Goal: Task Accomplishment & Management: Manage account settings

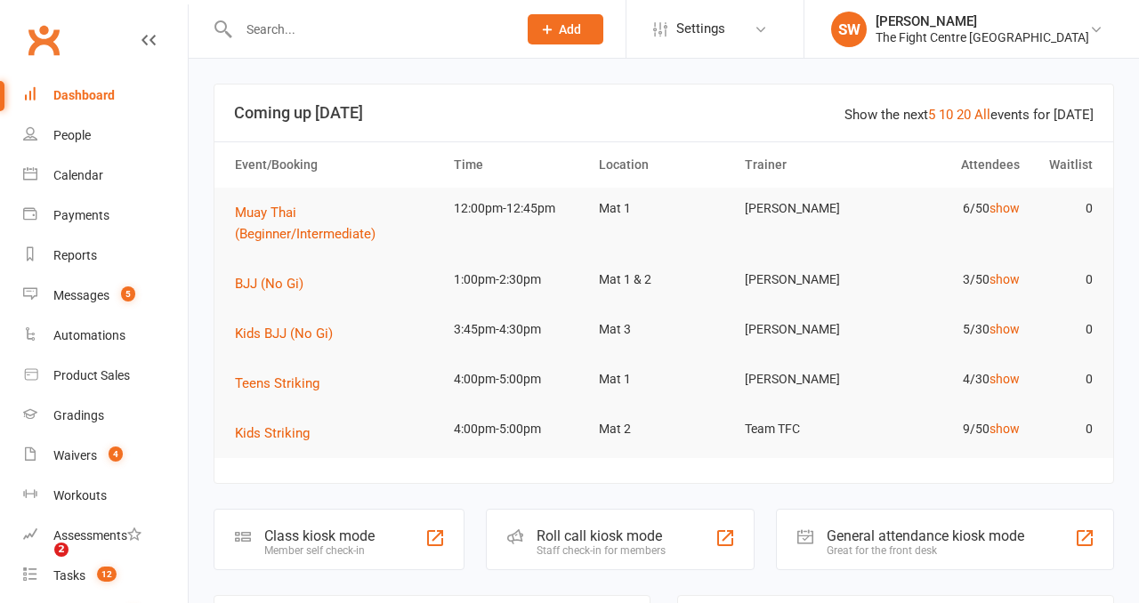
click at [262, 38] on input "text" at bounding box center [368, 29] width 271 height 25
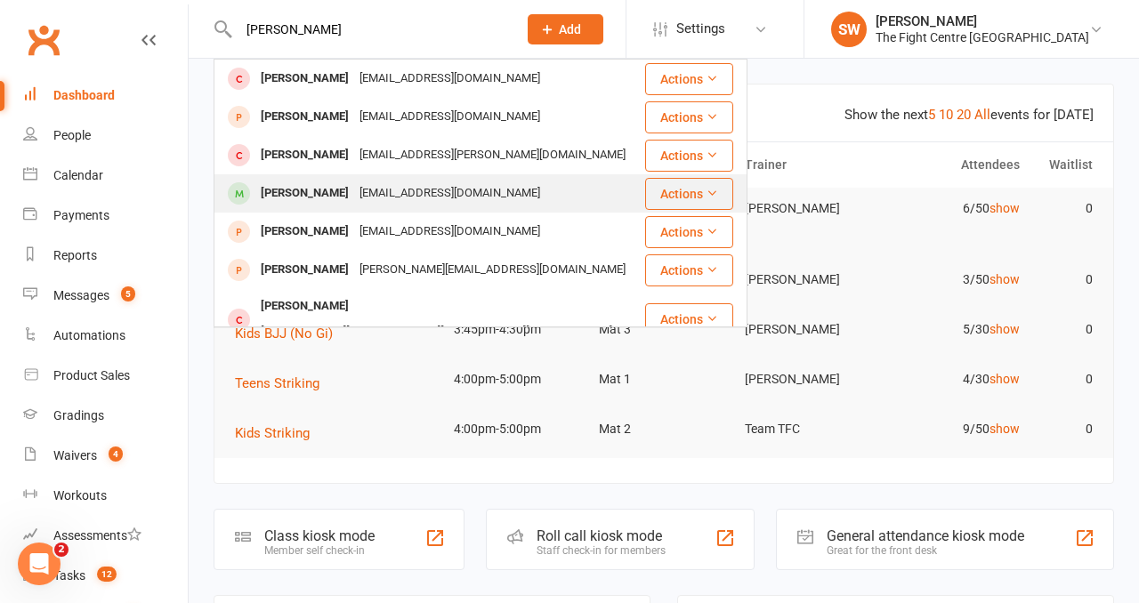
type input "[PERSON_NAME]"
click at [367, 182] on div "Terrymalofou685@gmail.com" at bounding box center [449, 194] width 191 height 26
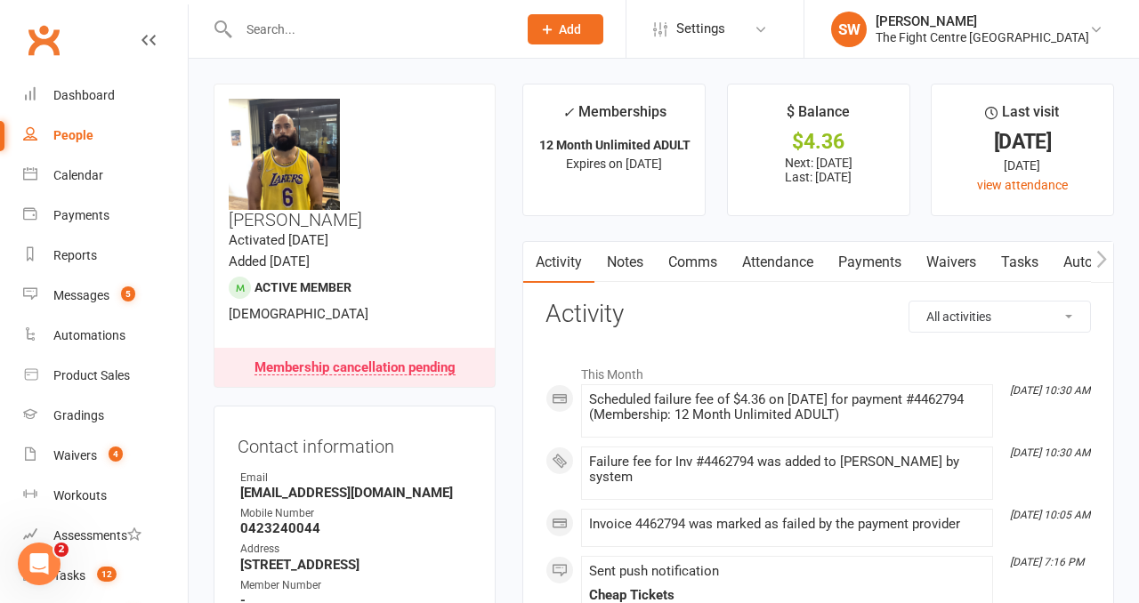
click at [101, 290] on div "Messages" at bounding box center [81, 295] width 56 height 14
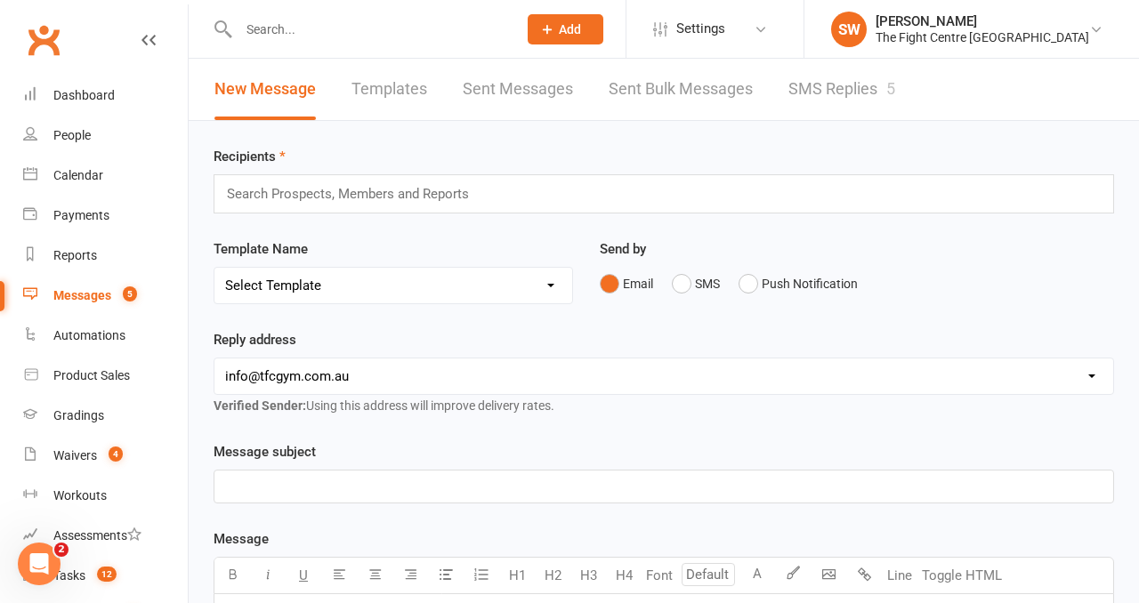
click at [875, 90] on link "SMS Replies 5" at bounding box center [841, 89] width 107 height 61
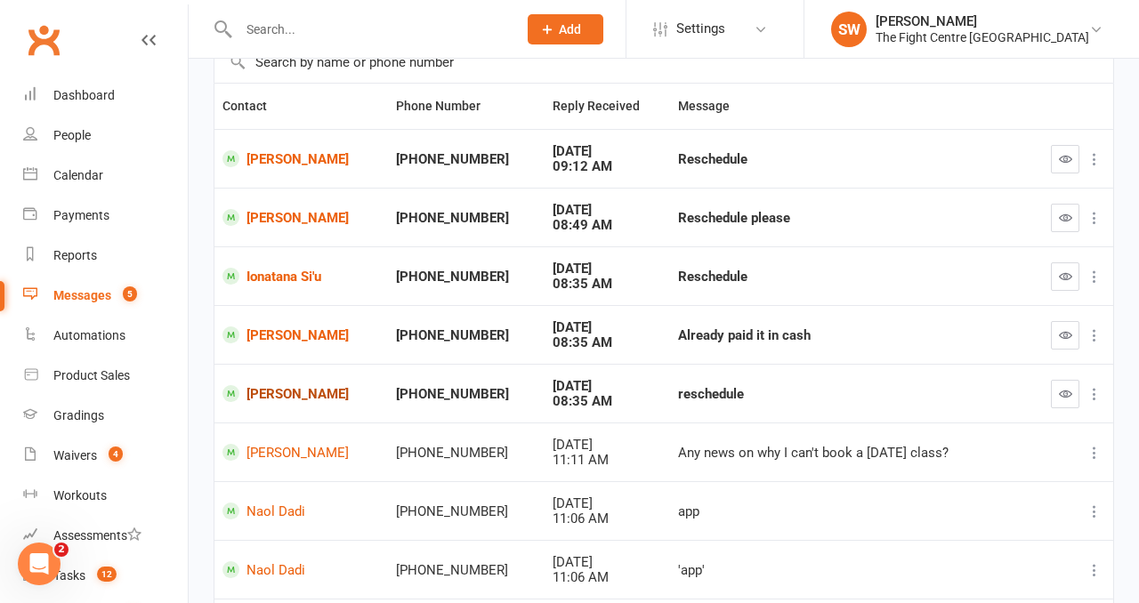
scroll to position [238, 0]
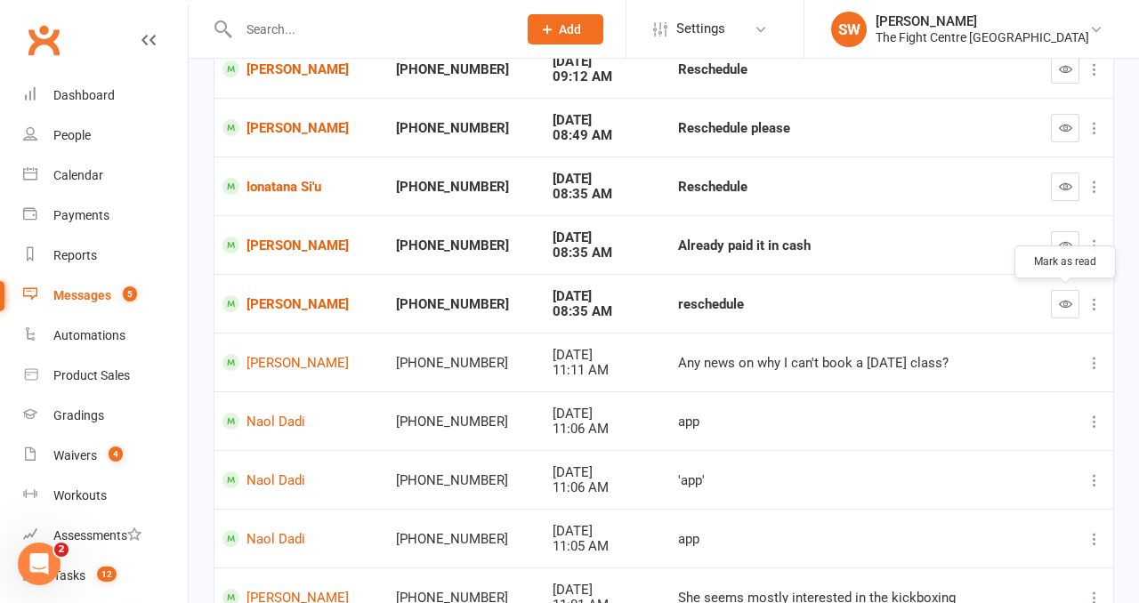
click at [1068, 303] on icon "button" at bounding box center [1065, 303] width 13 height 13
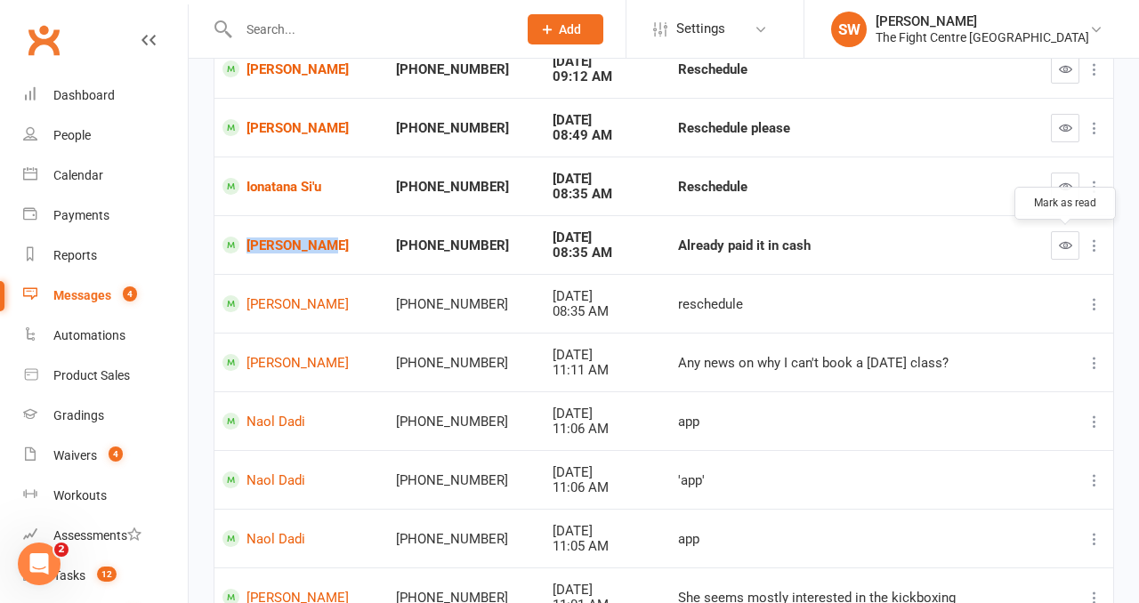
click at [1068, 246] on icon "button" at bounding box center [1065, 244] width 13 height 13
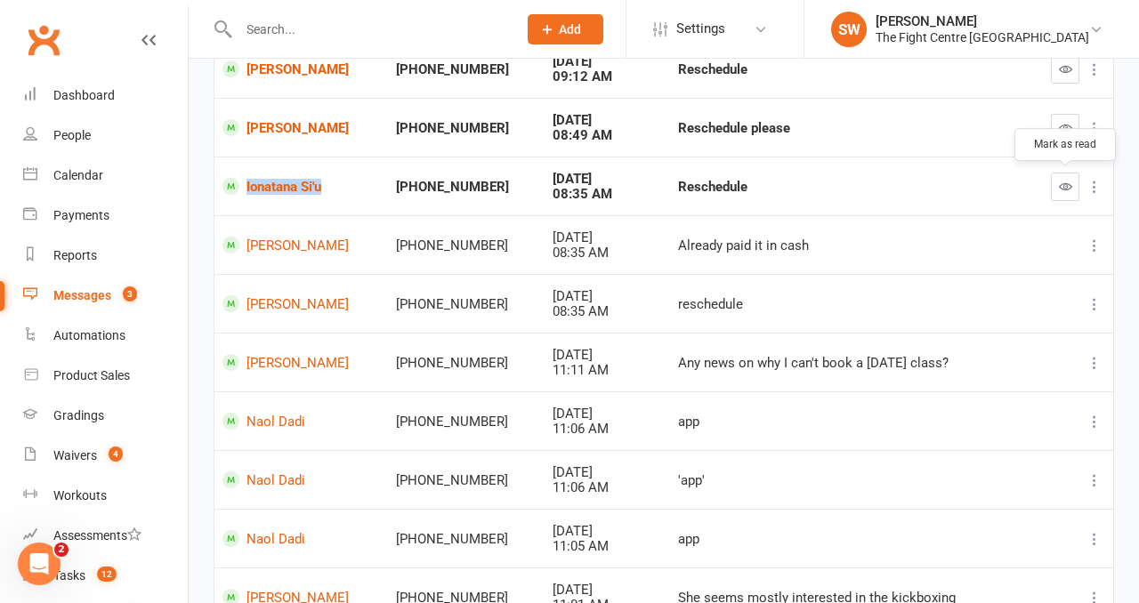
click at [1060, 192] on icon "button" at bounding box center [1065, 186] width 13 height 13
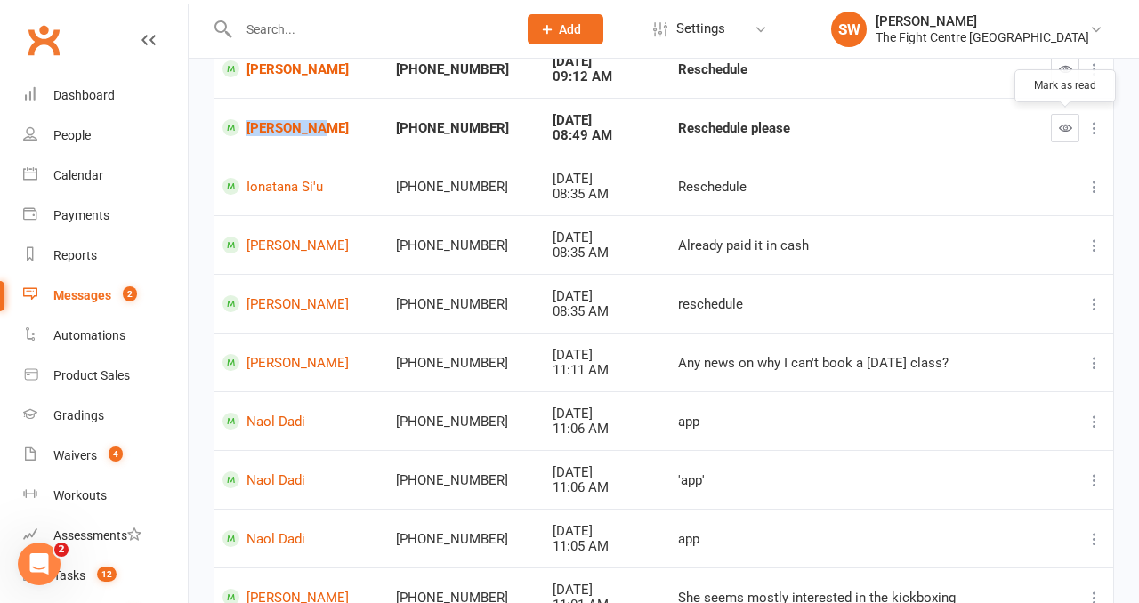
click at [1057, 124] on button "button" at bounding box center [1065, 128] width 28 height 28
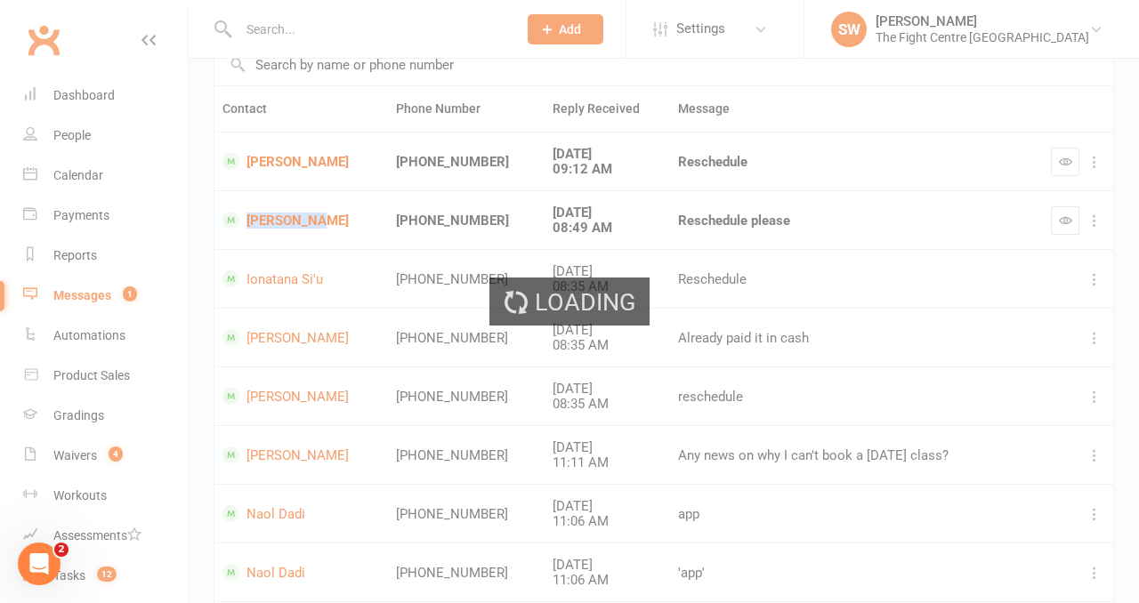
scroll to position [144, 0]
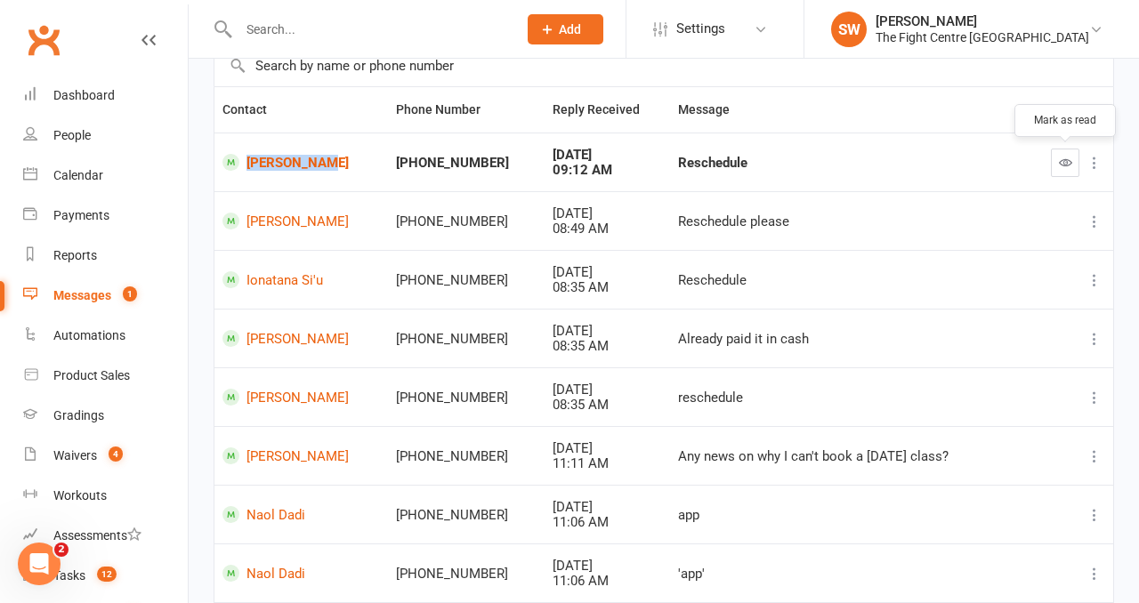
click at [1072, 154] on button "button" at bounding box center [1065, 163] width 28 height 28
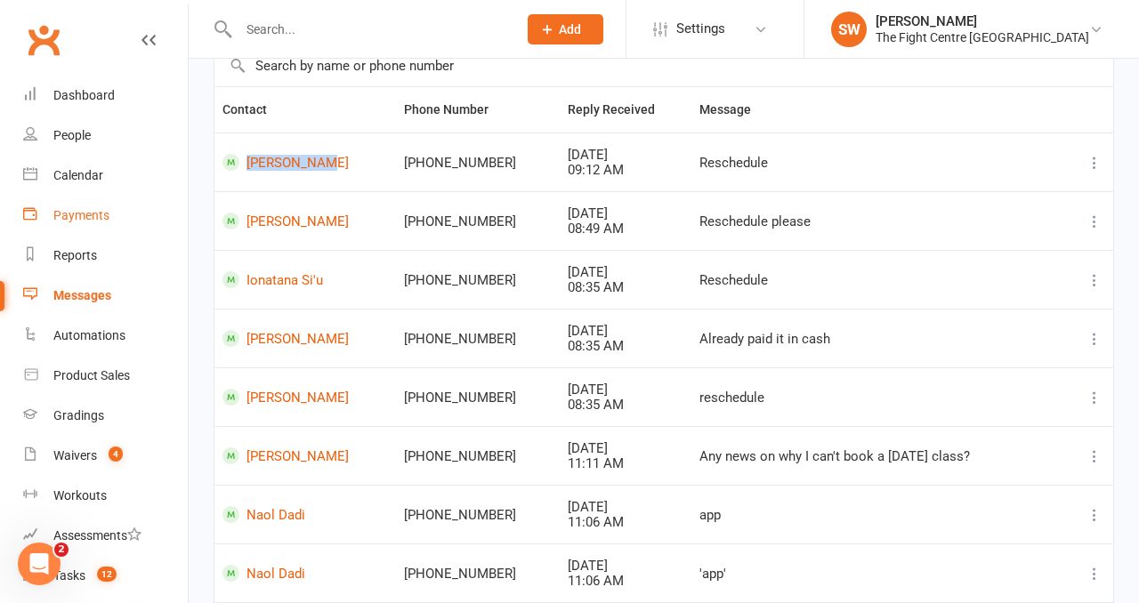
click at [93, 208] on div "Payments" at bounding box center [81, 215] width 56 height 14
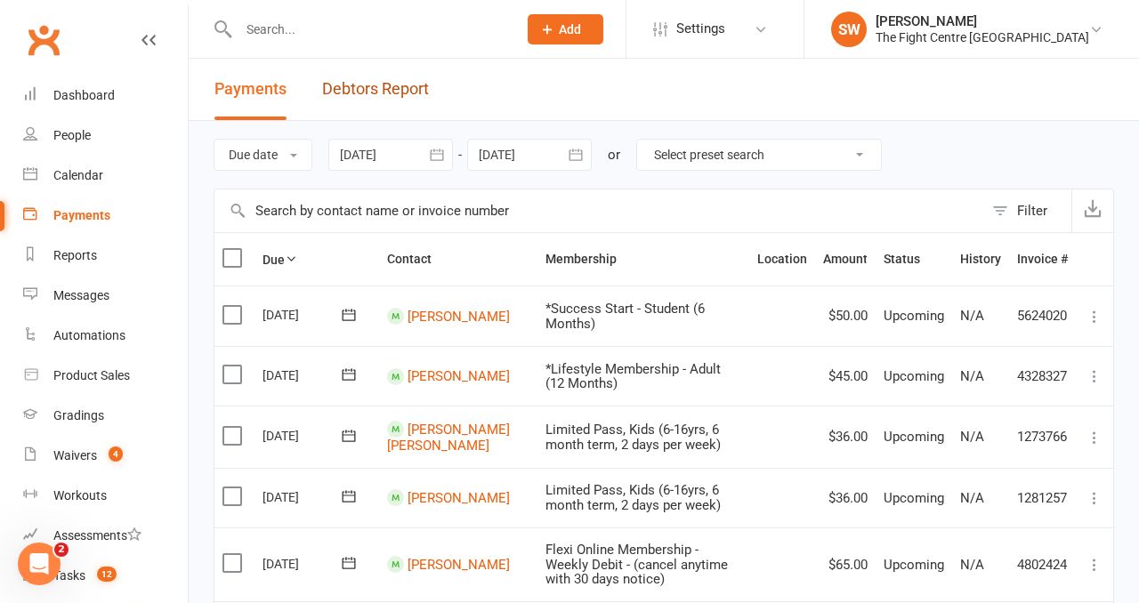
click at [380, 92] on link "Debtors Report" at bounding box center [375, 89] width 107 height 61
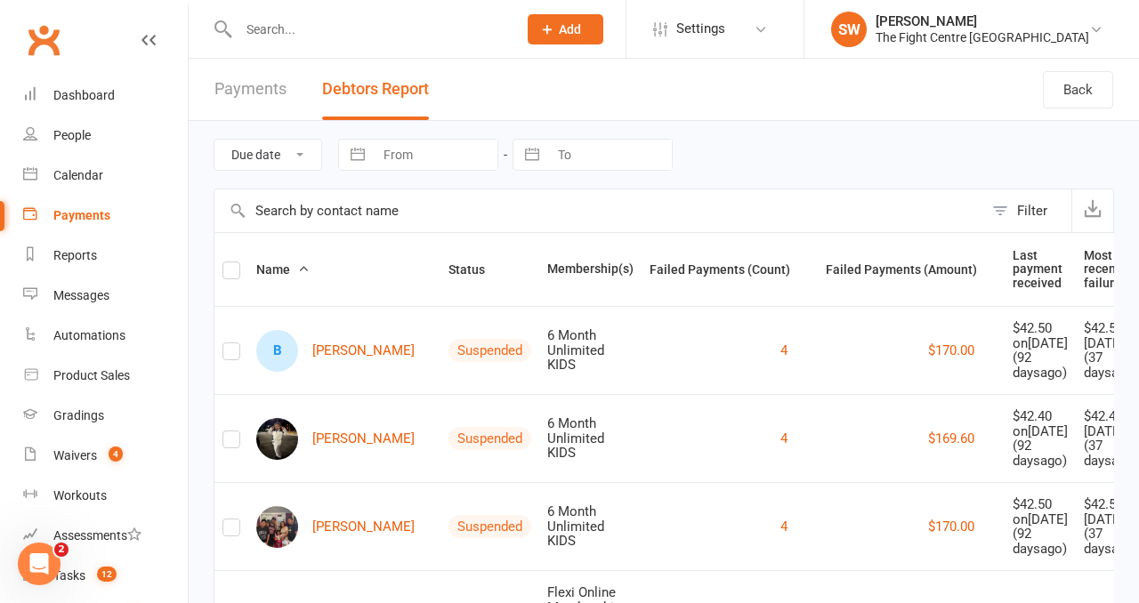
click at [306, 23] on input "text" at bounding box center [368, 29] width 271 height 25
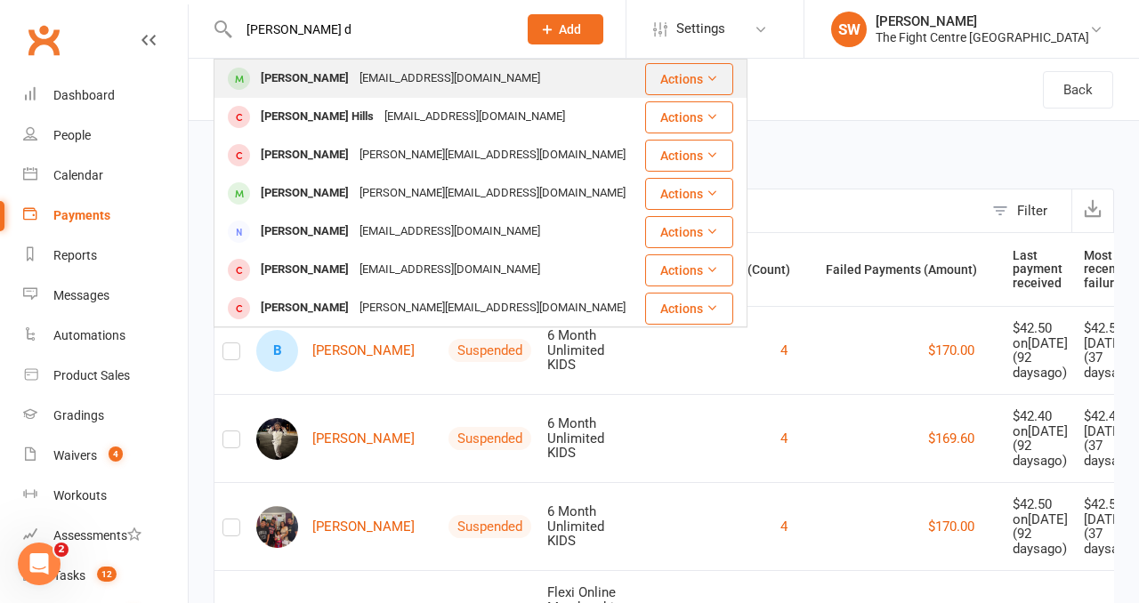
type input "brigette d"
click at [354, 77] on div "Bridgette Dzimano" at bounding box center [304, 79] width 99 height 26
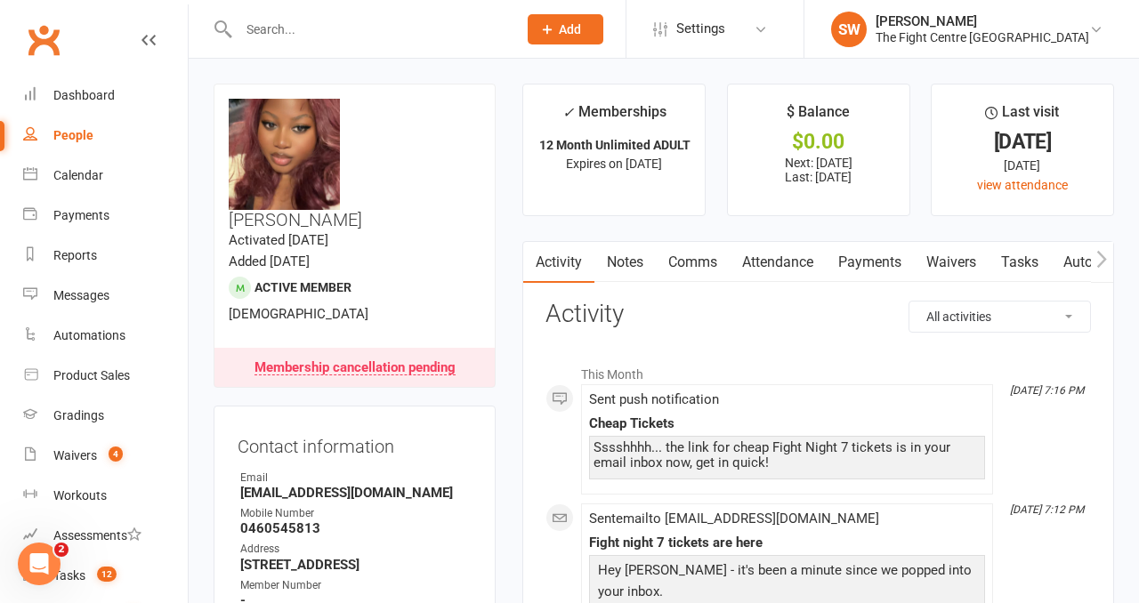
click at [865, 278] on link "Payments" at bounding box center [870, 262] width 88 height 41
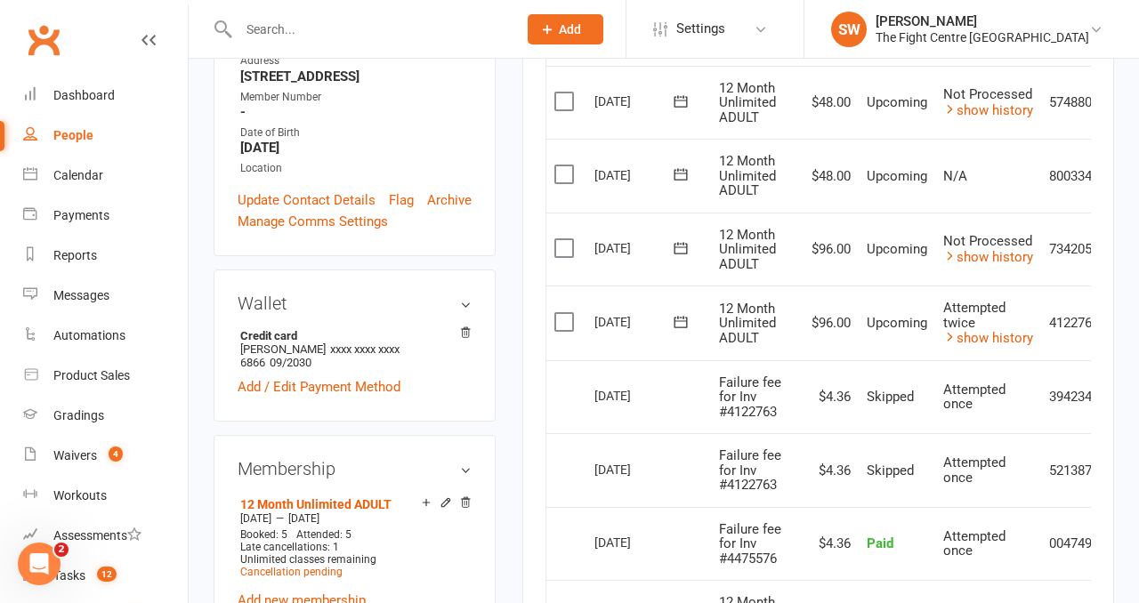
scroll to position [486, 0]
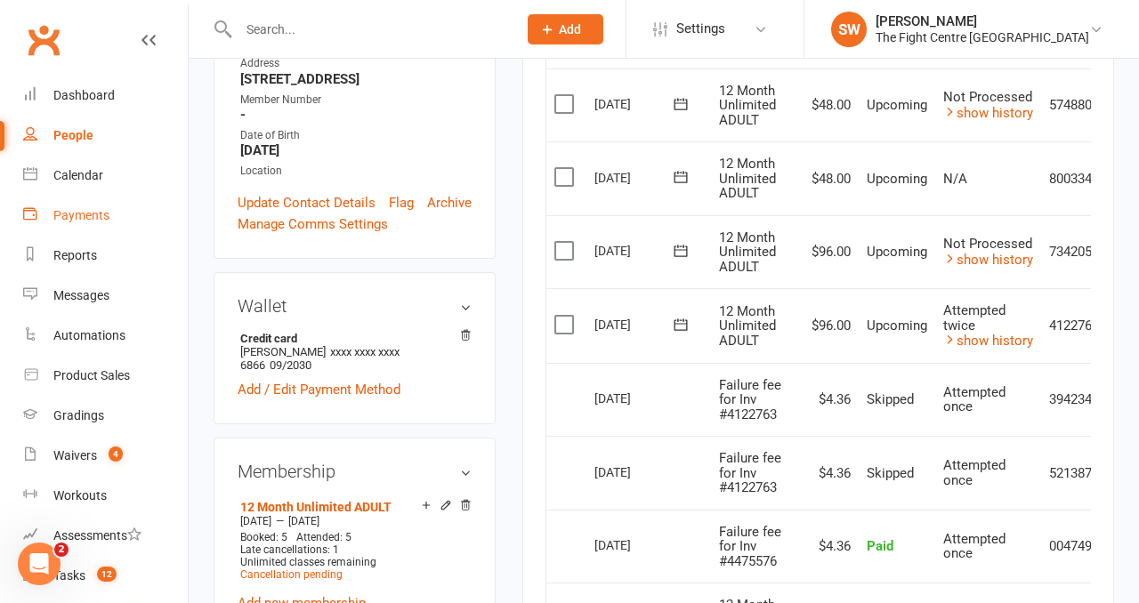
click at [102, 218] on div "Payments" at bounding box center [81, 215] width 56 height 14
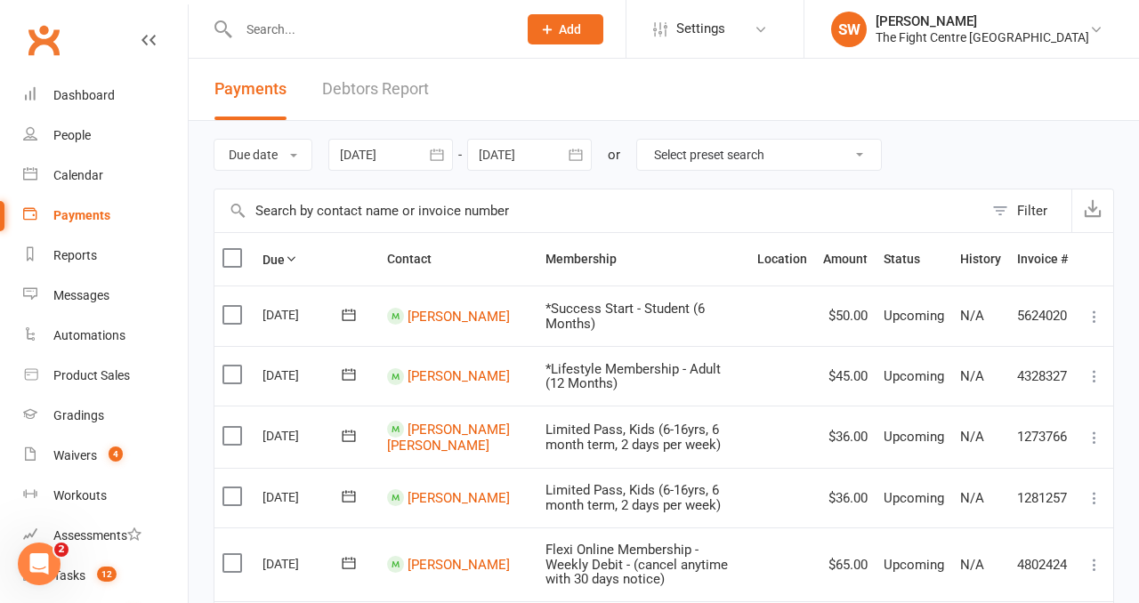
click at [398, 90] on link "Debtors Report" at bounding box center [375, 89] width 107 height 61
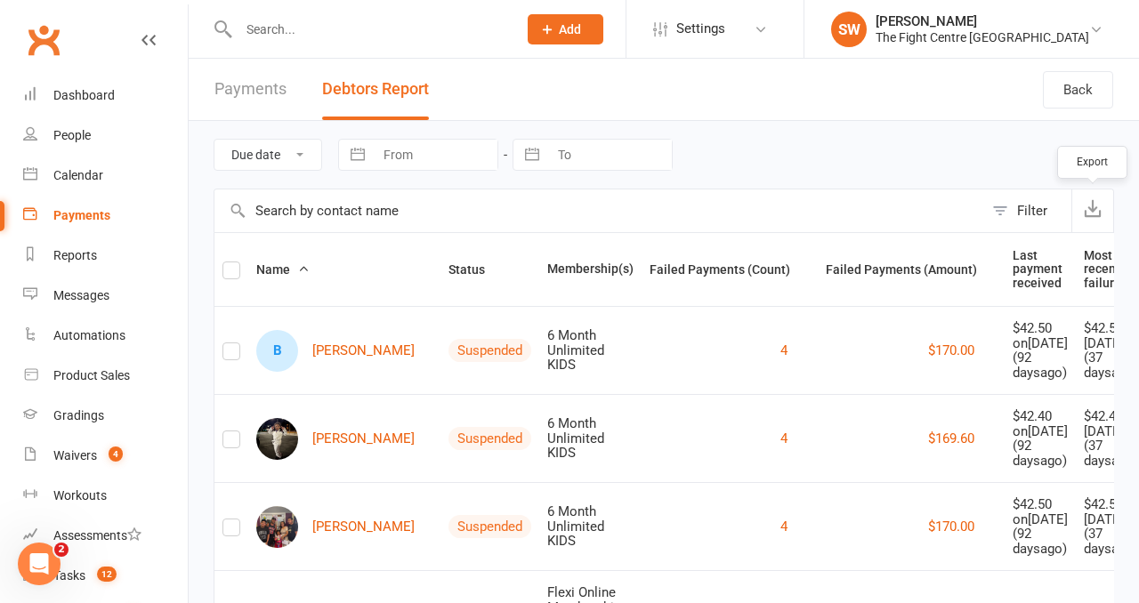
click at [1094, 199] on icon "button" at bounding box center [1093, 208] width 18 height 18
click at [873, 271] on span "Failed Payments (Amount)" at bounding box center [911, 270] width 171 height 14
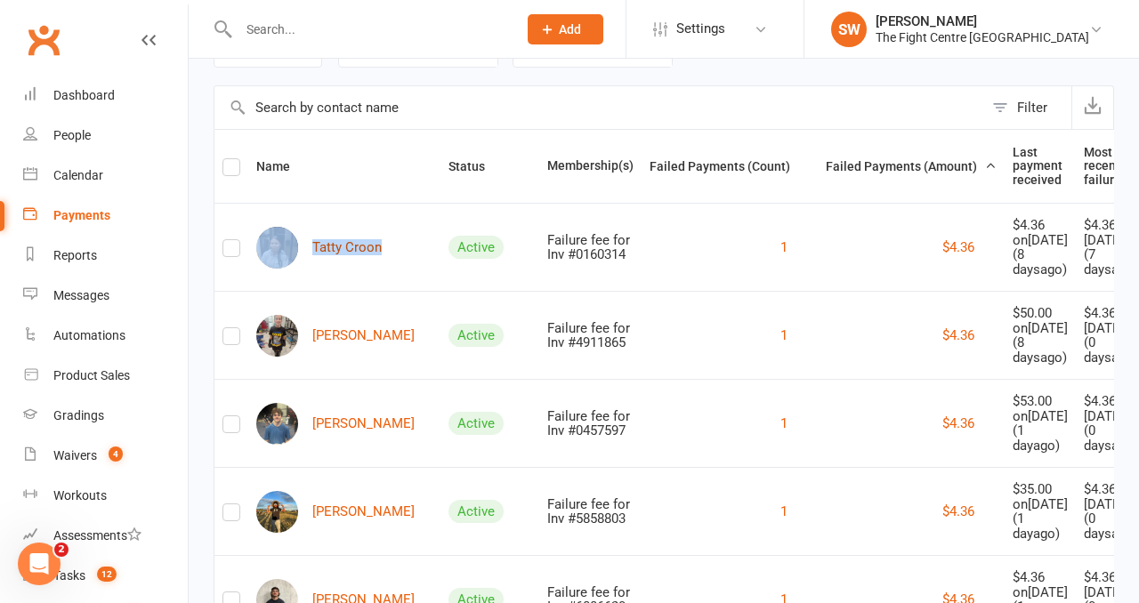
scroll to position [171, 0]
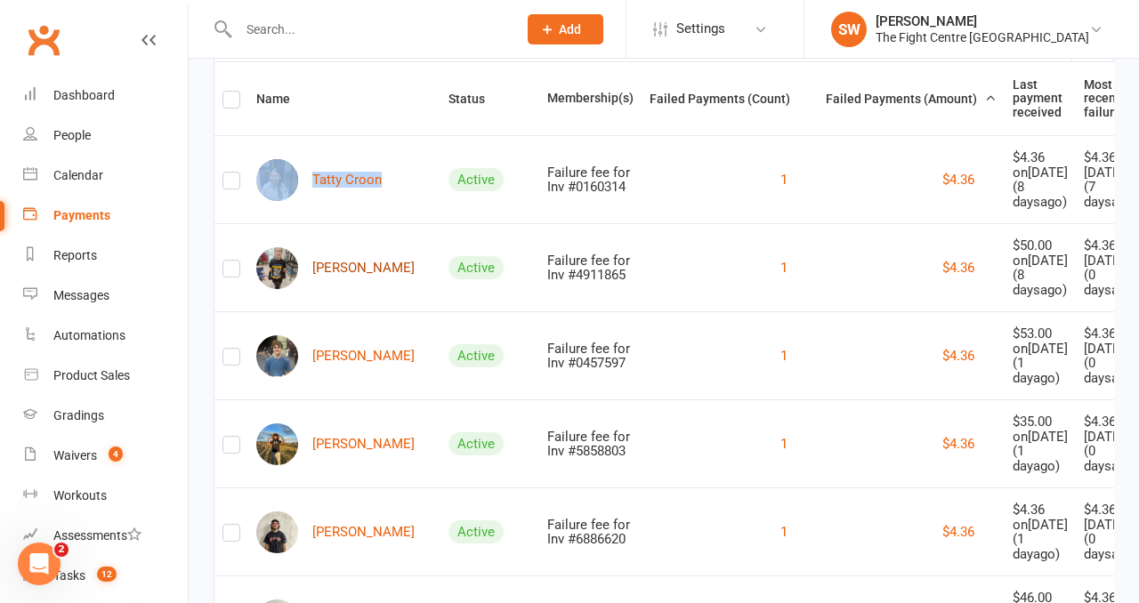
click at [355, 289] on link "Seth Pease" at bounding box center [335, 268] width 158 height 42
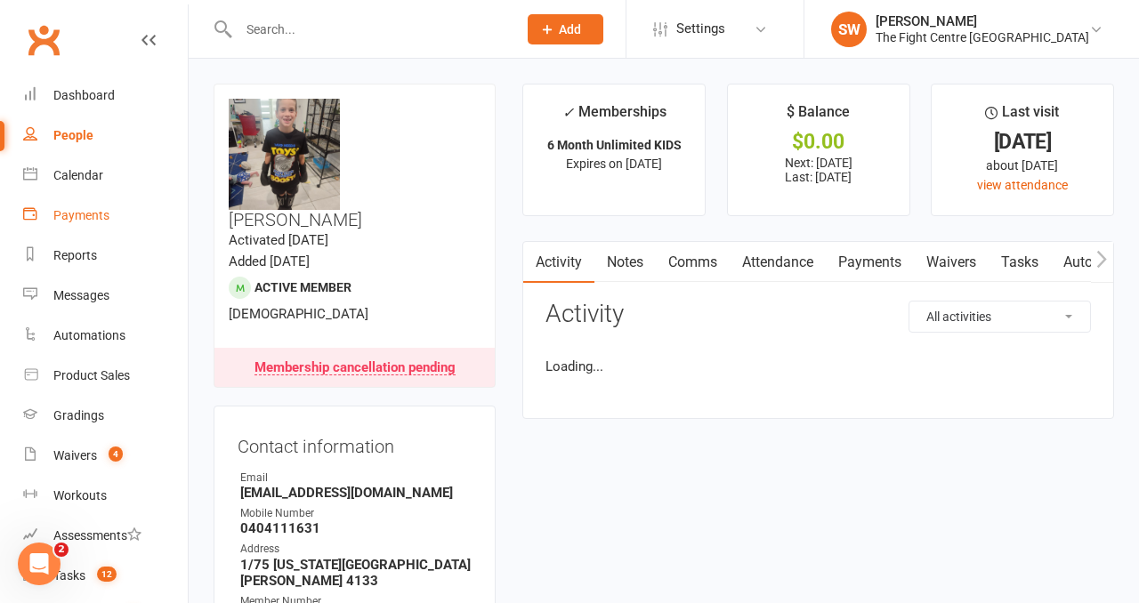
click at [91, 217] on div "Payments" at bounding box center [81, 215] width 56 height 14
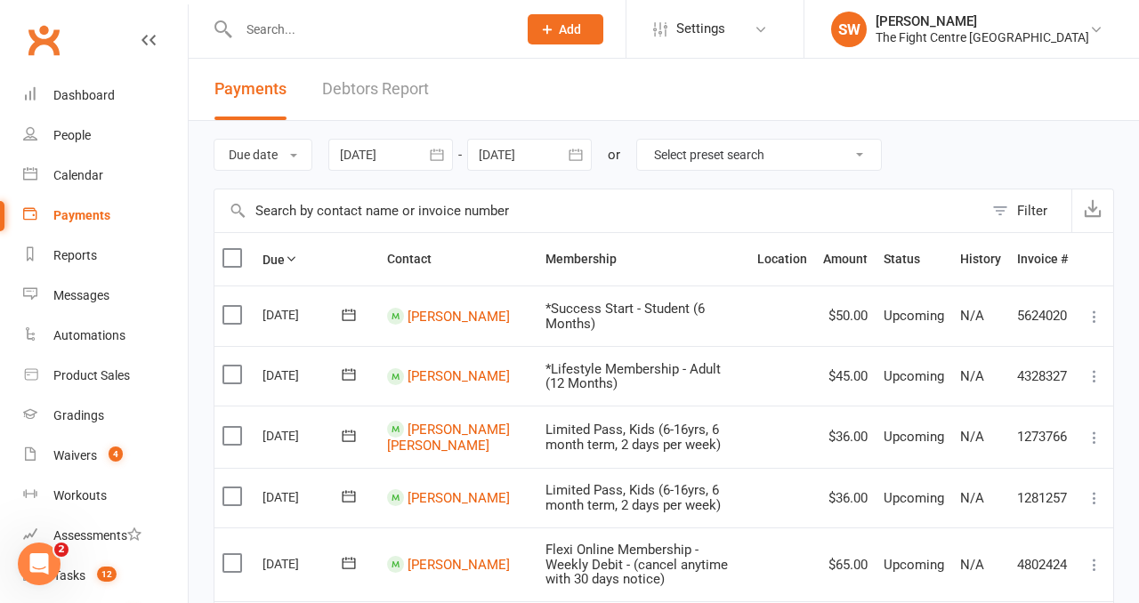
click at [373, 94] on link "Debtors Report" at bounding box center [375, 89] width 107 height 61
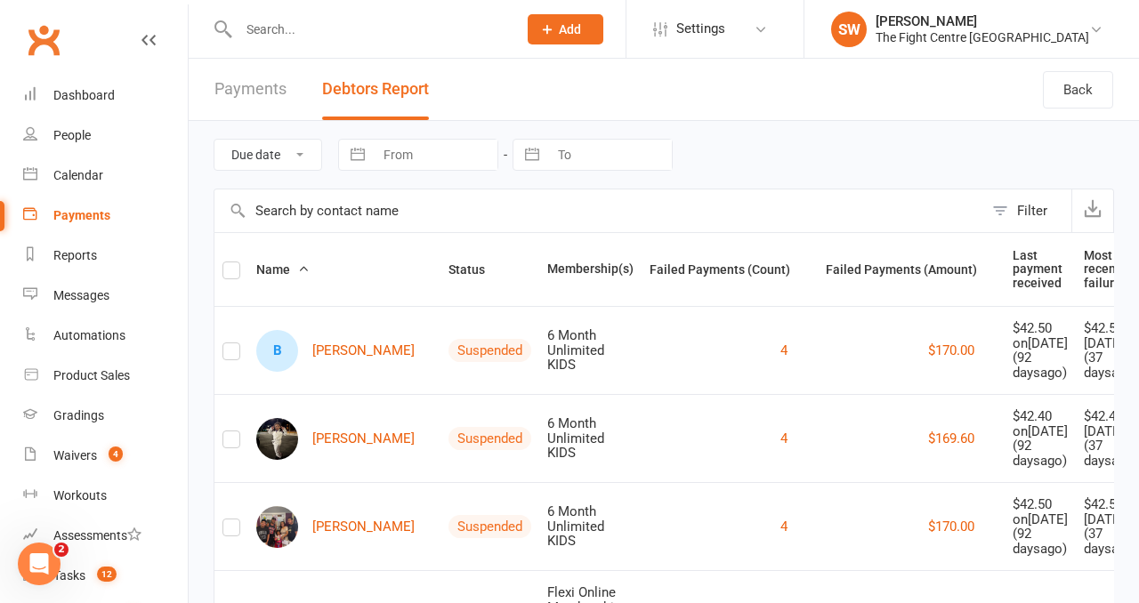
click at [869, 282] on th "Failed Payments (Amount)" at bounding box center [911, 269] width 187 height 73
click at [849, 274] on span "Failed Payments (Amount)" at bounding box center [911, 270] width 171 height 14
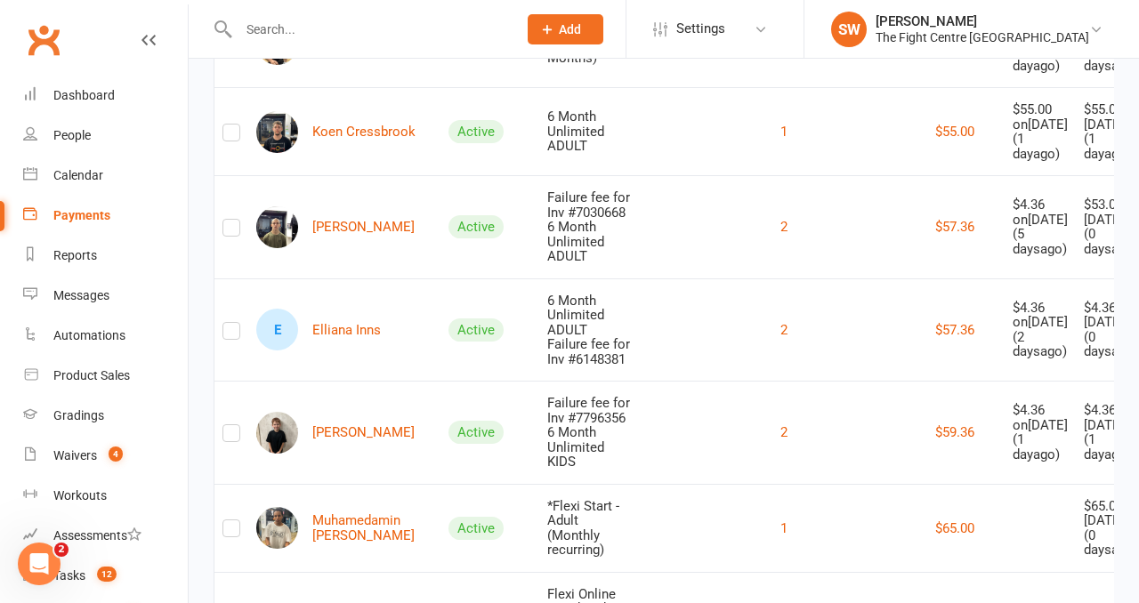
scroll to position [2575, 0]
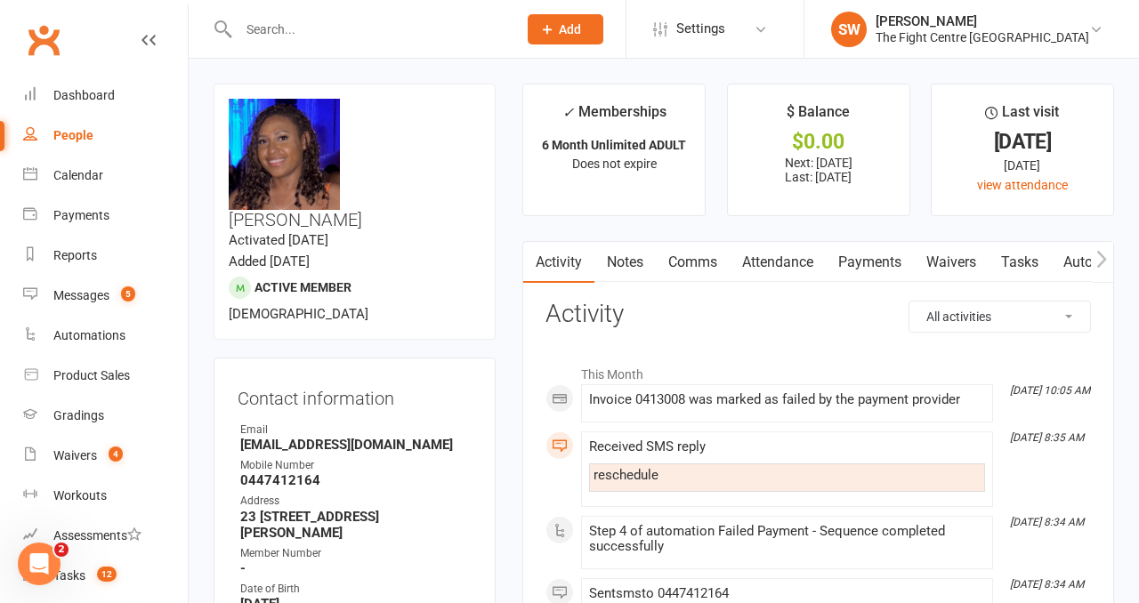
click at [844, 263] on link "Payments" at bounding box center [870, 262] width 88 height 41
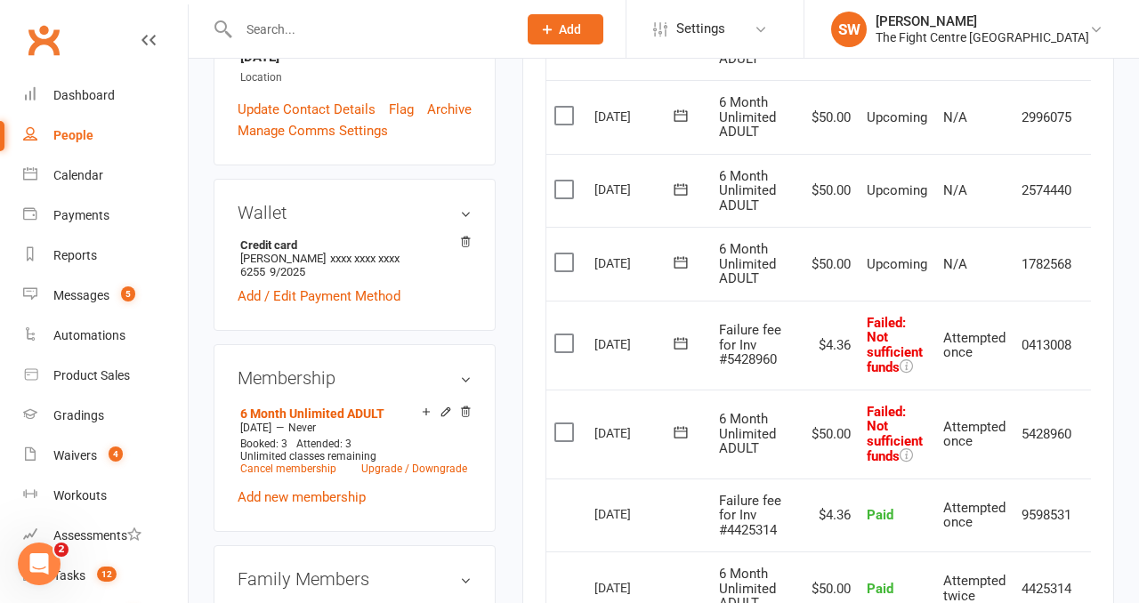
click at [678, 432] on icon at bounding box center [681, 433] width 18 height 18
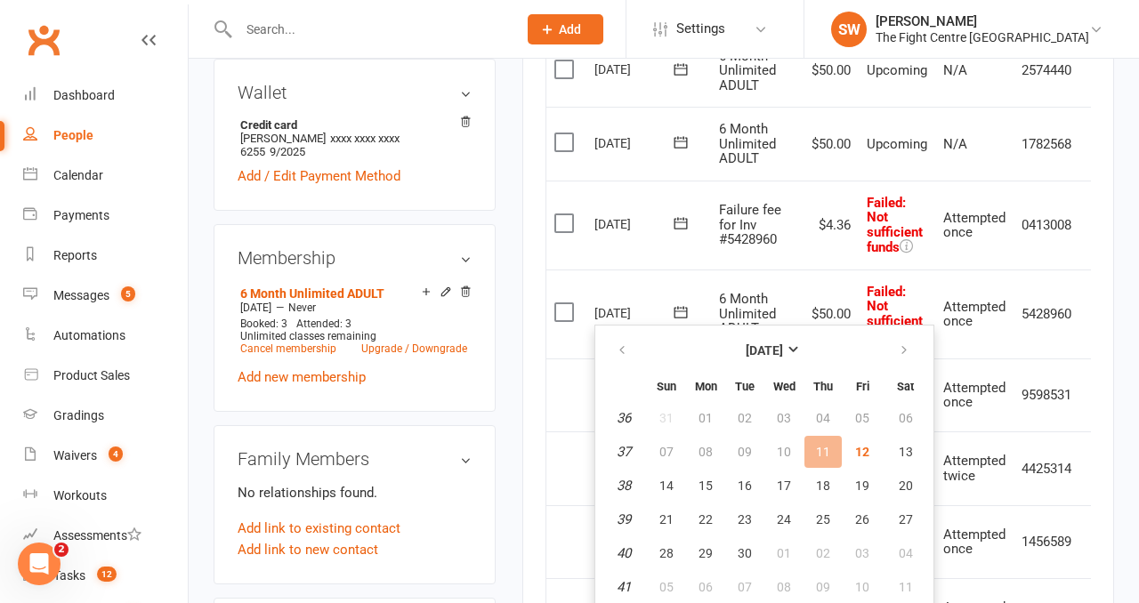
scroll to position [713, 0]
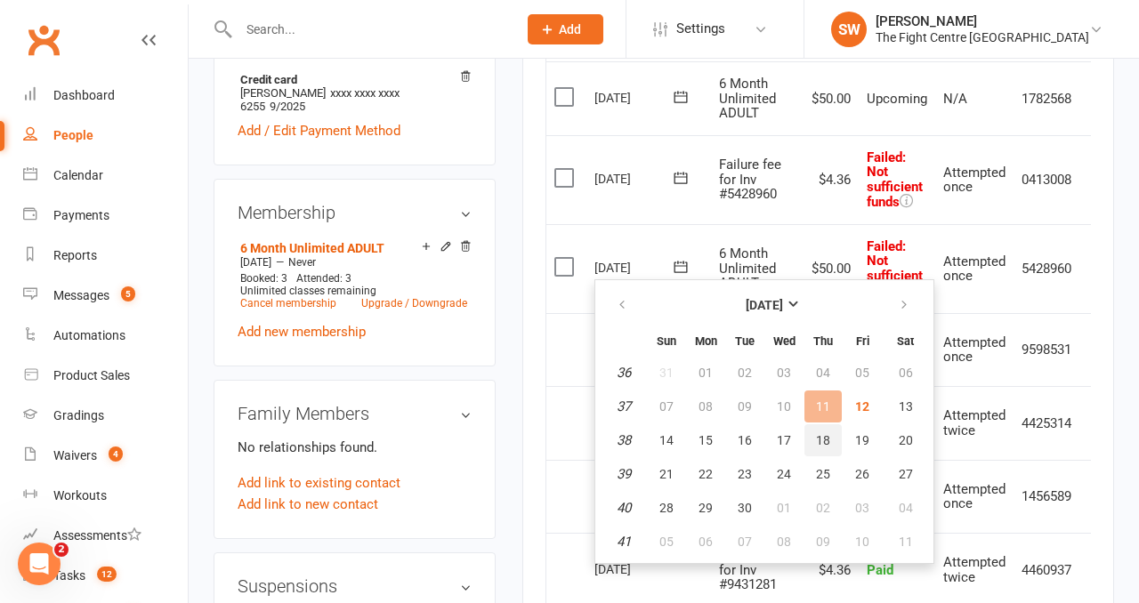
click at [826, 438] on span "18" at bounding box center [823, 440] width 14 height 14
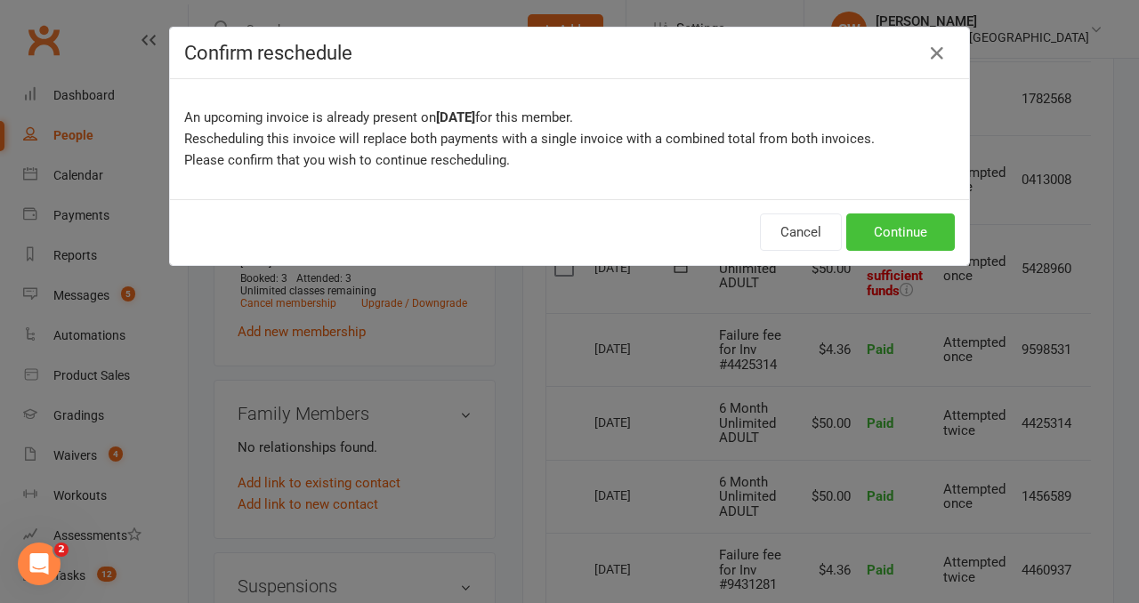
click at [916, 243] on button "Continue" at bounding box center [900, 232] width 109 height 37
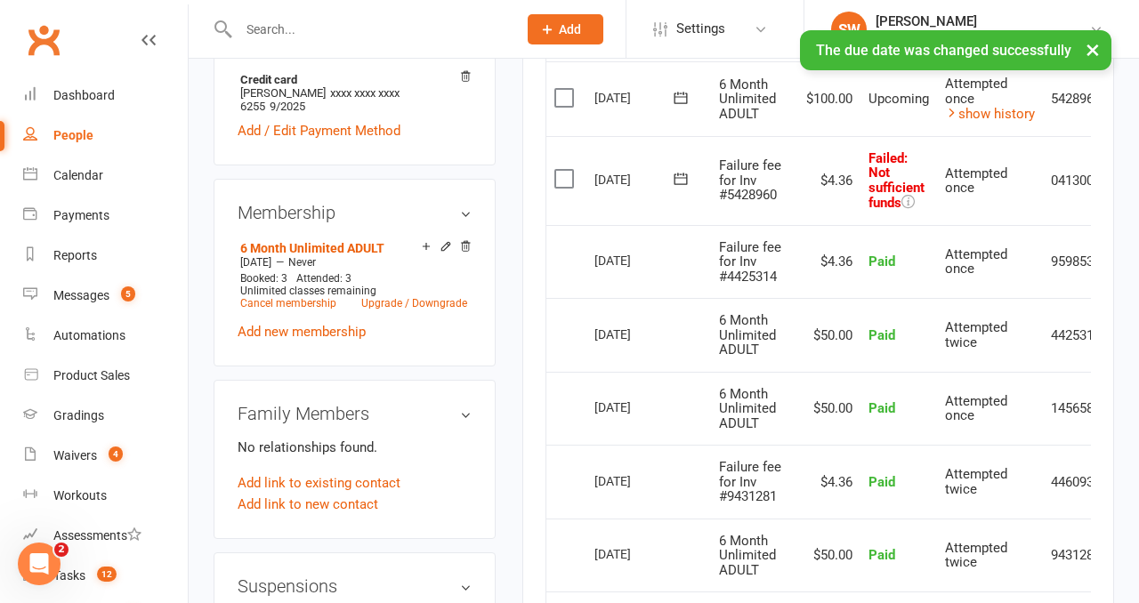
scroll to position [0, 62]
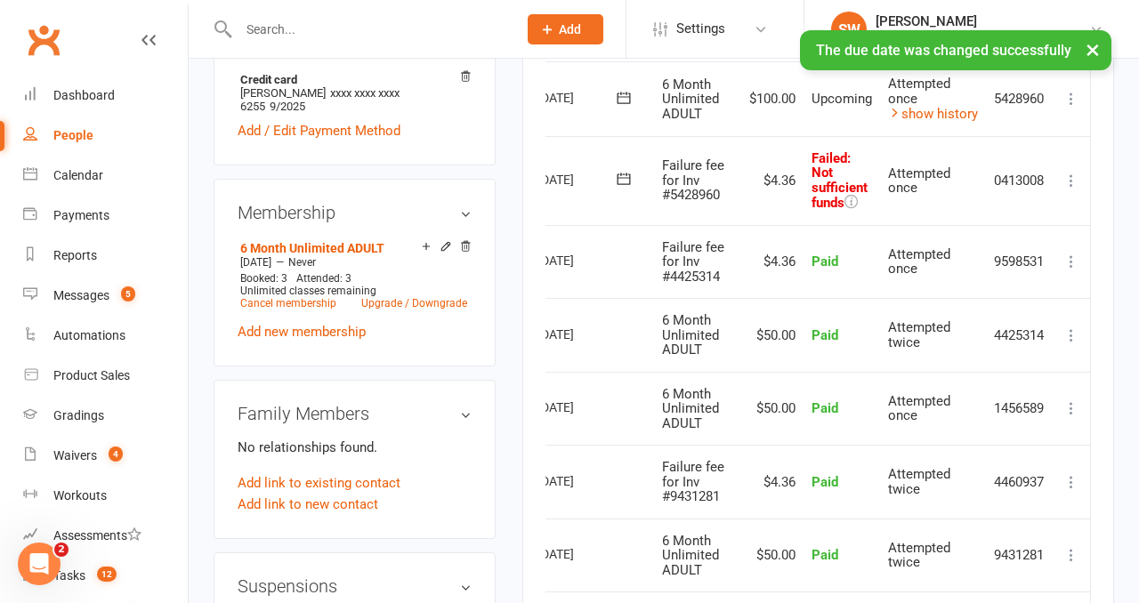
click at [1062, 183] on icon at bounding box center [1071, 181] width 18 height 18
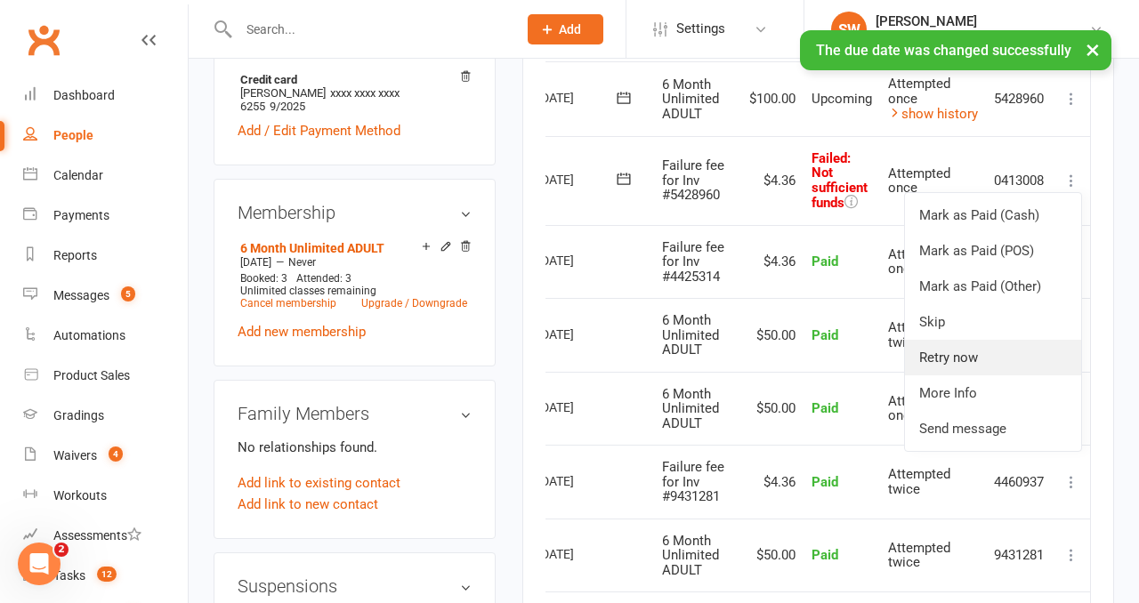
click at [1007, 367] on link "Retry now" at bounding box center [993, 358] width 176 height 36
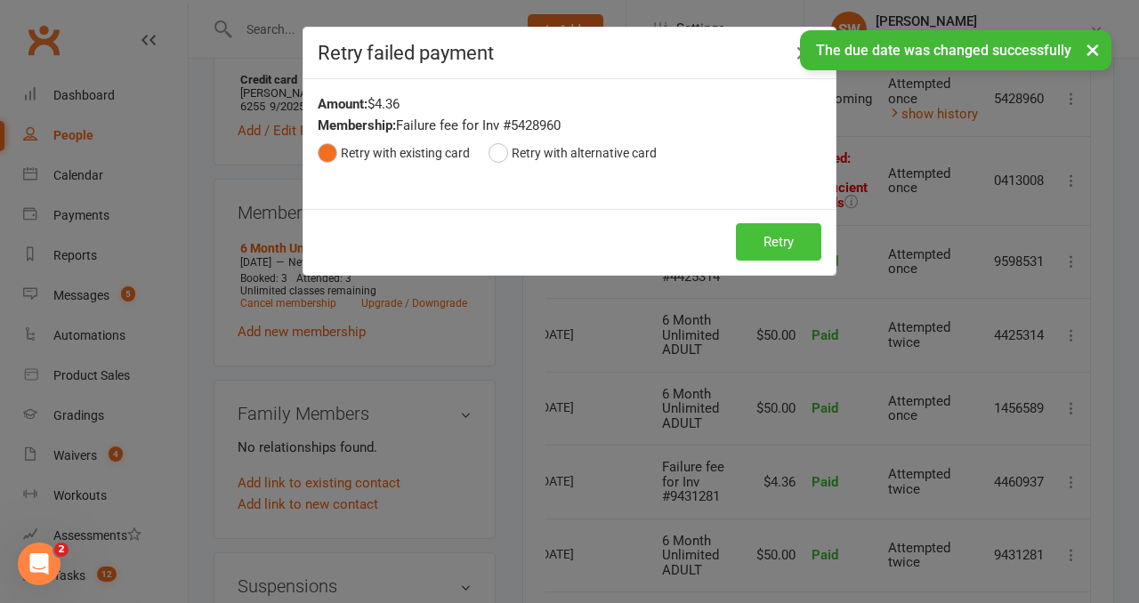
click at [779, 248] on button "Retry" at bounding box center [778, 241] width 85 height 37
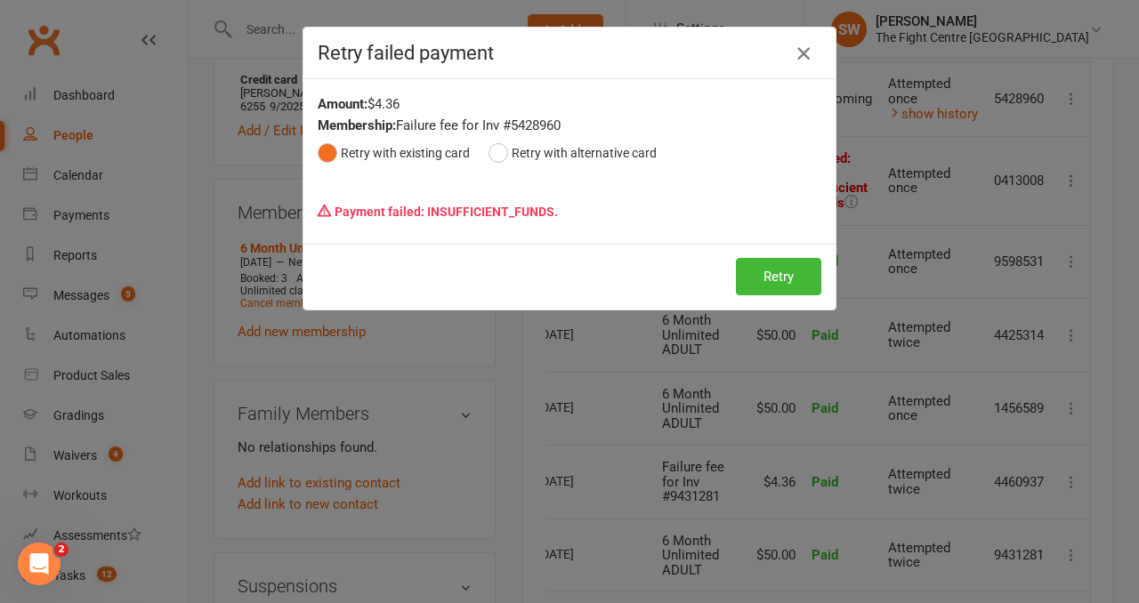
click at [812, 59] on icon "button" at bounding box center [803, 53] width 21 height 21
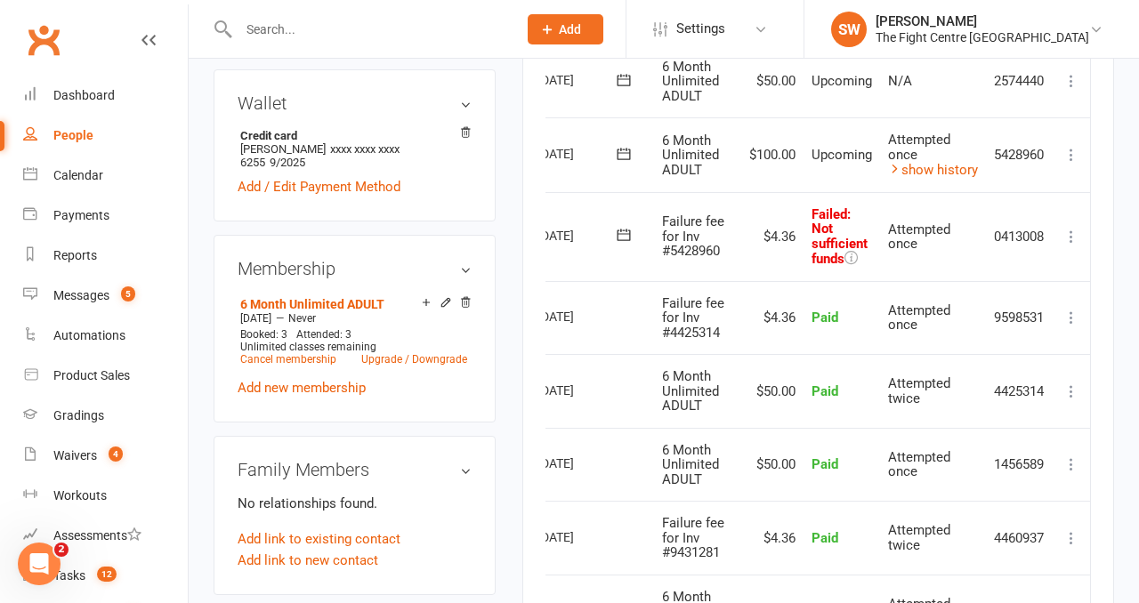
scroll to position [649, 0]
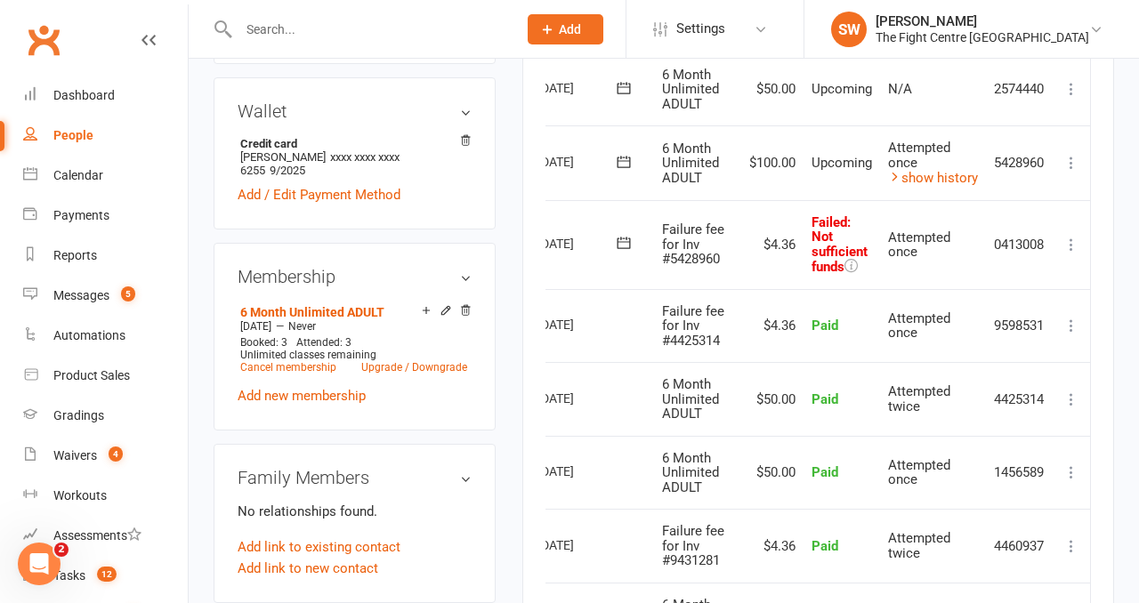
click at [627, 234] on button at bounding box center [624, 243] width 36 height 19
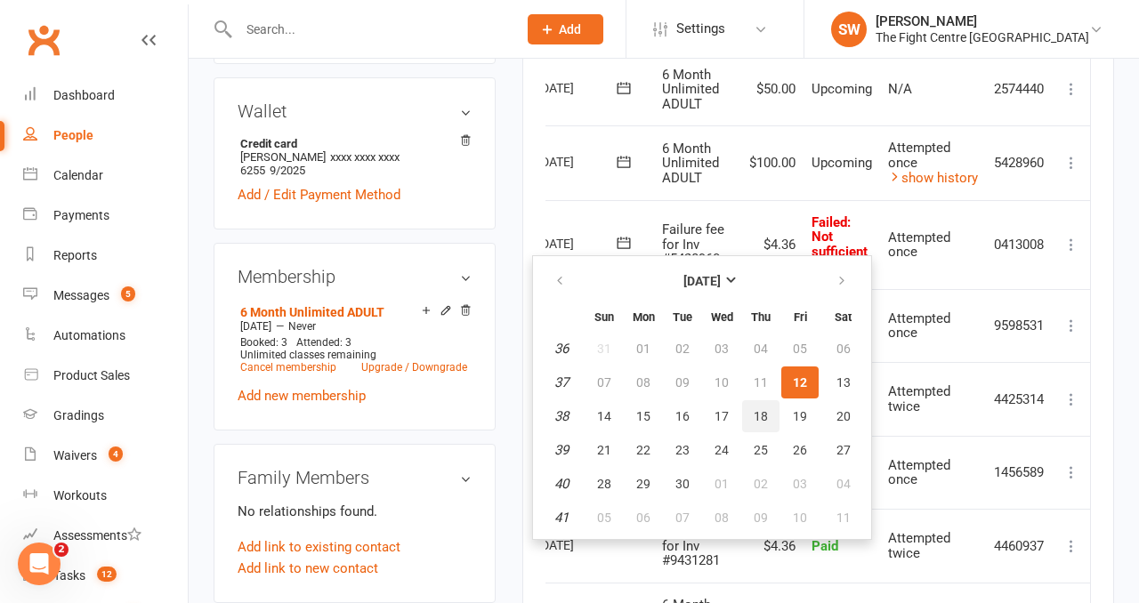
click at [761, 415] on span "18" at bounding box center [761, 416] width 14 height 14
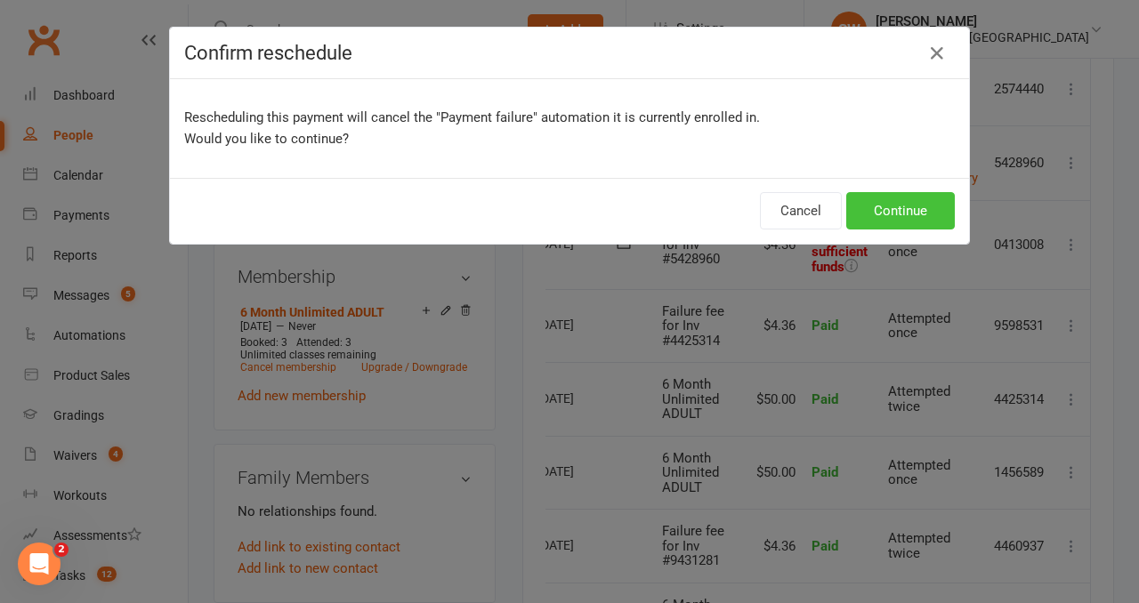
click at [882, 214] on button "Continue" at bounding box center [900, 210] width 109 height 37
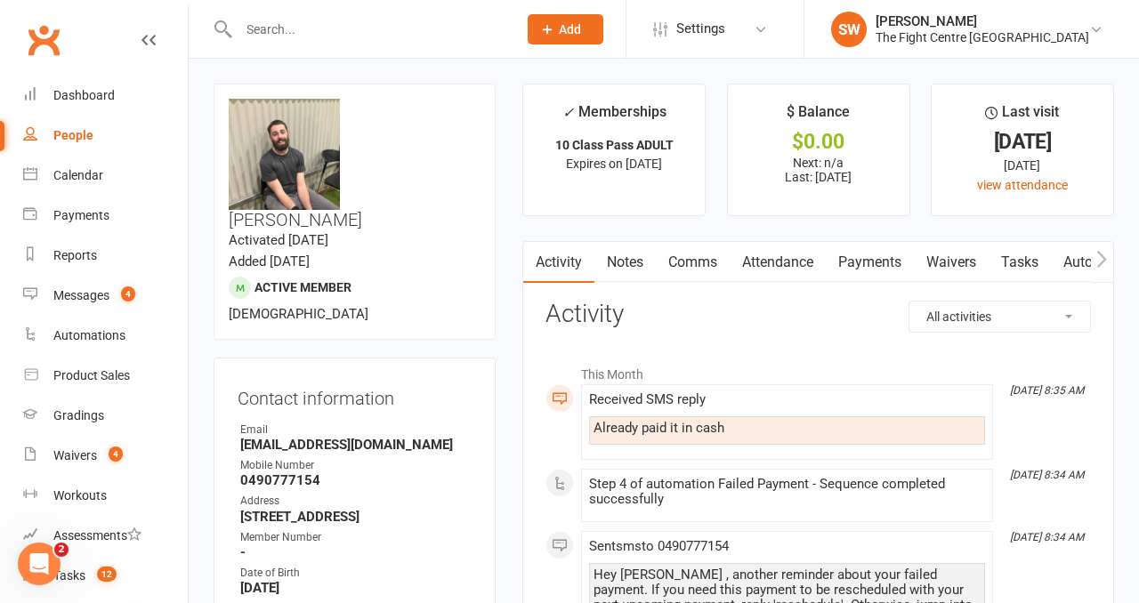
click at [875, 251] on link "Payments" at bounding box center [870, 262] width 88 height 41
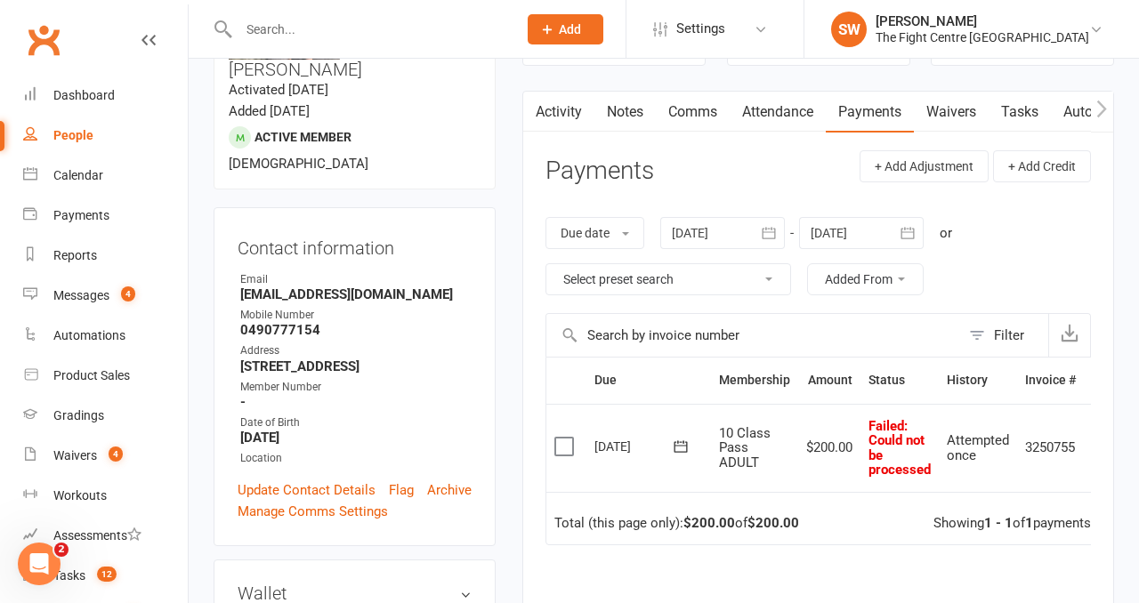
scroll to position [0, 35]
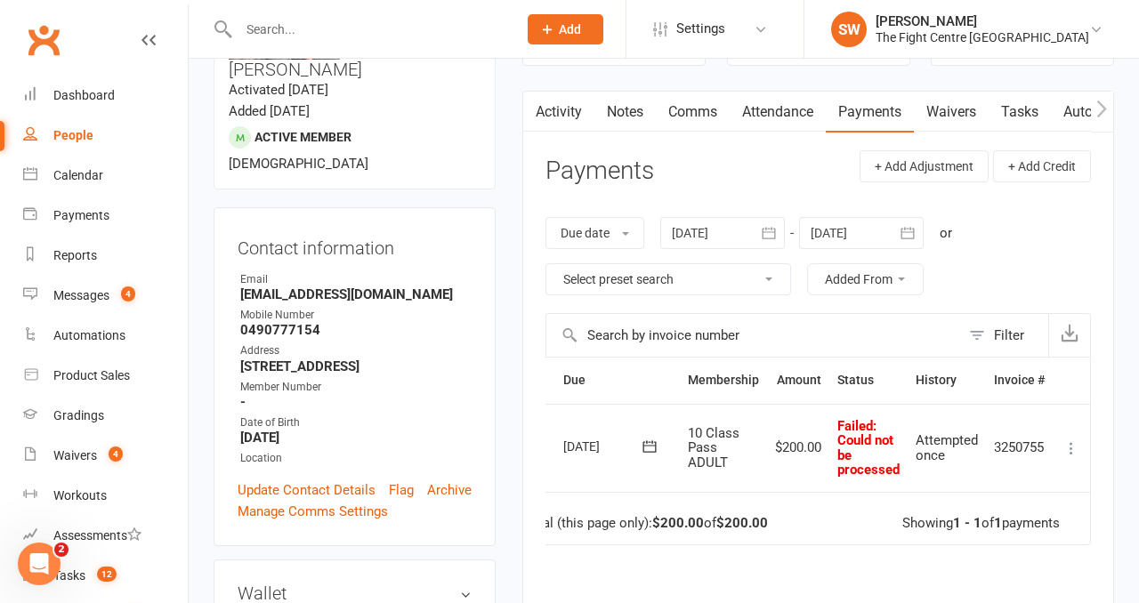
click at [1071, 442] on icon at bounding box center [1071, 449] width 18 height 18
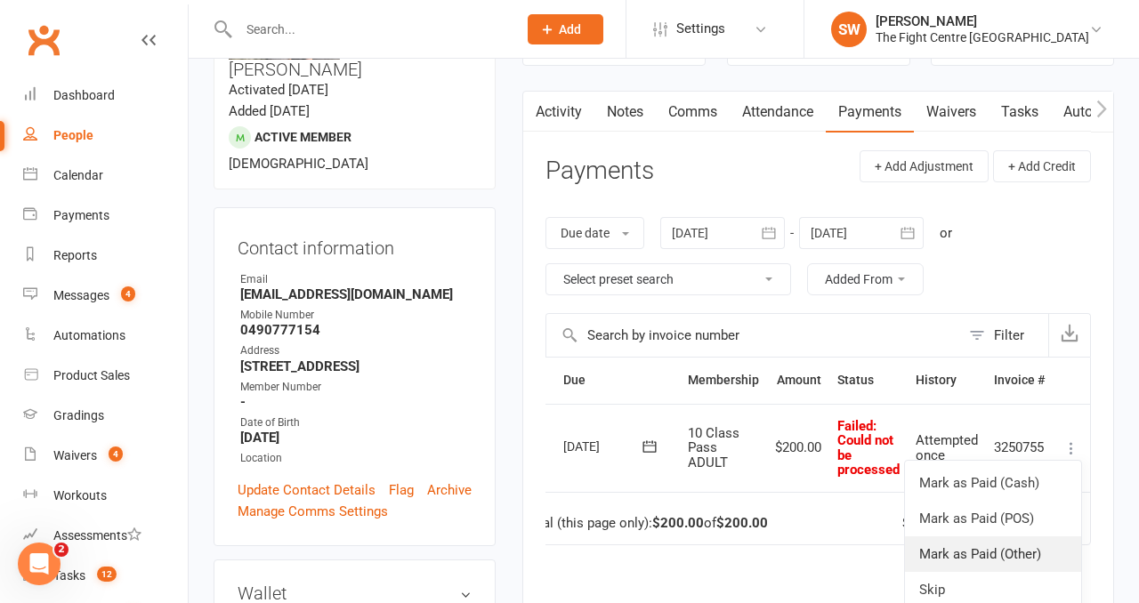
click at [1039, 552] on link "Mark as Paid (Other)" at bounding box center [993, 555] width 176 height 36
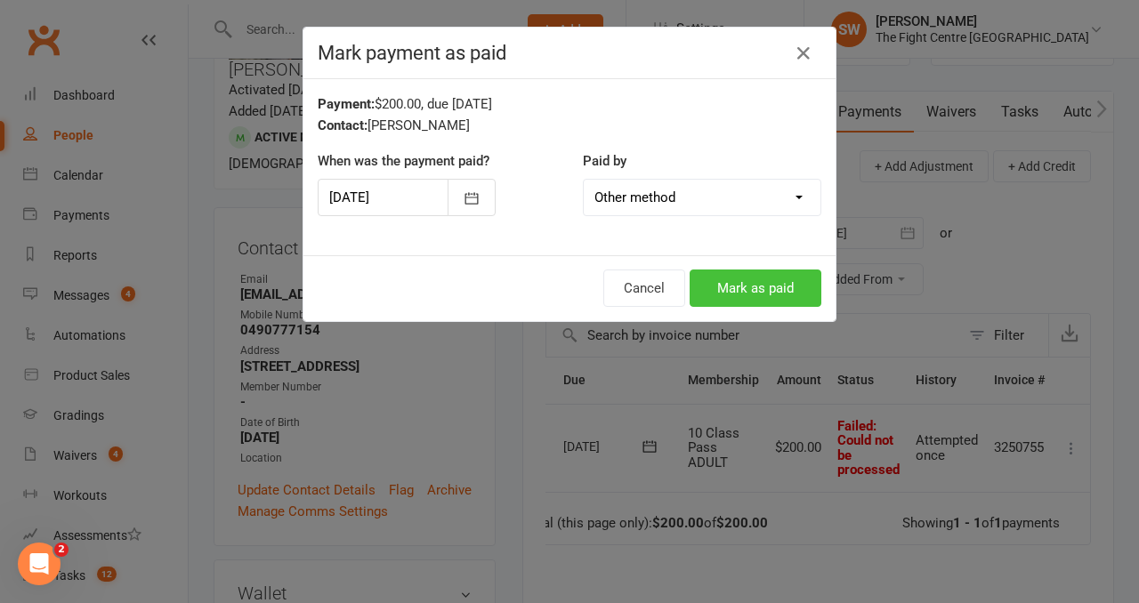
click at [788, 301] on button "Mark as paid" at bounding box center [756, 288] width 132 height 37
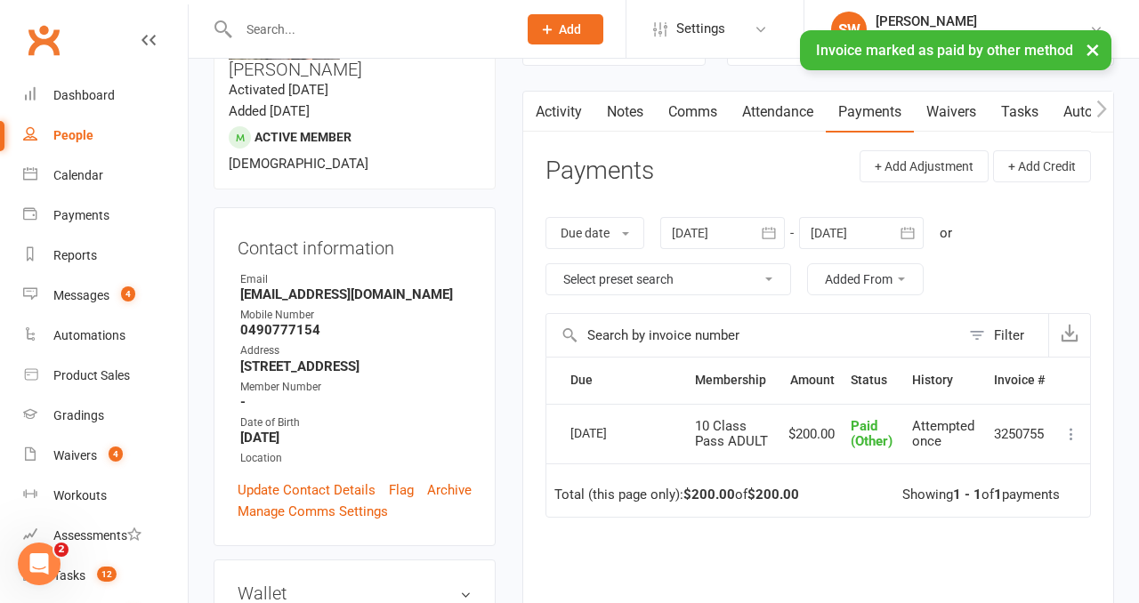
scroll to position [0, 0]
click at [699, 121] on link "Comms" at bounding box center [693, 112] width 74 height 41
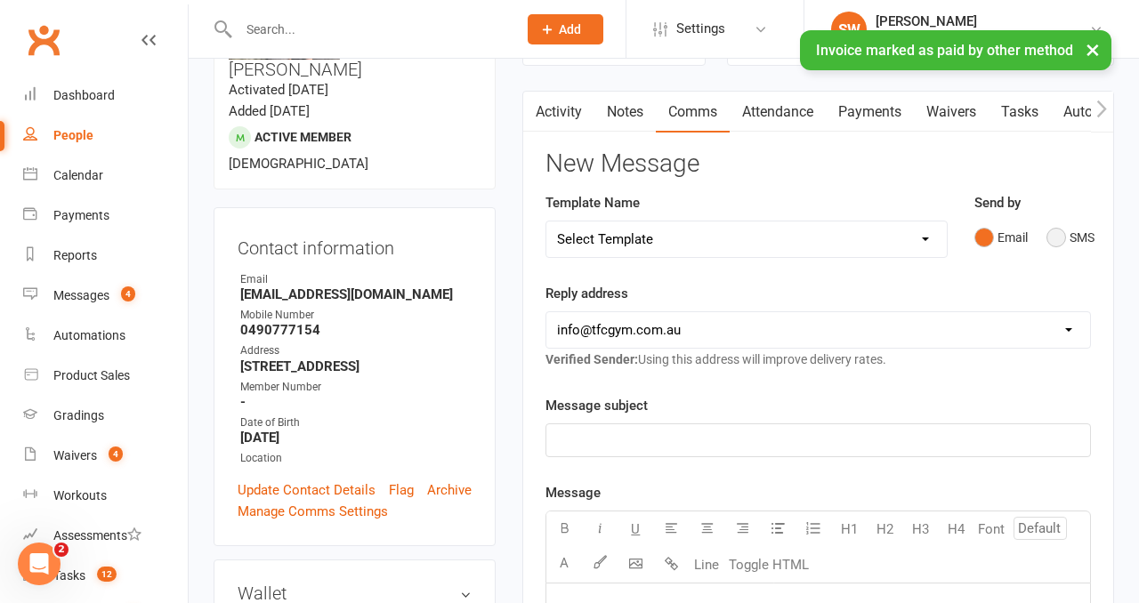
click at [1060, 231] on button "SMS" at bounding box center [1070, 238] width 48 height 34
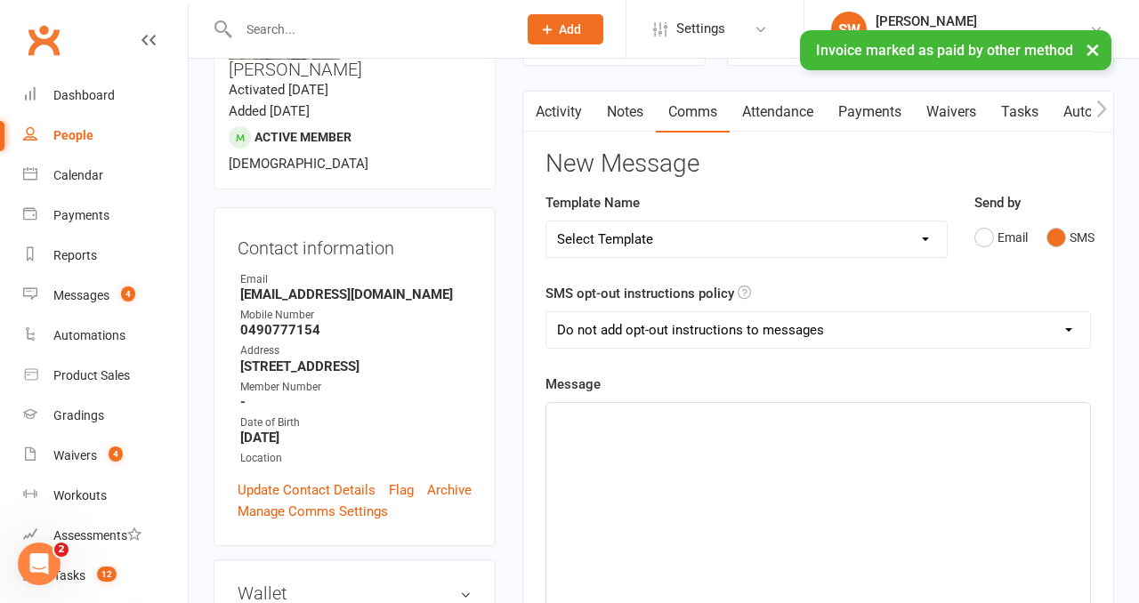
click at [850, 460] on div "﻿" at bounding box center [818, 536] width 544 height 267
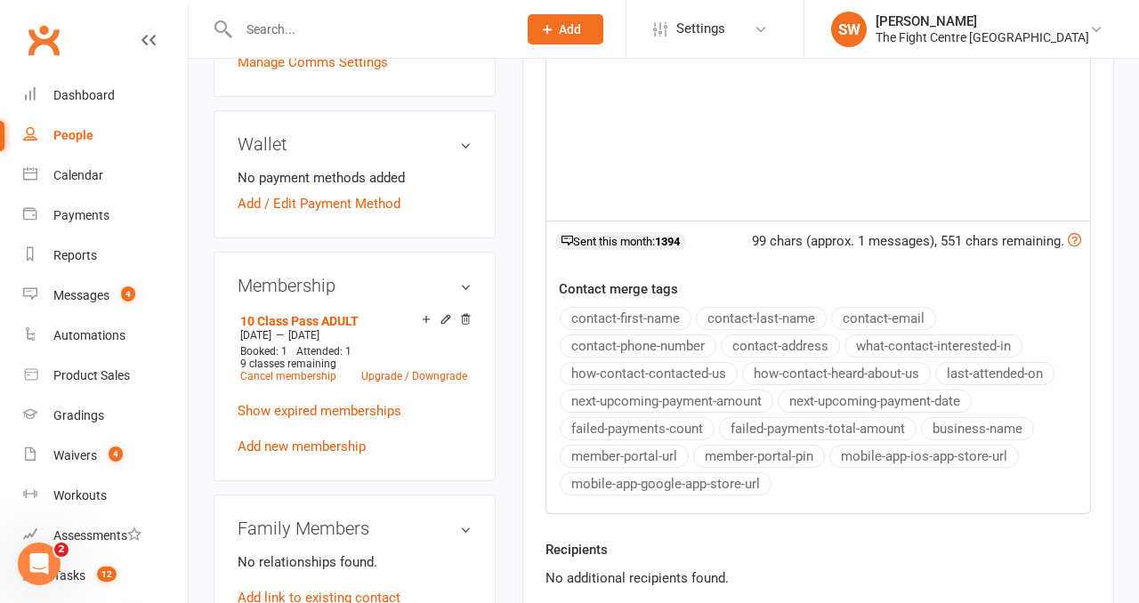
scroll to position [749, 0]
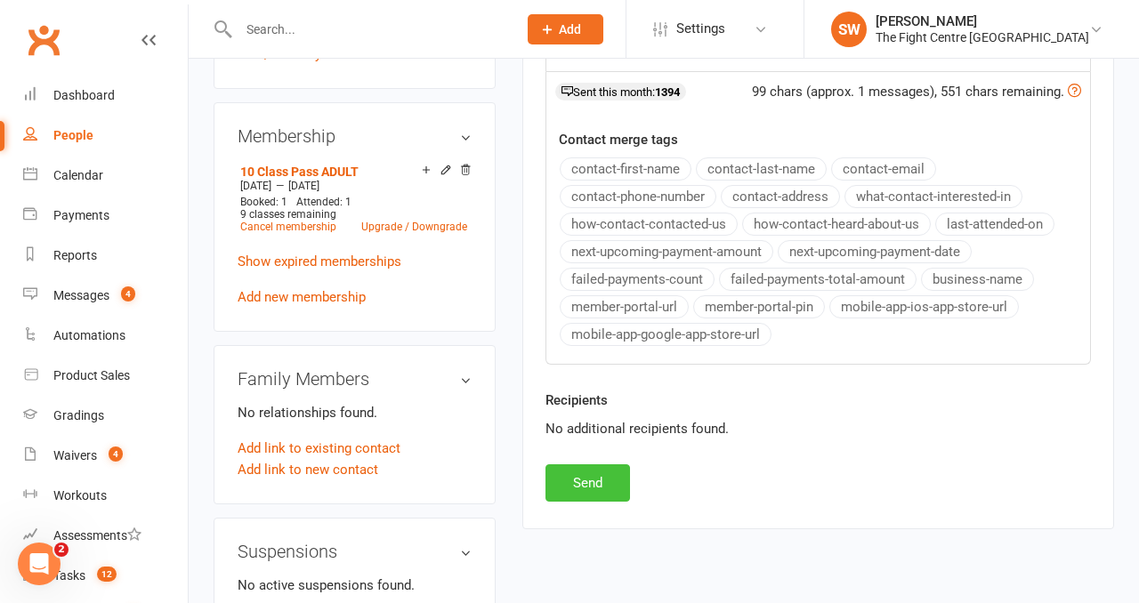
click at [593, 481] on button "Send" at bounding box center [587, 482] width 85 height 37
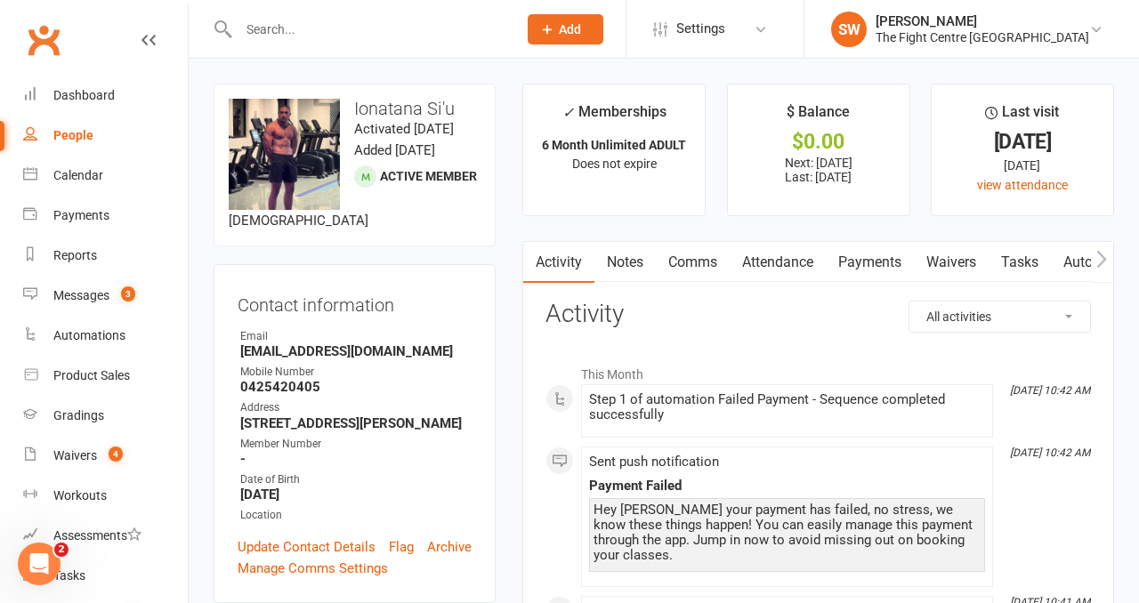
click at [871, 263] on link "Payments" at bounding box center [870, 262] width 88 height 41
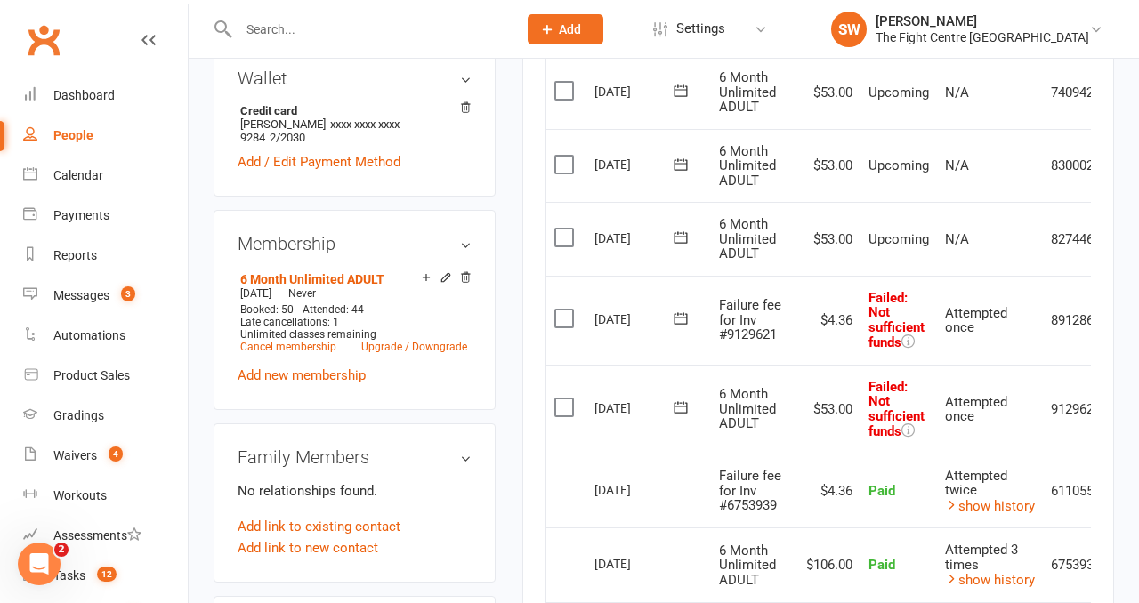
scroll to position [574, 0]
click at [688, 407] on icon at bounding box center [681, 406] width 18 height 18
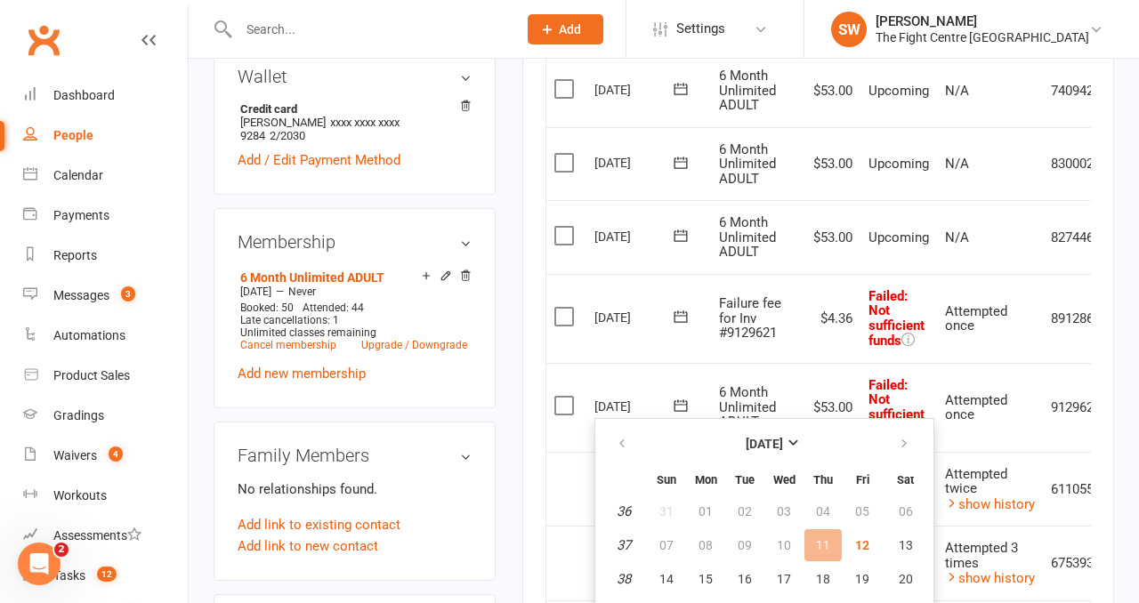
scroll to position [760, 0]
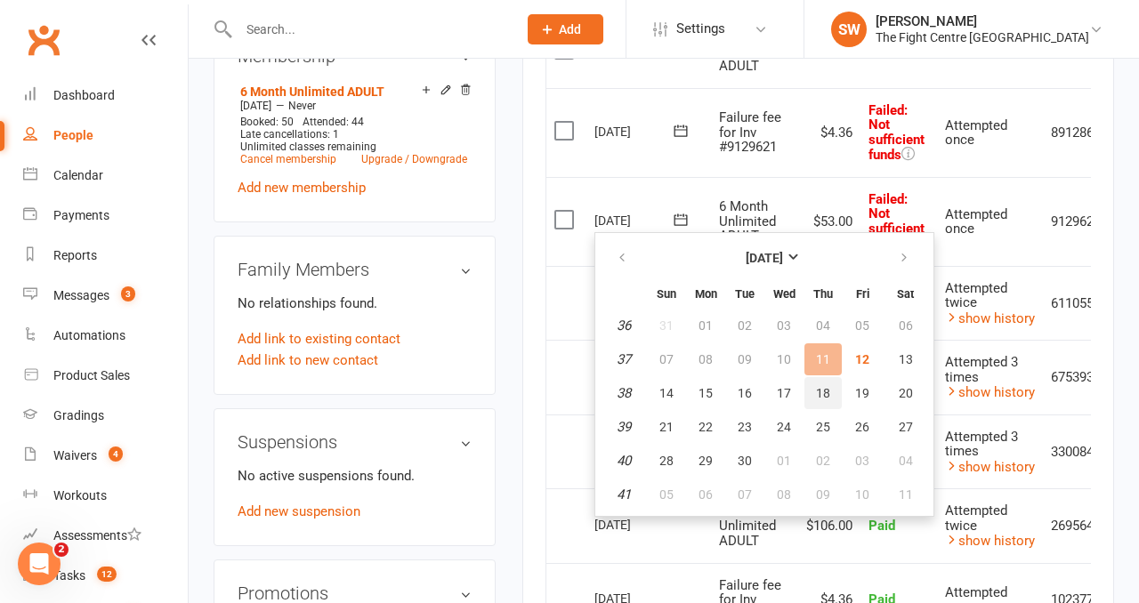
click at [823, 396] on span "18" at bounding box center [823, 393] width 14 height 14
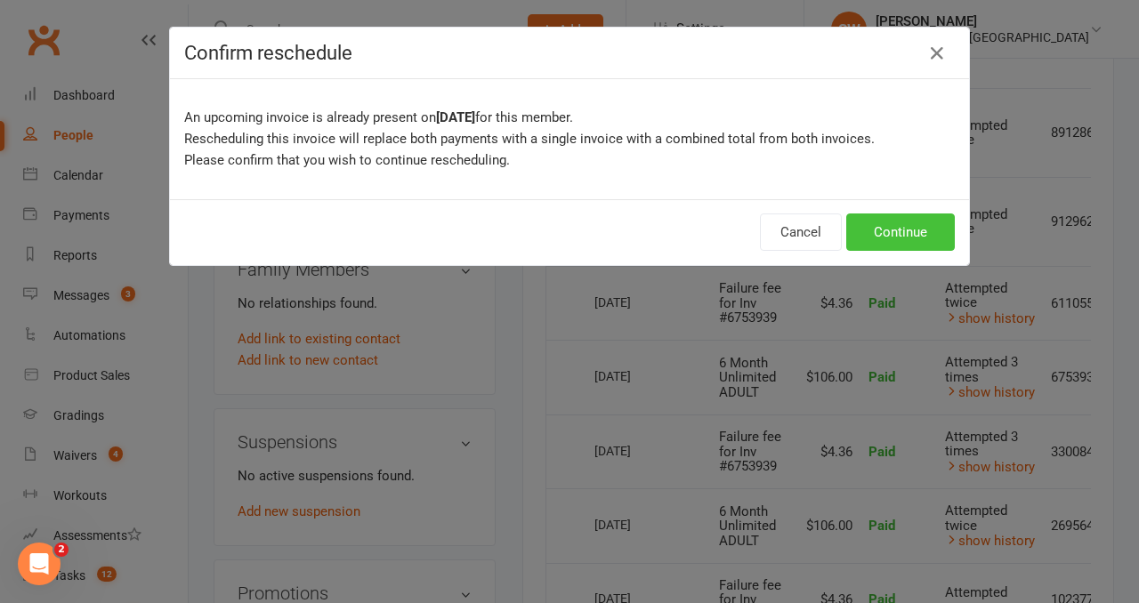
click at [867, 223] on button "Continue" at bounding box center [900, 232] width 109 height 37
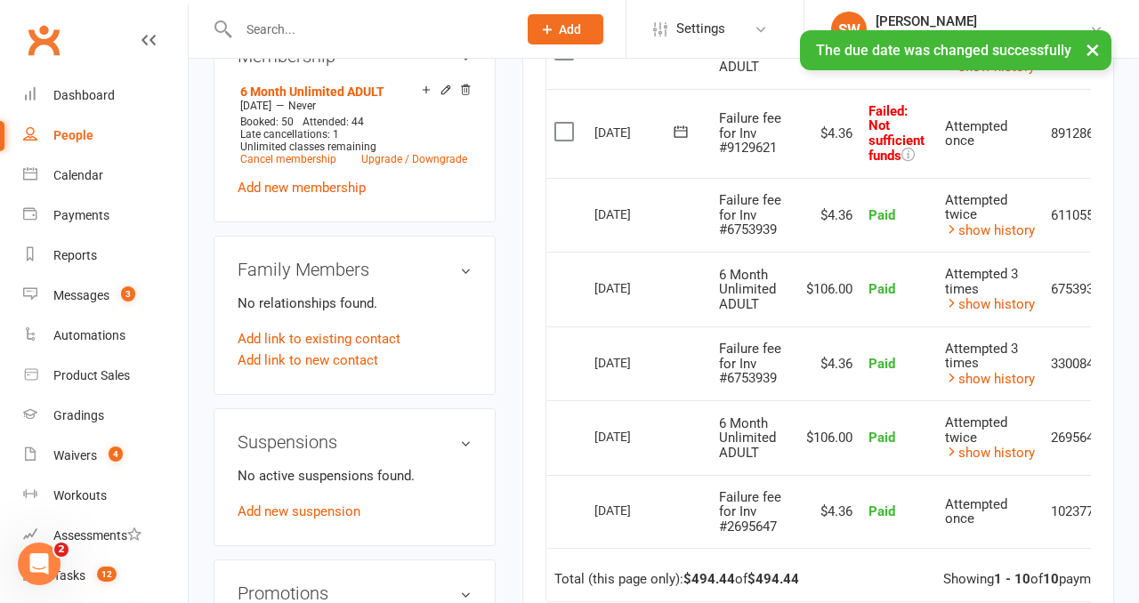
scroll to position [0, 62]
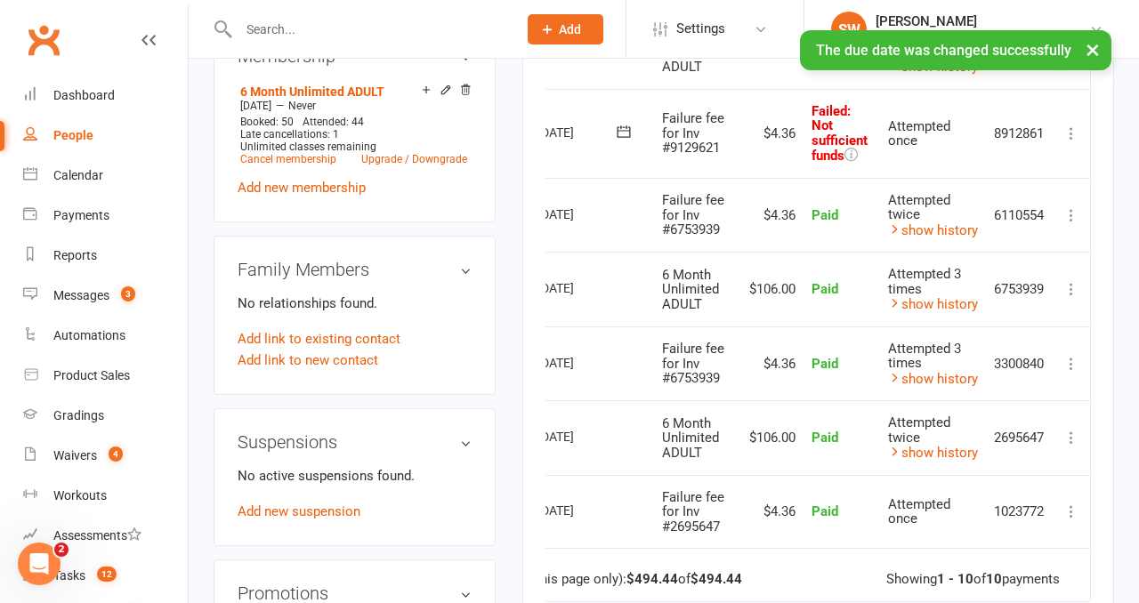
click at [1065, 133] on icon at bounding box center [1071, 134] width 18 height 18
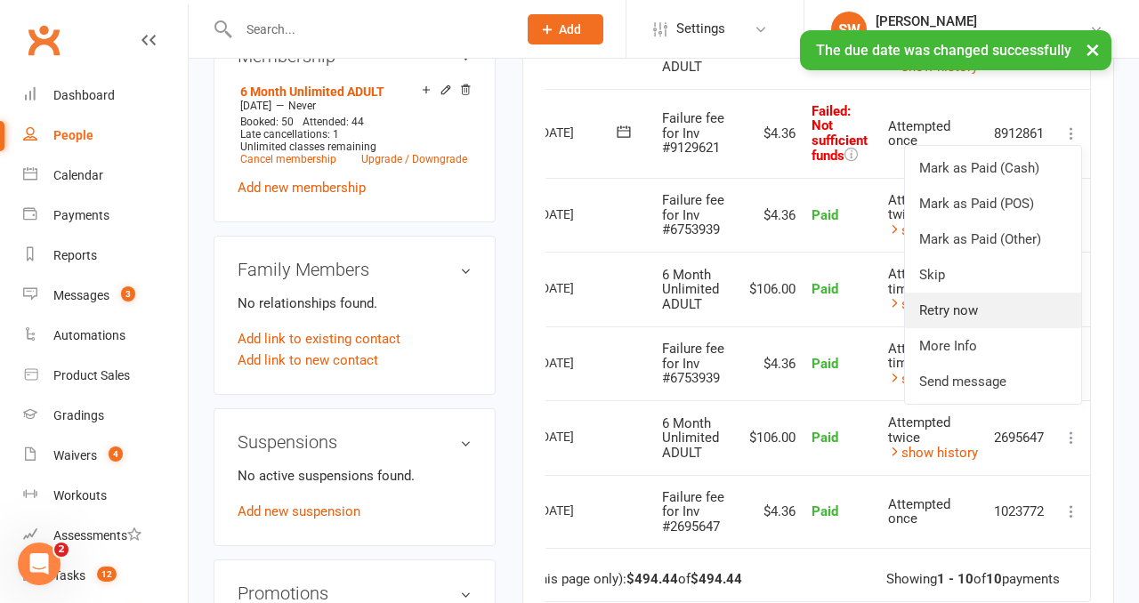
click at [990, 307] on link "Retry now" at bounding box center [993, 311] width 176 height 36
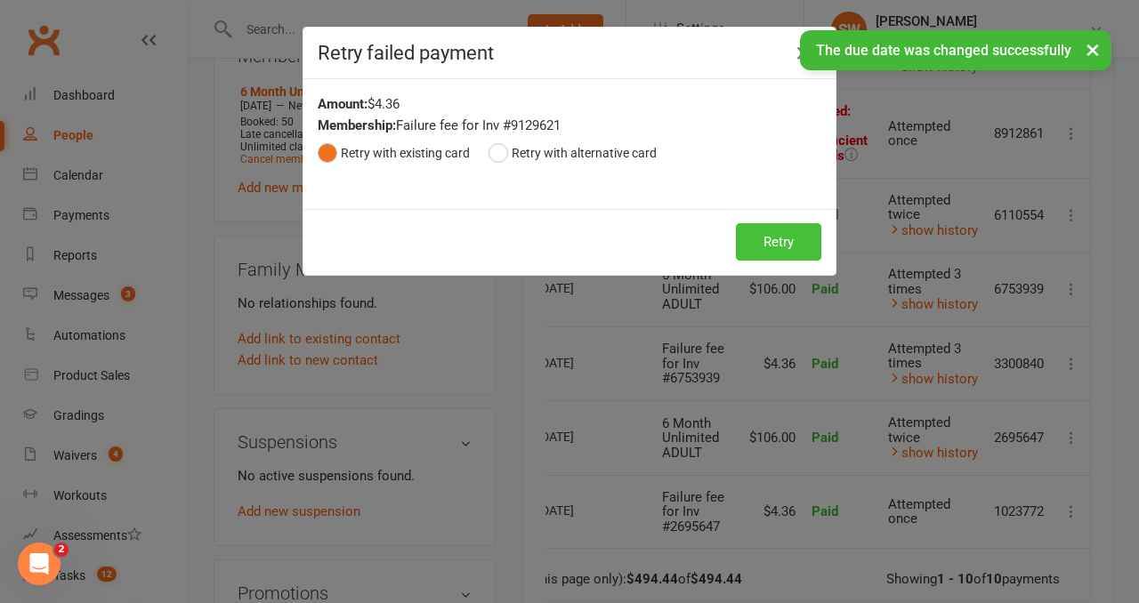
click at [779, 228] on button "Retry" at bounding box center [778, 241] width 85 height 37
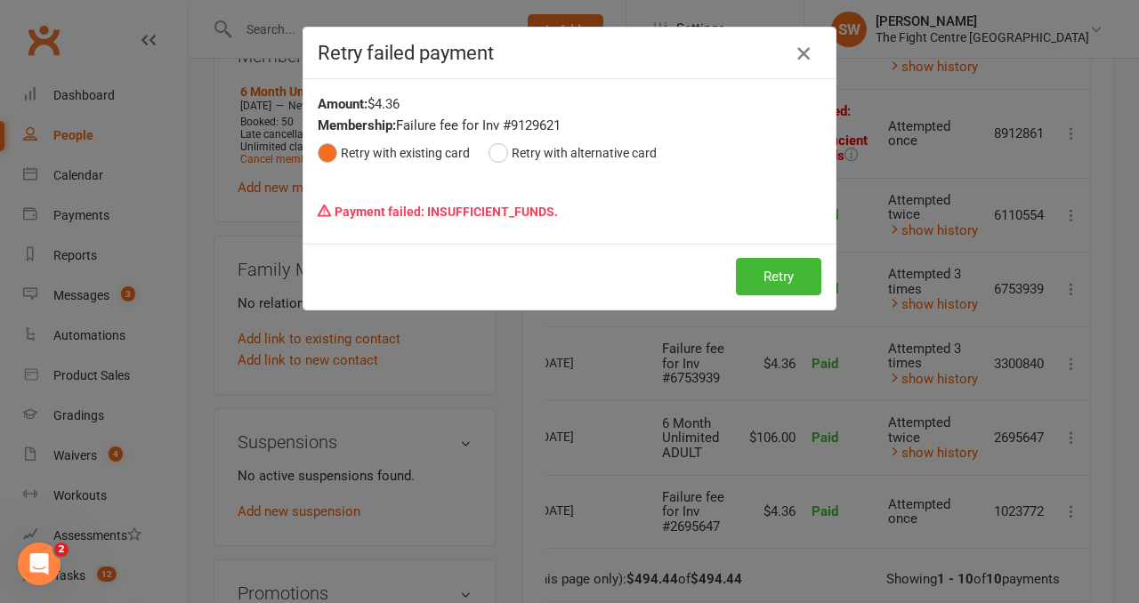
click at [789, 40] on div "Retry failed payment" at bounding box center [569, 54] width 532 height 52
click at [801, 56] on icon "button" at bounding box center [803, 53] width 21 height 21
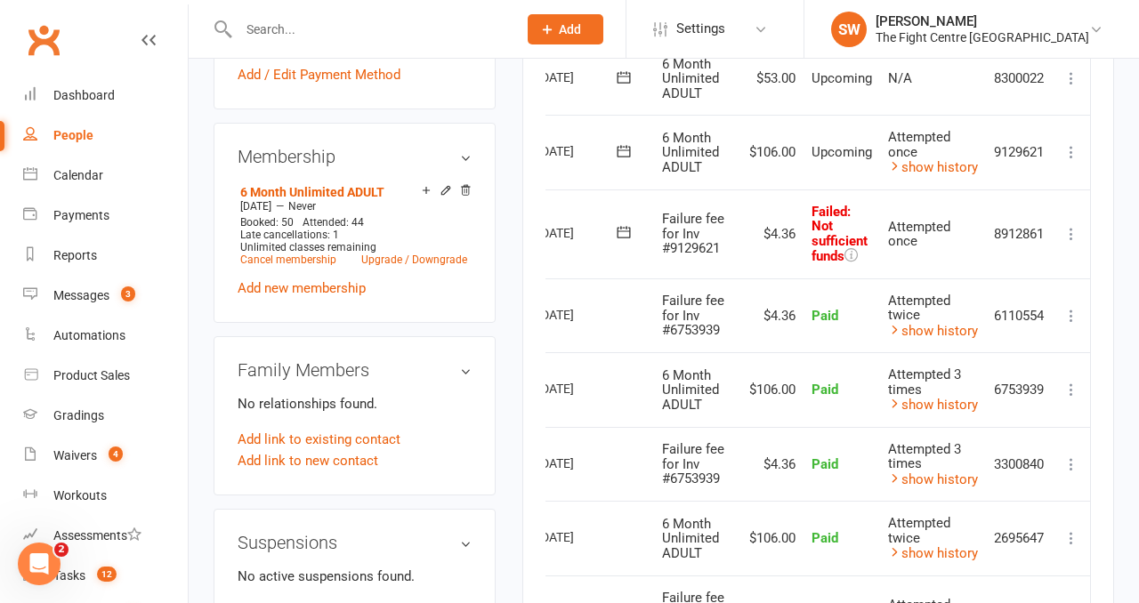
scroll to position [661, 0]
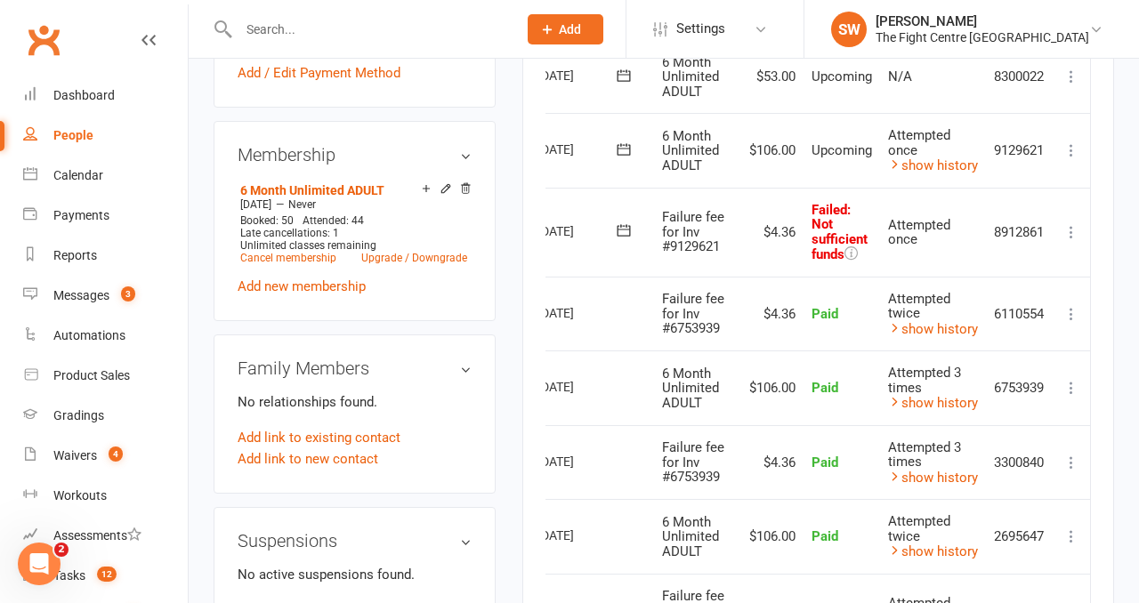
click at [629, 233] on button at bounding box center [624, 231] width 36 height 19
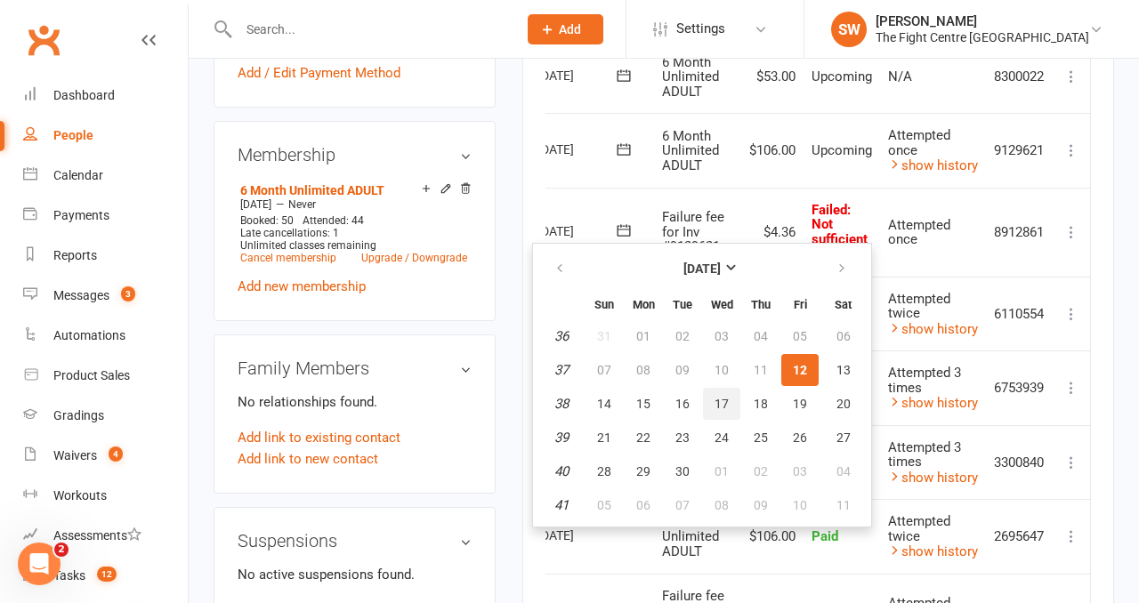
click at [735, 401] on button "17" at bounding box center [721, 404] width 37 height 32
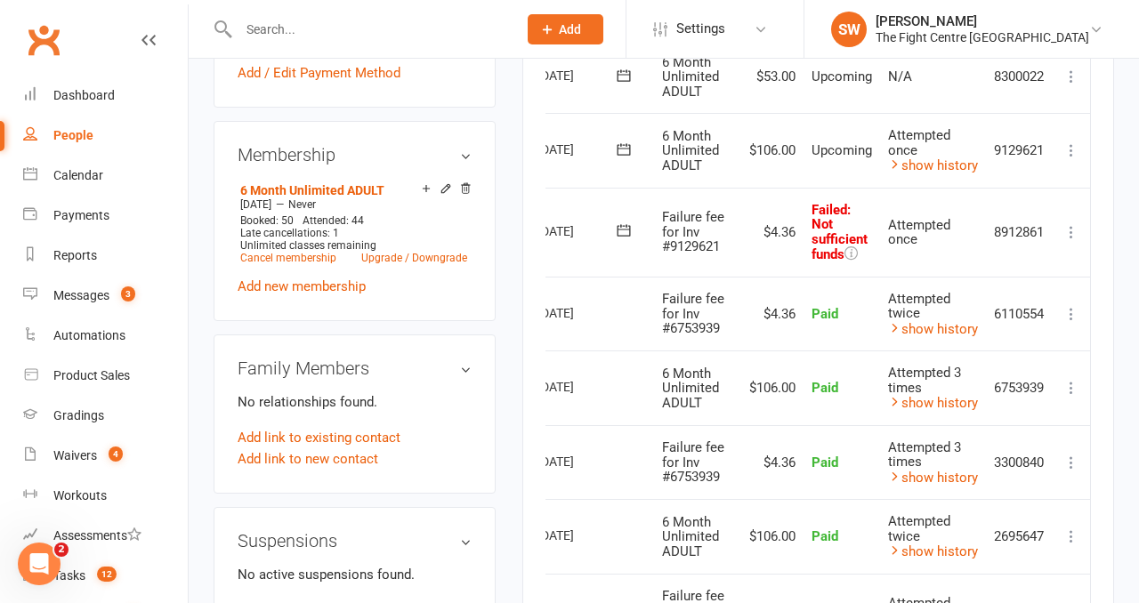
click at [621, 229] on icon at bounding box center [624, 231] width 13 height 12
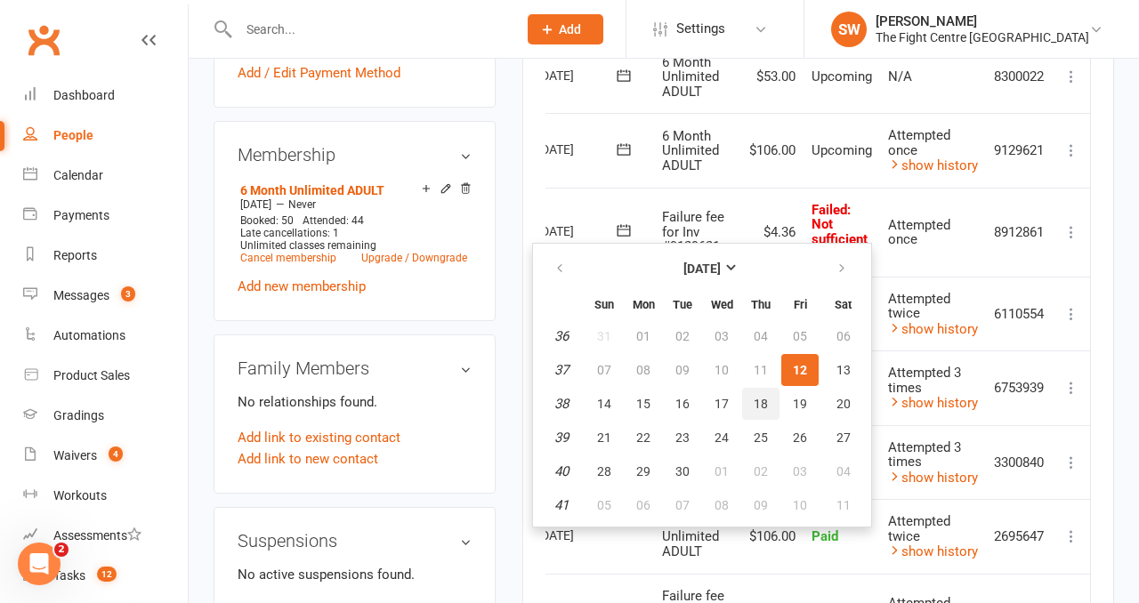
click at [763, 398] on span "18" at bounding box center [761, 404] width 14 height 14
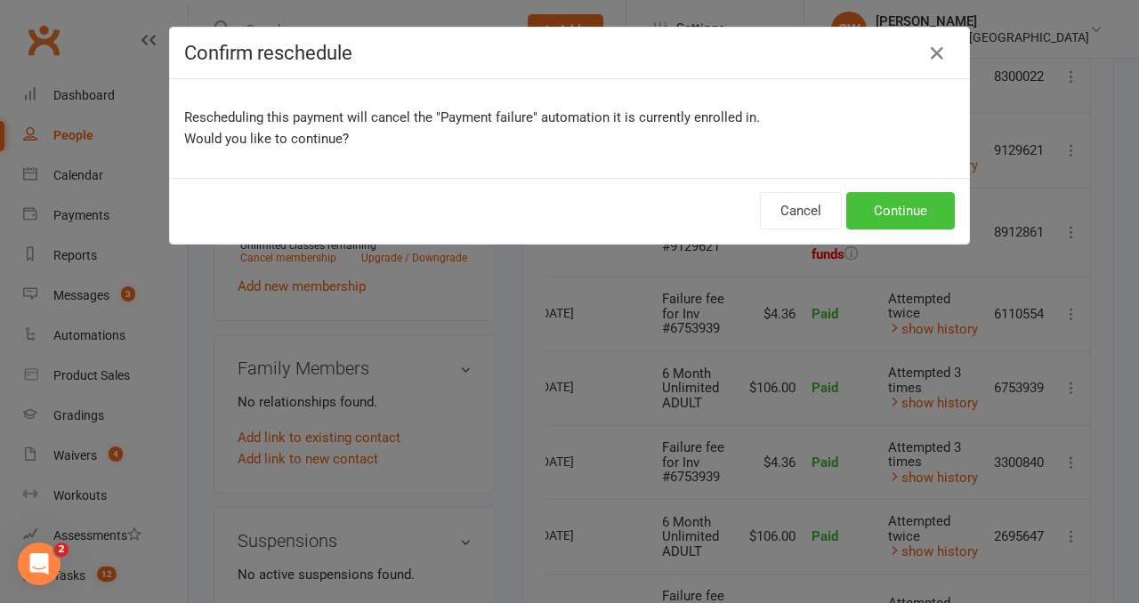
click at [894, 209] on button "Continue" at bounding box center [900, 210] width 109 height 37
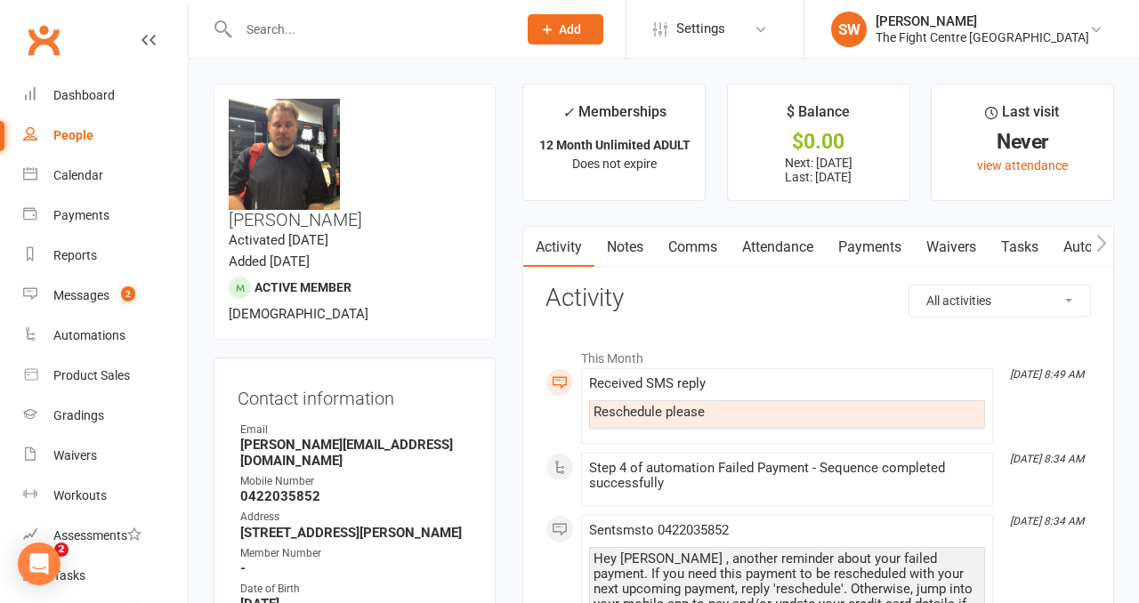
click at [873, 256] on link "Payments" at bounding box center [870, 247] width 88 height 41
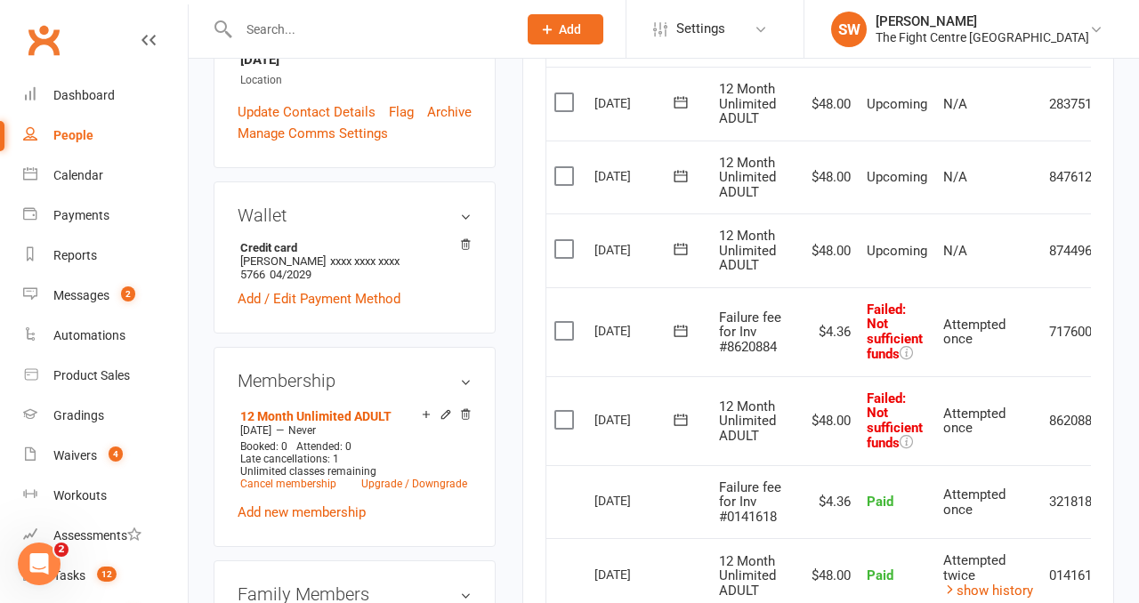
scroll to position [580, 0]
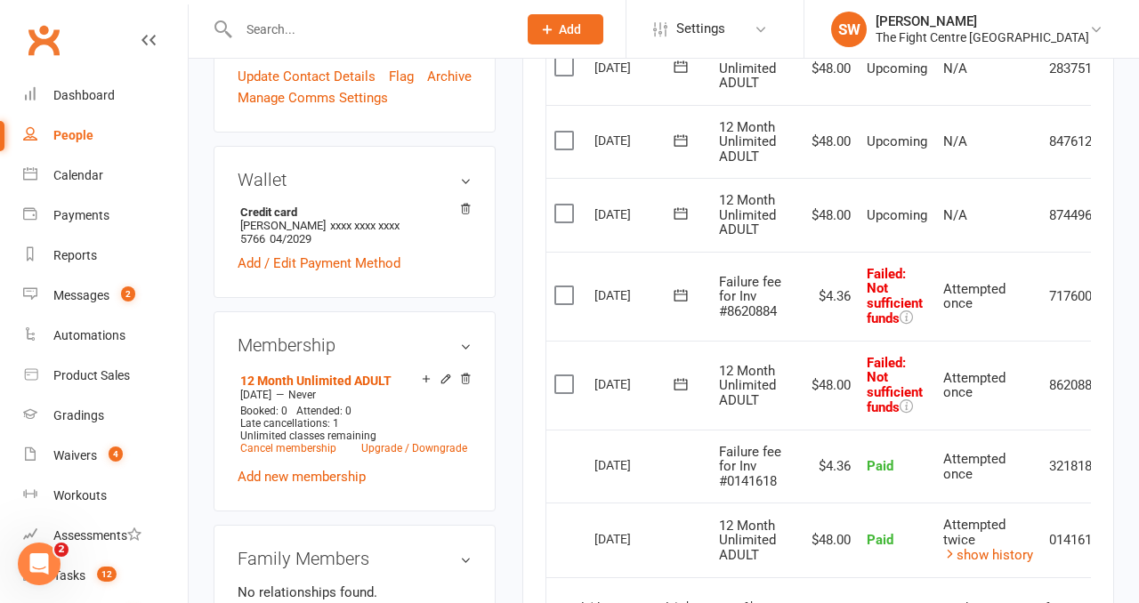
click at [698, 384] on button at bounding box center [681, 384] width 36 height 19
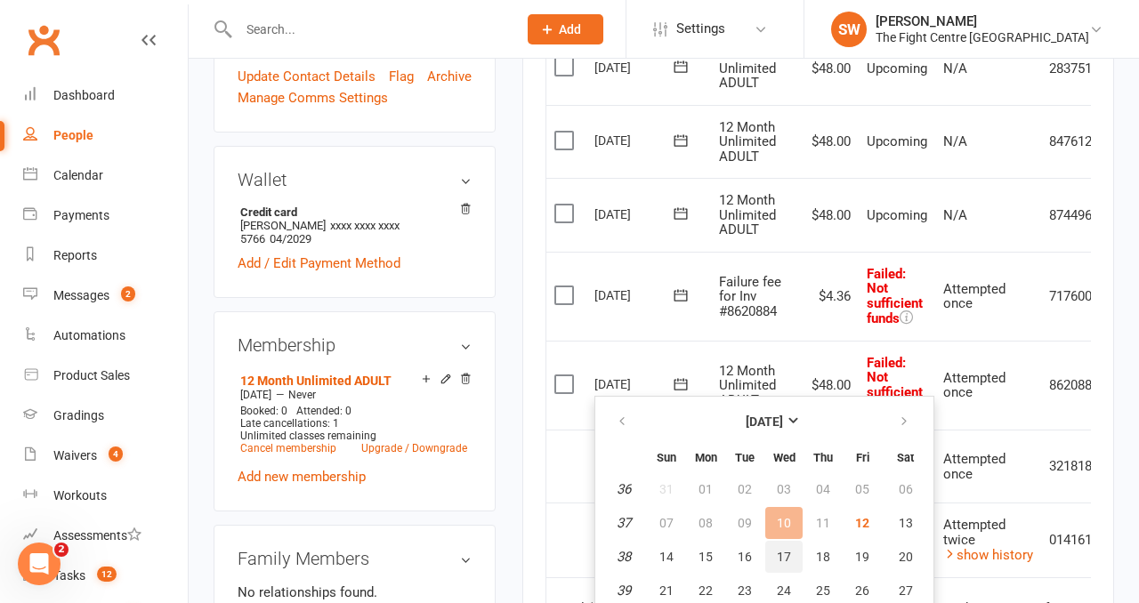
click at [794, 555] on button "17" at bounding box center [783, 557] width 37 height 32
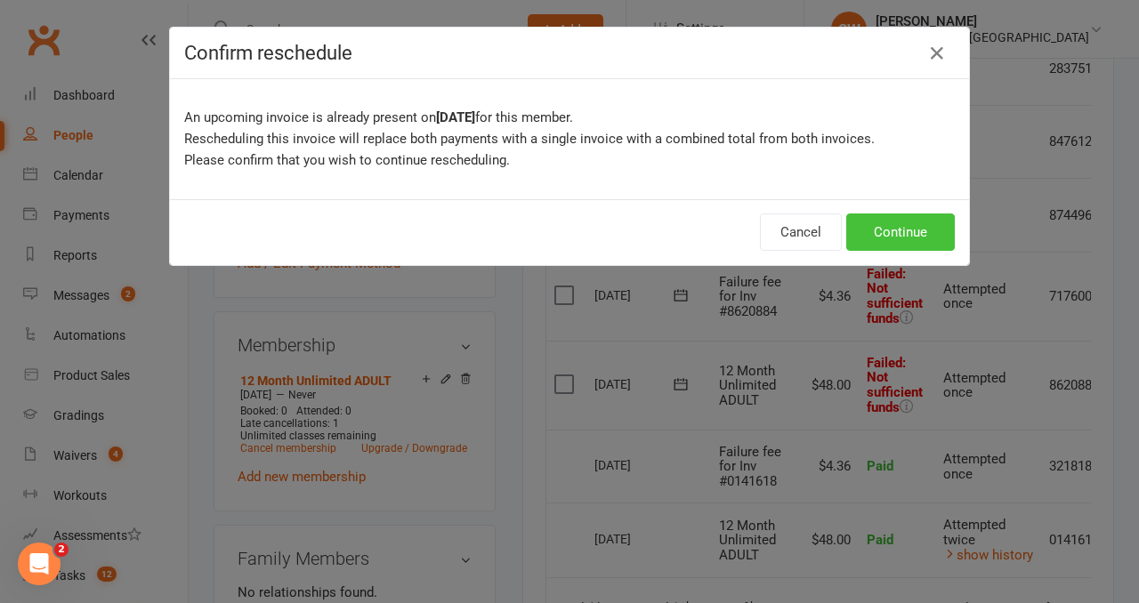
click at [881, 238] on button "Continue" at bounding box center [900, 232] width 109 height 37
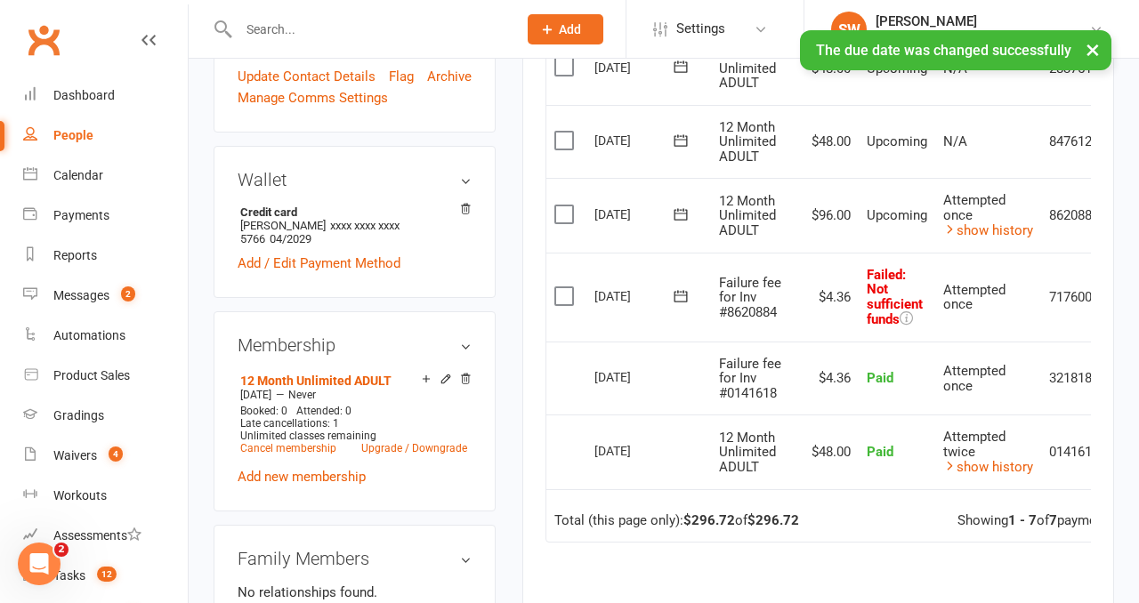
click at [683, 297] on icon at bounding box center [681, 296] width 18 height 18
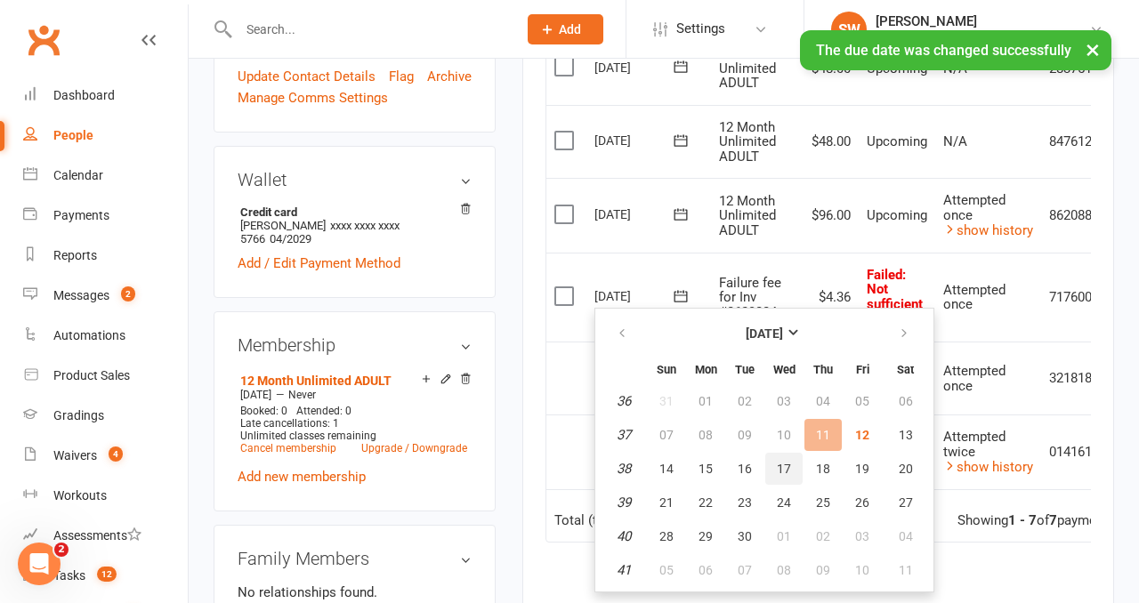
click at [789, 464] on span "17" at bounding box center [784, 469] width 14 height 14
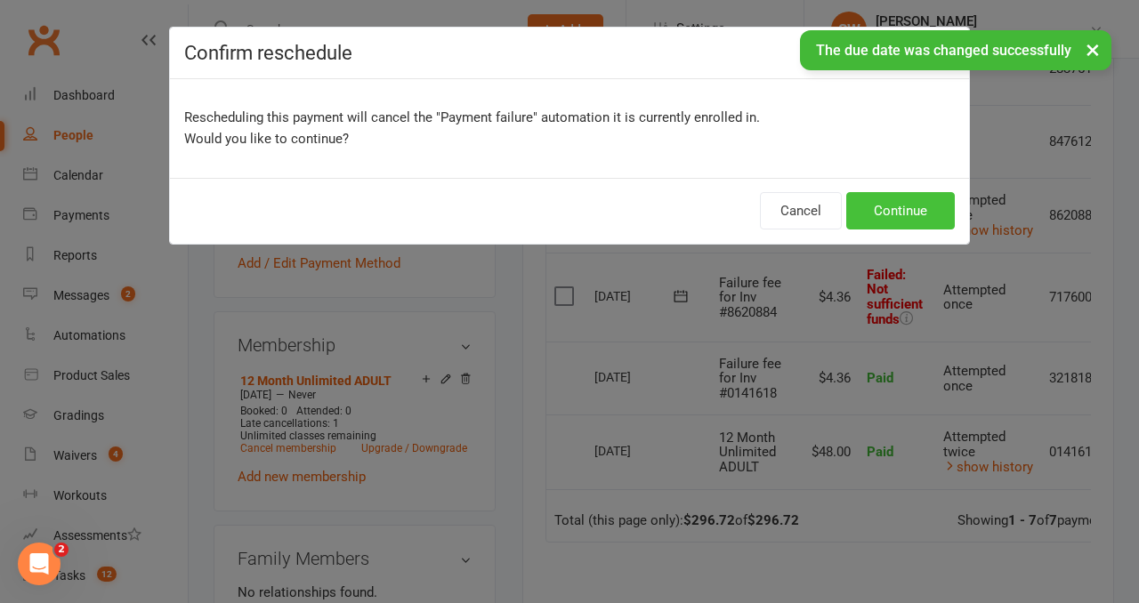
click at [883, 216] on button "Continue" at bounding box center [900, 210] width 109 height 37
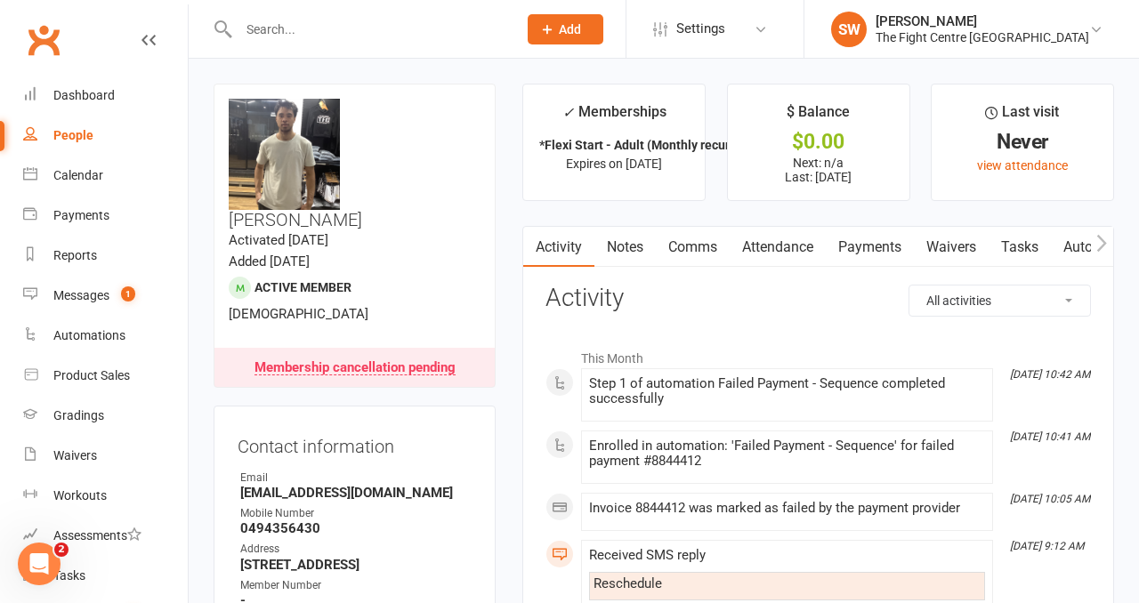
click at [869, 246] on link "Payments" at bounding box center [870, 247] width 88 height 41
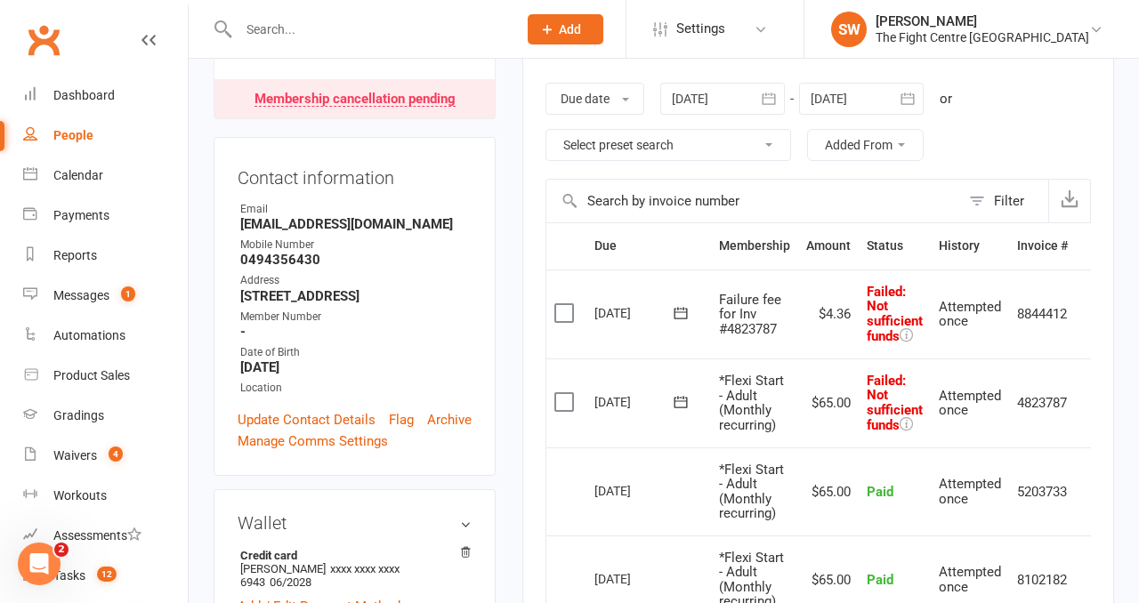
click at [675, 400] on icon at bounding box center [680, 402] width 13 height 12
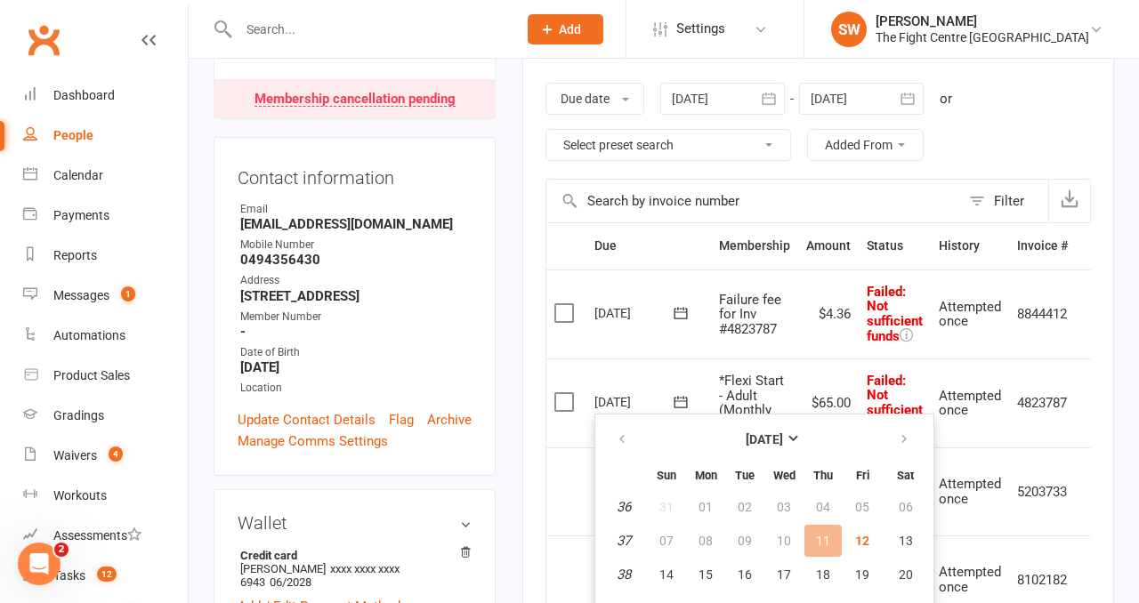
scroll to position [359, 0]
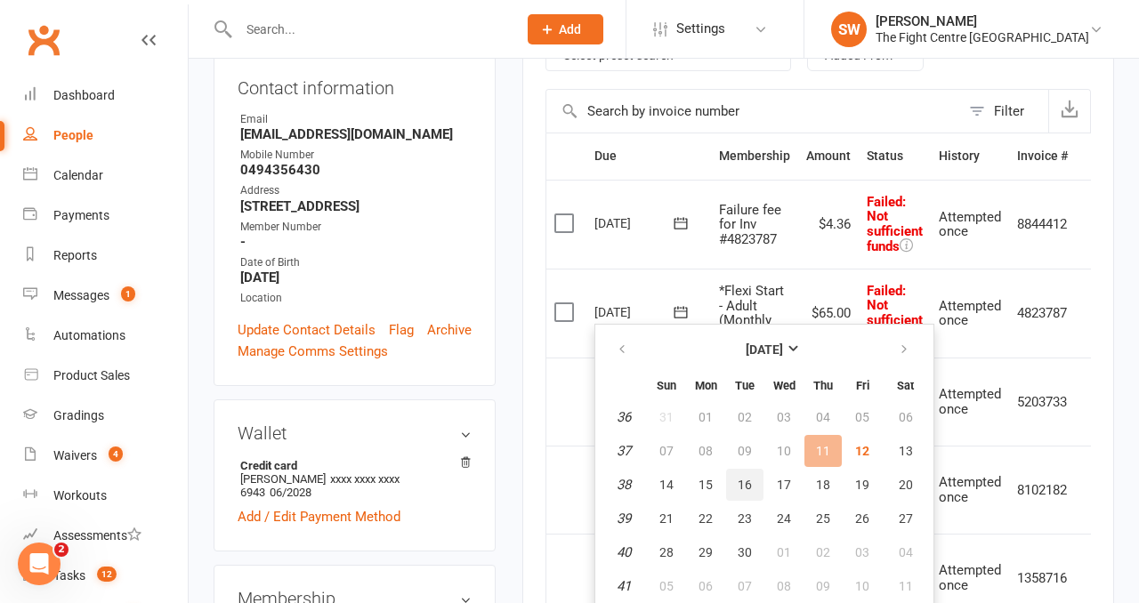
click at [743, 482] on span "16" at bounding box center [745, 485] width 14 height 14
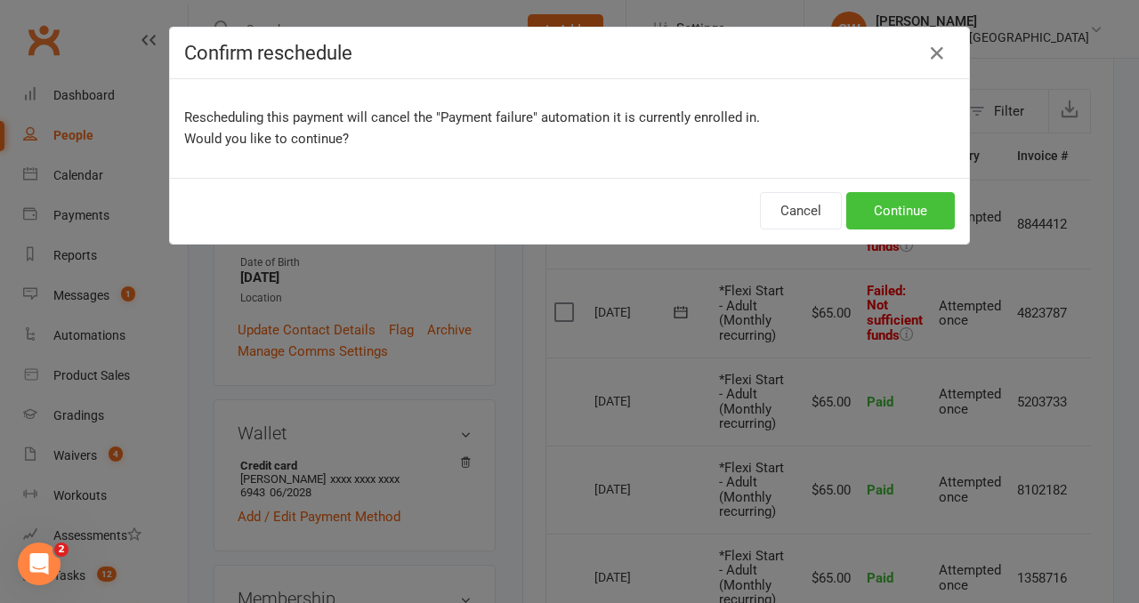
click at [929, 218] on button "Continue" at bounding box center [900, 210] width 109 height 37
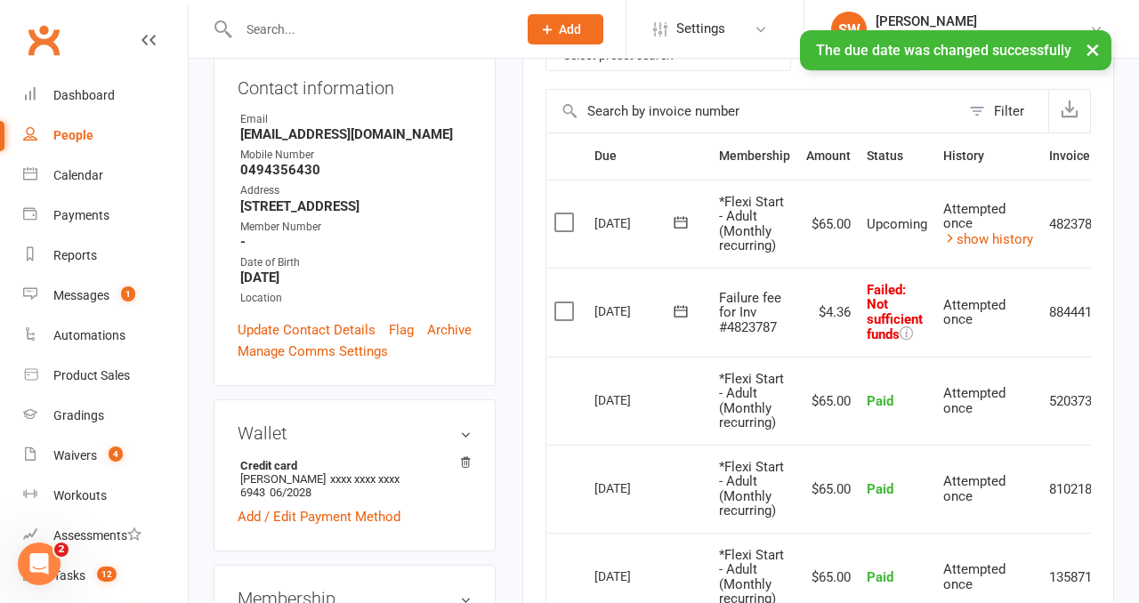
click at [684, 222] on icon at bounding box center [681, 223] width 18 height 18
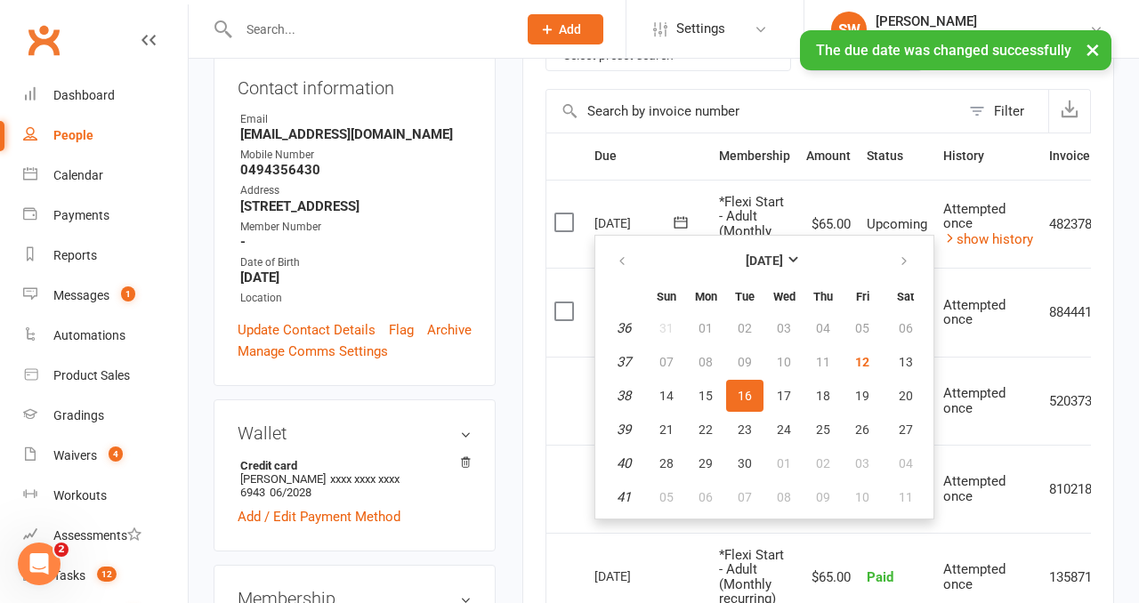
click at [684, 222] on icon at bounding box center [681, 223] width 18 height 18
click at [745, 216] on span "*Flexi Start - Adult (Monthly recurring)" at bounding box center [751, 224] width 65 height 61
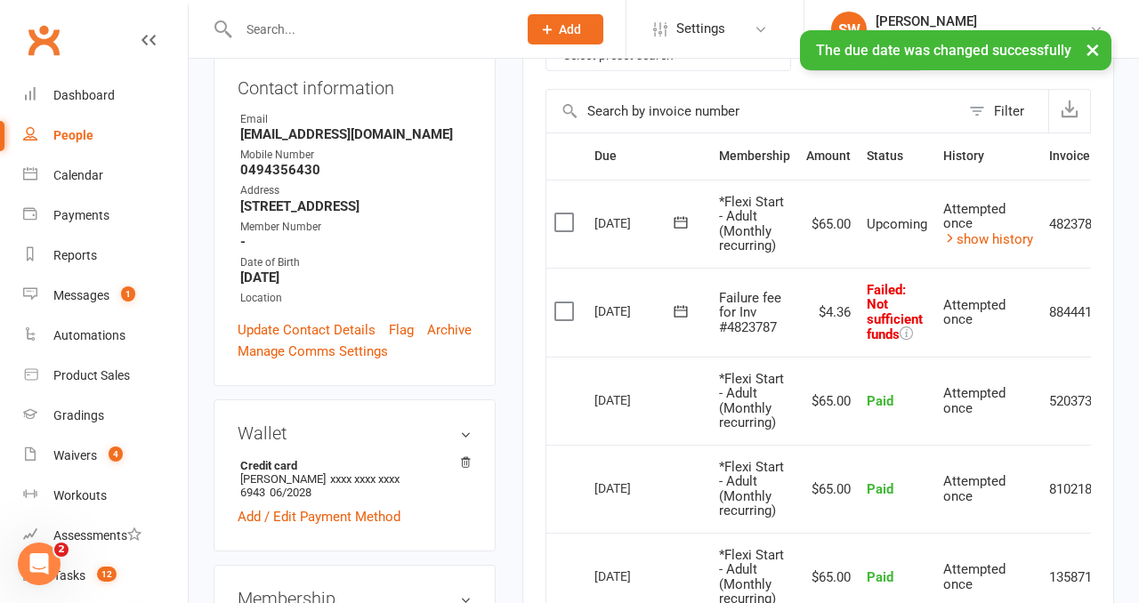
click at [670, 312] on button at bounding box center [681, 311] width 36 height 19
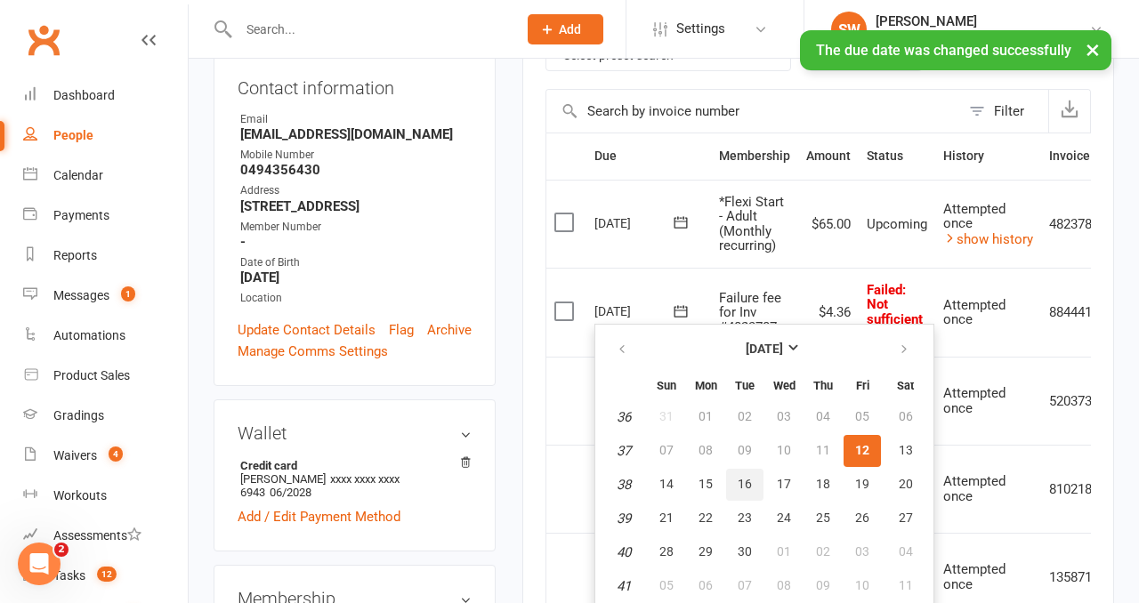
click at [734, 494] on button "16" at bounding box center [744, 485] width 37 height 32
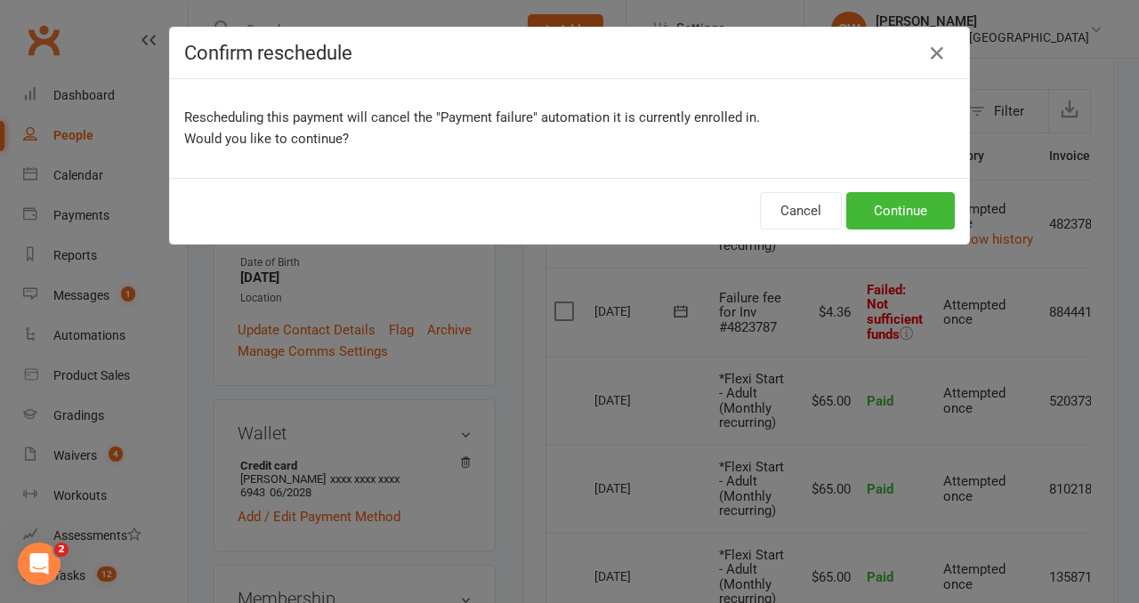
click at [914, 230] on div "Cancel Continue" at bounding box center [569, 211] width 799 height 66
click at [877, 207] on button "Continue" at bounding box center [900, 210] width 109 height 37
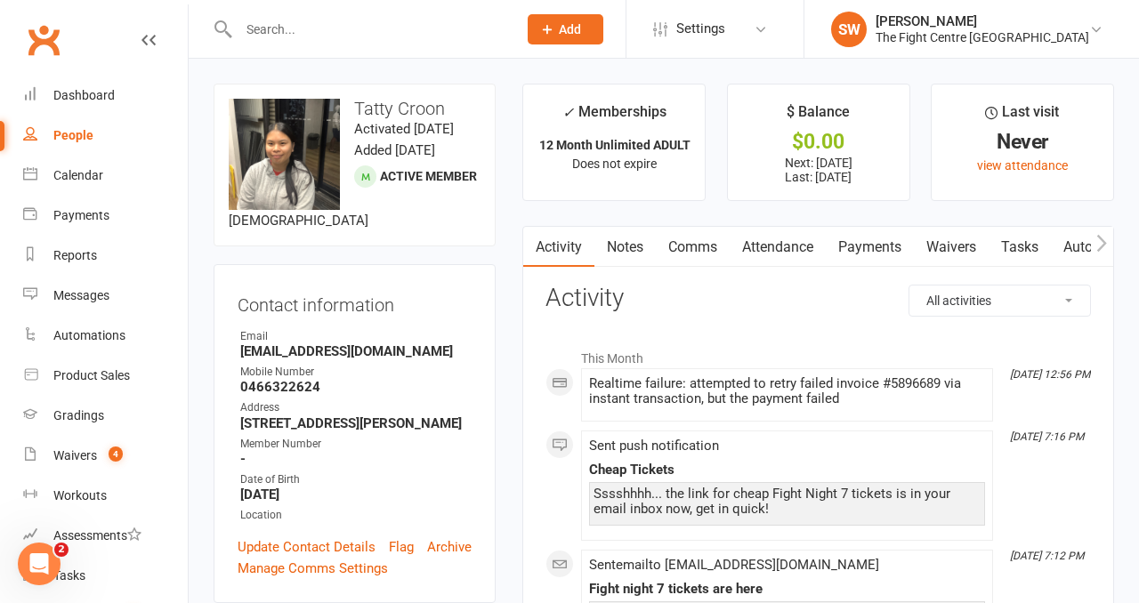
click at [878, 248] on link "Payments" at bounding box center [870, 247] width 88 height 41
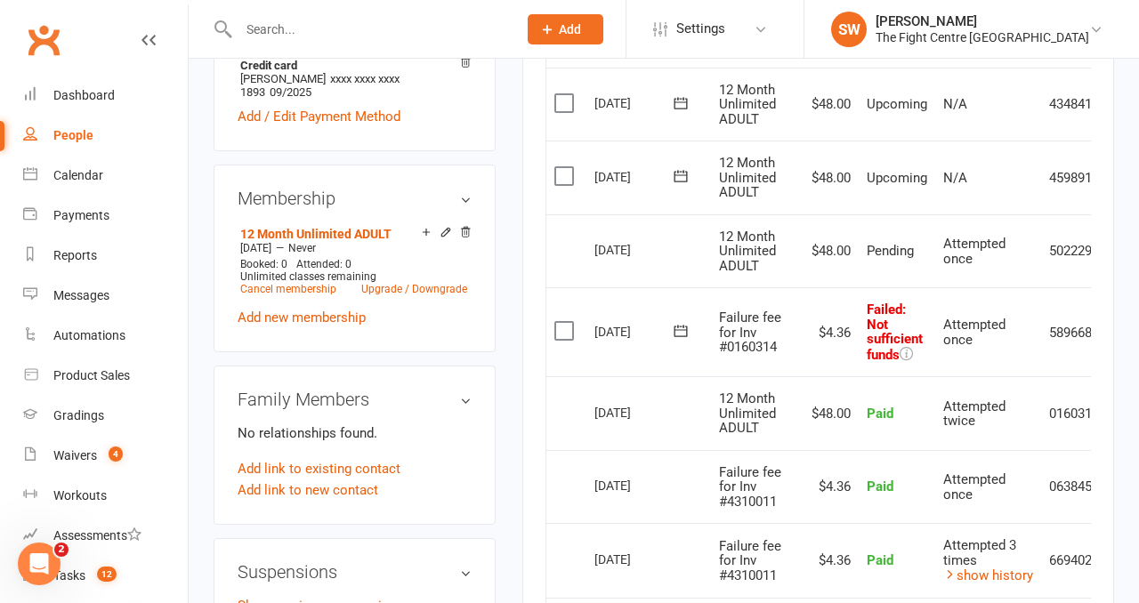
scroll to position [0, 58]
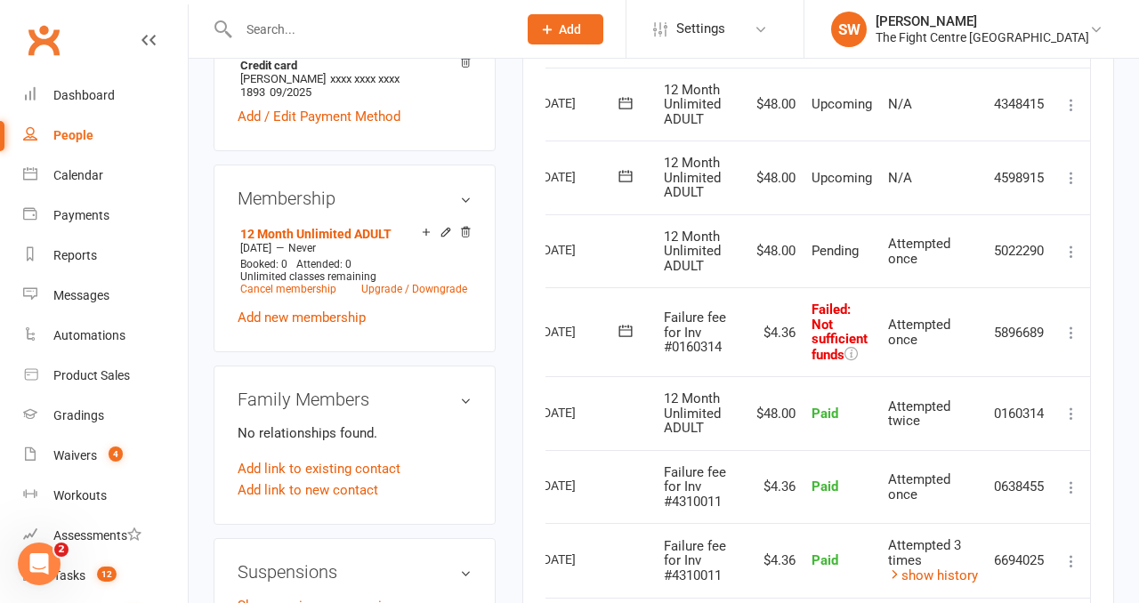
click at [1066, 334] on icon at bounding box center [1071, 333] width 18 height 18
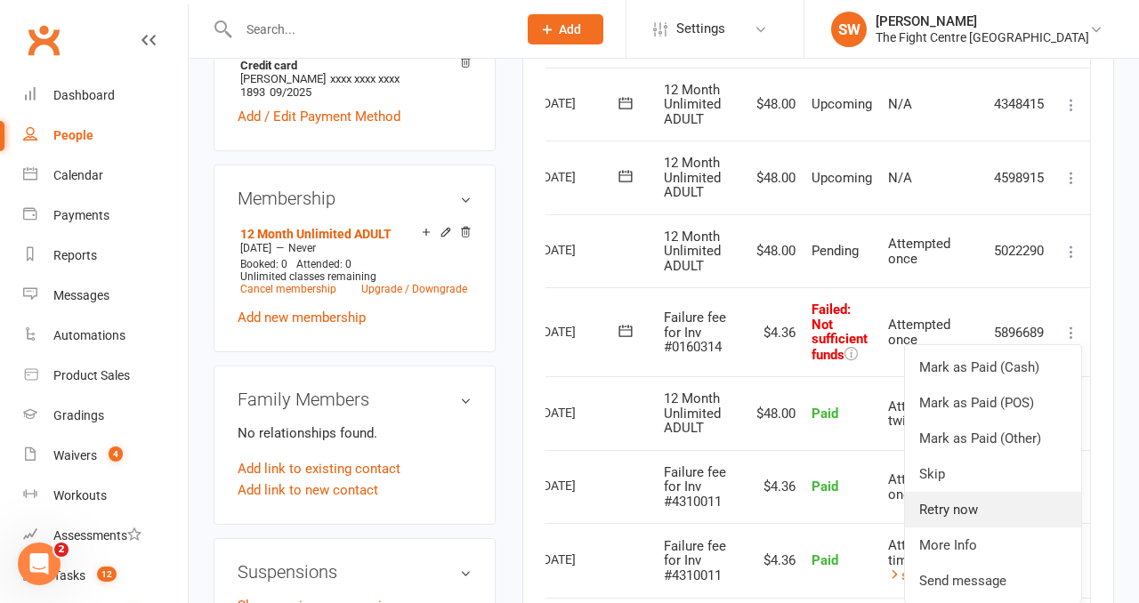
click at [1006, 505] on link "Retry now" at bounding box center [993, 510] width 176 height 36
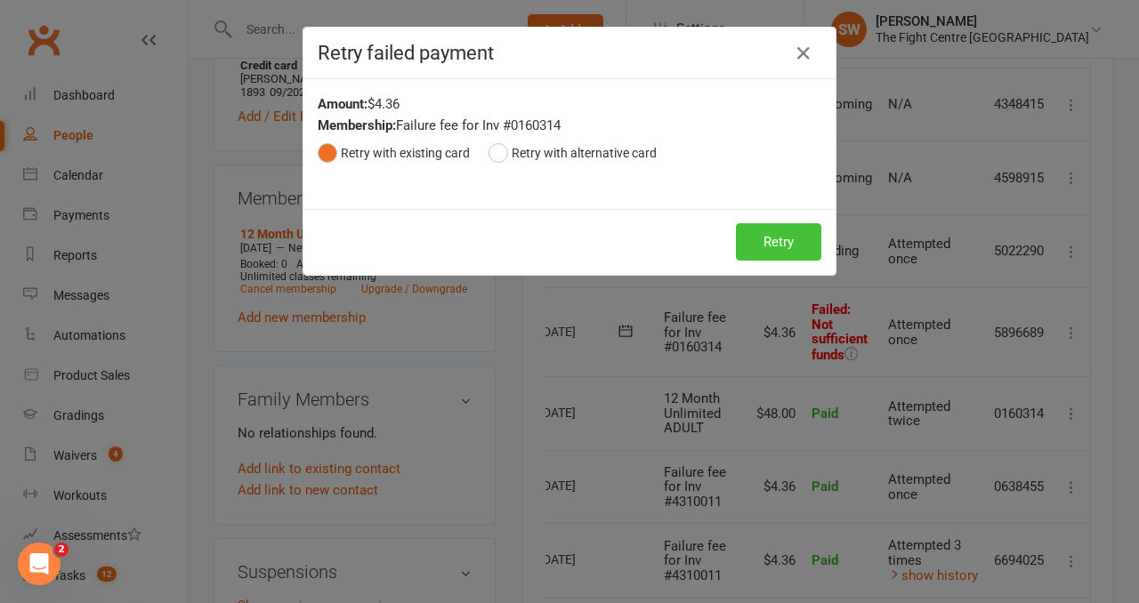
click at [781, 227] on button "Retry" at bounding box center [778, 241] width 85 height 37
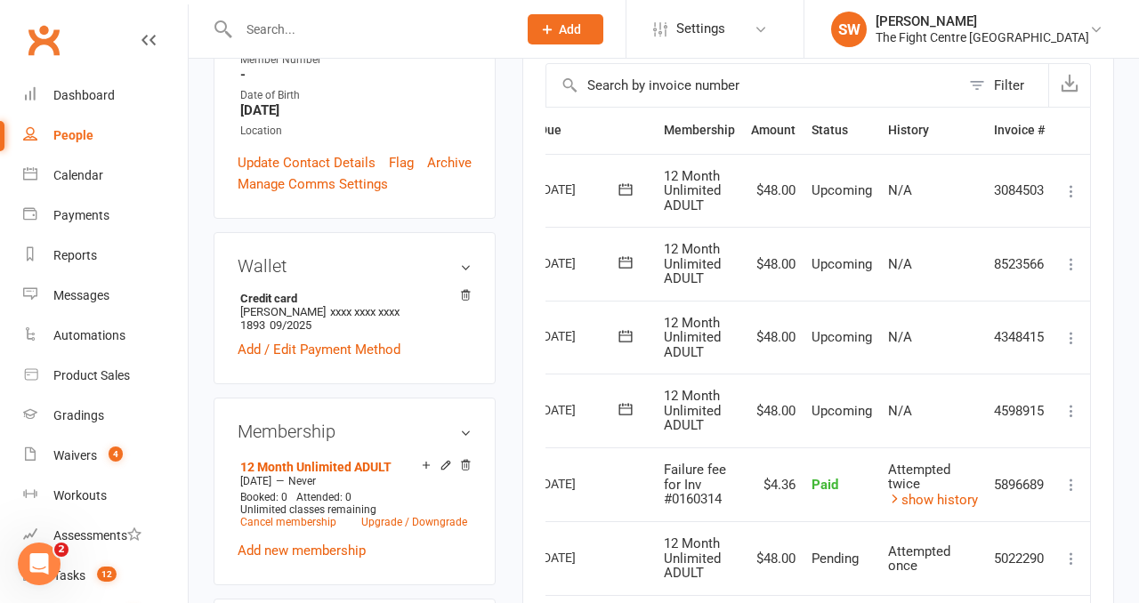
scroll to position [0, 0]
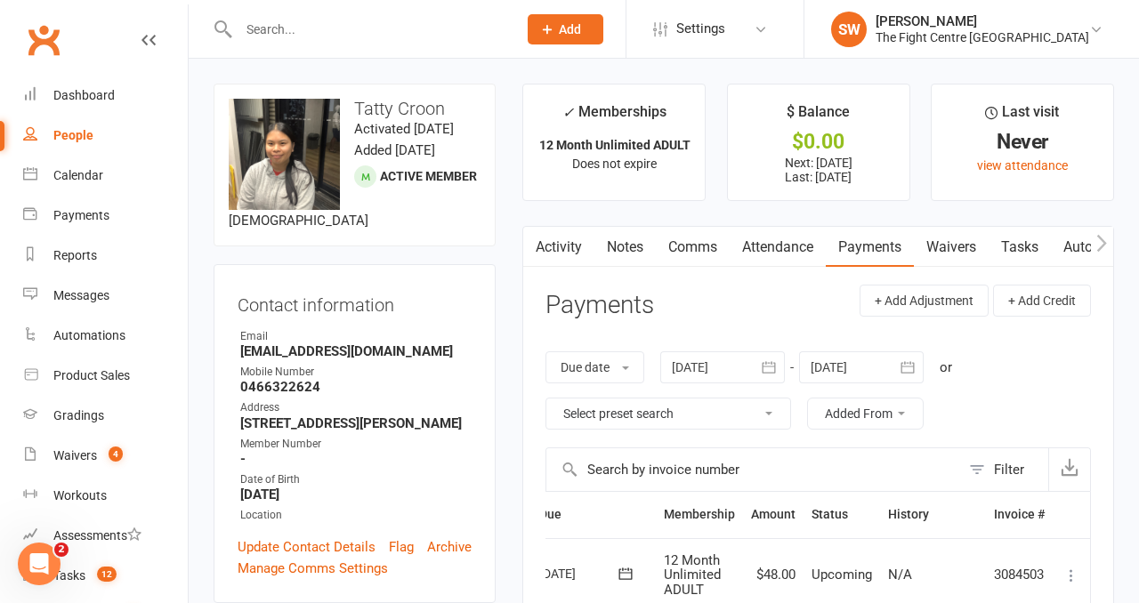
click at [615, 252] on link "Notes" at bounding box center [624, 247] width 61 height 41
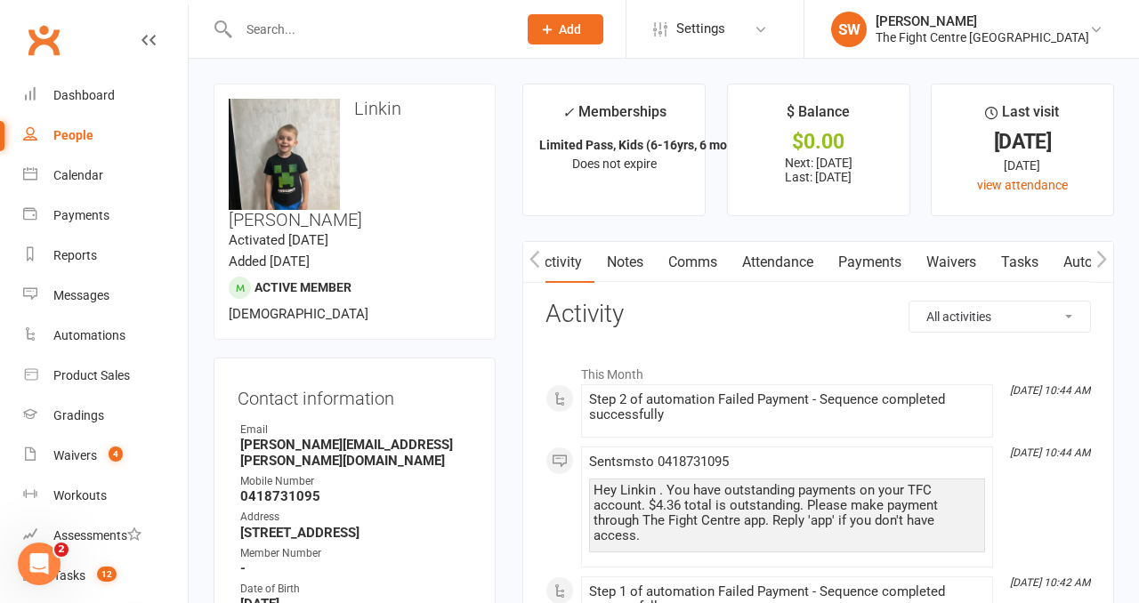
click at [879, 271] on link "Payments" at bounding box center [870, 262] width 88 height 41
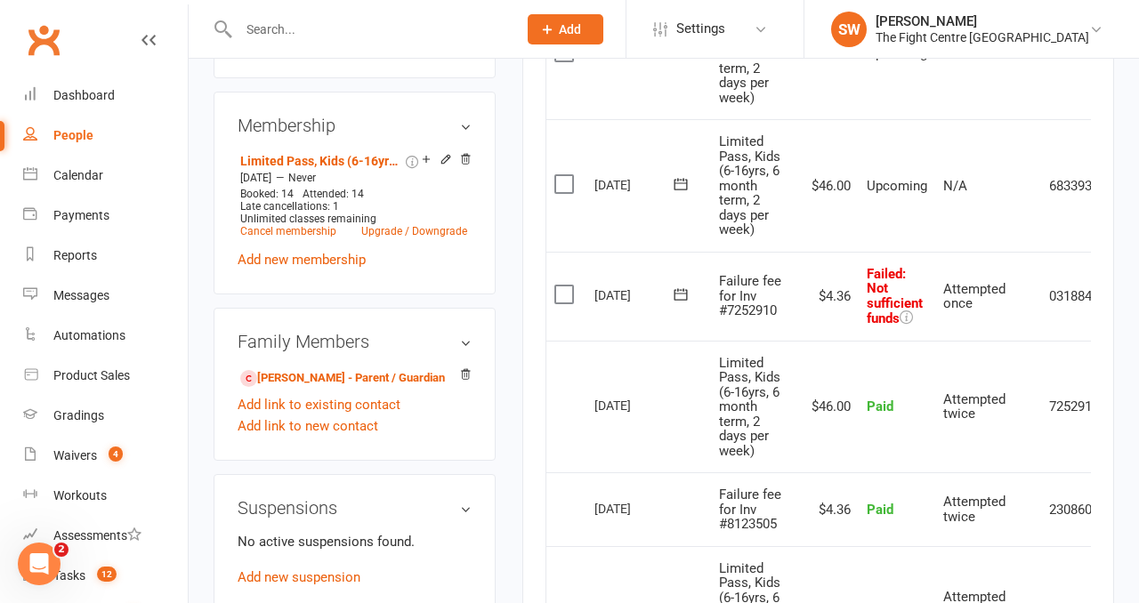
scroll to position [0, 58]
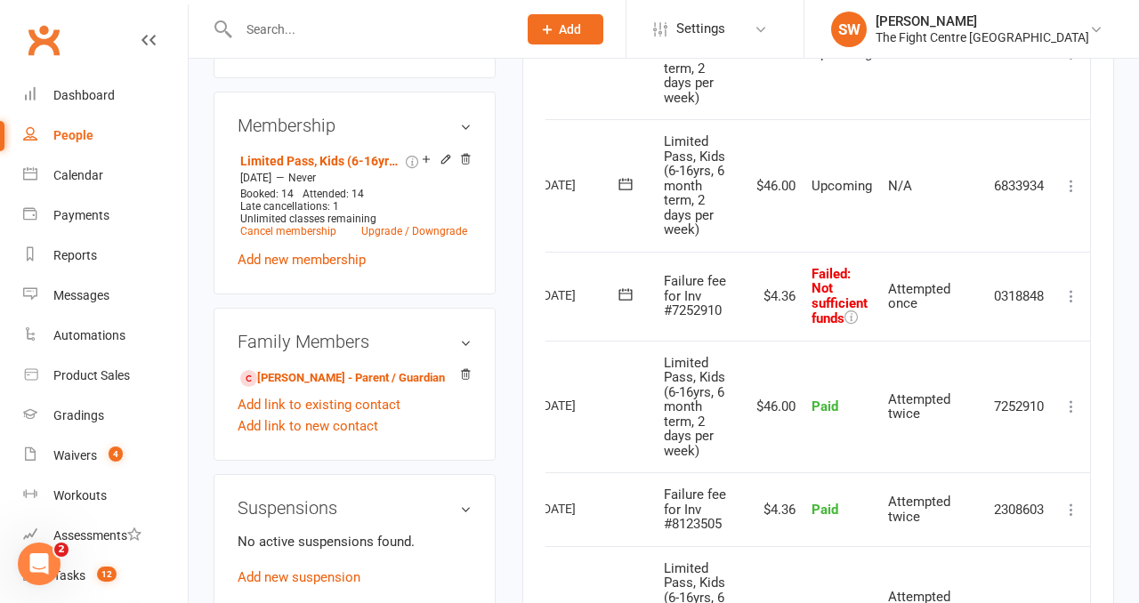
click at [1068, 295] on icon at bounding box center [1071, 296] width 18 height 18
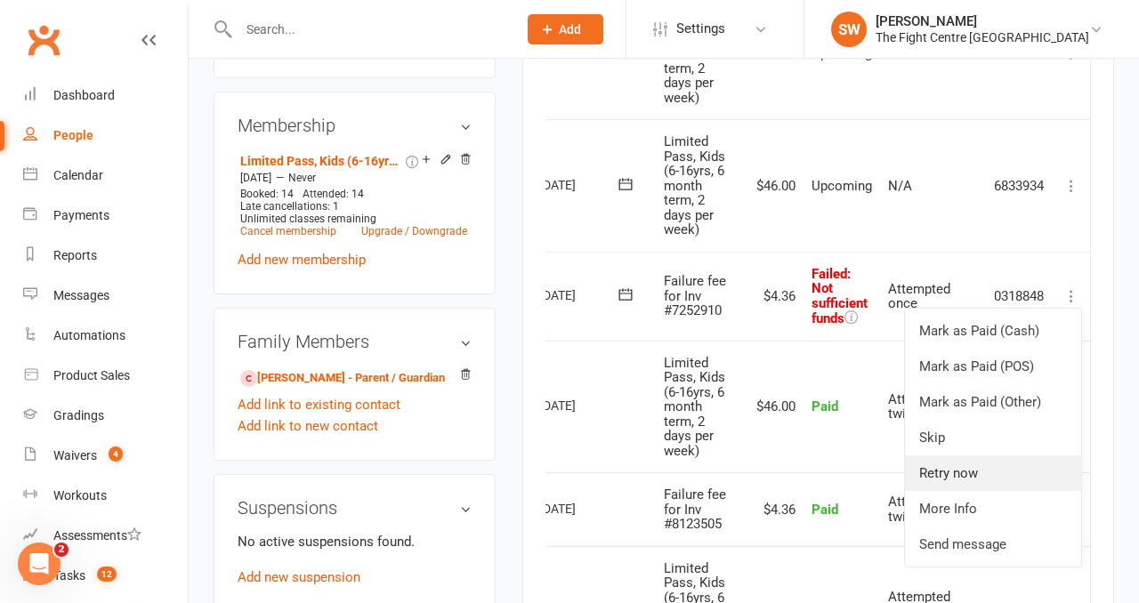
click at [981, 485] on link "Retry now" at bounding box center [993, 474] width 176 height 36
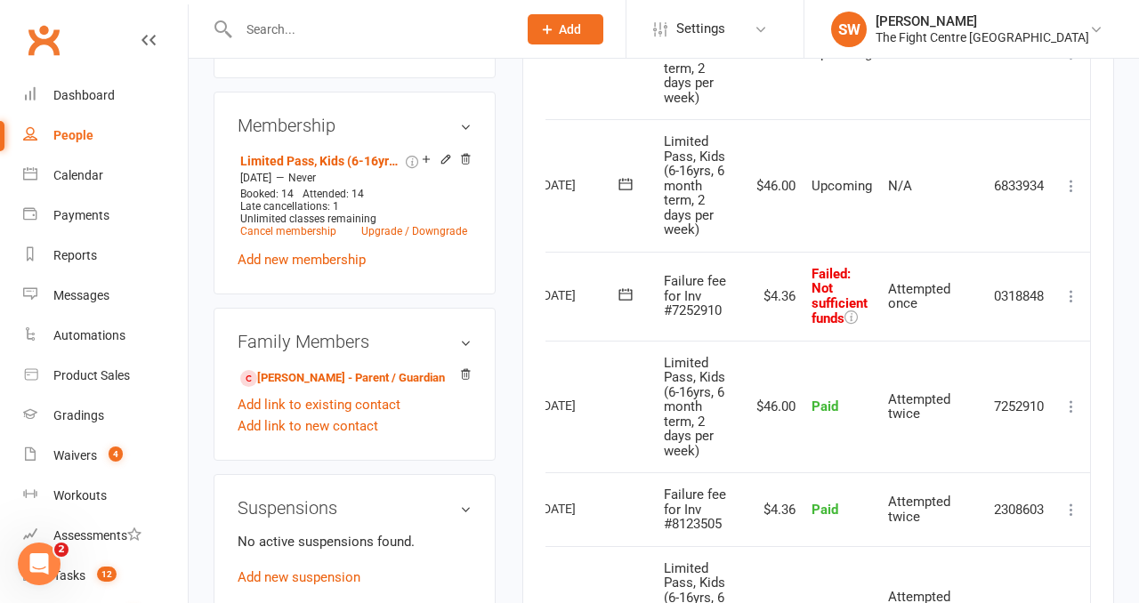
click at [981, 485] on td "Attempted twice" at bounding box center [933, 510] width 106 height 74
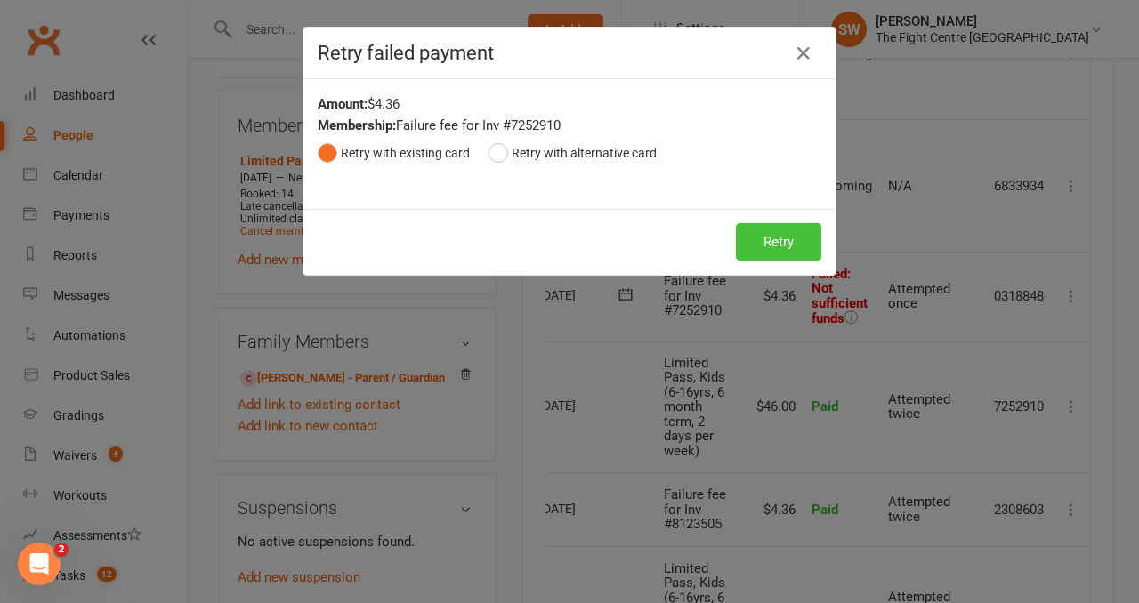
click at [758, 253] on button "Retry" at bounding box center [778, 241] width 85 height 37
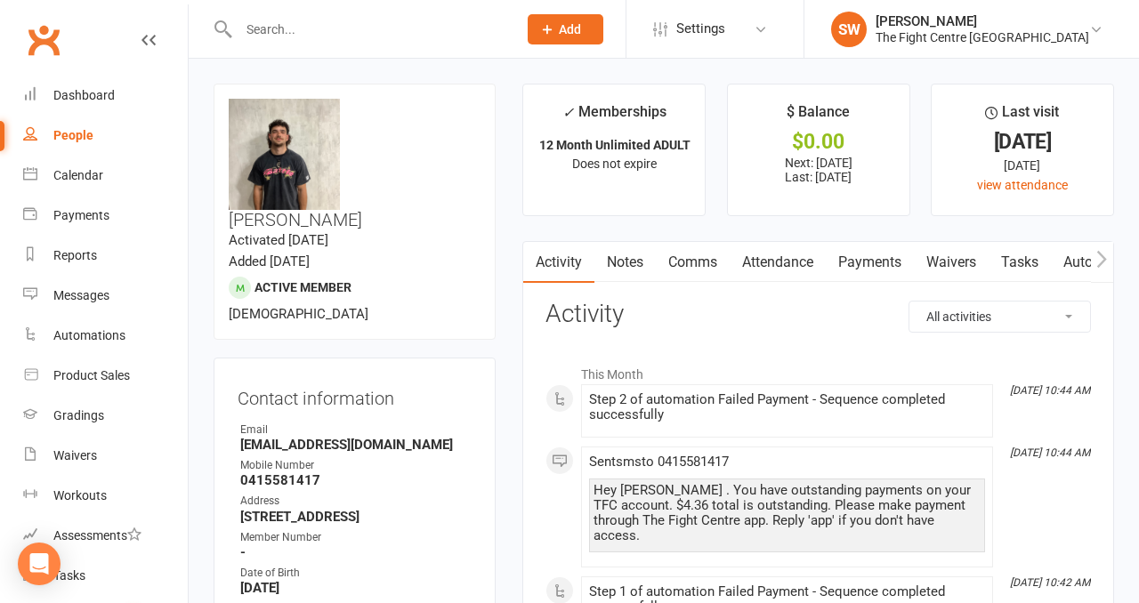
click at [879, 253] on link "Payments" at bounding box center [870, 262] width 88 height 41
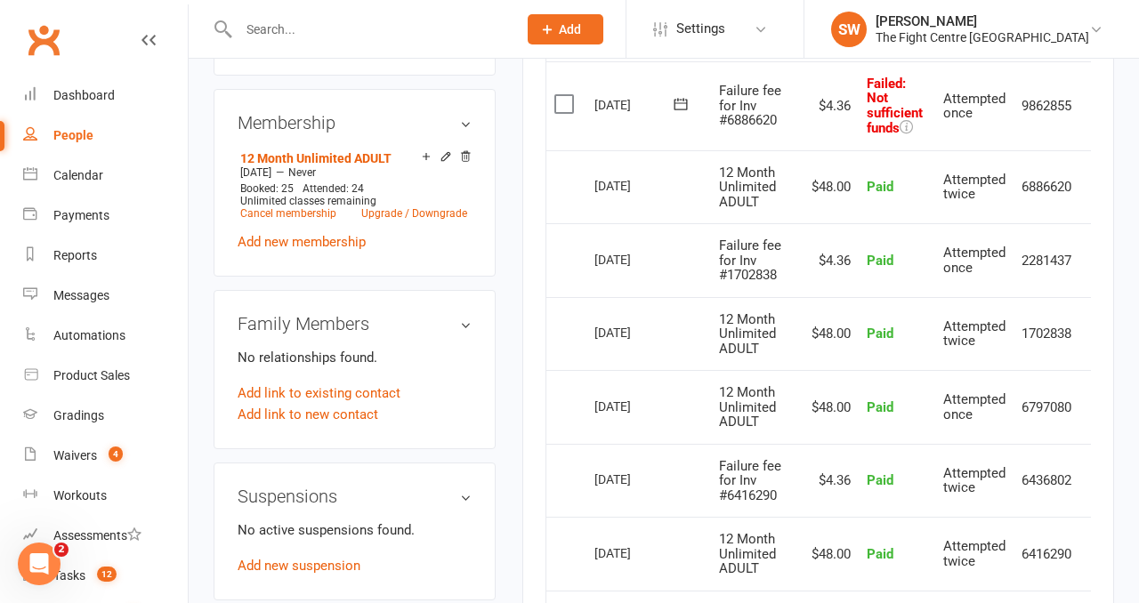
scroll to position [0, 28]
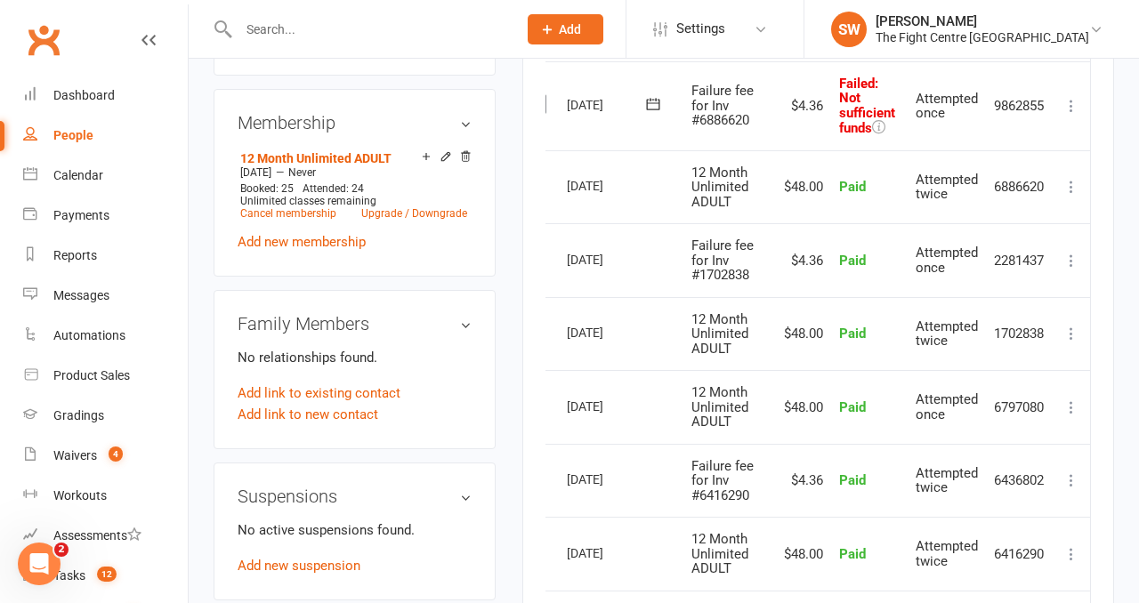
click at [1074, 97] on icon at bounding box center [1071, 106] width 18 height 18
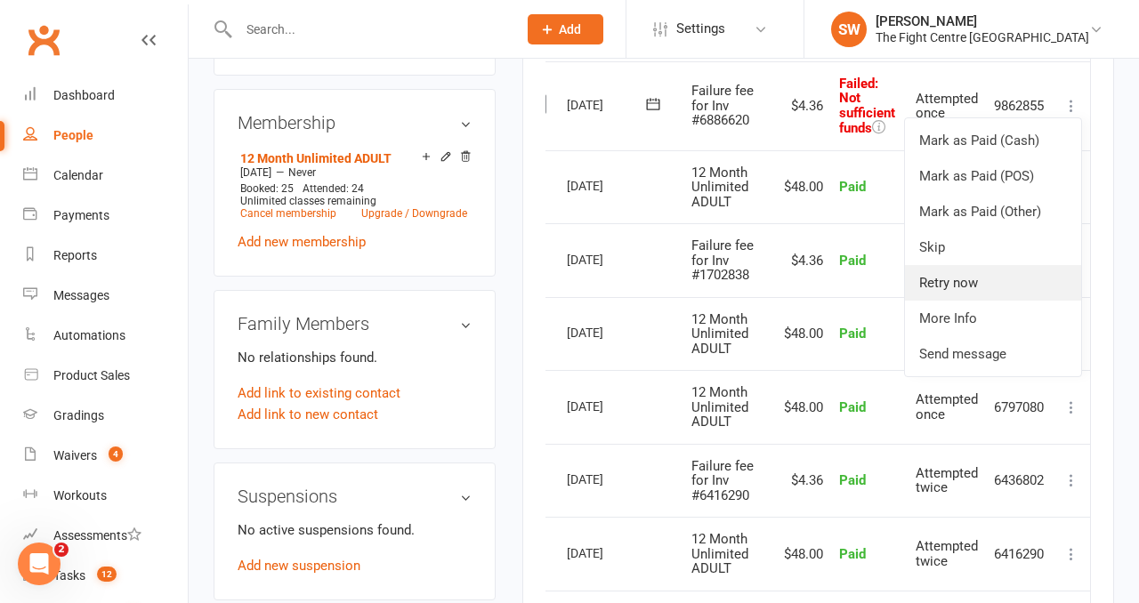
click at [1018, 278] on link "Retry now" at bounding box center [993, 283] width 176 height 36
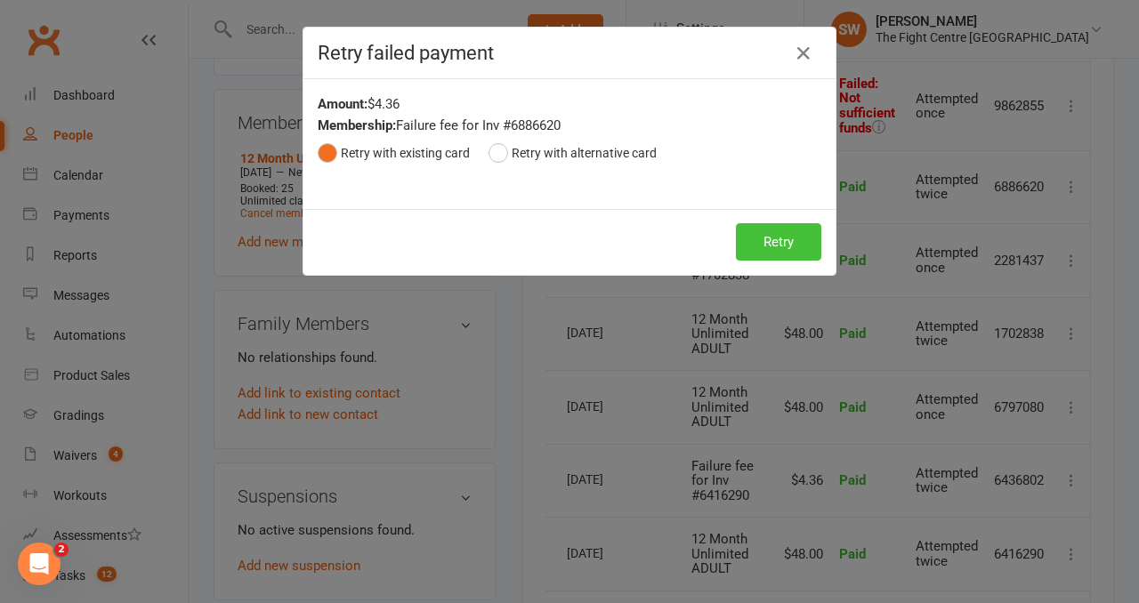
click at [797, 238] on button "Retry" at bounding box center [778, 241] width 85 height 37
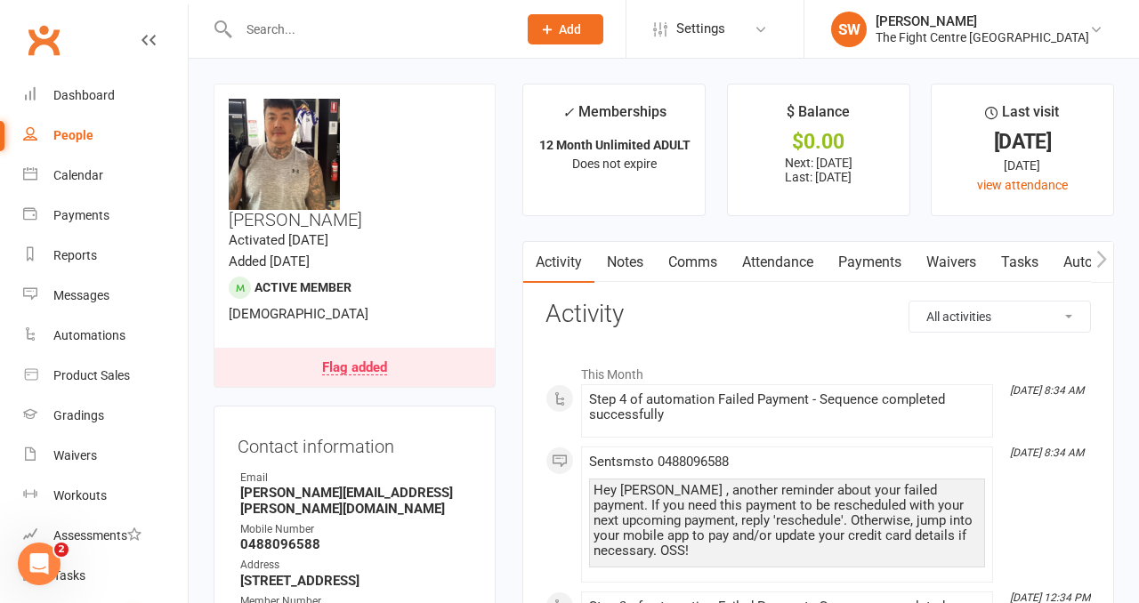
click at [852, 259] on link "Payments" at bounding box center [870, 262] width 88 height 41
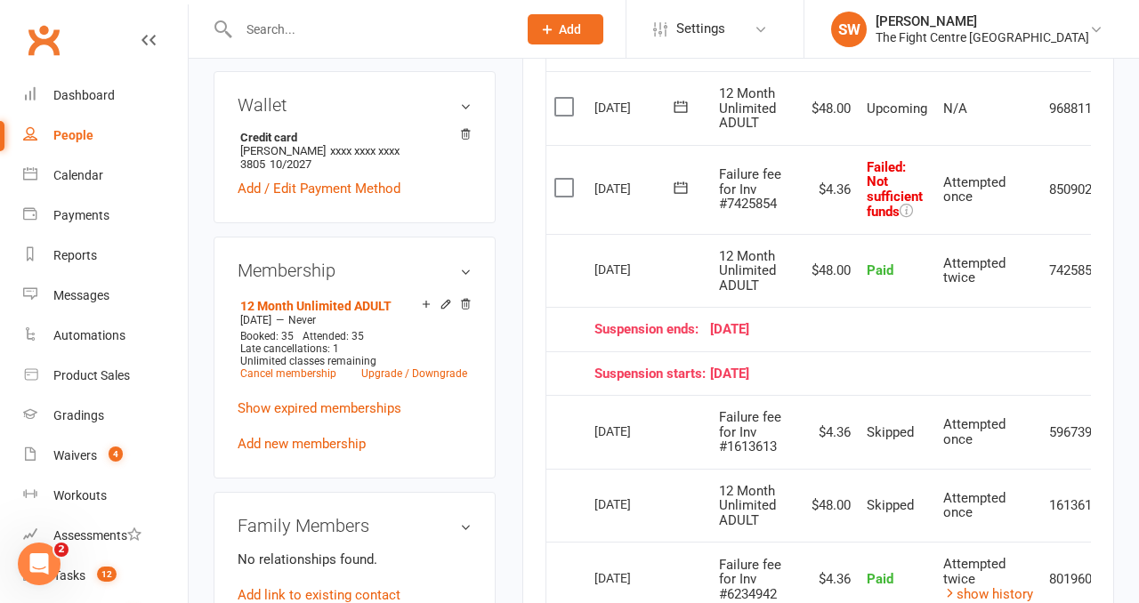
scroll to position [0, 58]
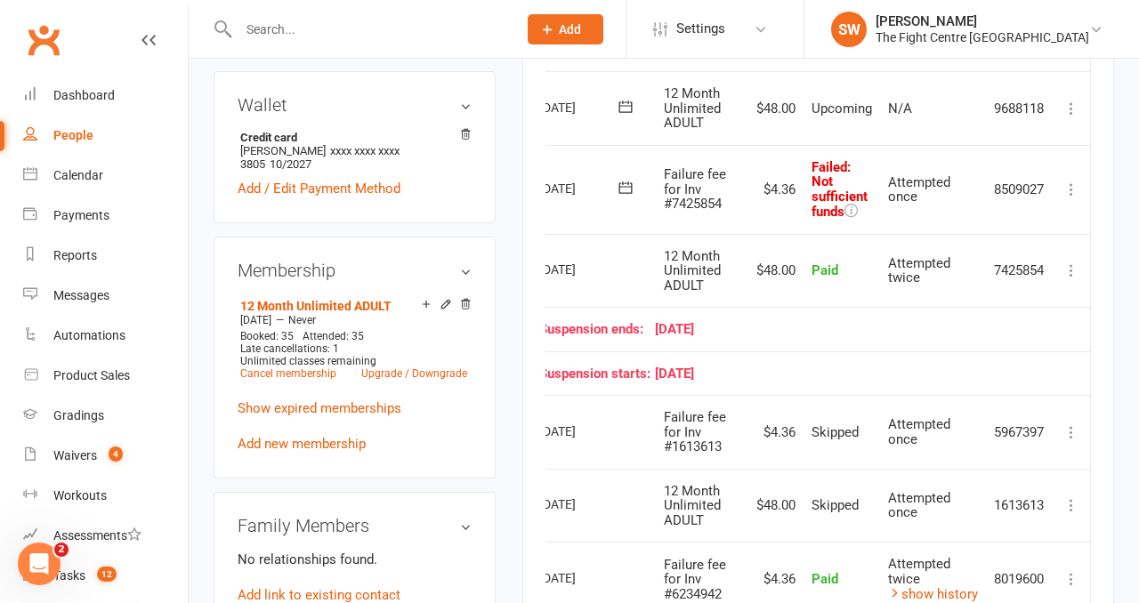
click at [1070, 184] on icon at bounding box center [1071, 190] width 18 height 18
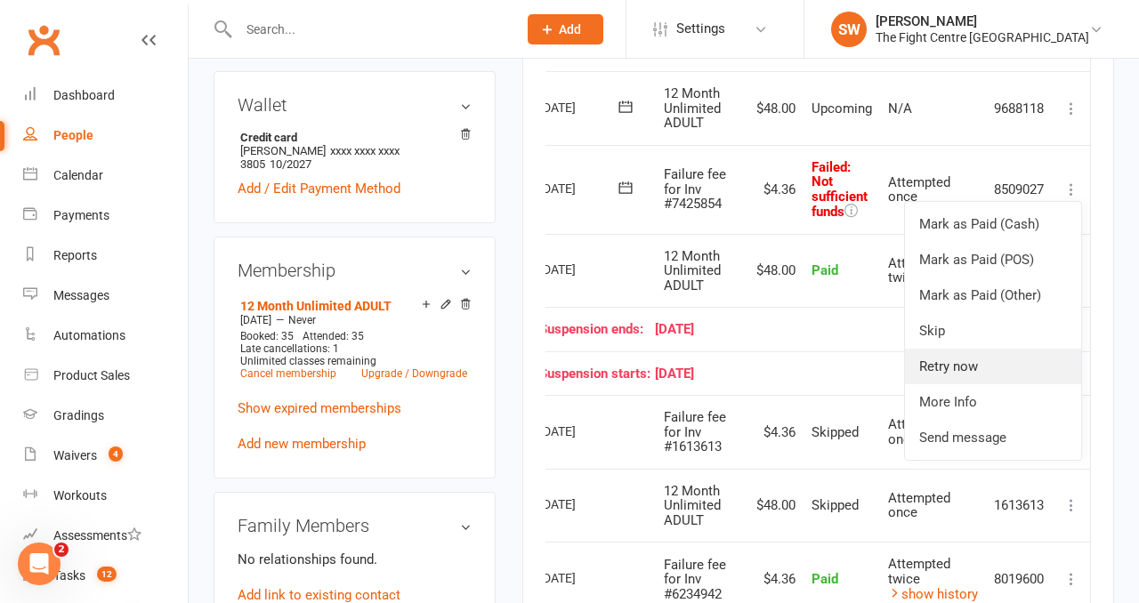
click at [1003, 371] on link "Retry now" at bounding box center [993, 367] width 176 height 36
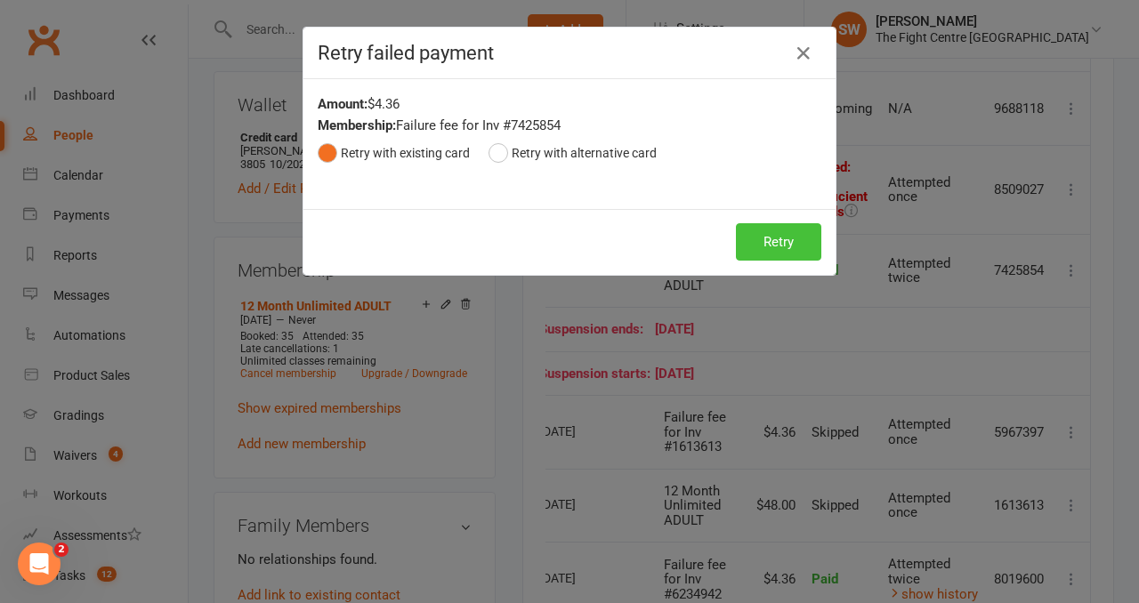
click at [779, 248] on button "Retry" at bounding box center [778, 241] width 85 height 37
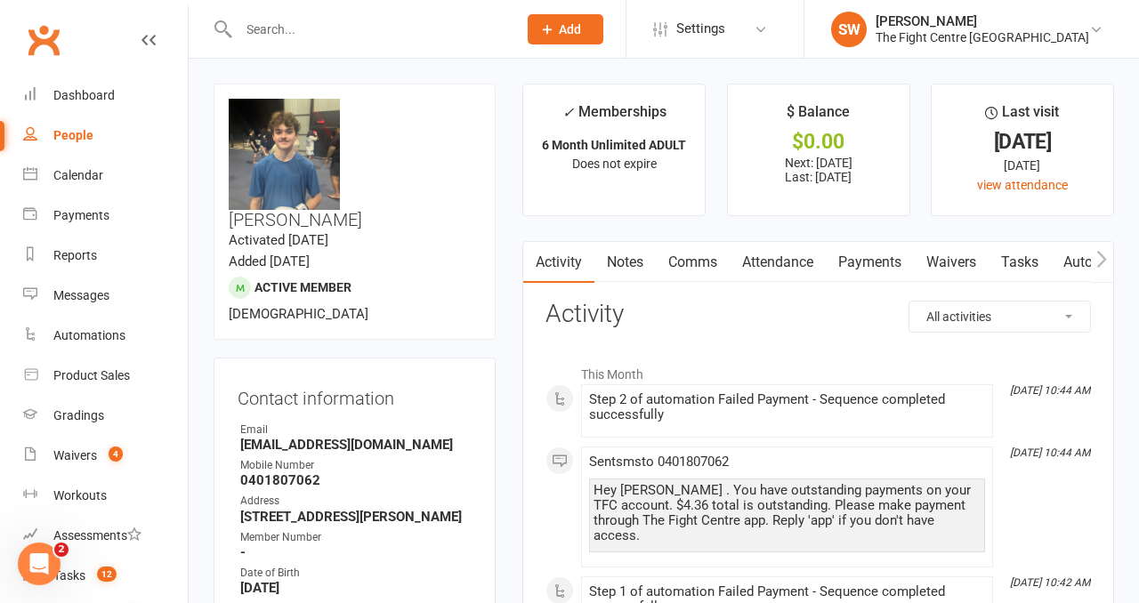
click at [865, 265] on link "Payments" at bounding box center [870, 262] width 88 height 41
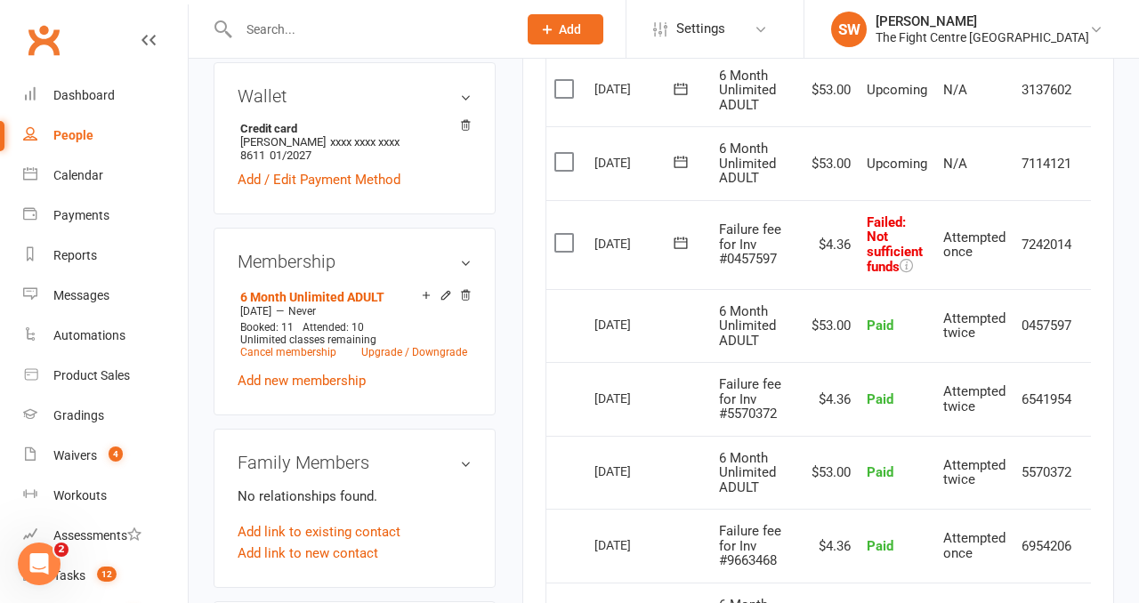
scroll to position [0, 28]
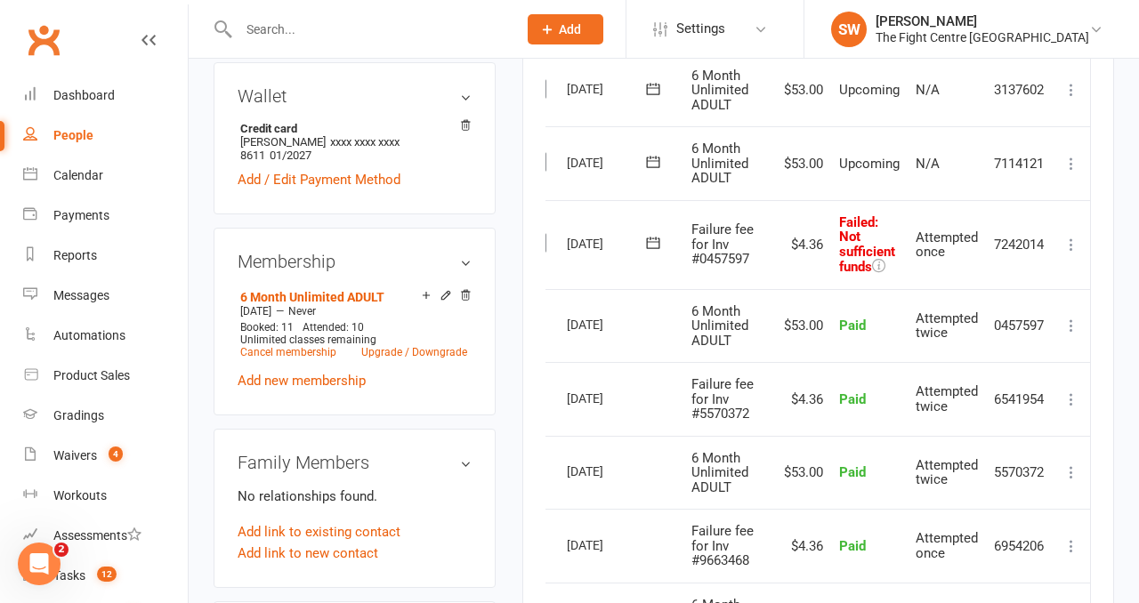
click at [1066, 250] on icon at bounding box center [1071, 245] width 18 height 18
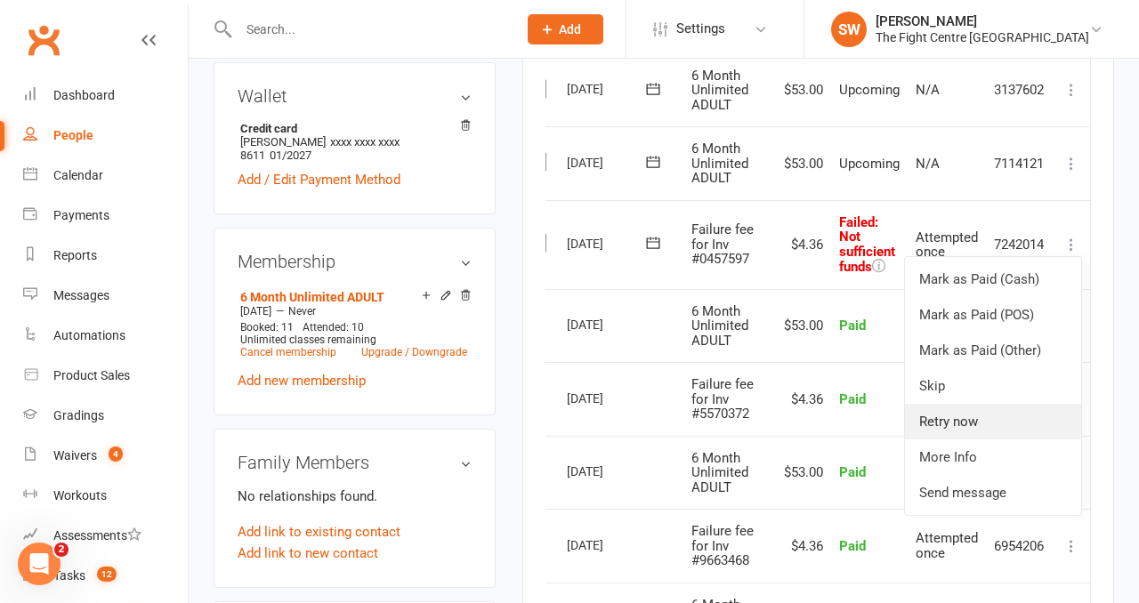
click at [991, 424] on link "Retry now" at bounding box center [993, 422] width 176 height 36
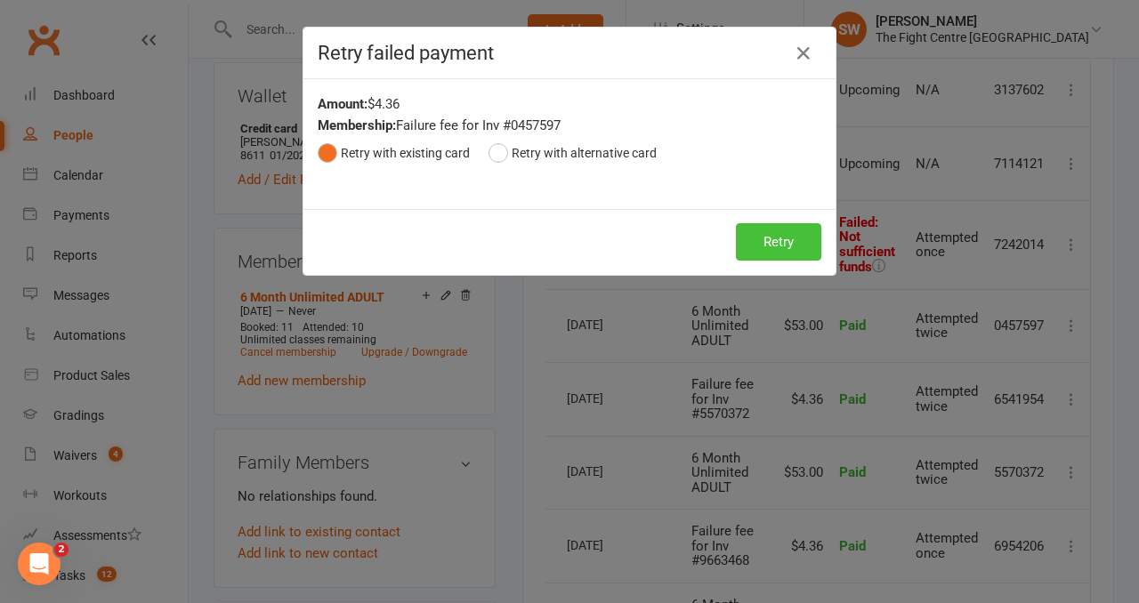
click at [762, 255] on button "Retry" at bounding box center [778, 241] width 85 height 37
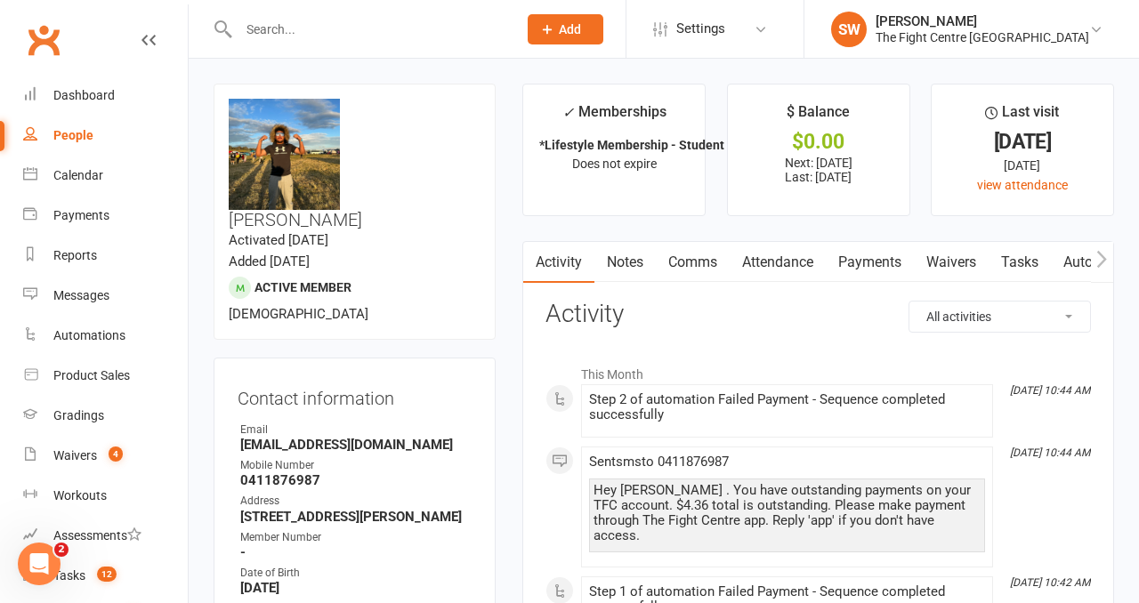
click at [857, 253] on link "Payments" at bounding box center [870, 262] width 88 height 41
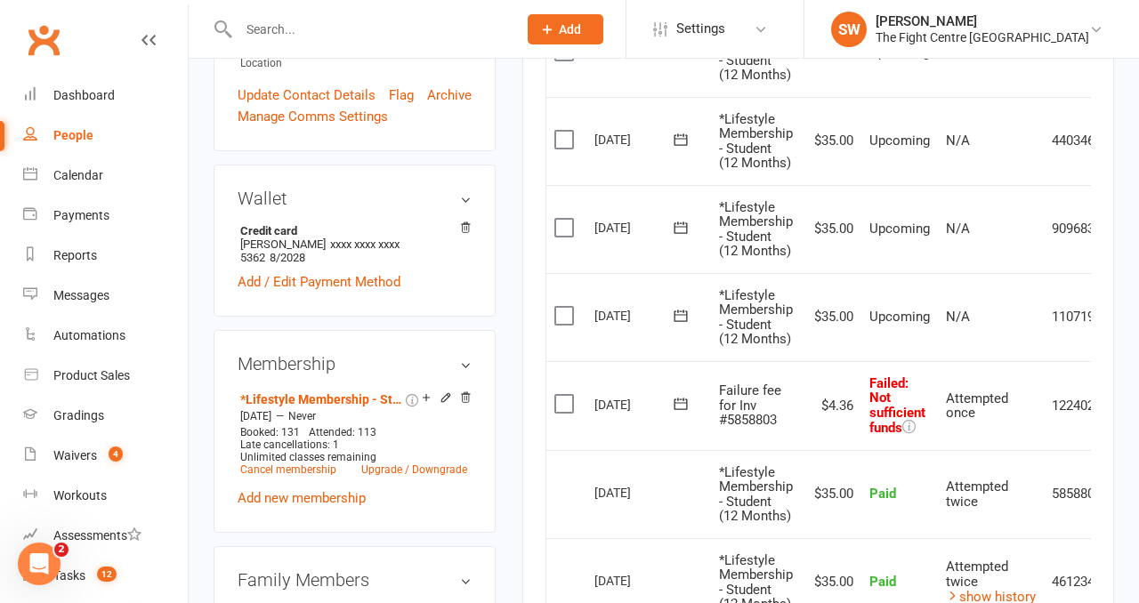
scroll to position [0, 62]
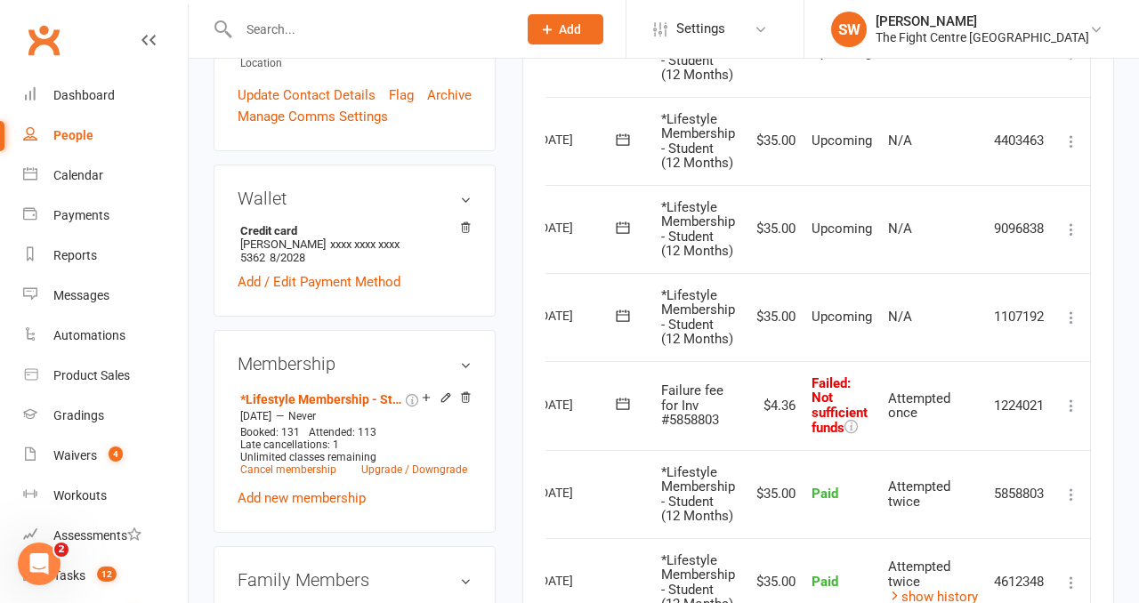
click at [1072, 397] on icon at bounding box center [1071, 406] width 18 height 18
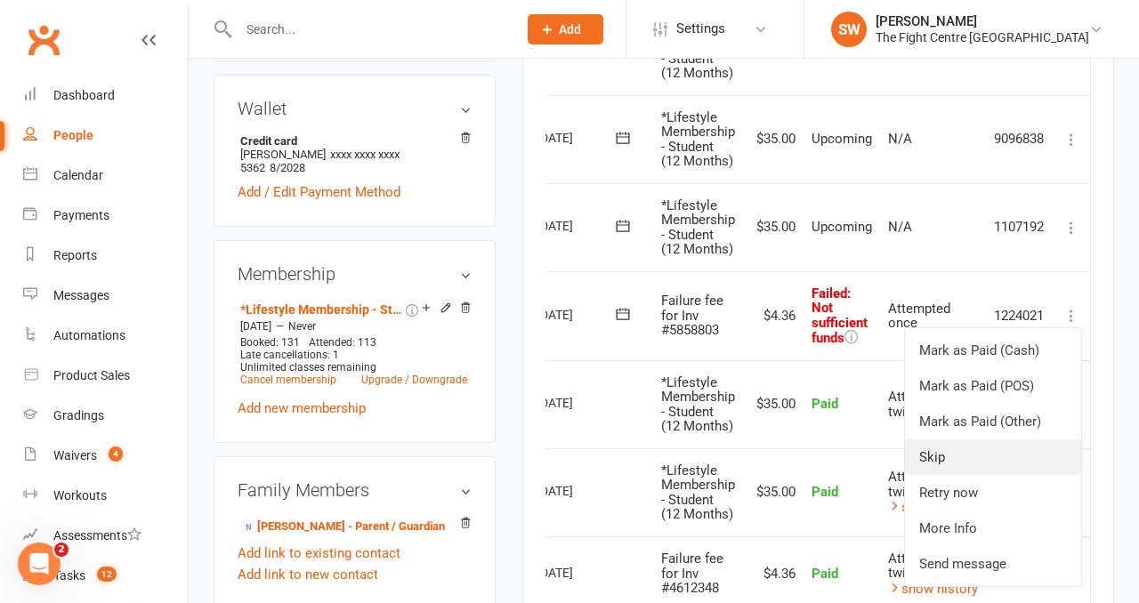
scroll to position [636, 0]
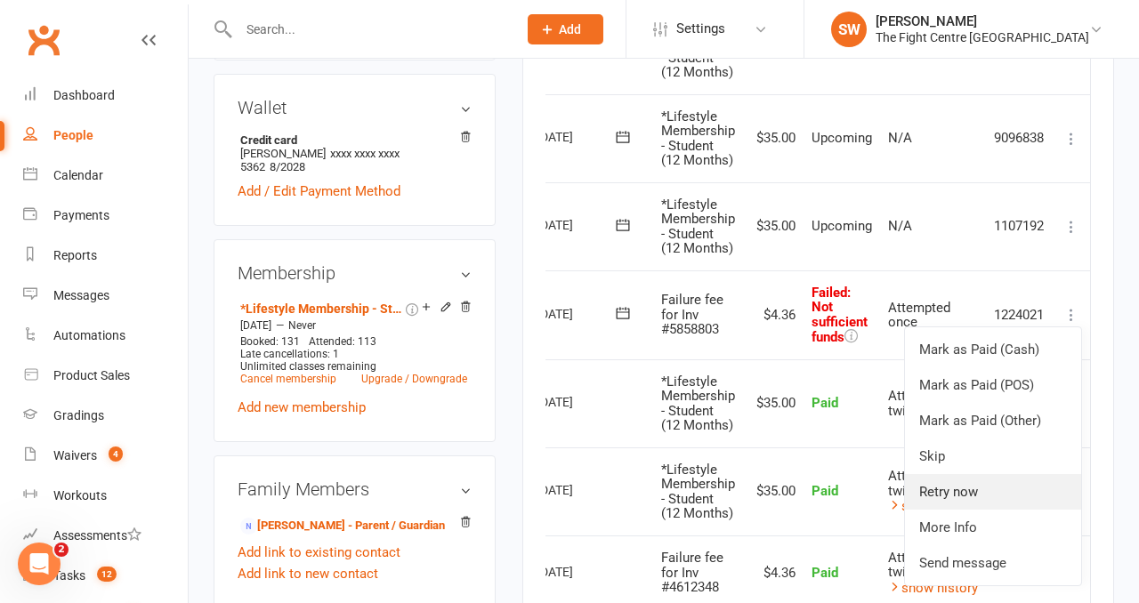
click at [1014, 489] on link "Retry now" at bounding box center [993, 492] width 176 height 36
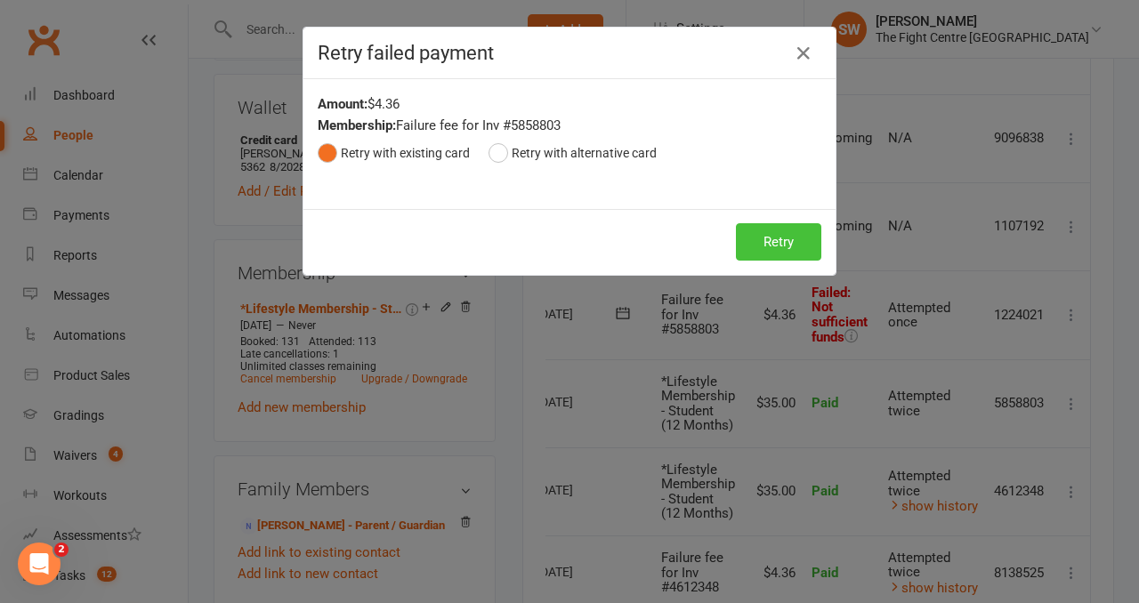
click at [780, 232] on button "Retry" at bounding box center [778, 241] width 85 height 37
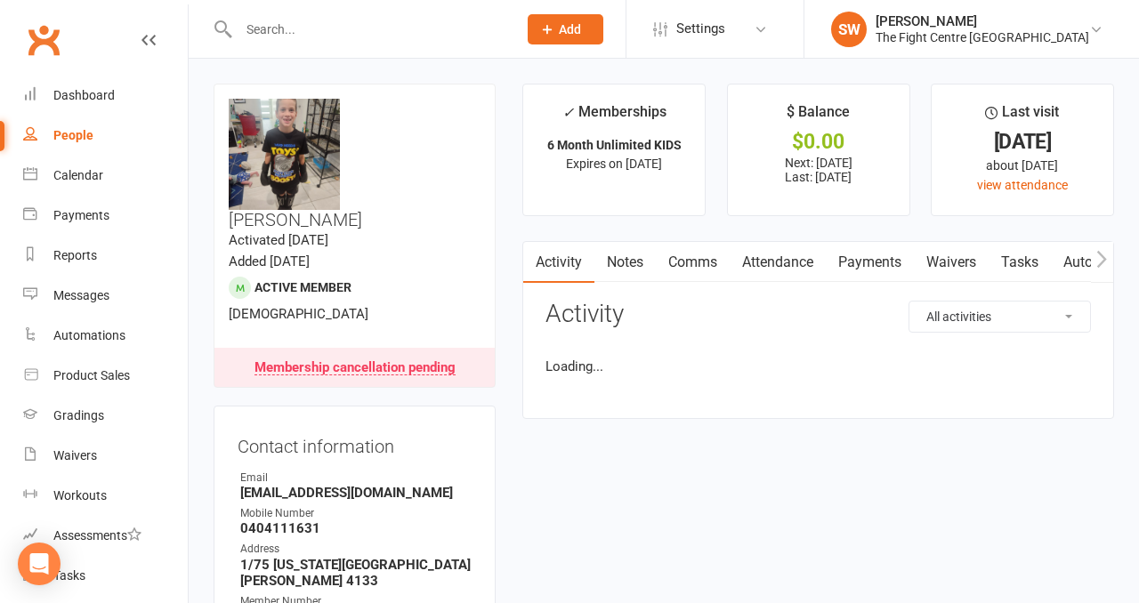
click at [844, 256] on link "Payments" at bounding box center [870, 262] width 88 height 41
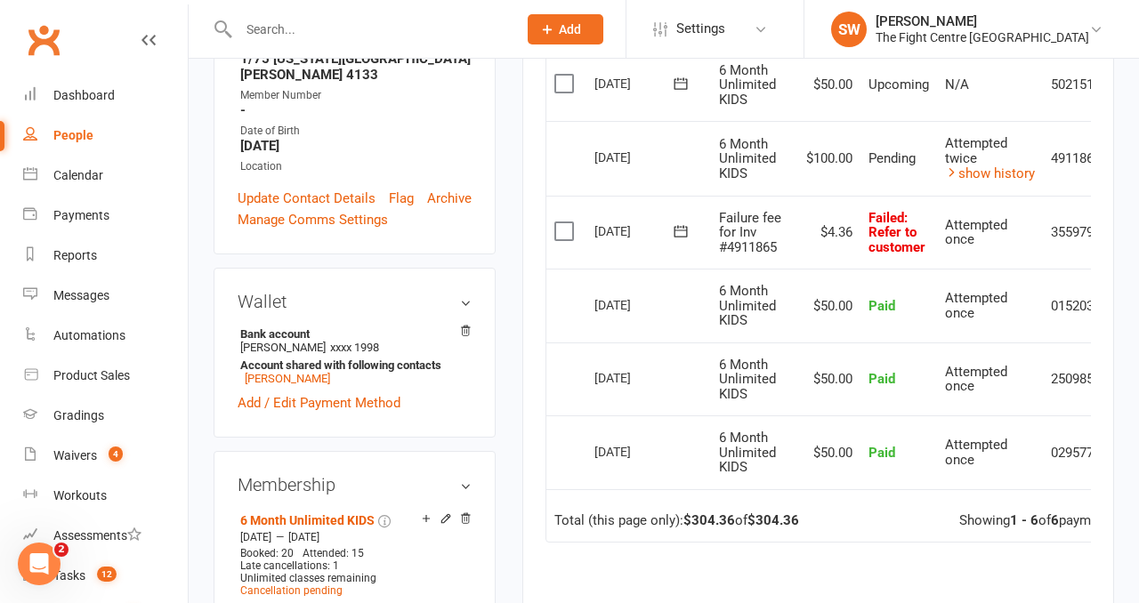
scroll to position [500, 0]
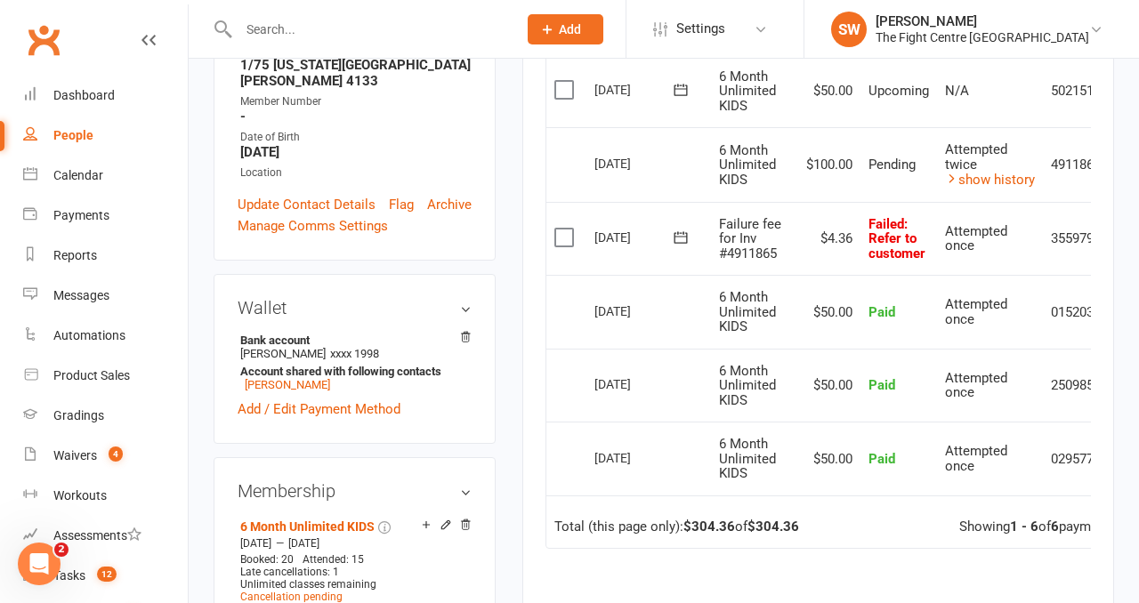
click at [678, 241] on icon at bounding box center [681, 238] width 18 height 18
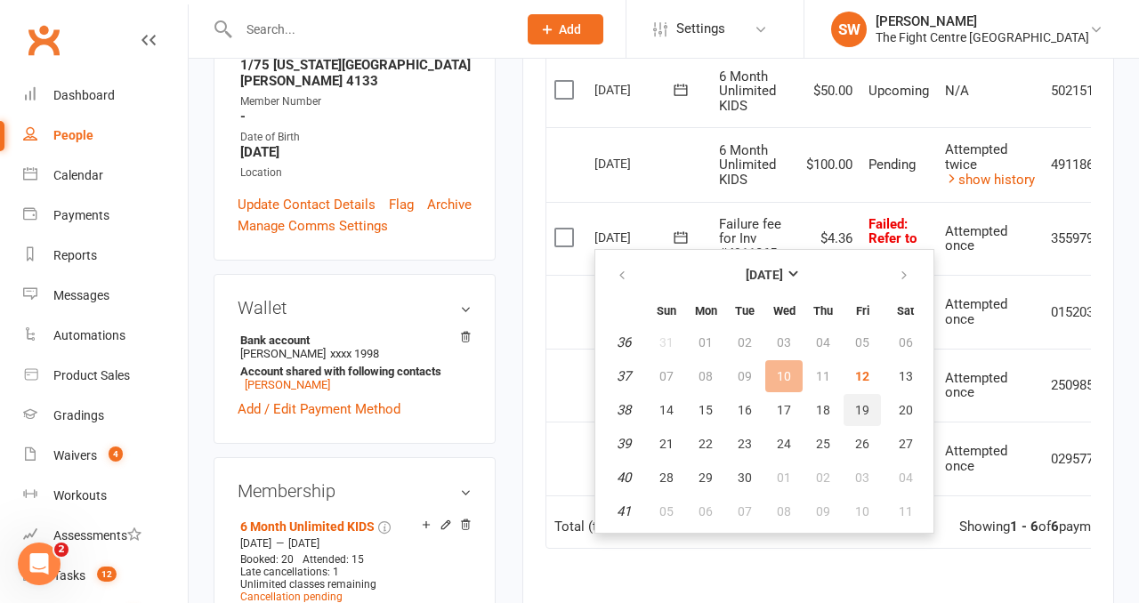
click at [862, 408] on span "19" at bounding box center [862, 410] width 14 height 14
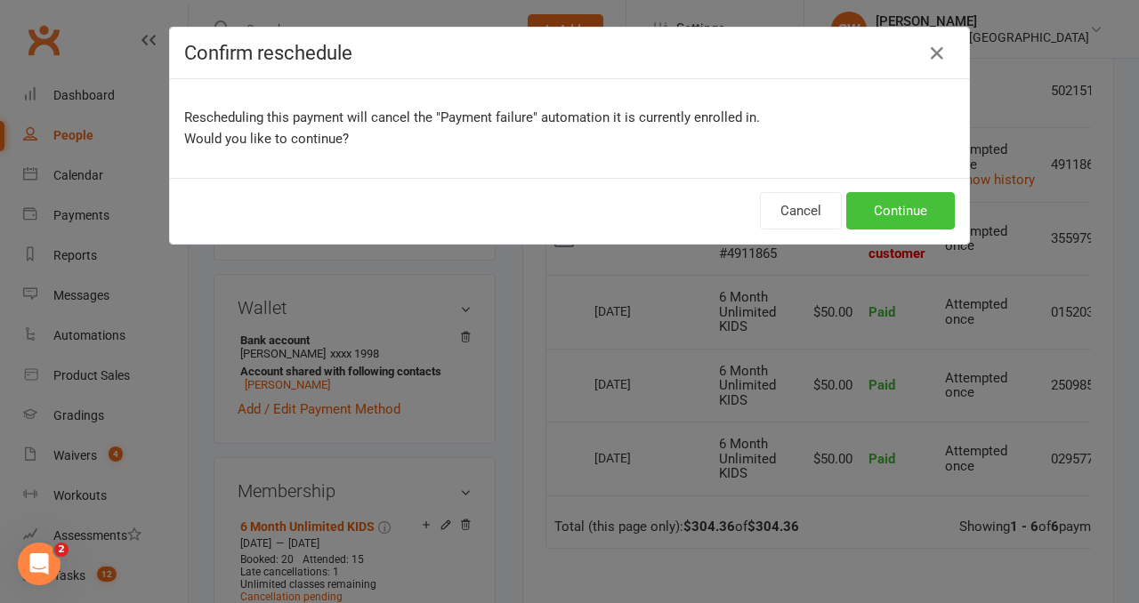
click at [911, 217] on button "Continue" at bounding box center [900, 210] width 109 height 37
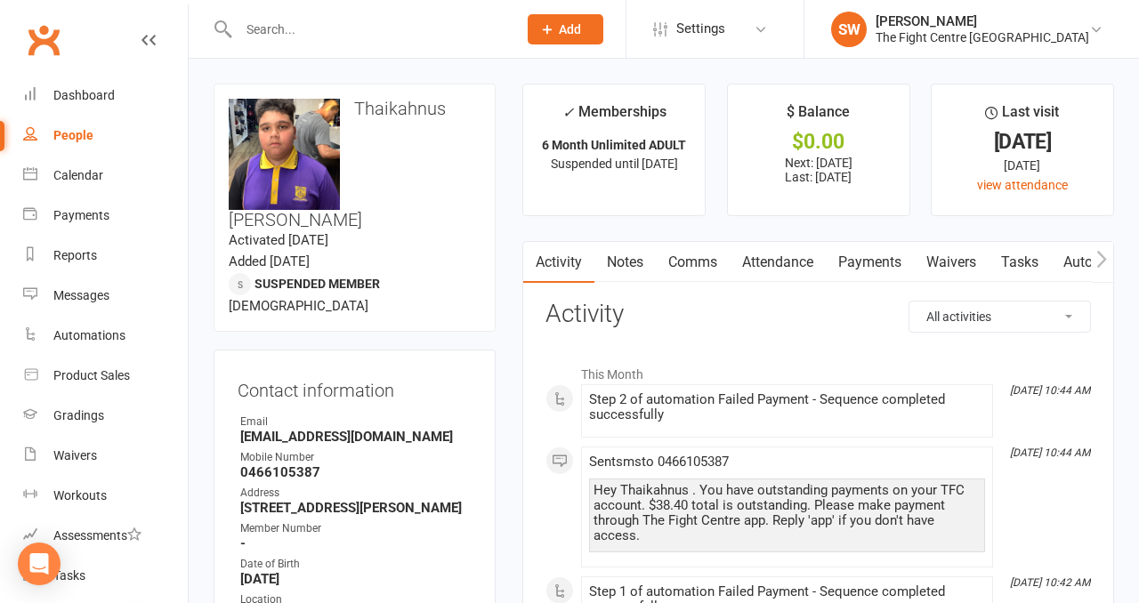
click at [865, 271] on link "Payments" at bounding box center [870, 262] width 88 height 41
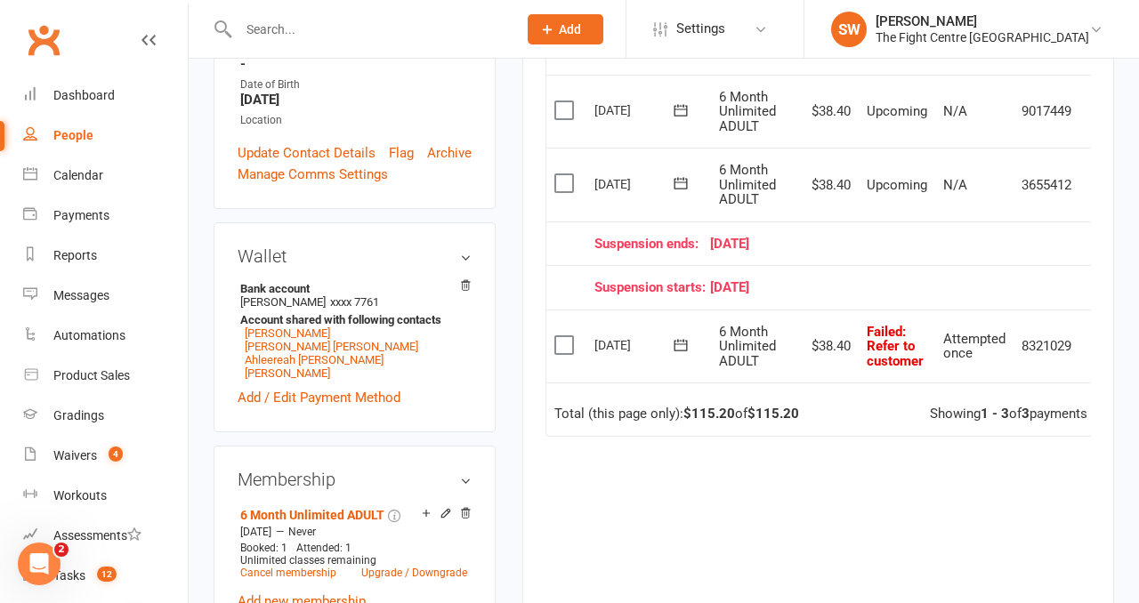
scroll to position [0, 28]
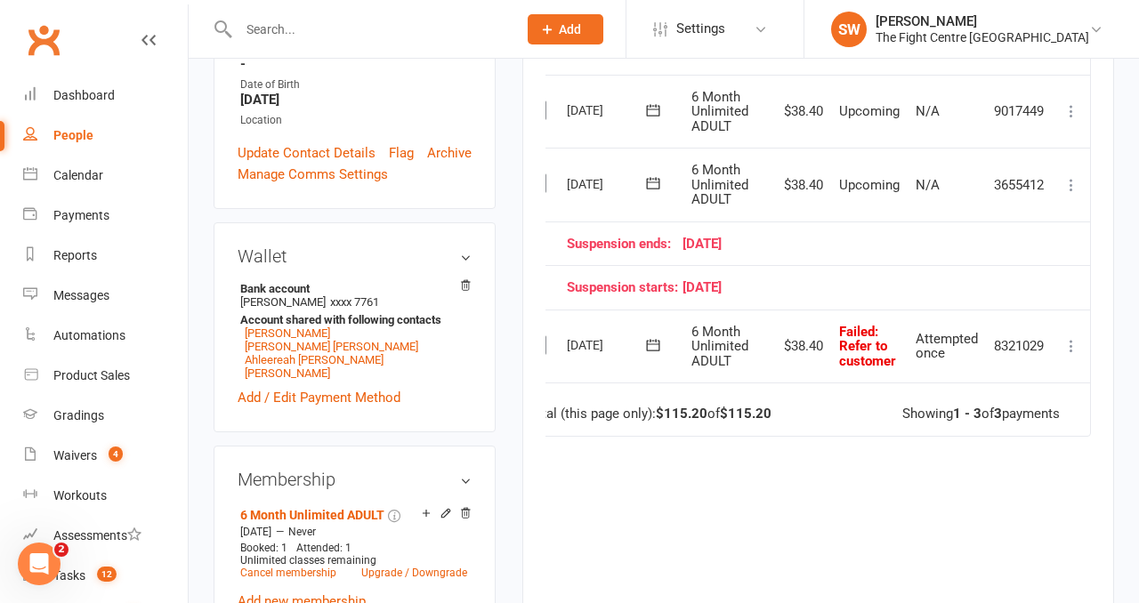
click at [1070, 337] on icon at bounding box center [1071, 346] width 18 height 18
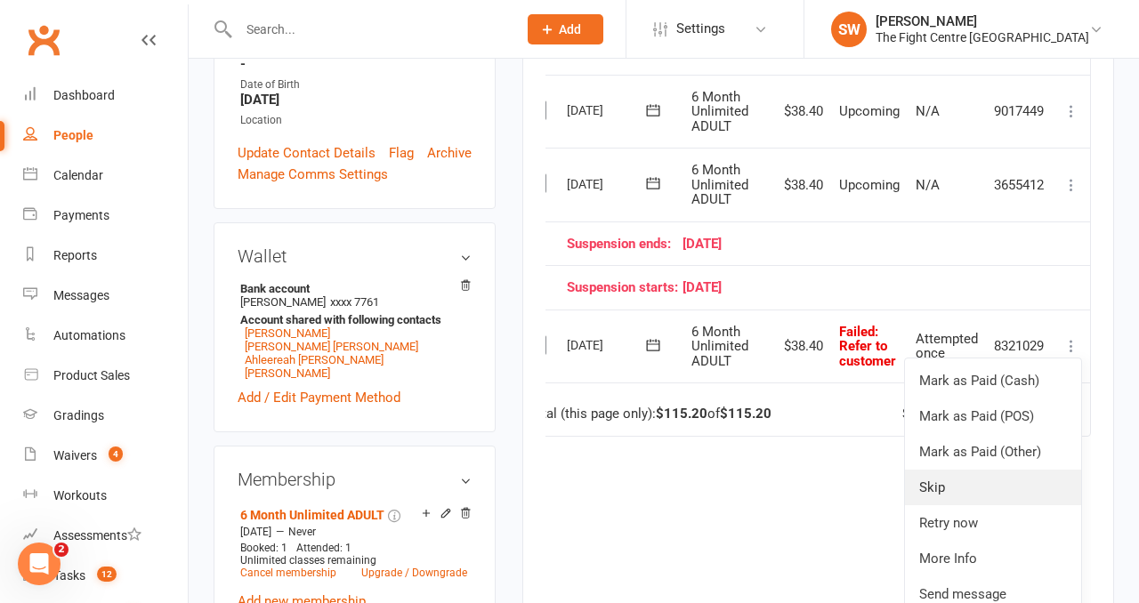
click at [983, 500] on link "Skip" at bounding box center [993, 488] width 176 height 36
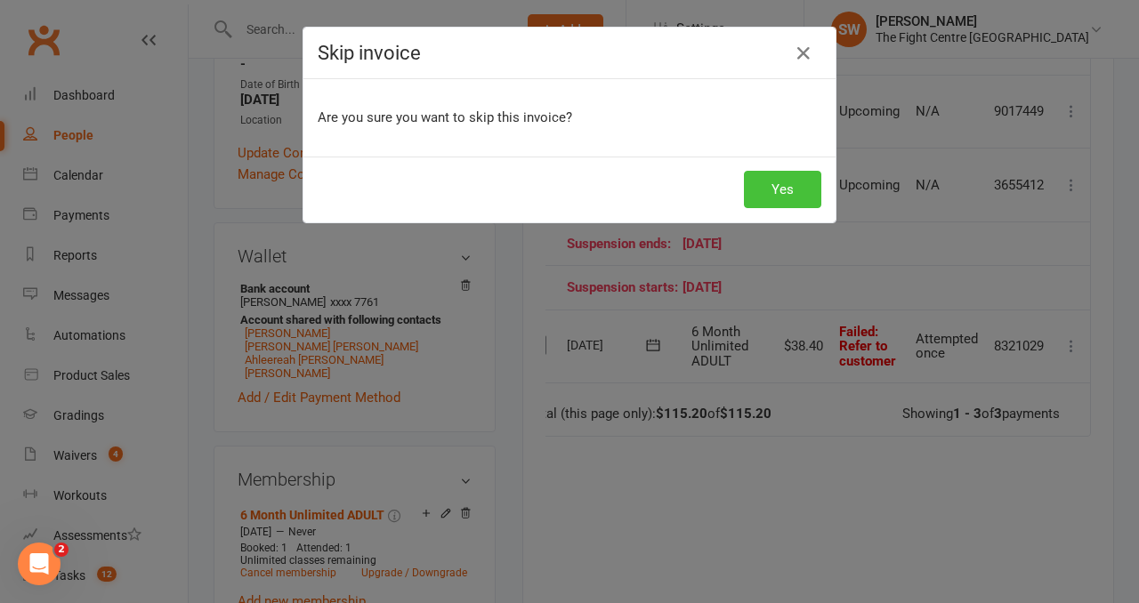
click at [777, 175] on button "Yes" at bounding box center [782, 189] width 77 height 37
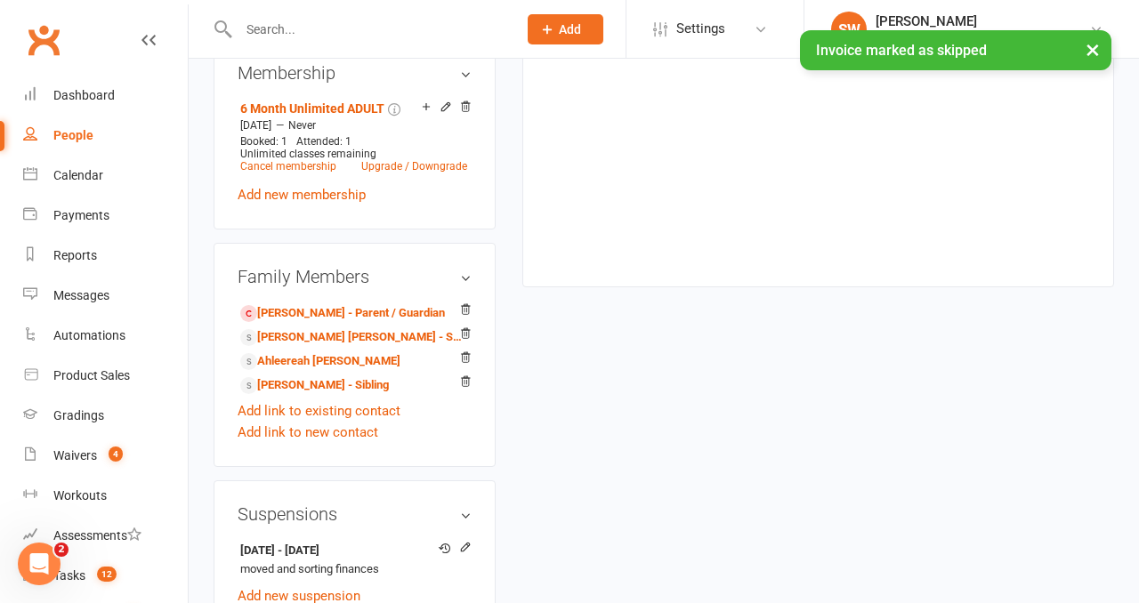
scroll to position [899, 0]
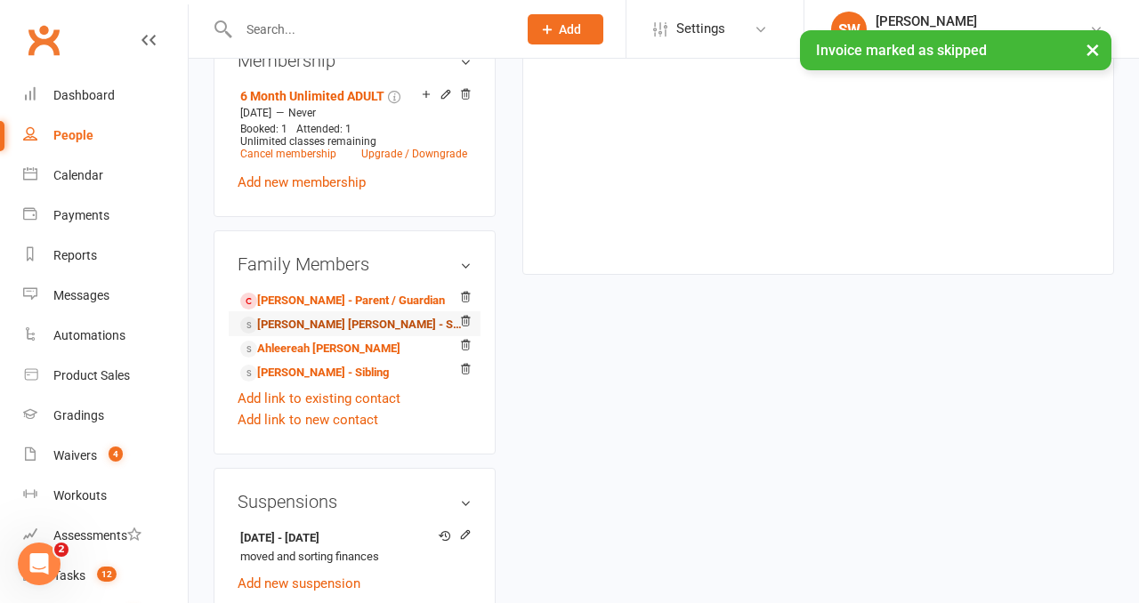
click at [329, 316] on link "[PERSON_NAME] [PERSON_NAME] - Sibling" at bounding box center [351, 325] width 222 height 19
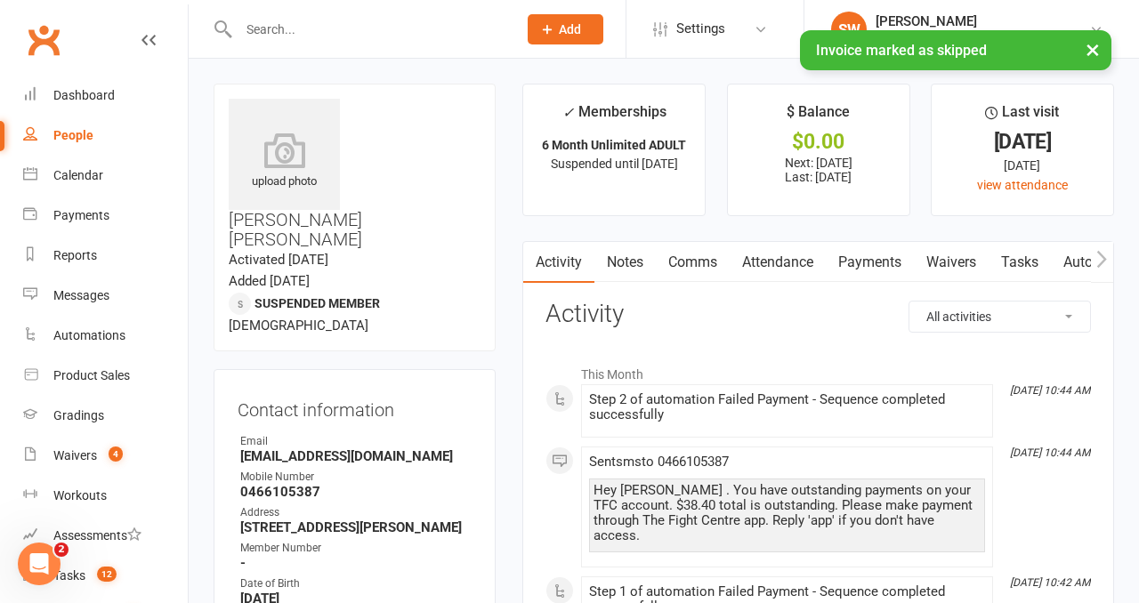
click at [840, 271] on link "Payments" at bounding box center [870, 262] width 88 height 41
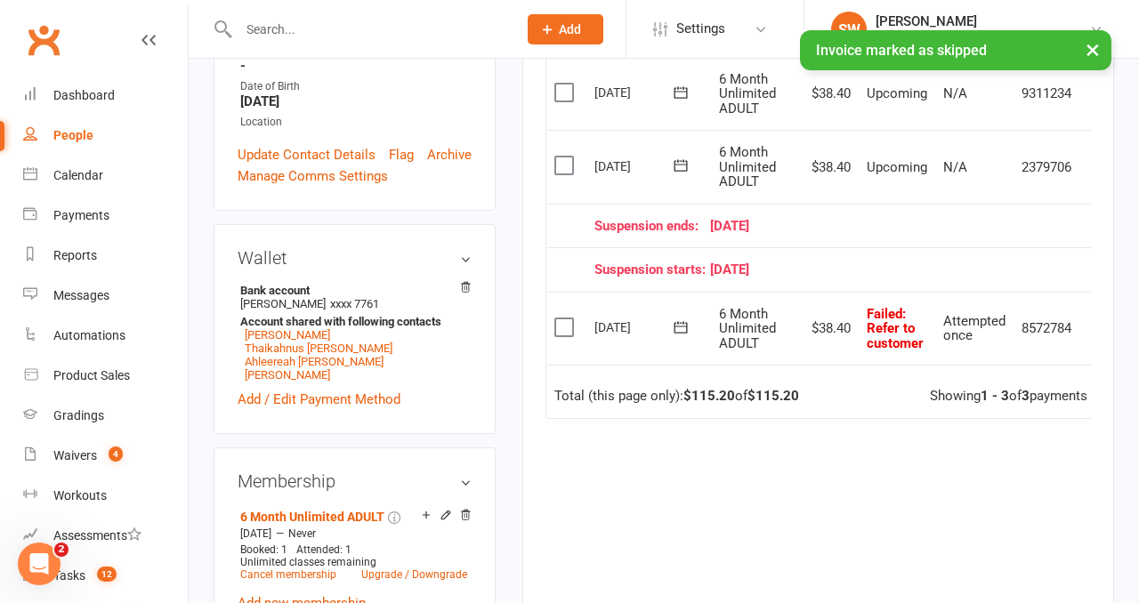
scroll to position [0, 28]
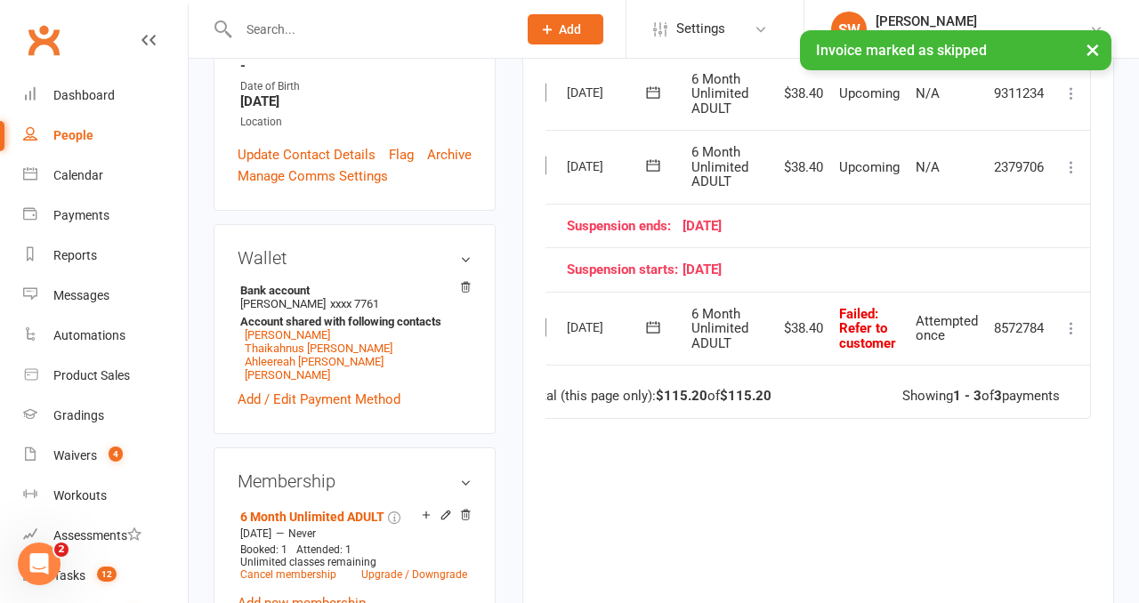
click at [1061, 322] on button at bounding box center [1071, 328] width 21 height 21
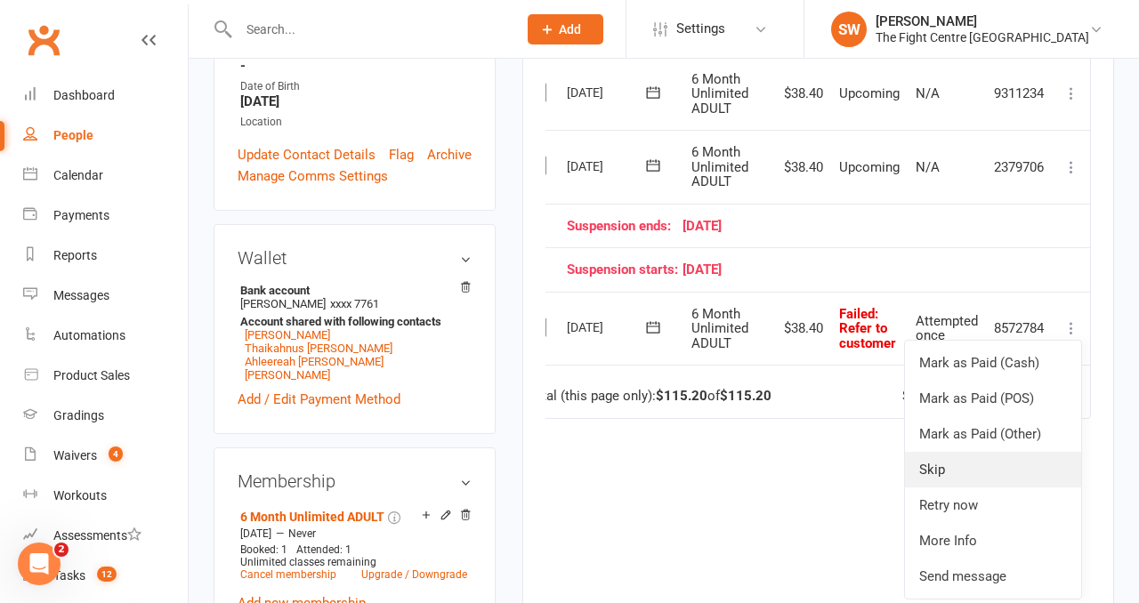
click at [940, 472] on link "Skip" at bounding box center [993, 470] width 176 height 36
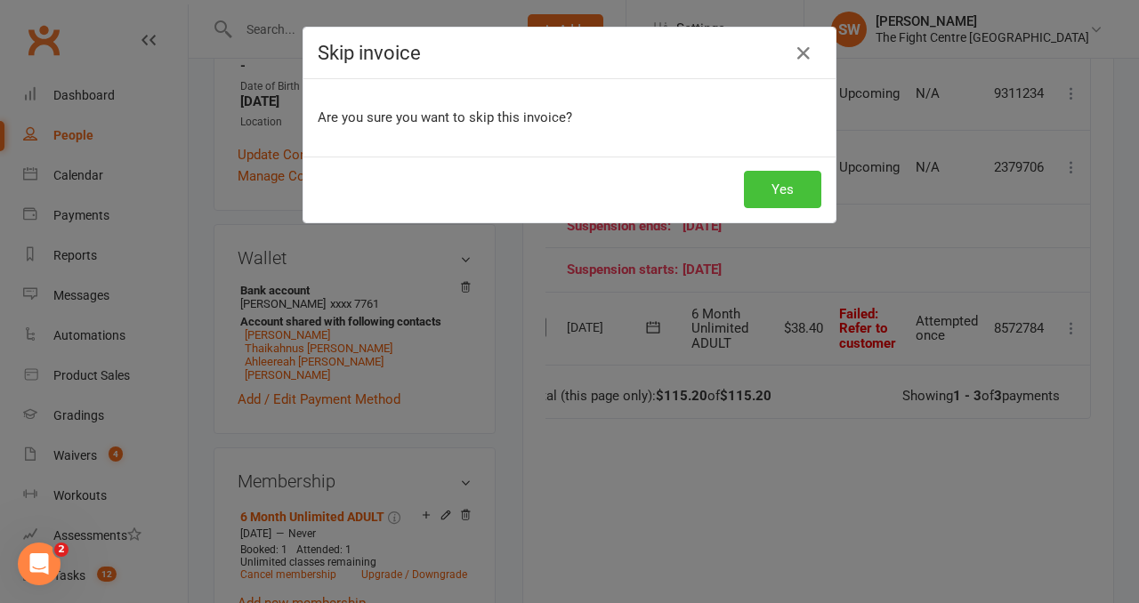
click at [784, 196] on button "Yes" at bounding box center [782, 189] width 77 height 37
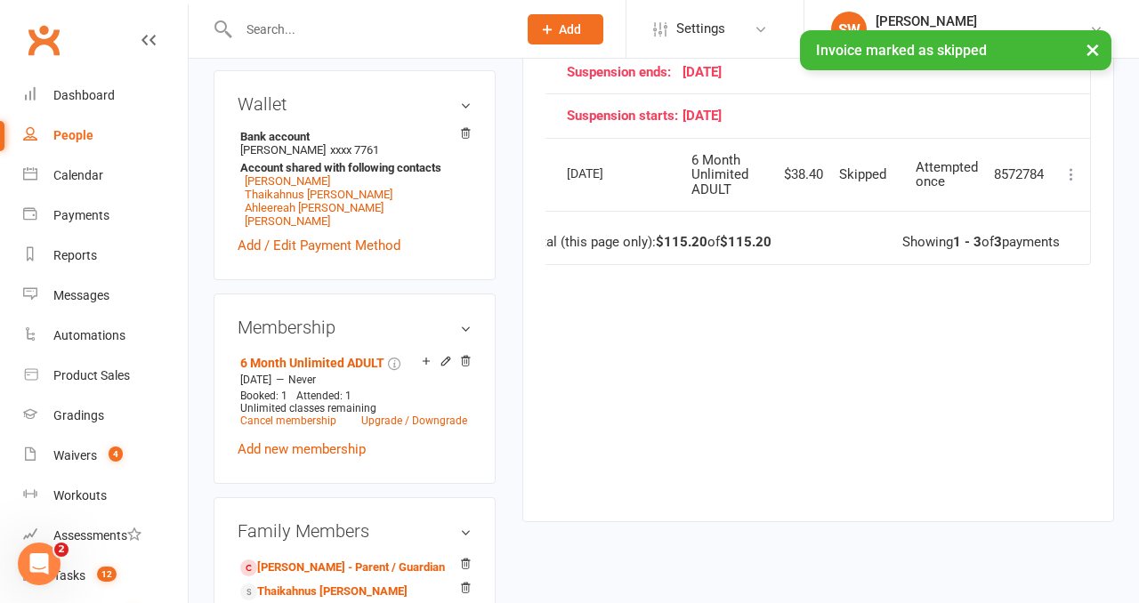
scroll to position [722, 0]
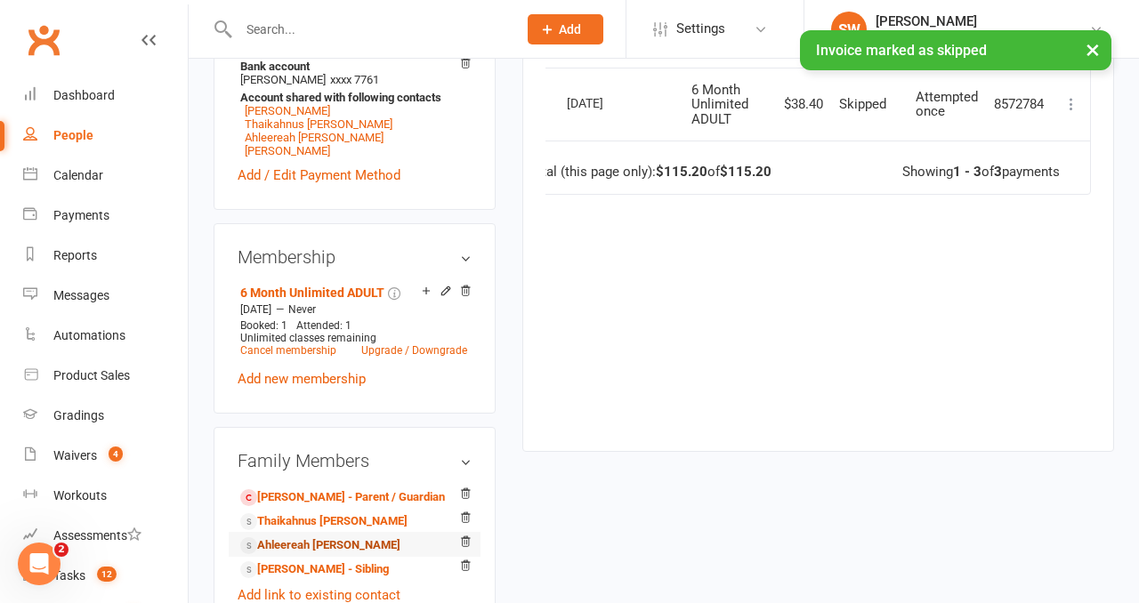
click at [331, 537] on link "Ahleereah [PERSON_NAME]" at bounding box center [320, 546] width 160 height 19
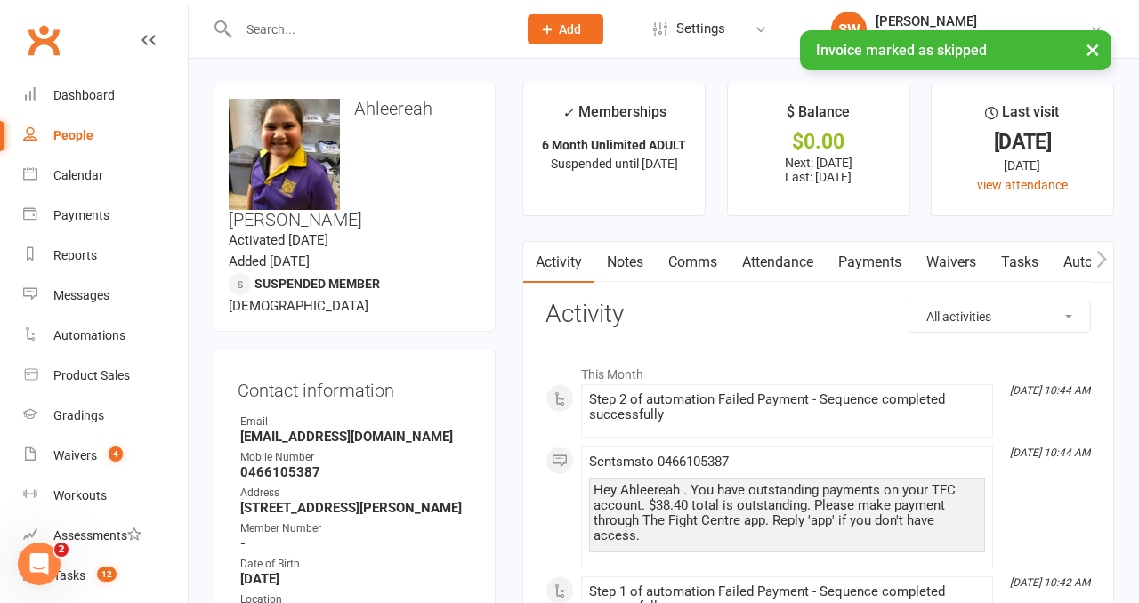
click at [858, 273] on link "Payments" at bounding box center [870, 262] width 88 height 41
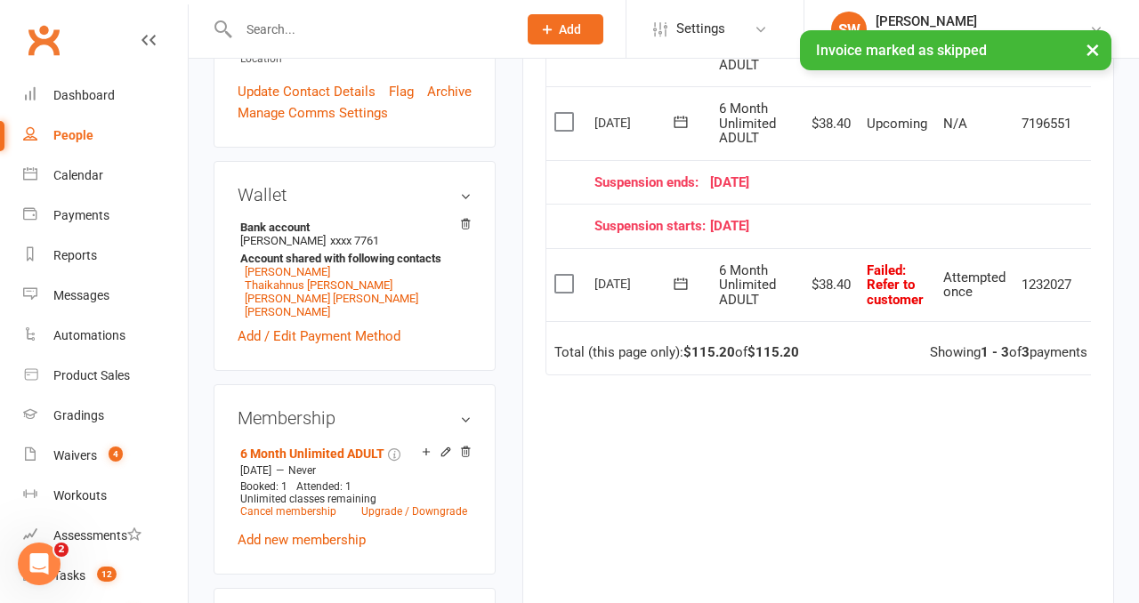
scroll to position [0, 28]
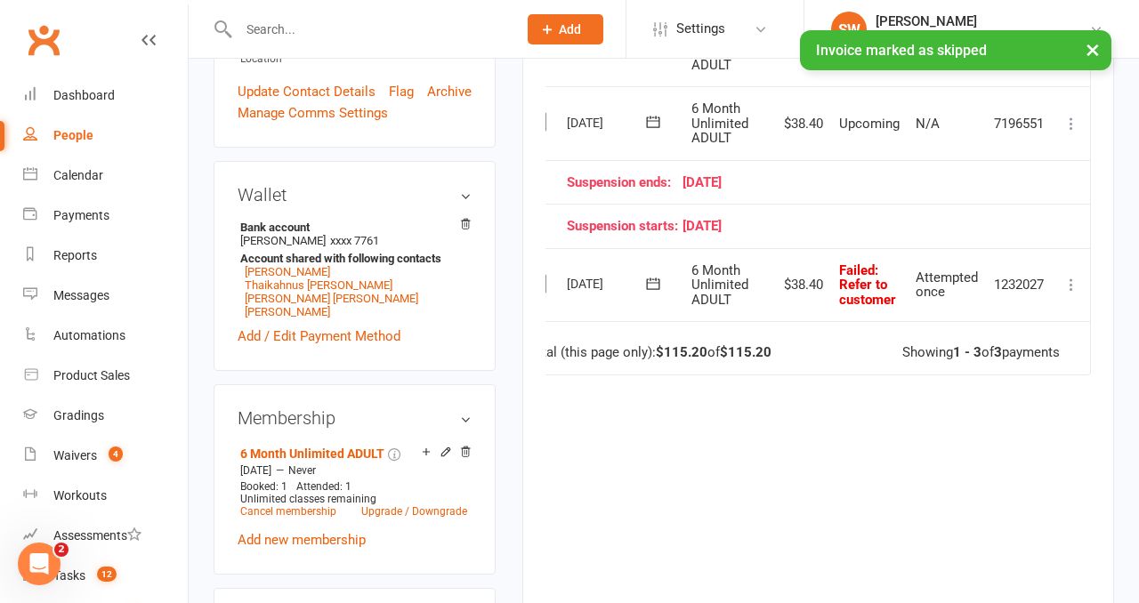
click at [1067, 299] on td "Mark as Paid (Cash) Mark as Paid (POS) Mark as Paid (Other) Skip Retry now More…" at bounding box center [1071, 285] width 37 height 74
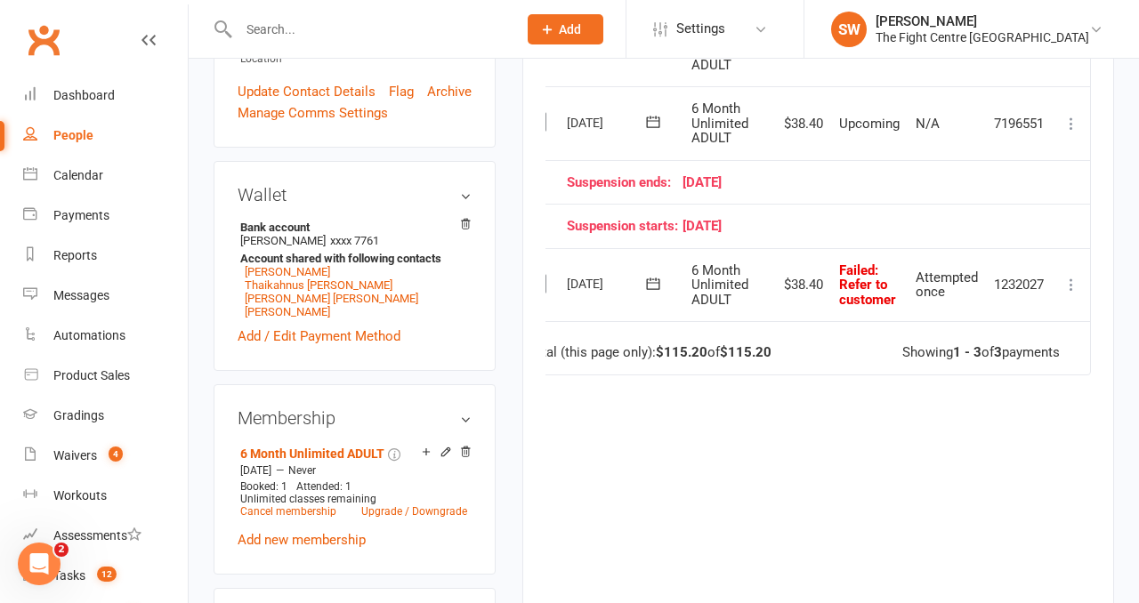
click at [1067, 284] on icon at bounding box center [1071, 285] width 18 height 18
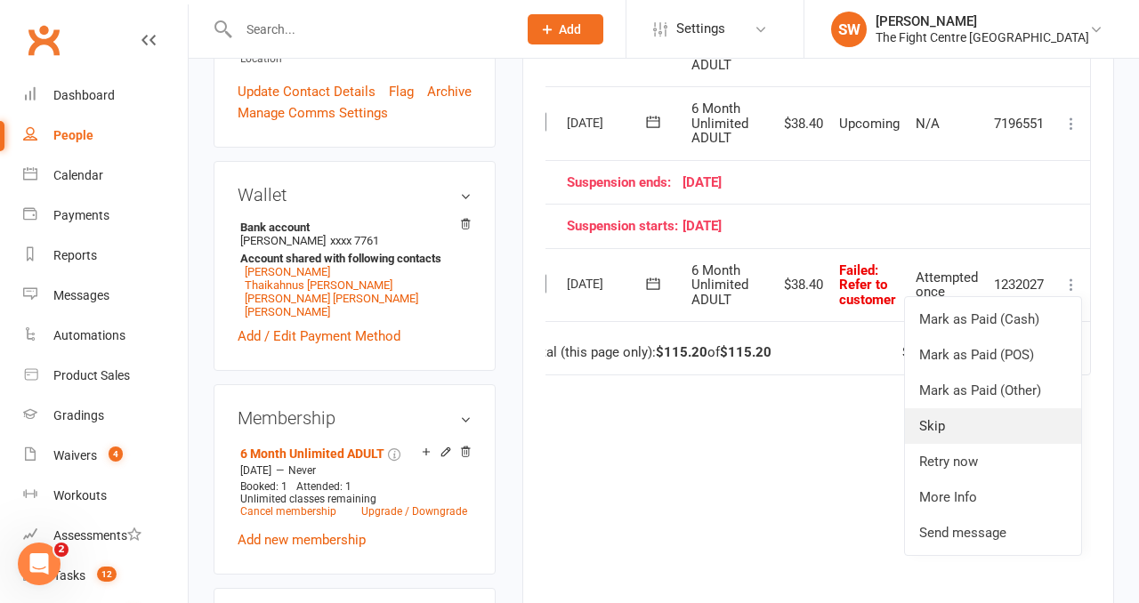
click at [1000, 431] on link "Skip" at bounding box center [993, 426] width 176 height 36
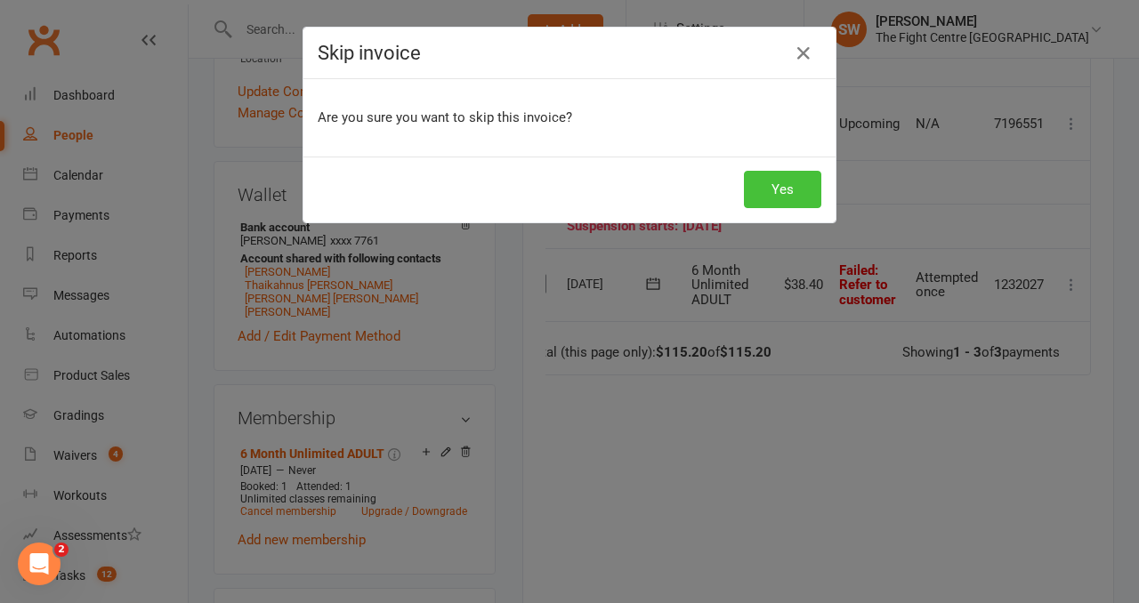
click at [768, 194] on button "Yes" at bounding box center [782, 189] width 77 height 37
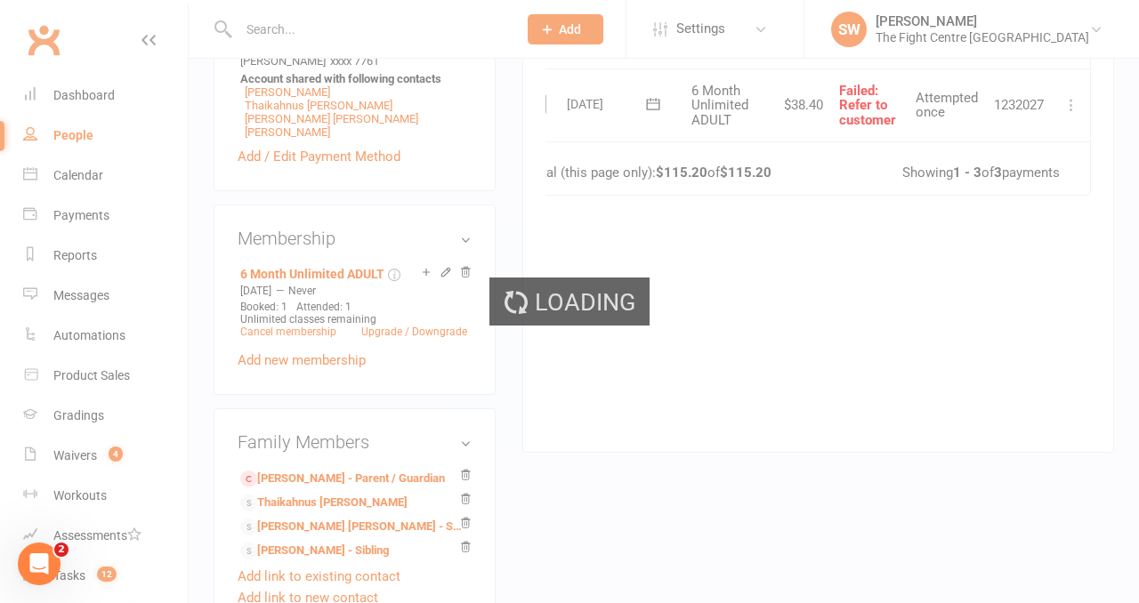
scroll to position [725, 0]
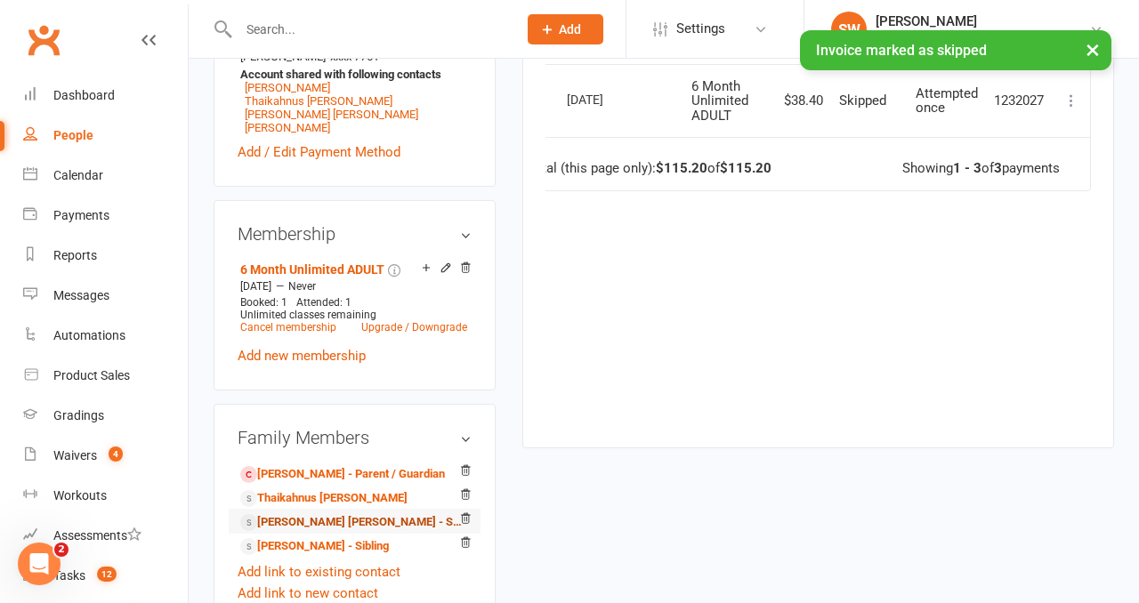
click at [327, 513] on link "Kyro Youse casey - Sibling" at bounding box center [351, 522] width 222 height 19
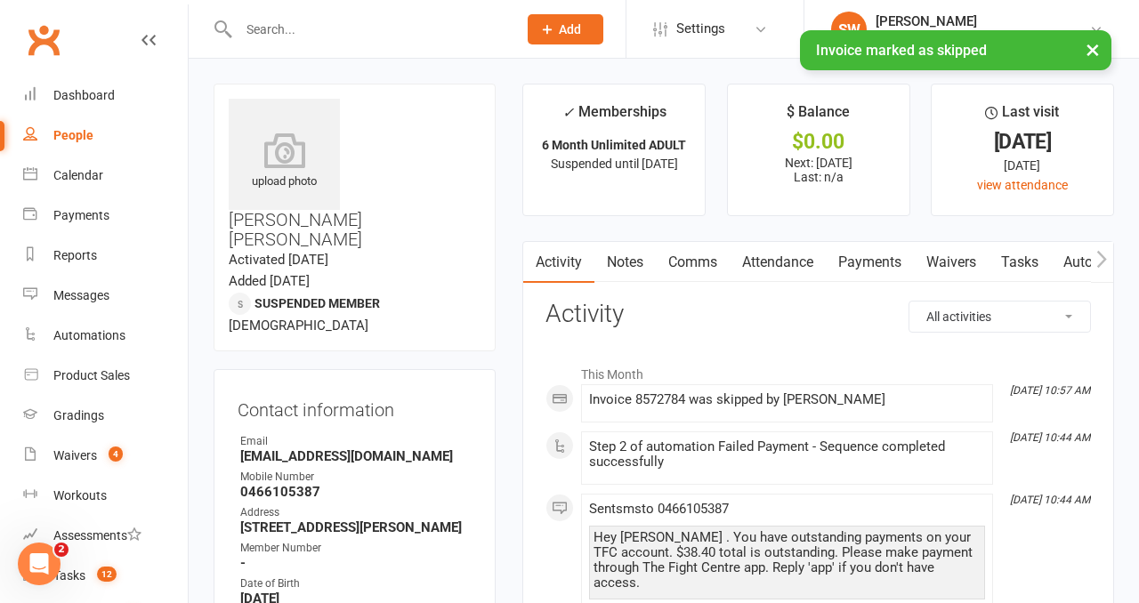
click at [852, 254] on link "Payments" at bounding box center [870, 262] width 88 height 41
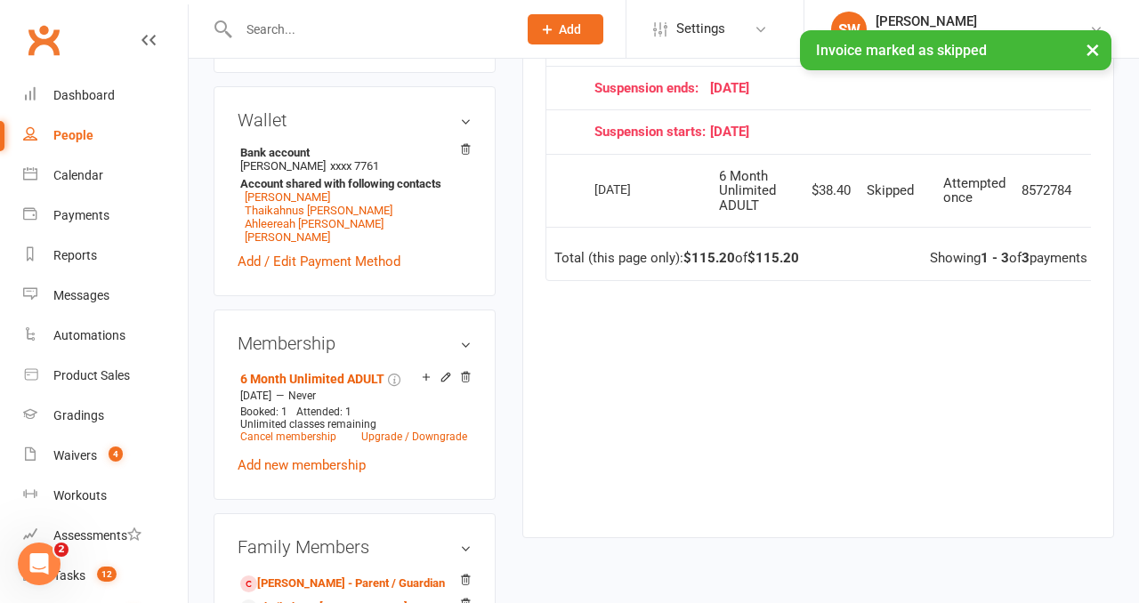
scroll to position [658, 0]
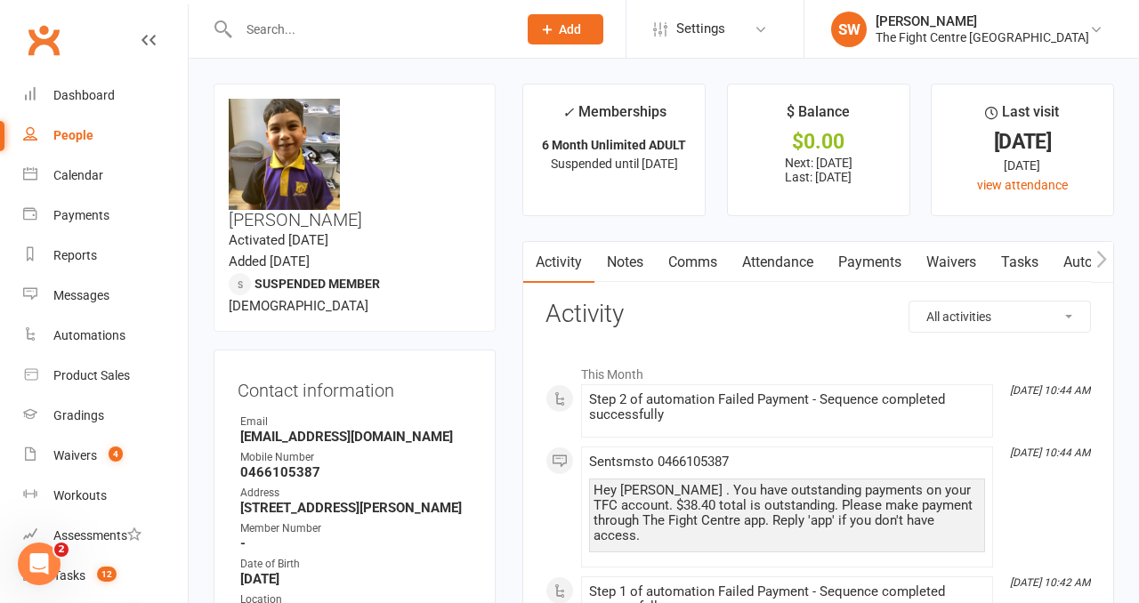
click at [873, 248] on link "Payments" at bounding box center [870, 262] width 88 height 41
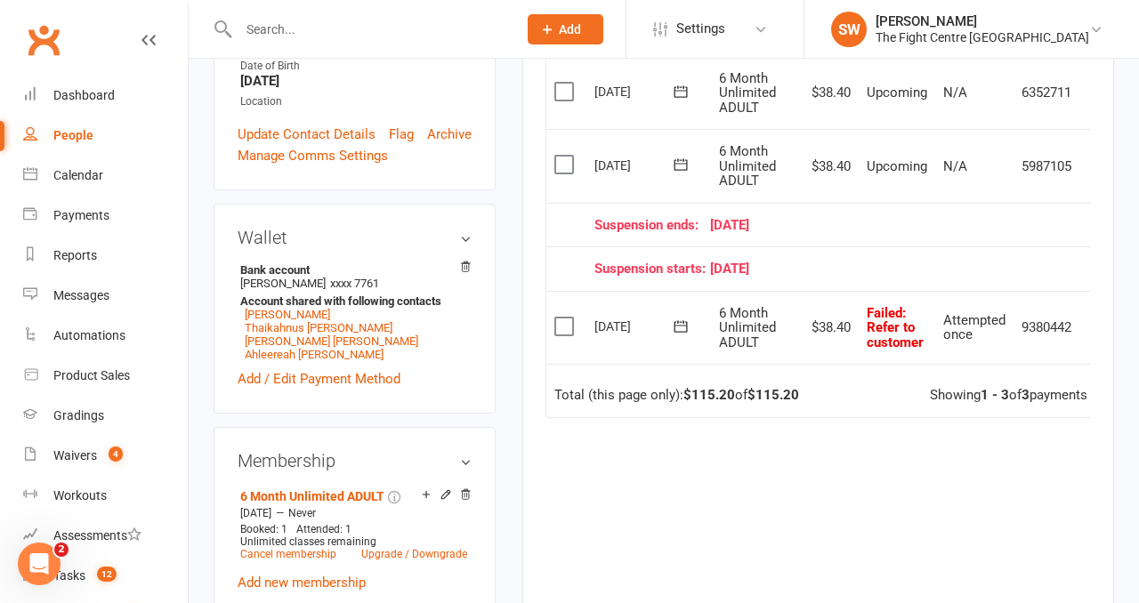
scroll to position [0, 28]
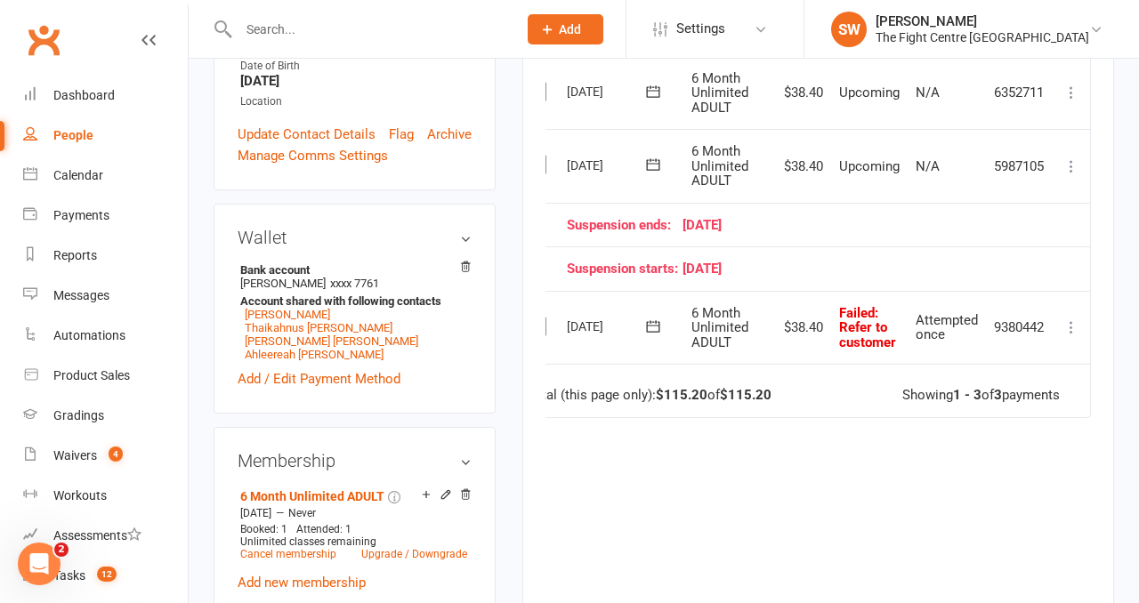
click at [1071, 329] on icon at bounding box center [1071, 328] width 18 height 18
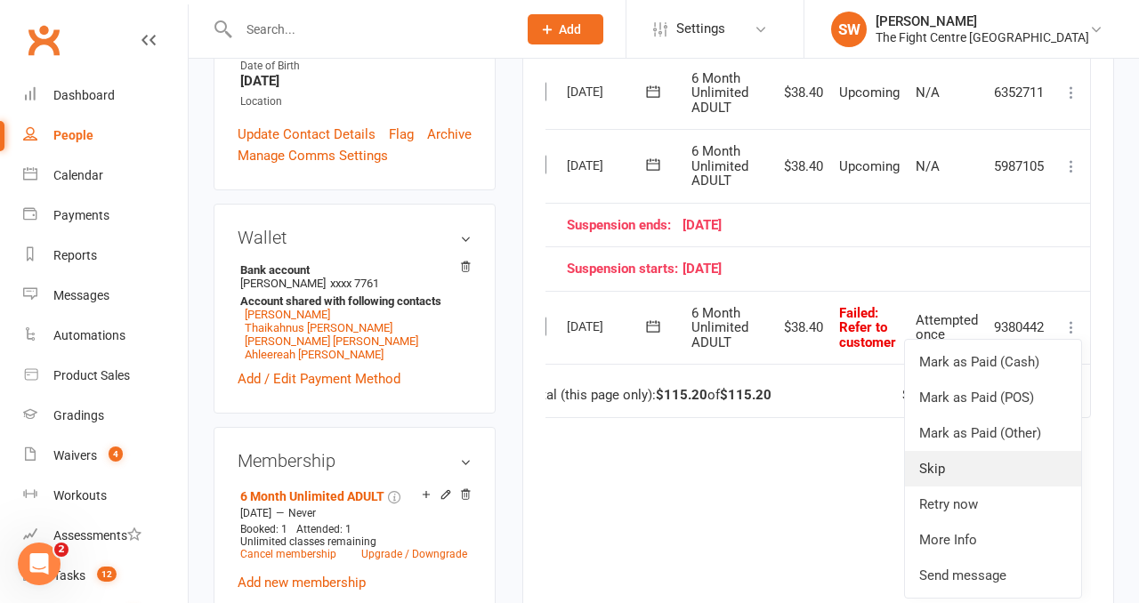
click at [964, 475] on link "Skip" at bounding box center [993, 469] width 176 height 36
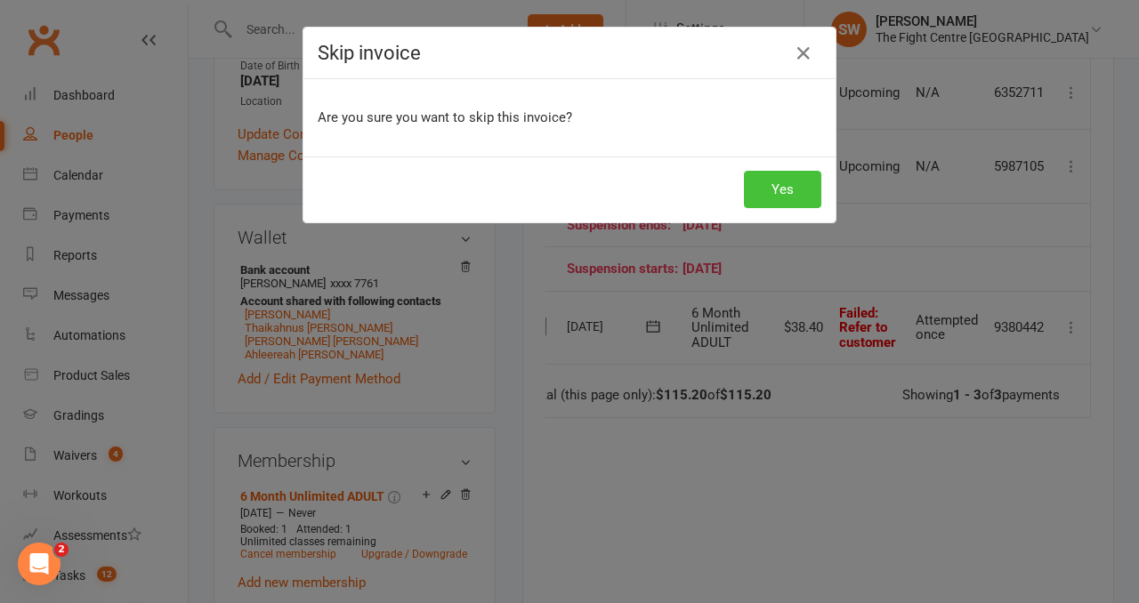
click at [780, 200] on button "Yes" at bounding box center [782, 189] width 77 height 37
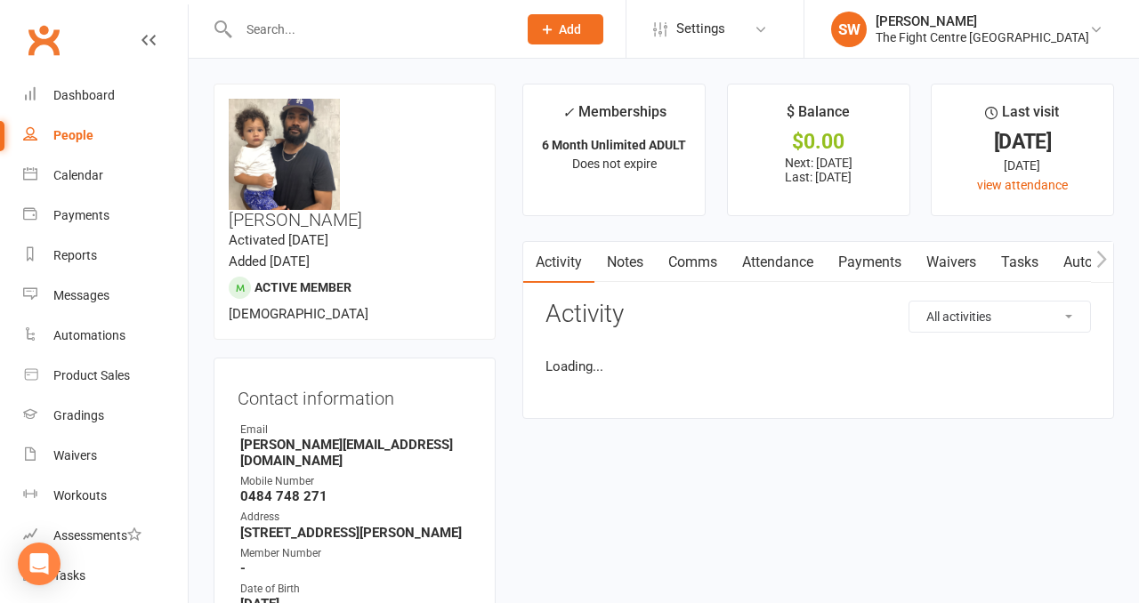
click at [881, 273] on link "Payments" at bounding box center [870, 262] width 88 height 41
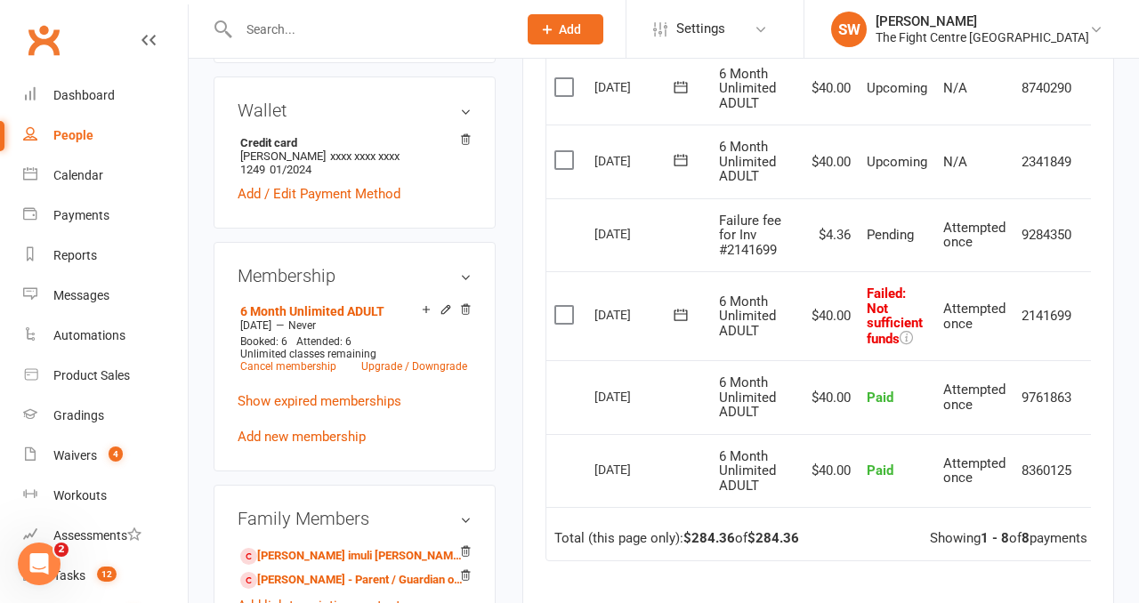
scroll to position [0, 28]
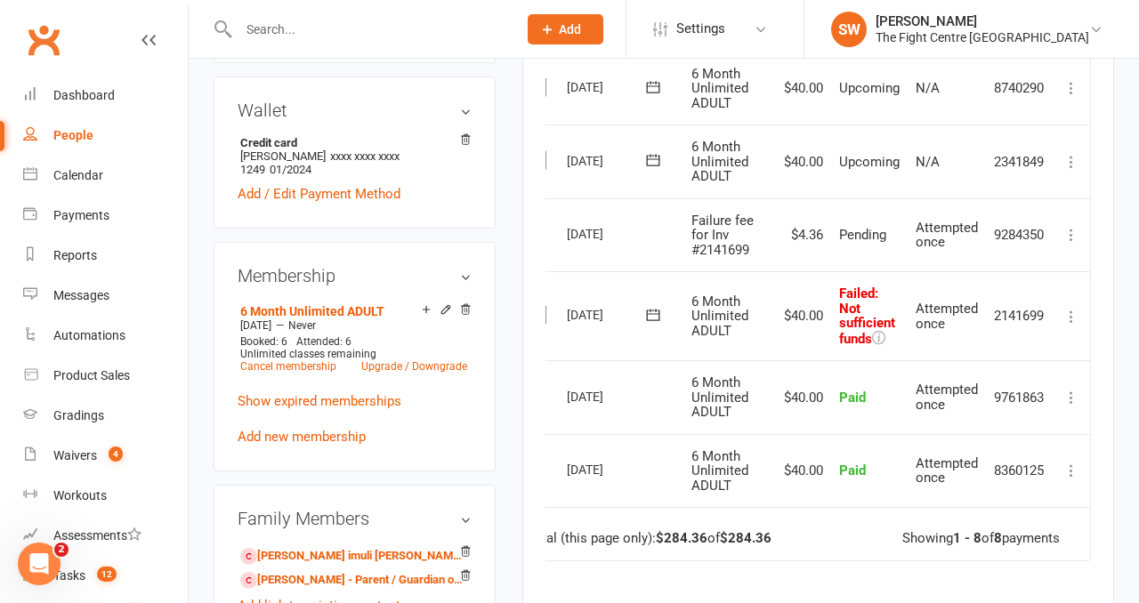
click at [1078, 308] on icon at bounding box center [1071, 317] width 18 height 18
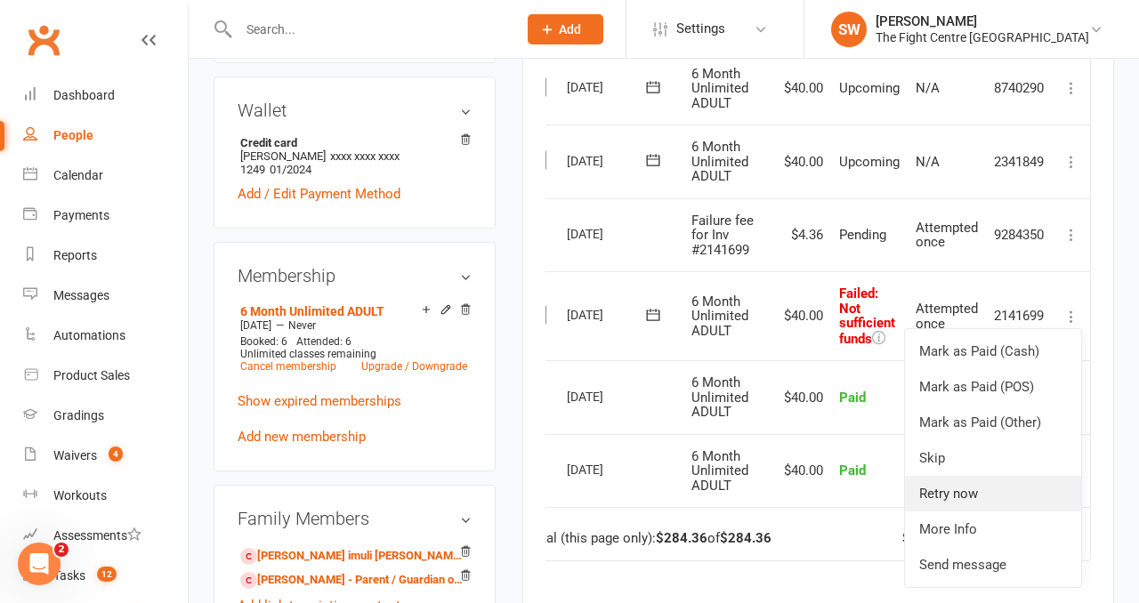
click at [997, 479] on link "Retry now" at bounding box center [993, 494] width 176 height 36
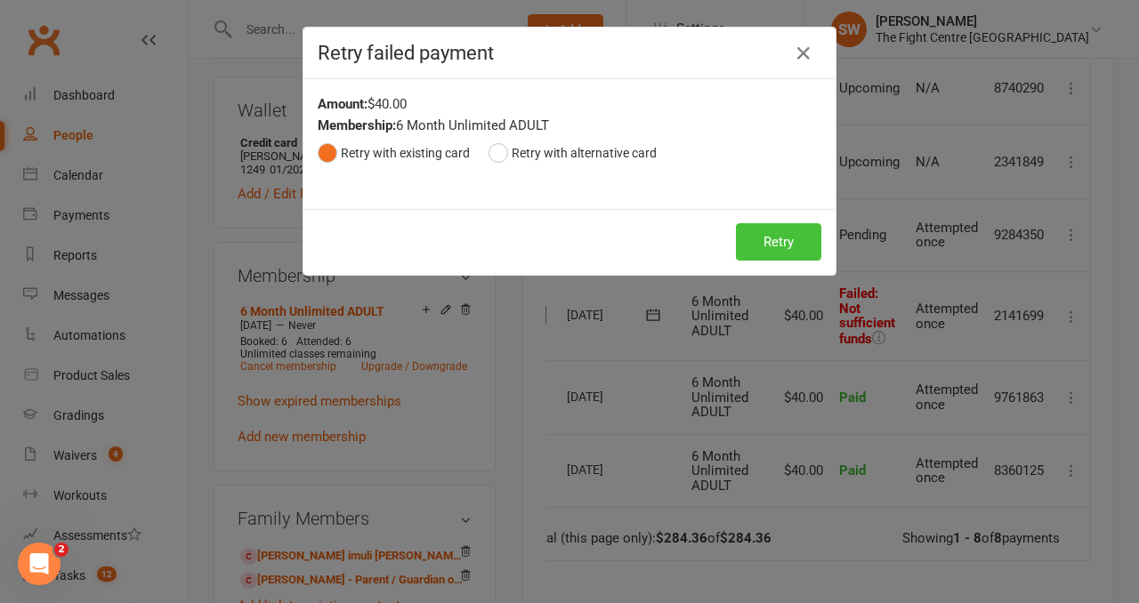
click at [789, 243] on button "Retry" at bounding box center [778, 241] width 85 height 37
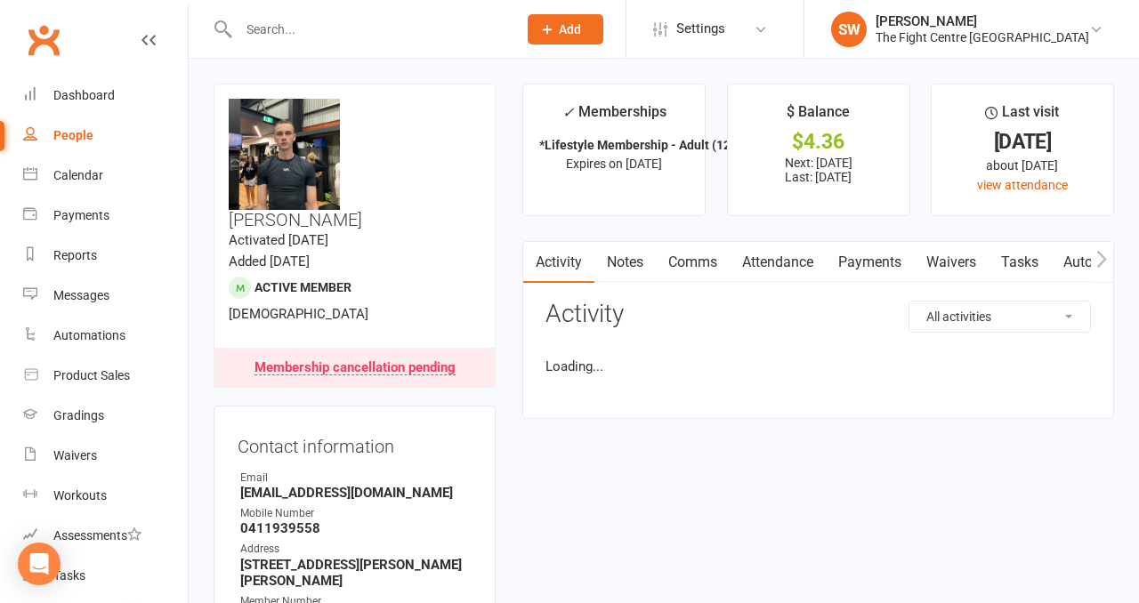
click at [860, 265] on link "Payments" at bounding box center [870, 262] width 88 height 41
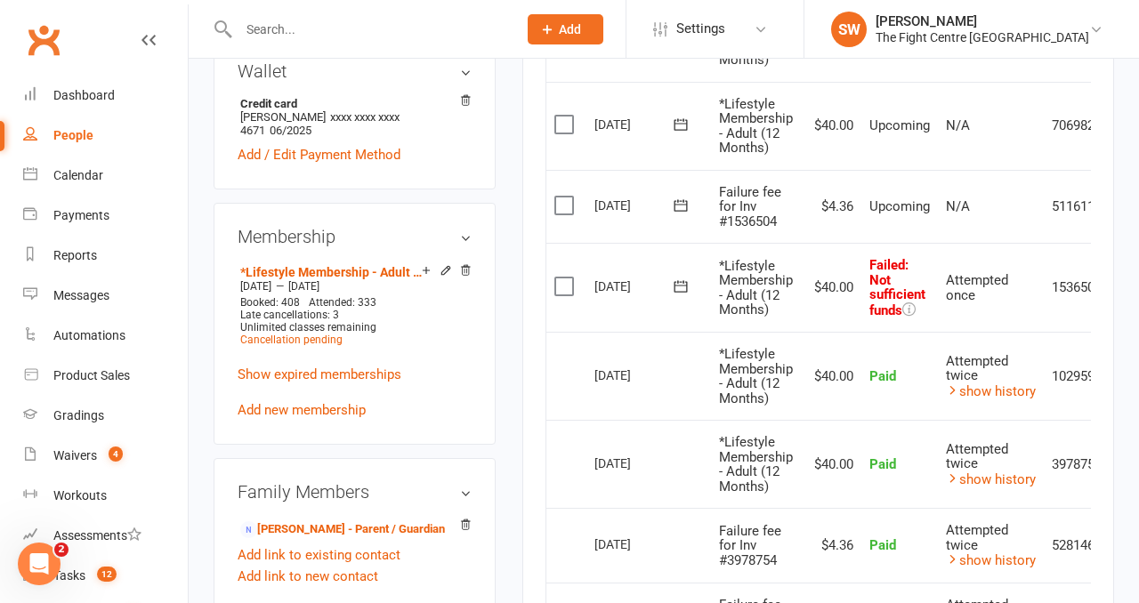
scroll to position [0, 62]
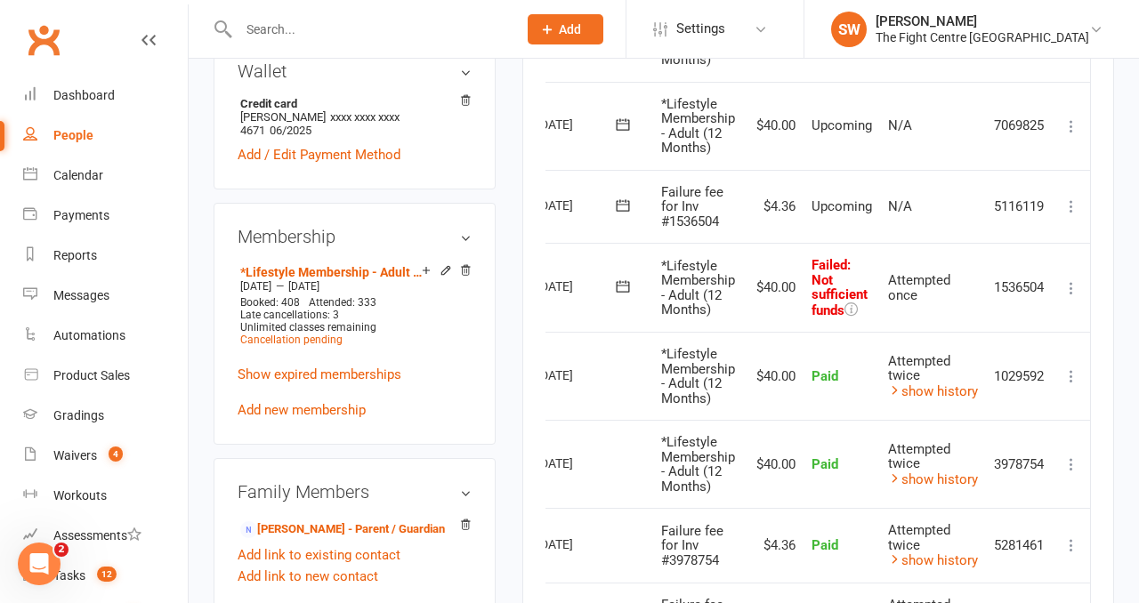
click at [1070, 281] on icon at bounding box center [1071, 288] width 18 height 18
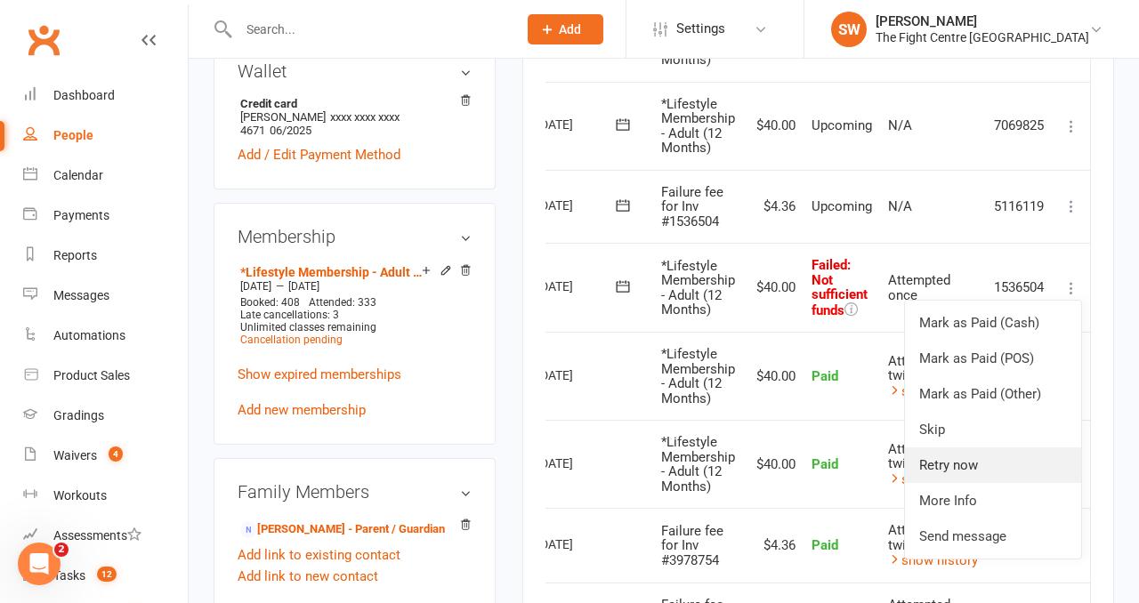
click at [989, 462] on link "Retry now" at bounding box center [993, 466] width 176 height 36
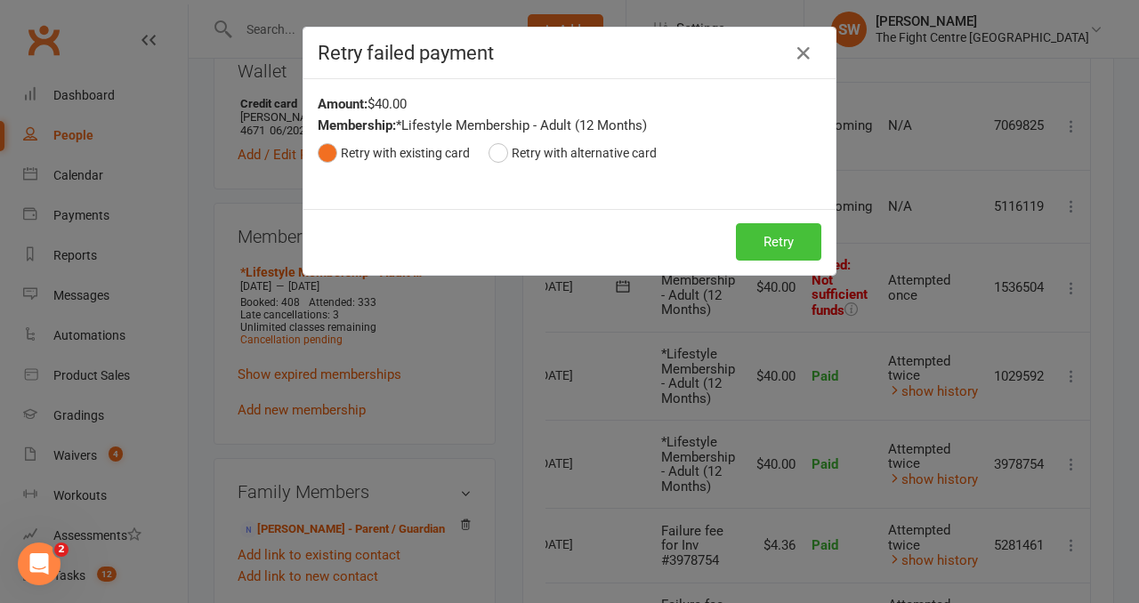
click at [773, 239] on button "Retry" at bounding box center [778, 241] width 85 height 37
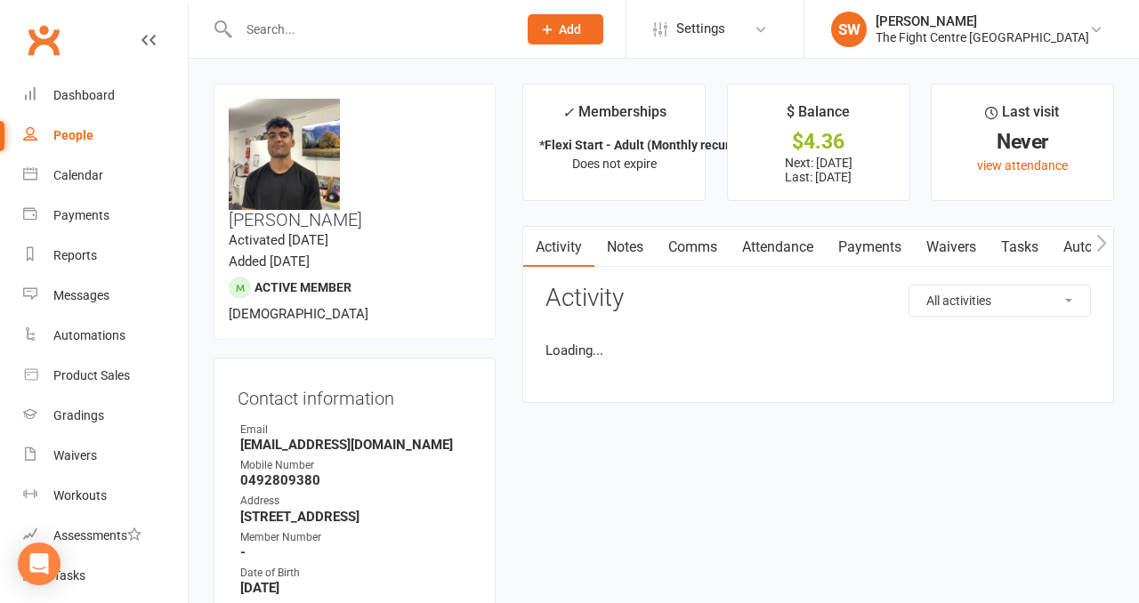
click at [845, 259] on link "Payments" at bounding box center [870, 247] width 88 height 41
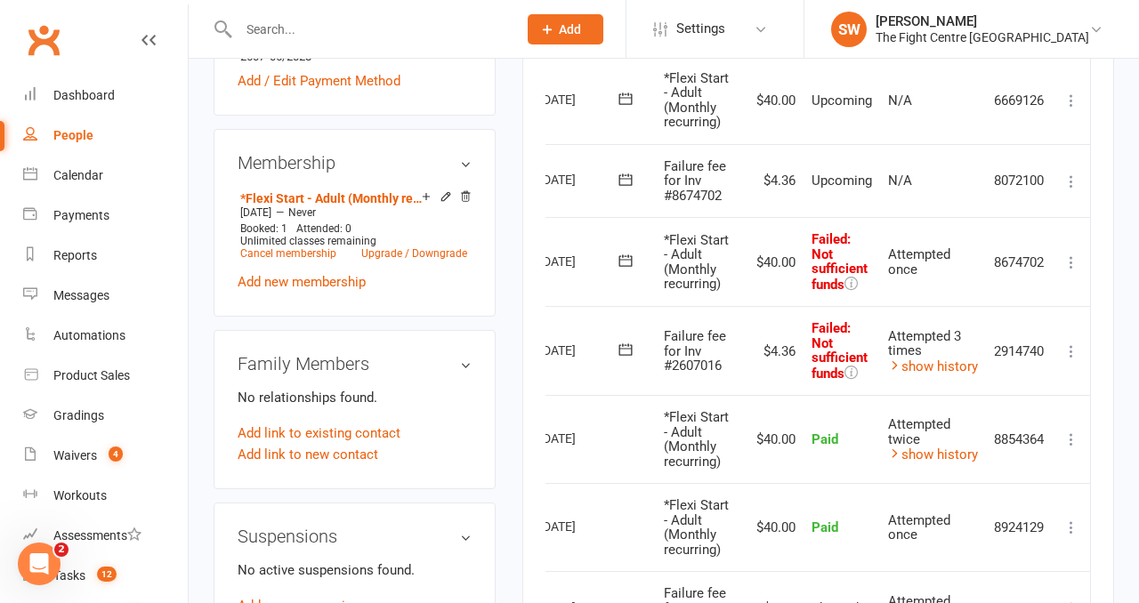
scroll to position [771, 0]
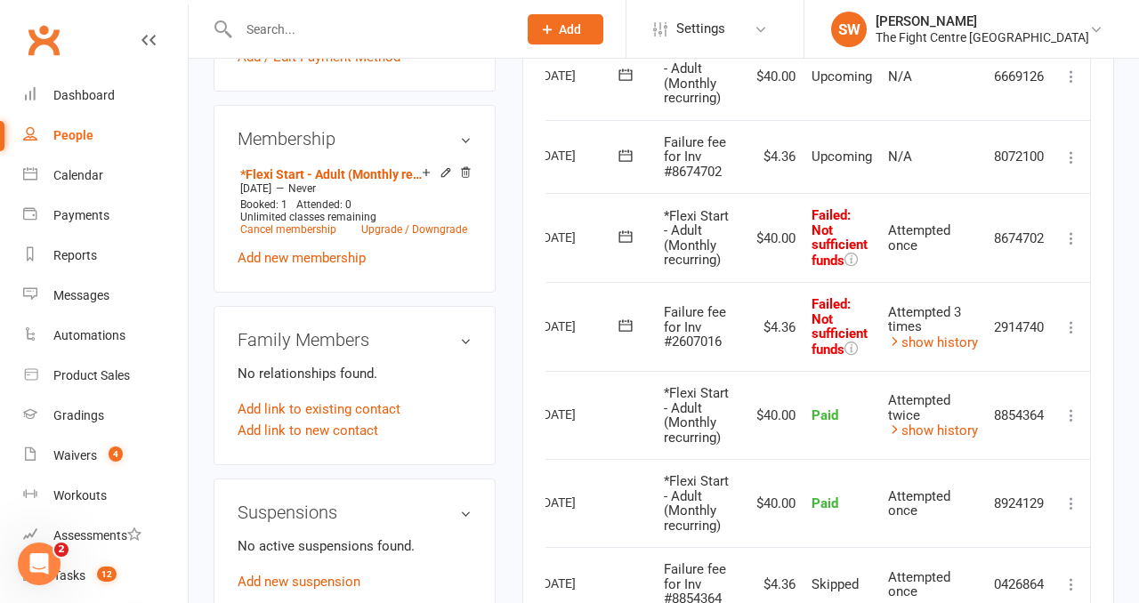
click at [1076, 324] on icon at bounding box center [1071, 328] width 18 height 18
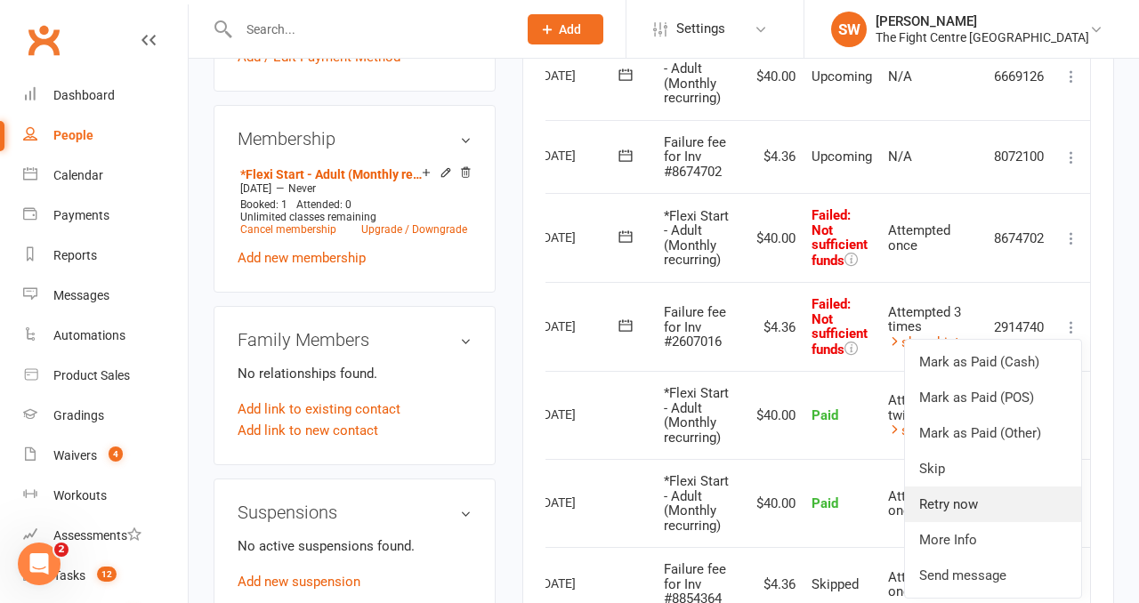
click at [1010, 500] on link "Retry now" at bounding box center [993, 505] width 176 height 36
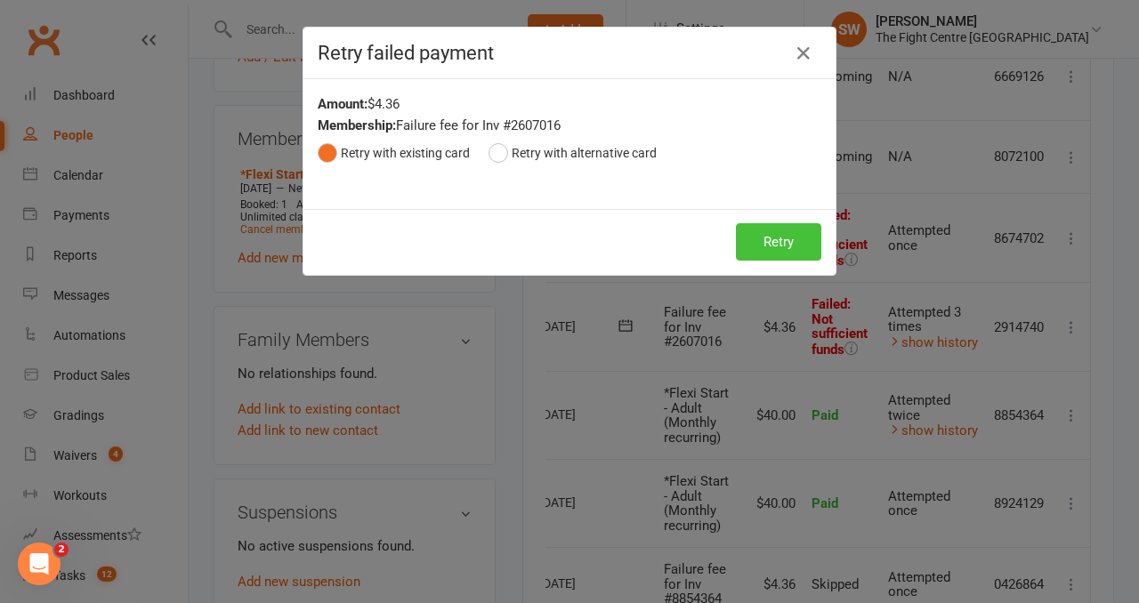
click at [805, 247] on button "Retry" at bounding box center [778, 241] width 85 height 37
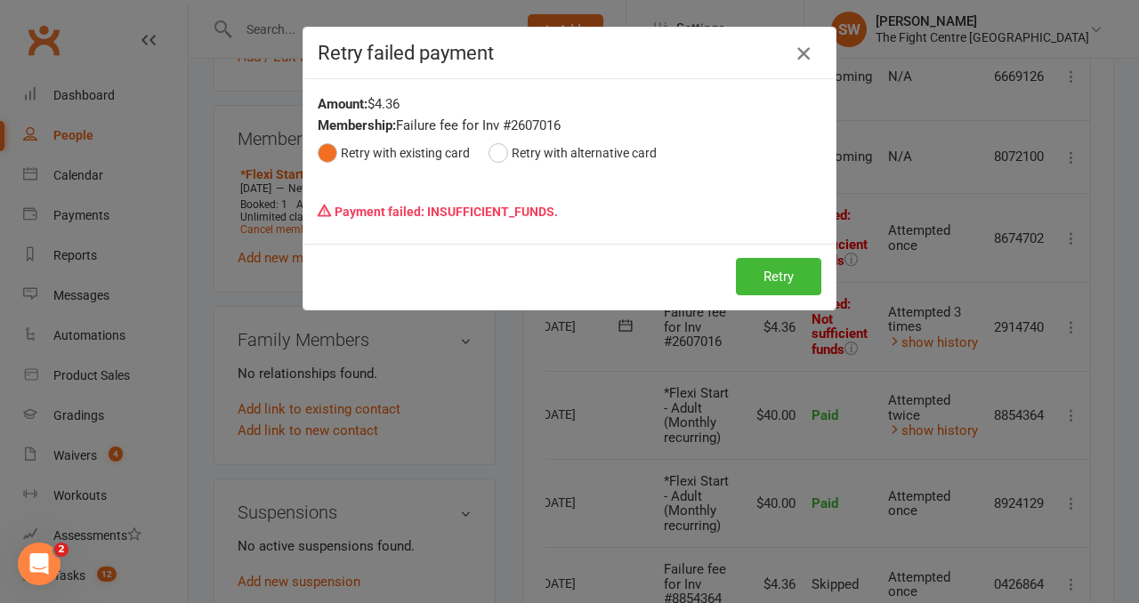
click at [805, 51] on icon "button" at bounding box center [803, 53] width 21 height 21
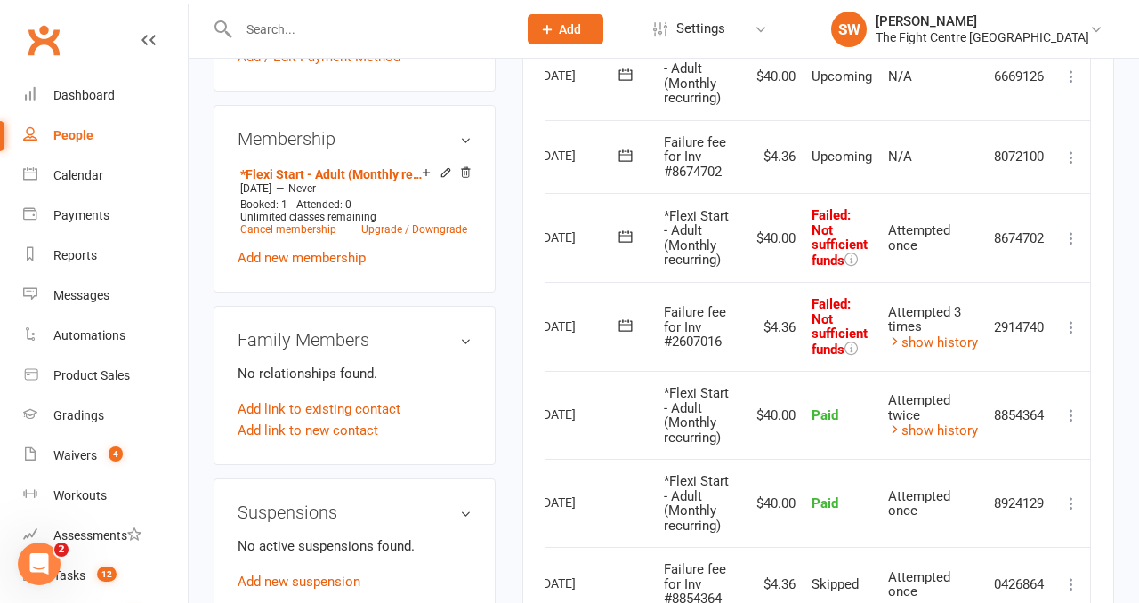
click at [1072, 242] on icon at bounding box center [1071, 239] width 18 height 18
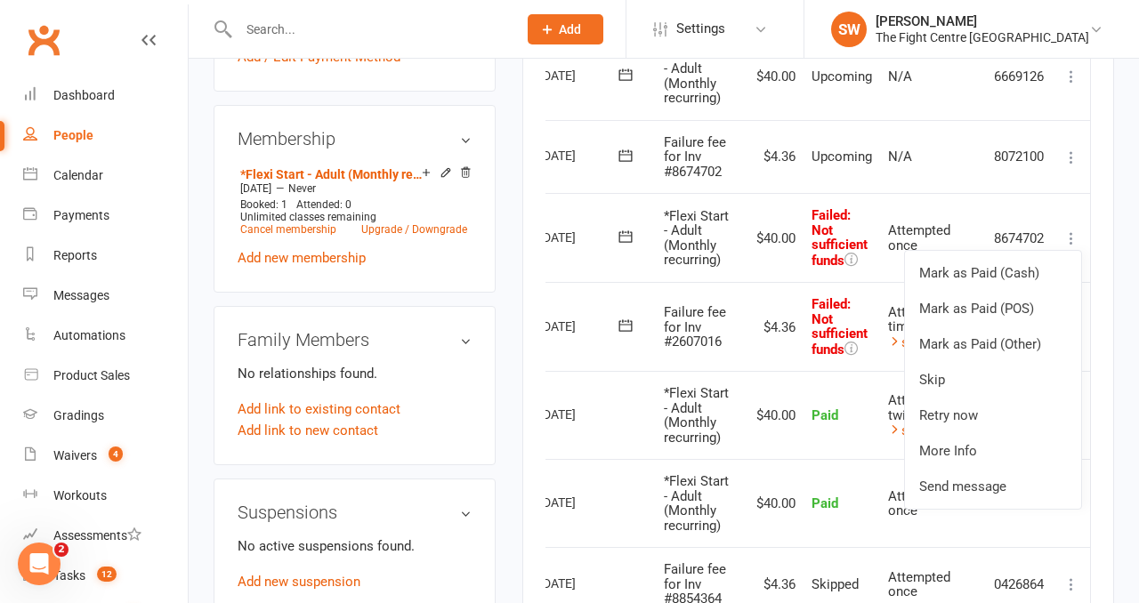
click at [790, 240] on td "$40.00" at bounding box center [773, 237] width 61 height 89
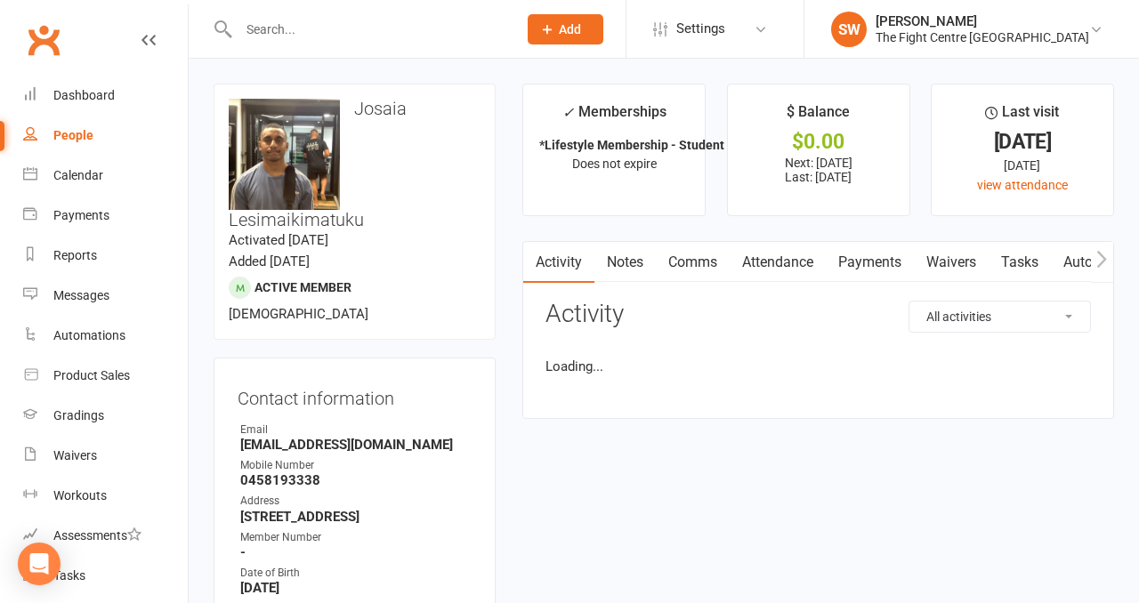
click at [866, 258] on link "Payments" at bounding box center [870, 262] width 88 height 41
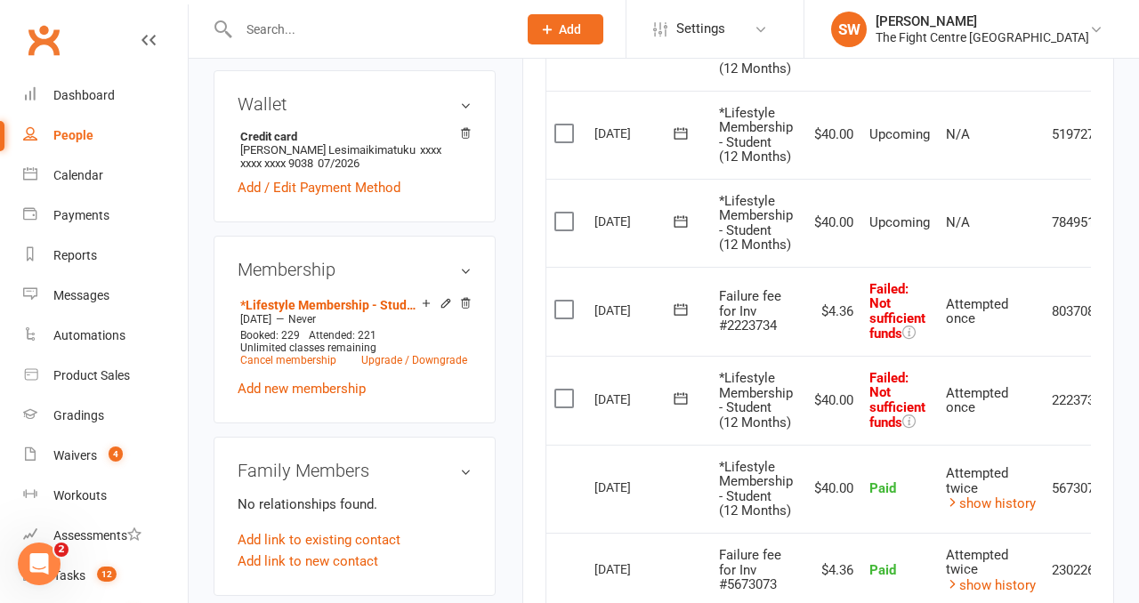
scroll to position [0, 62]
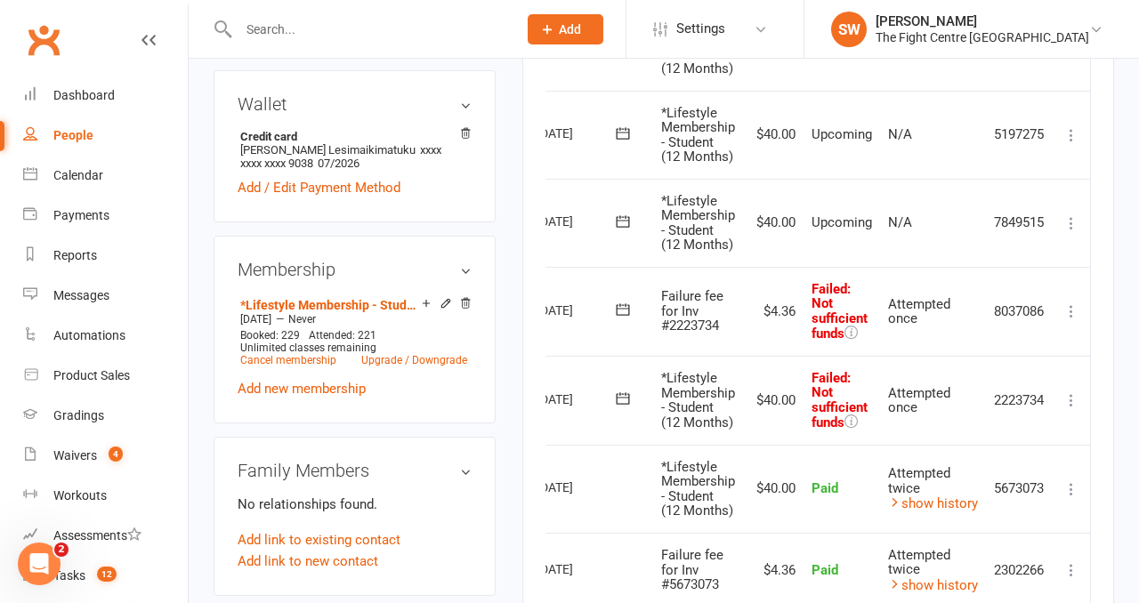
click at [1071, 392] on icon at bounding box center [1071, 401] width 18 height 18
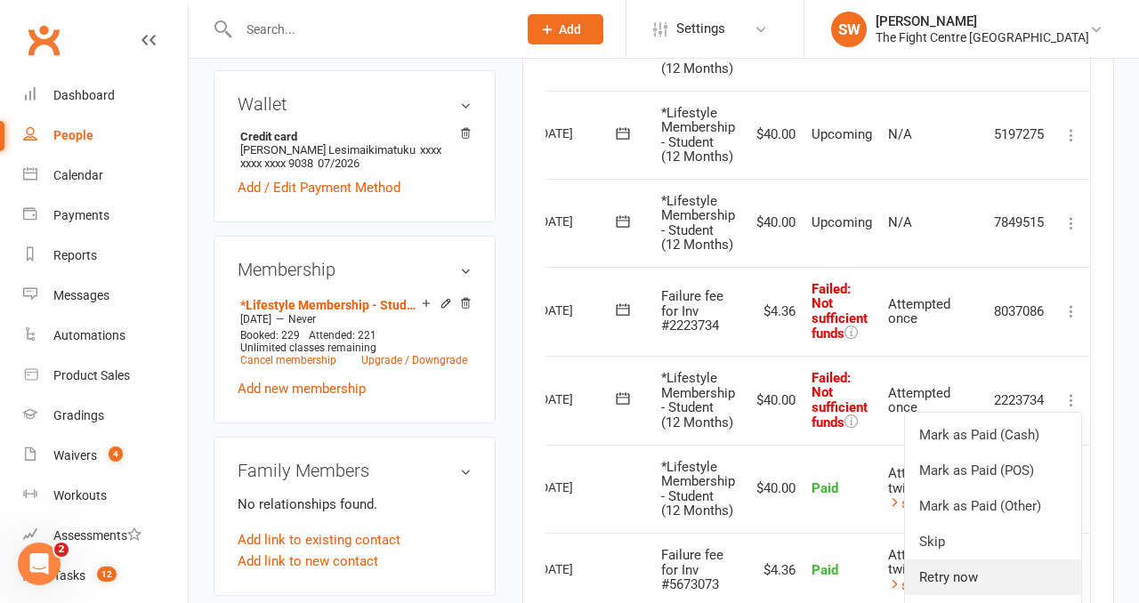
click at [1017, 570] on link "Retry now" at bounding box center [993, 578] width 176 height 36
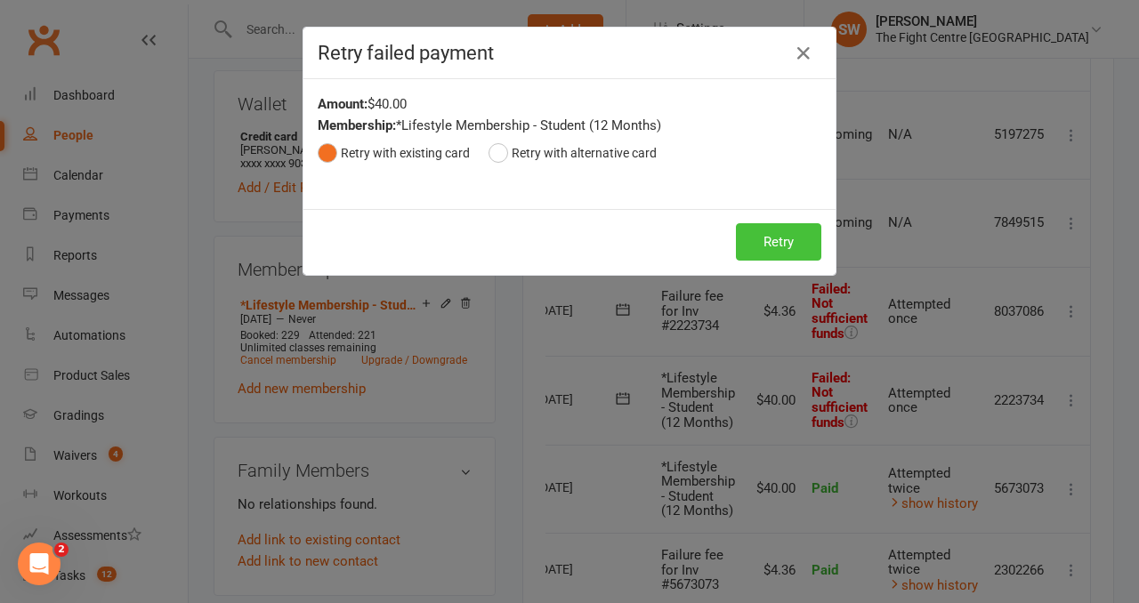
click at [769, 232] on button "Retry" at bounding box center [778, 241] width 85 height 37
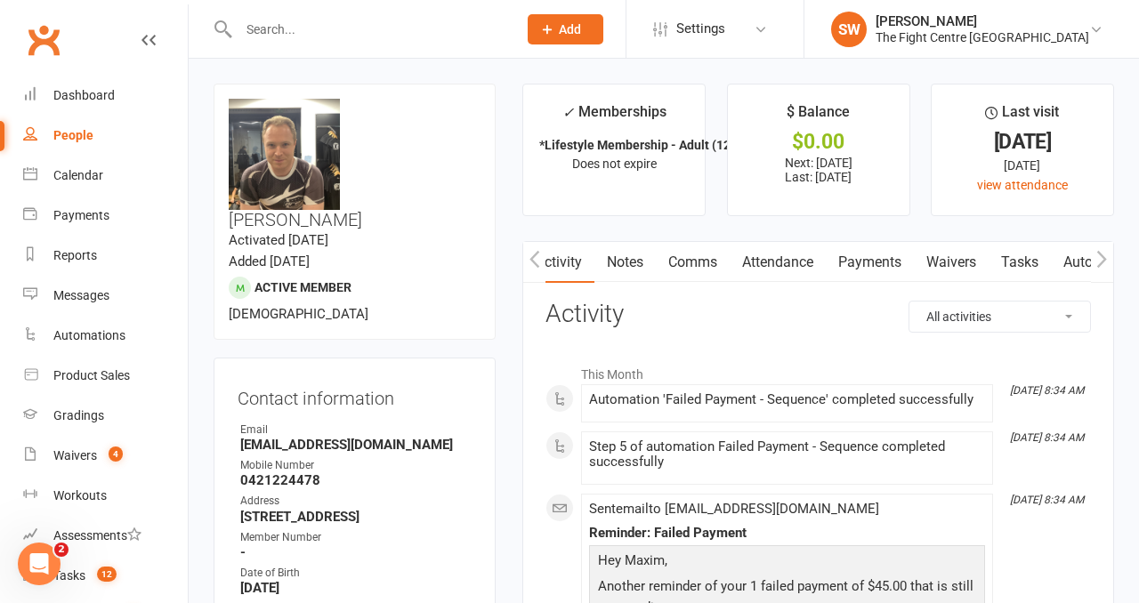
click at [884, 256] on link "Payments" at bounding box center [870, 262] width 88 height 41
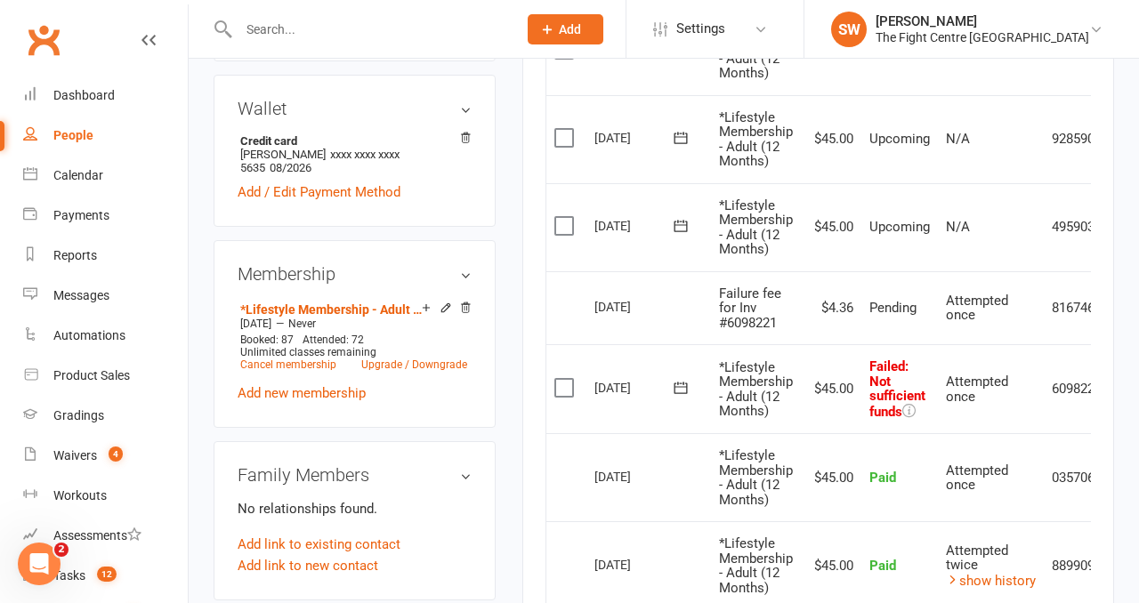
scroll to position [0, 62]
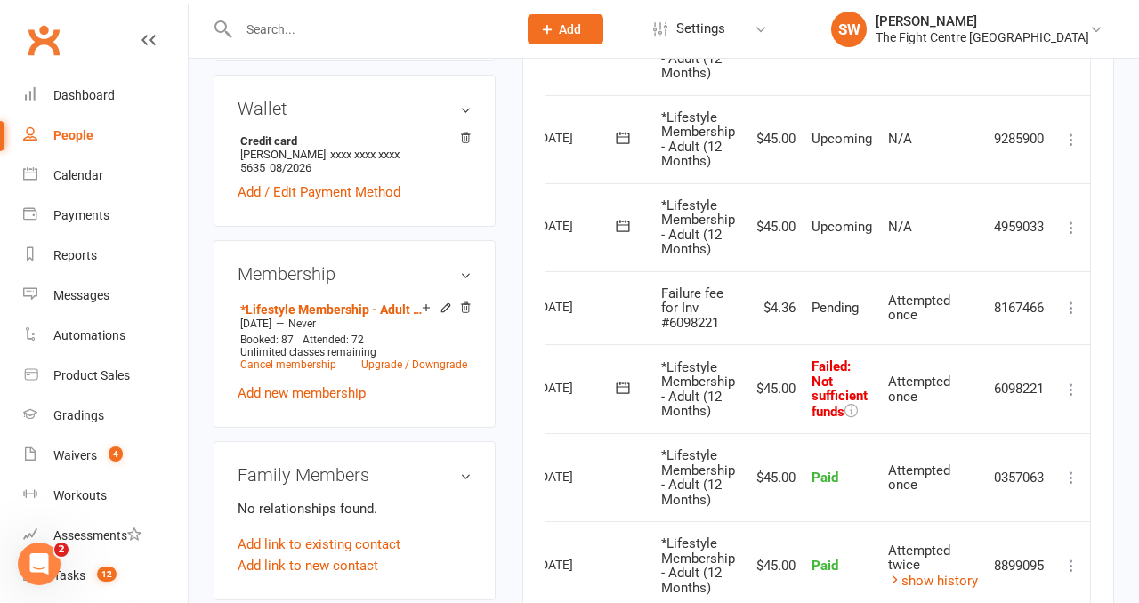
click at [1077, 393] on icon at bounding box center [1071, 390] width 18 height 18
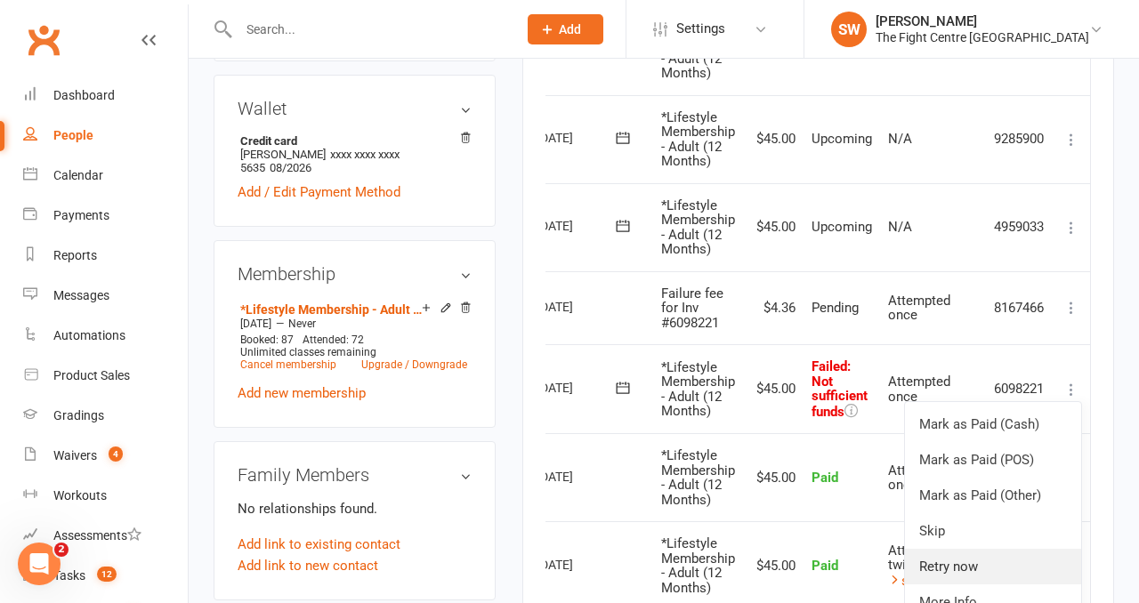
click at [1024, 579] on link "Retry now" at bounding box center [993, 567] width 176 height 36
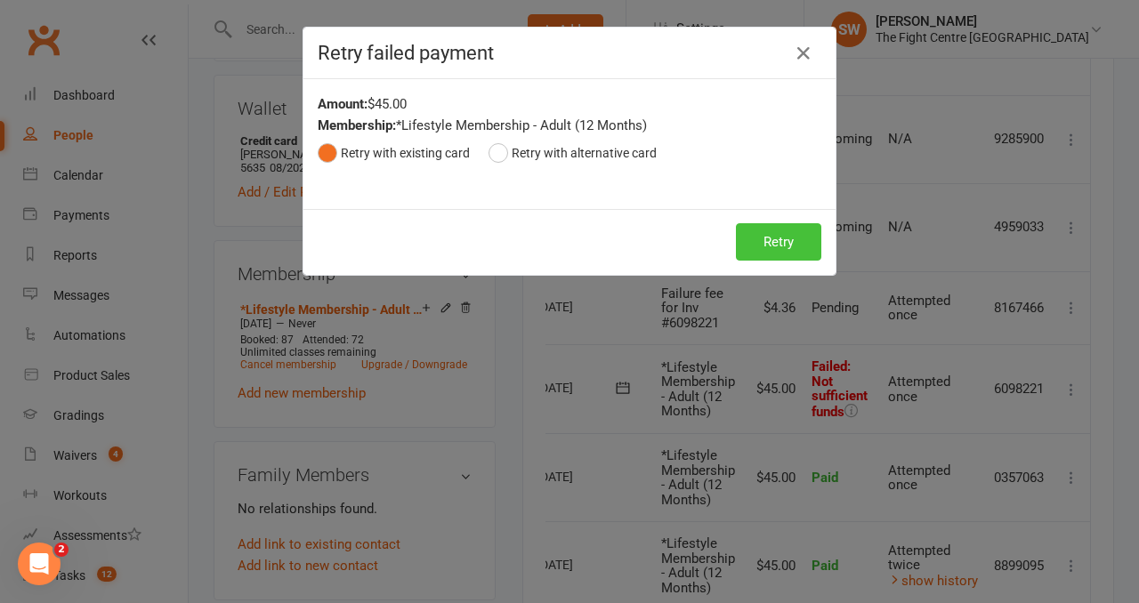
click at [779, 246] on button "Retry" at bounding box center [778, 241] width 85 height 37
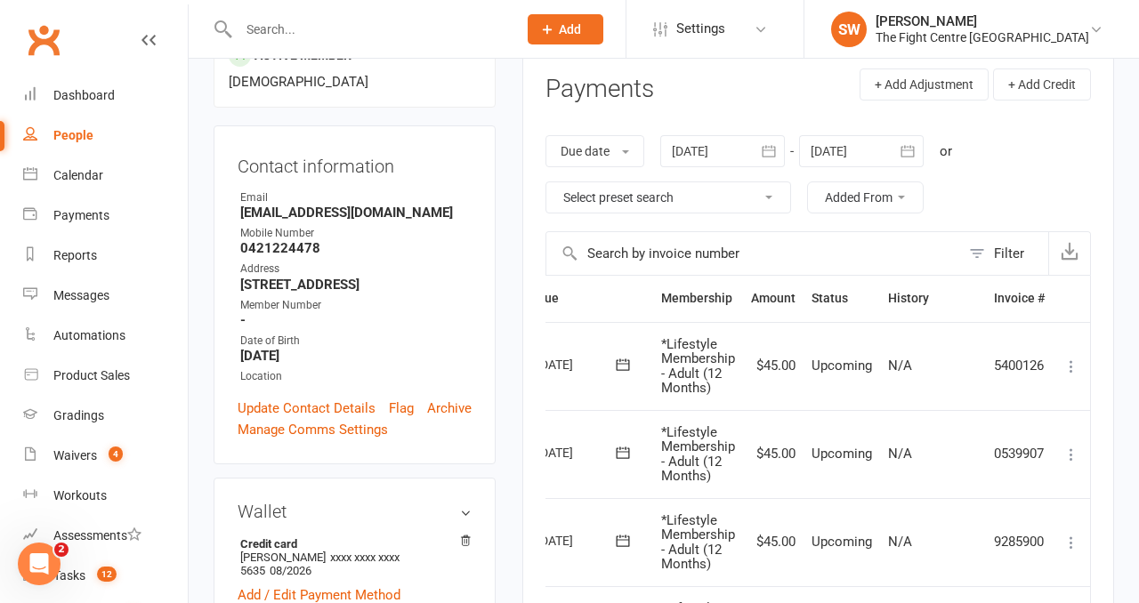
scroll to position [0, 0]
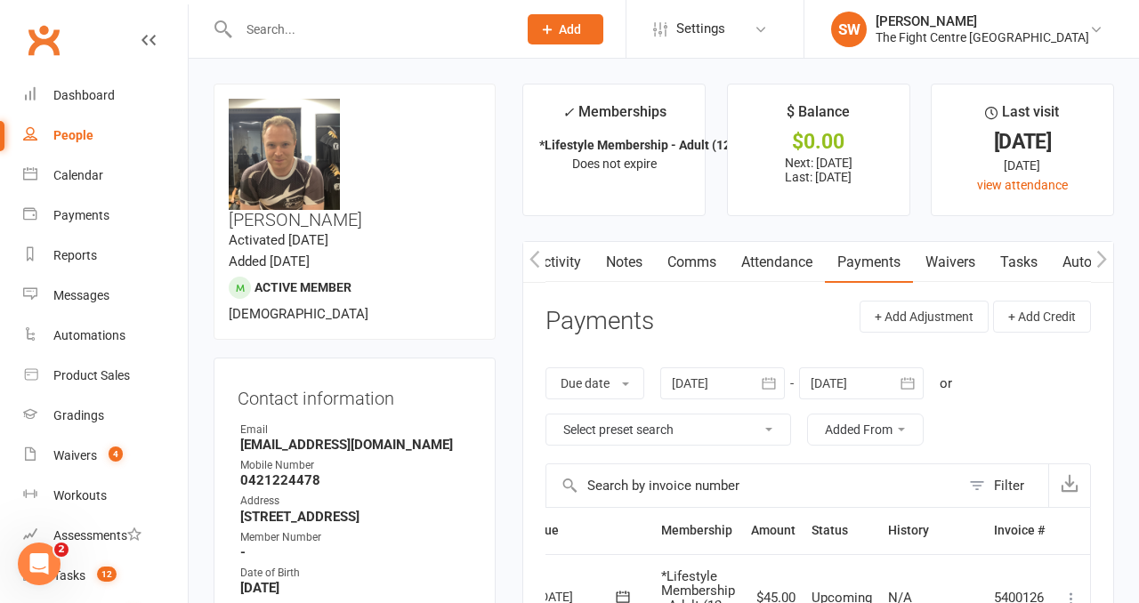
click at [633, 260] on link "Notes" at bounding box center [624, 262] width 61 height 41
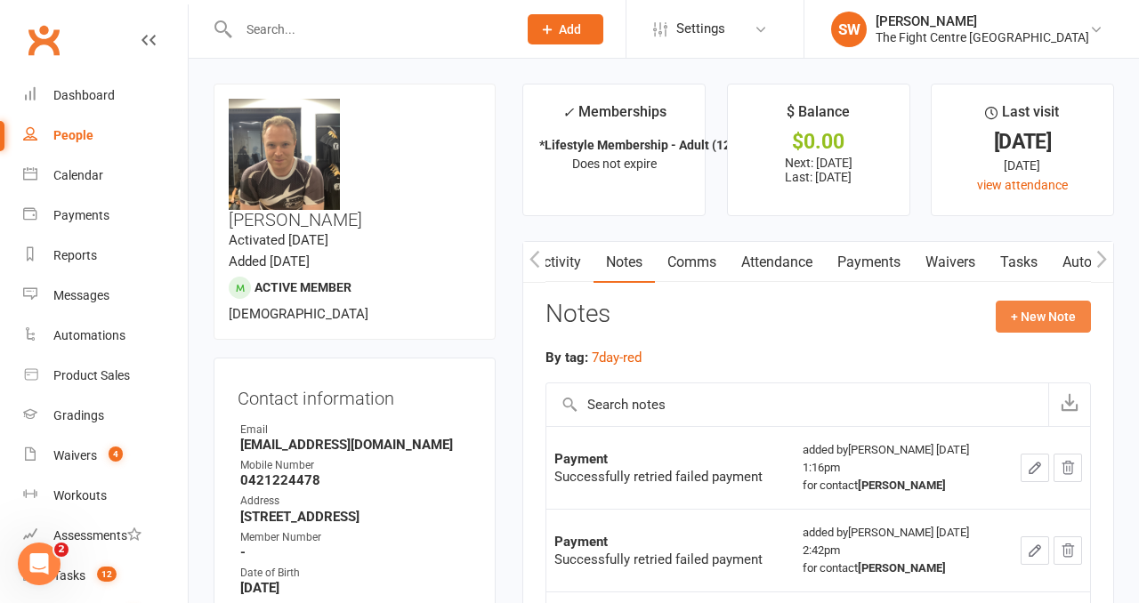
click at [1068, 324] on button "+ New Note" at bounding box center [1043, 317] width 95 height 32
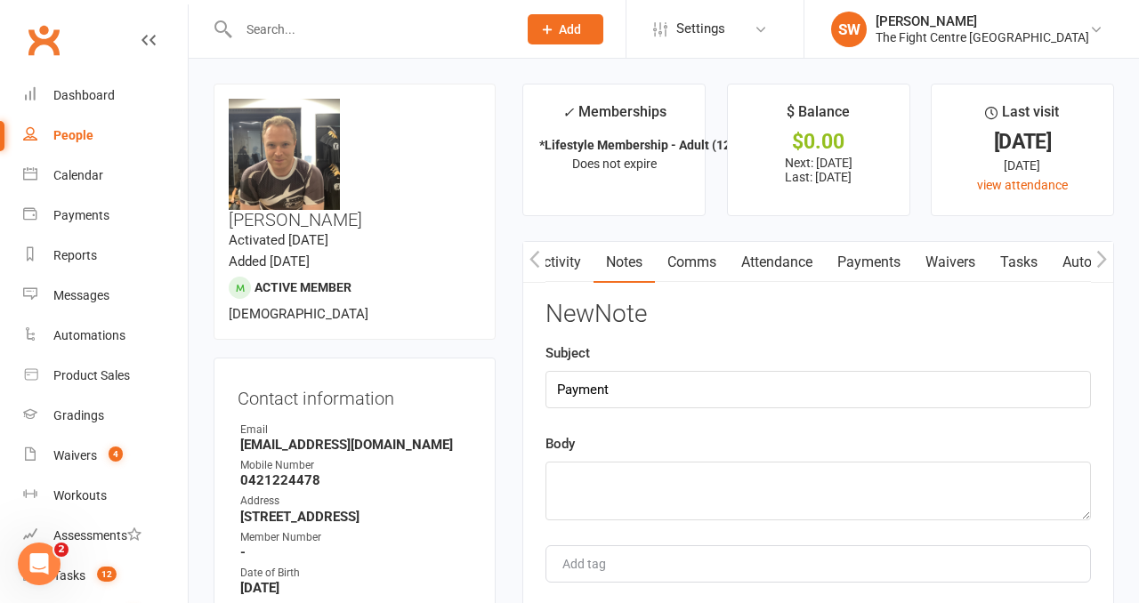
type input "Payment"
drag, startPoint x: 821, startPoint y: 478, endPoint x: 500, endPoint y: 464, distance: 321.5
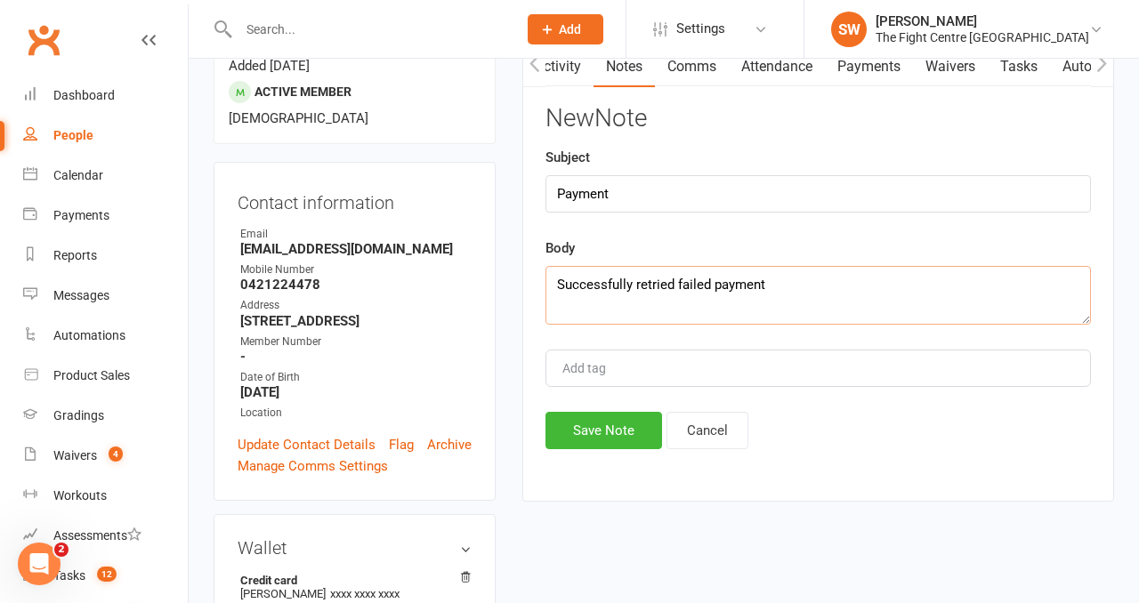
scroll to position [268, 0]
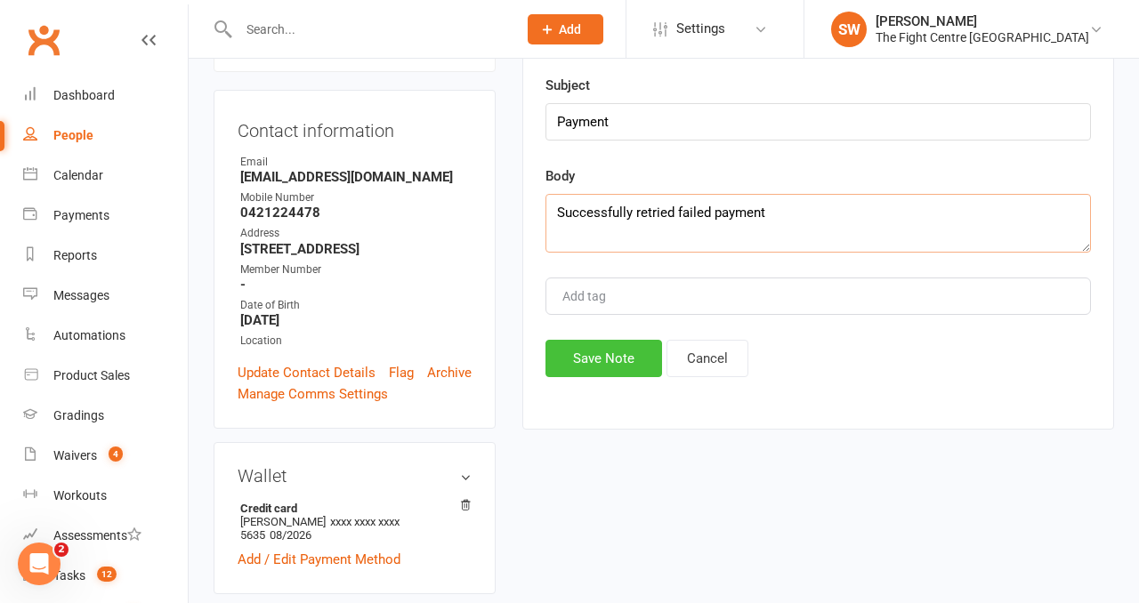
type textarea "Successfully retried failed payment"
click at [605, 365] on button "Save Note" at bounding box center [603, 358] width 117 height 37
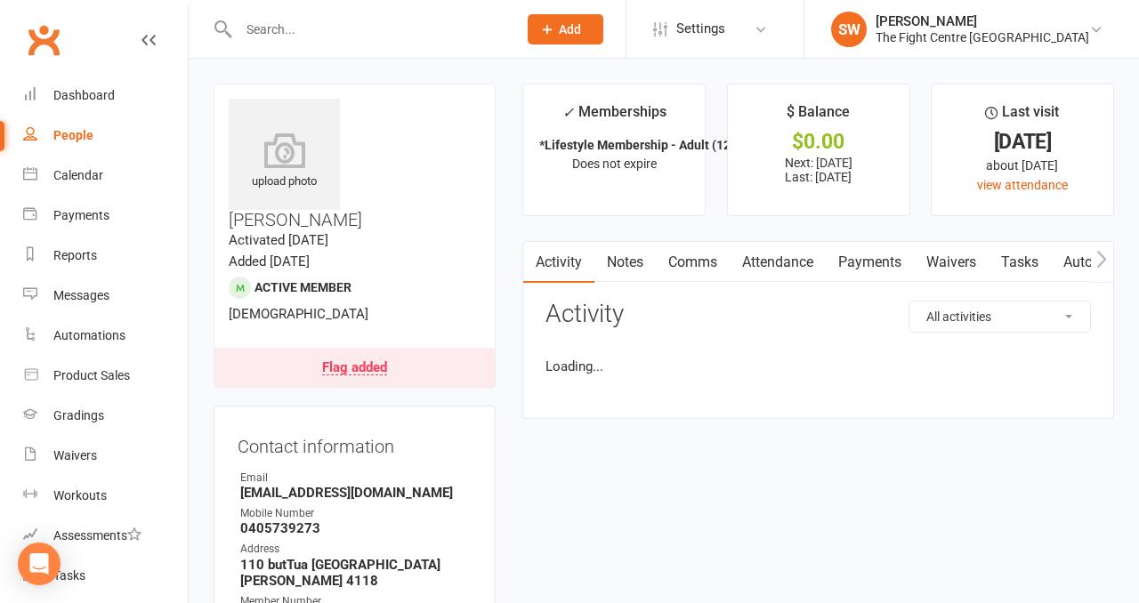
drag, startPoint x: 871, startPoint y: 263, endPoint x: 871, endPoint y: 295, distance: 32.0
click at [871, 263] on link "Payments" at bounding box center [870, 262] width 88 height 41
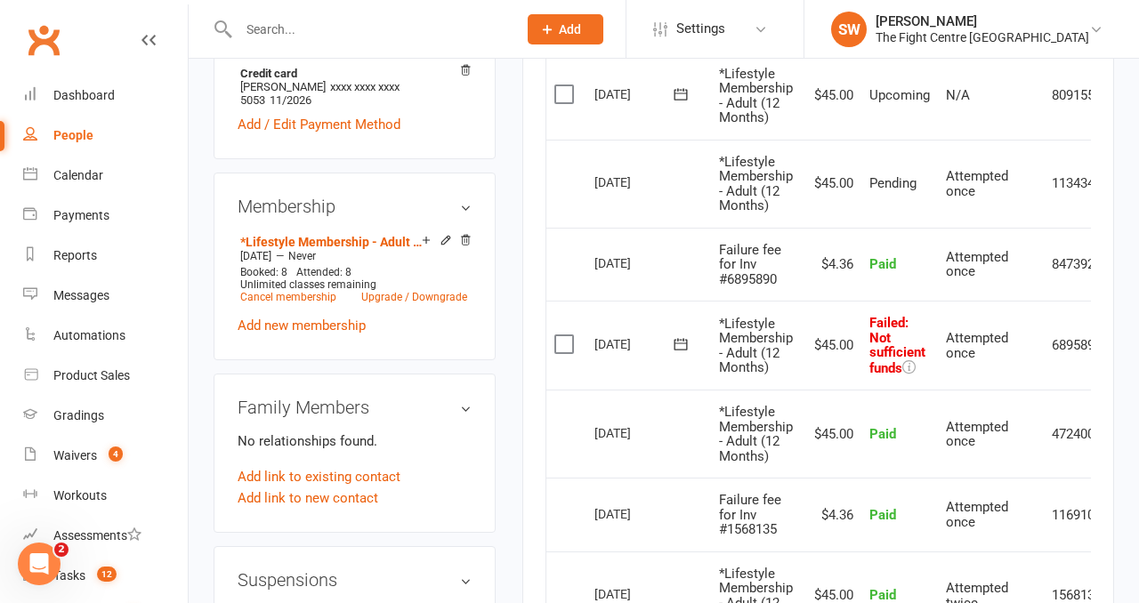
scroll to position [0, 62]
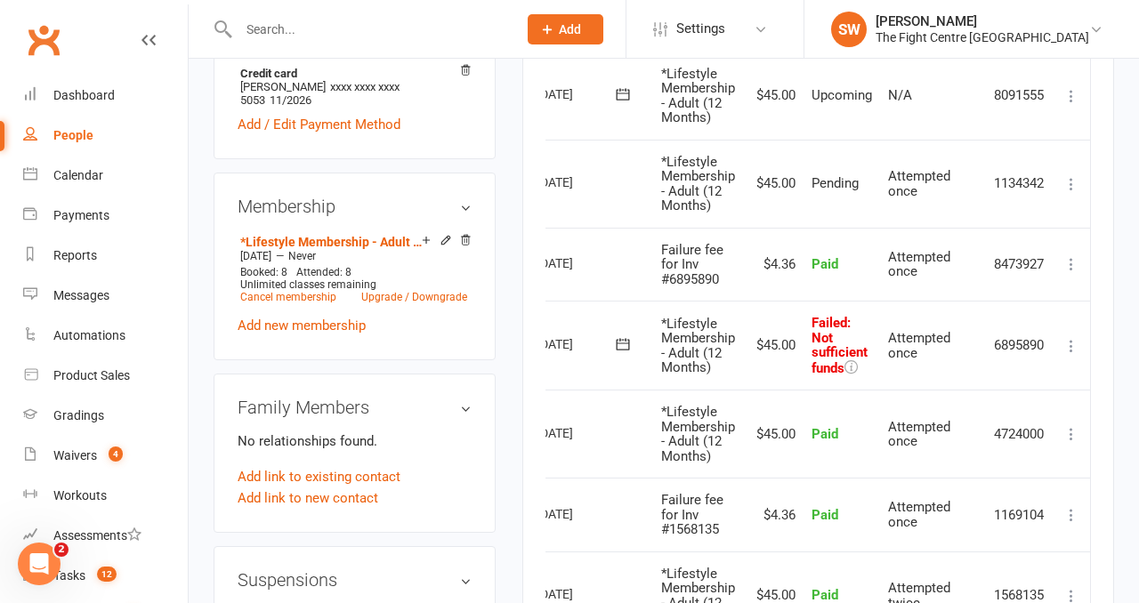
click at [1079, 338] on icon at bounding box center [1071, 346] width 18 height 18
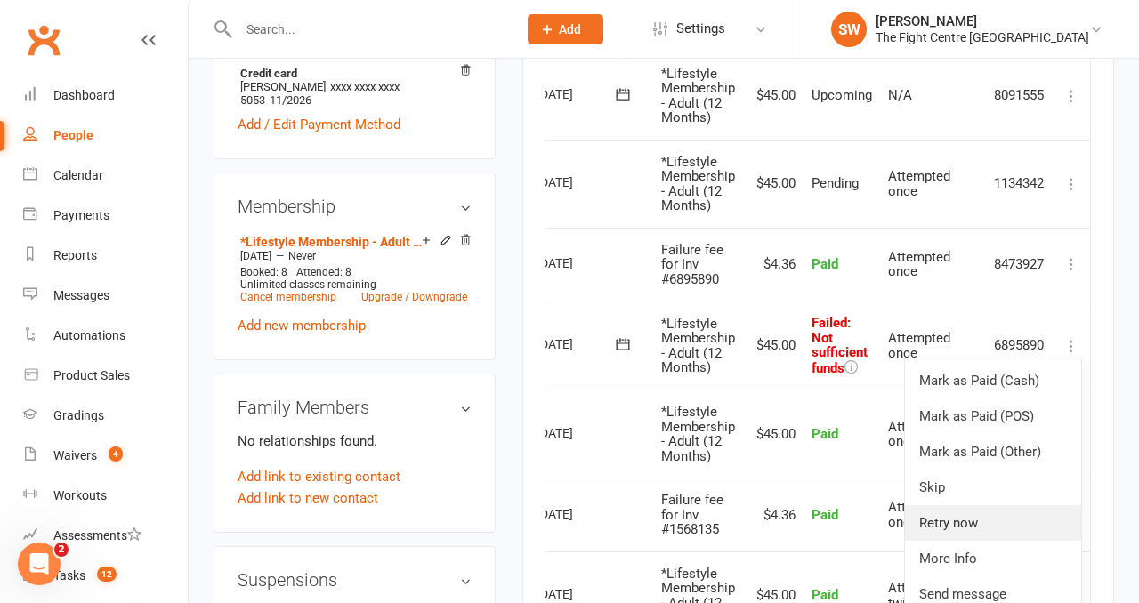
click at [1020, 537] on link "Retry now" at bounding box center [993, 523] width 176 height 36
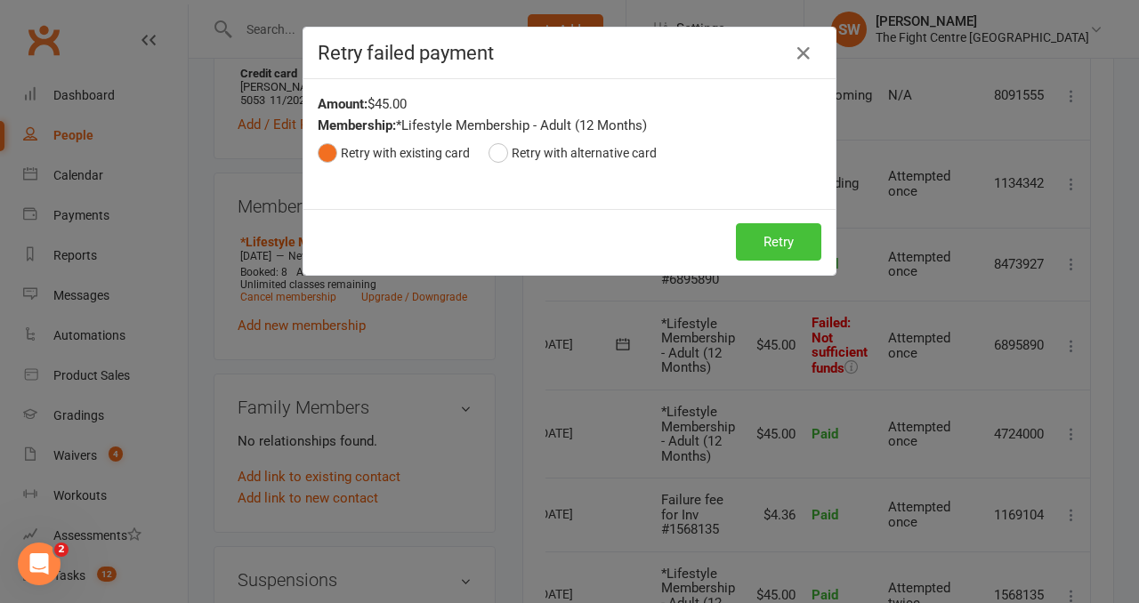
click at [773, 252] on button "Retry" at bounding box center [778, 241] width 85 height 37
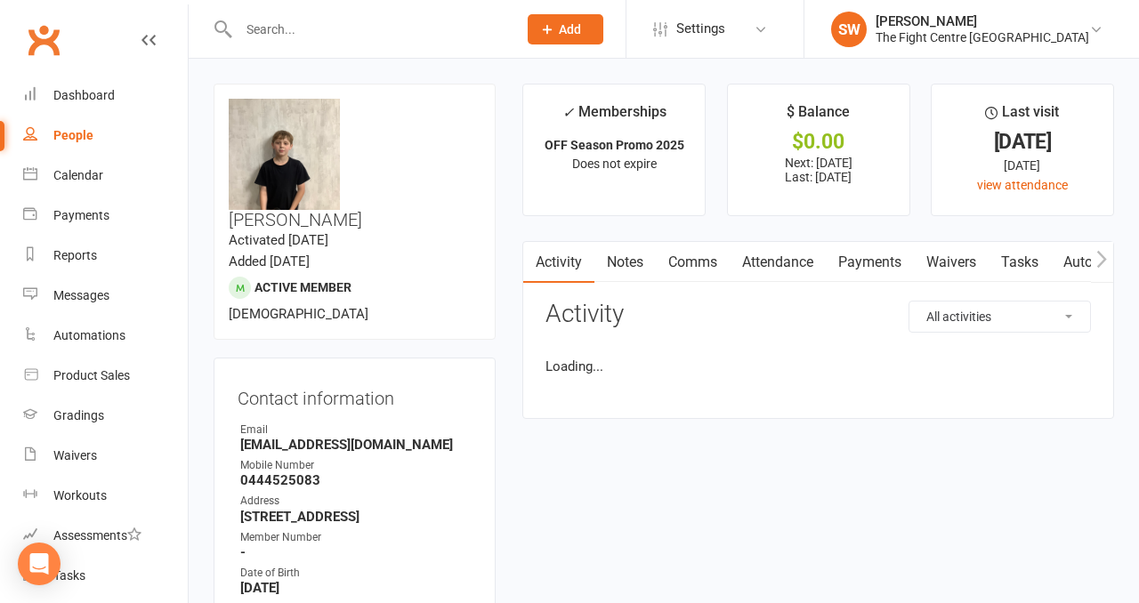
click at [891, 275] on link "Payments" at bounding box center [870, 262] width 88 height 41
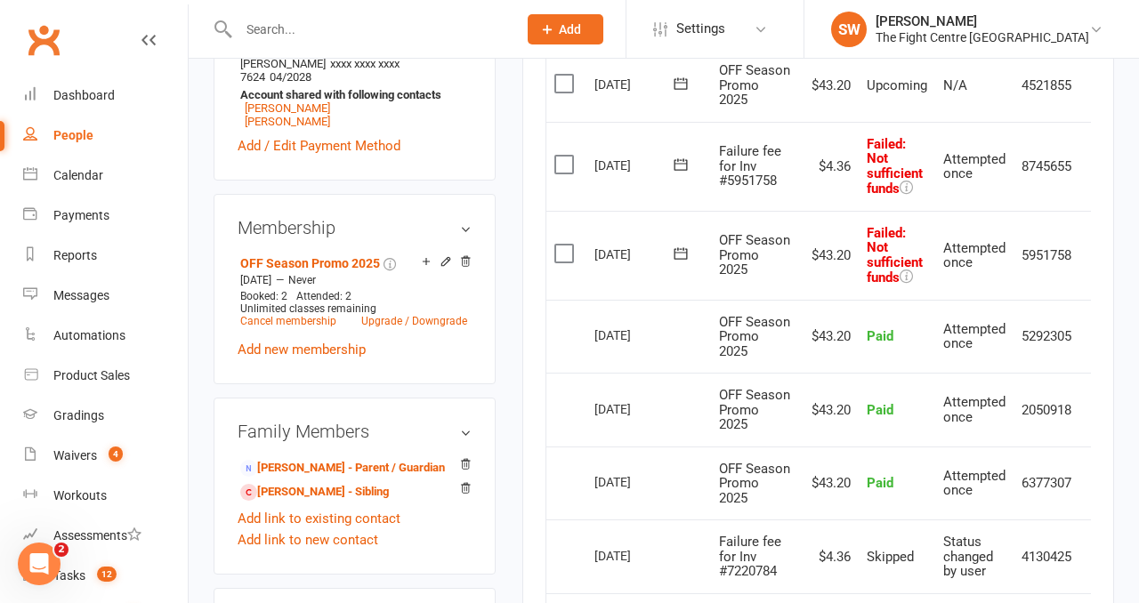
scroll to position [0, 28]
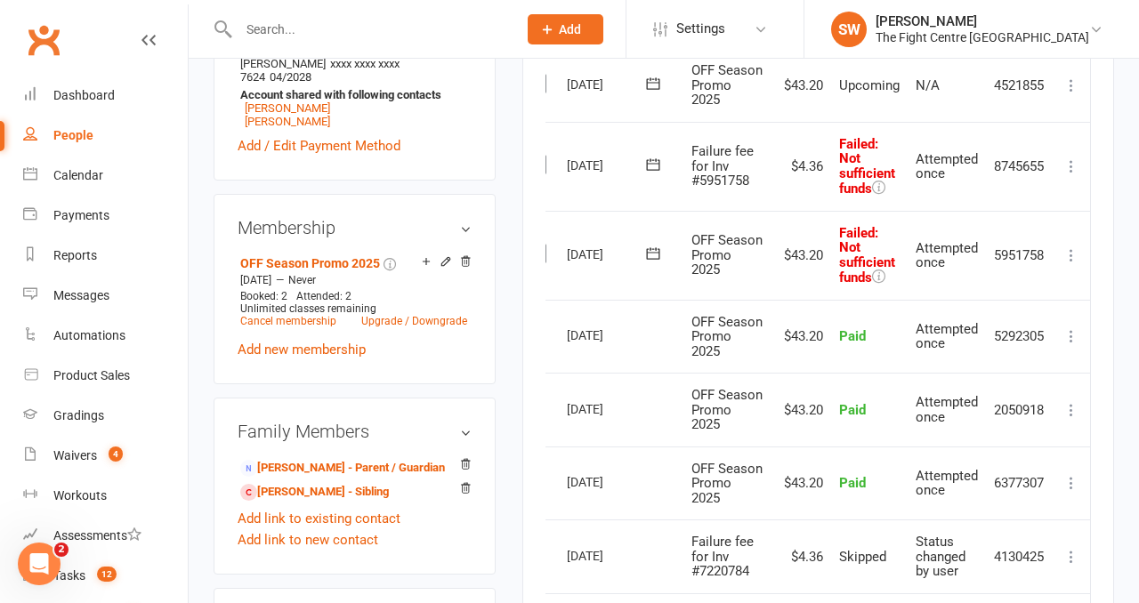
click at [1072, 264] on icon at bounding box center [1071, 255] width 18 height 18
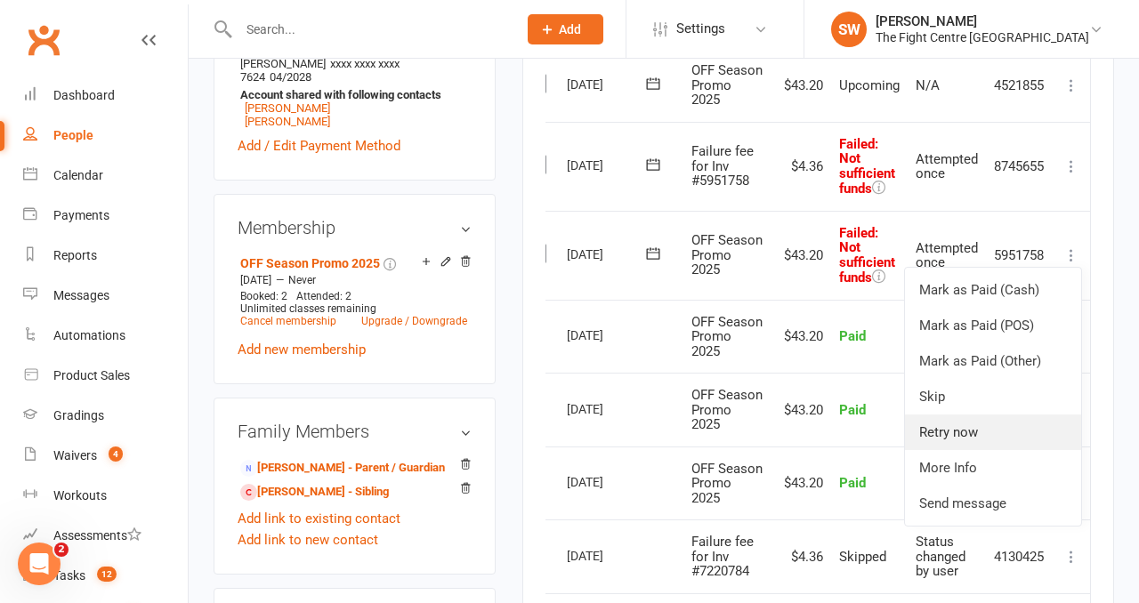
click at [1012, 450] on link "Retry now" at bounding box center [993, 433] width 176 height 36
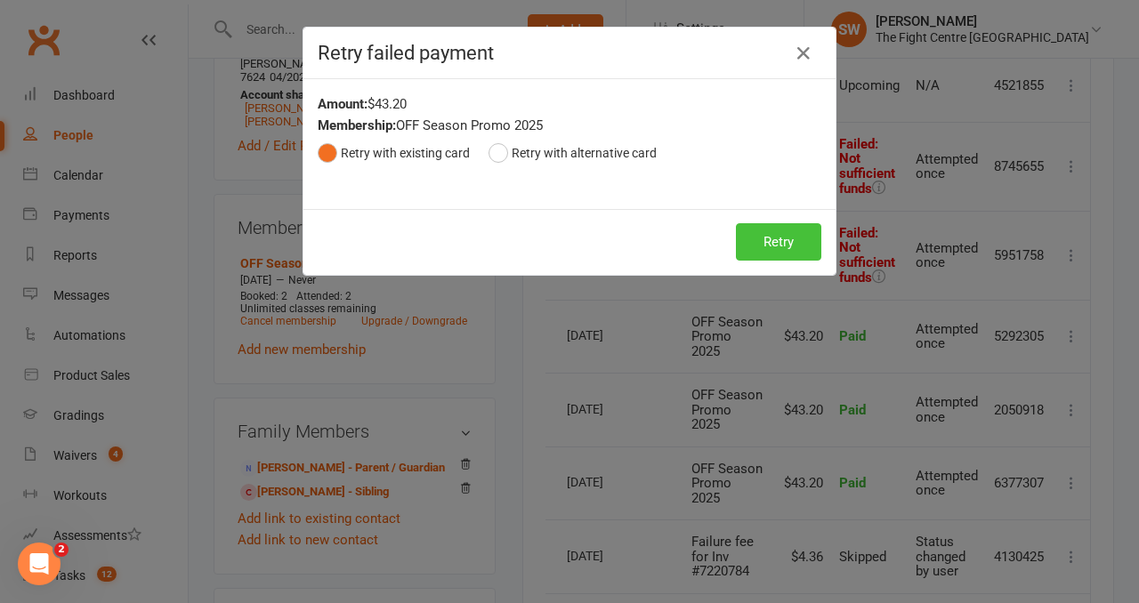
click at [778, 246] on button "Retry" at bounding box center [778, 241] width 85 height 37
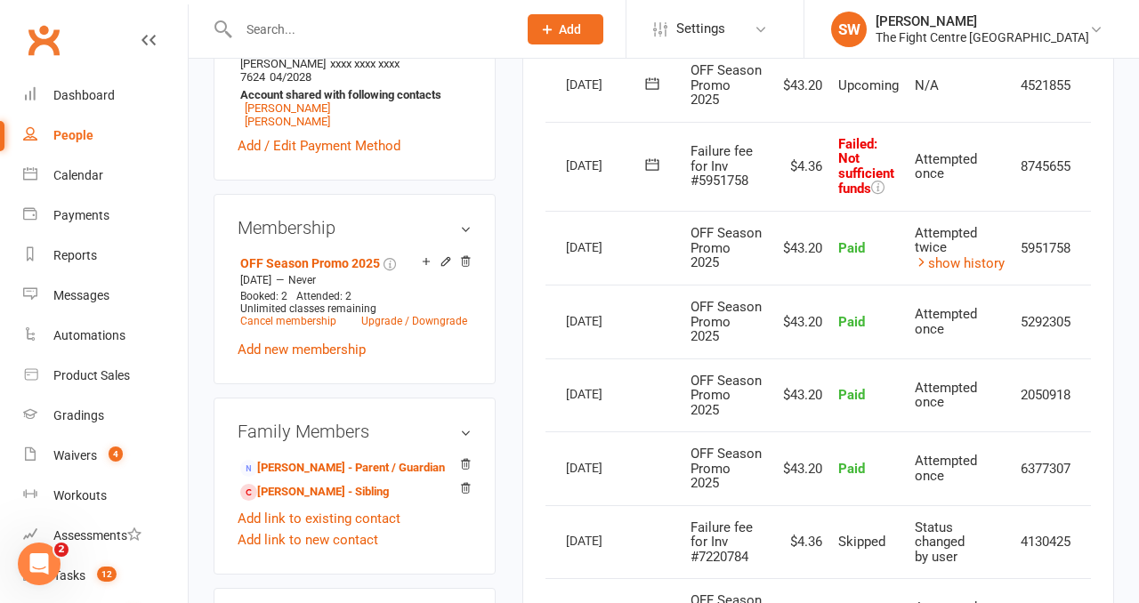
scroll to position [0, 58]
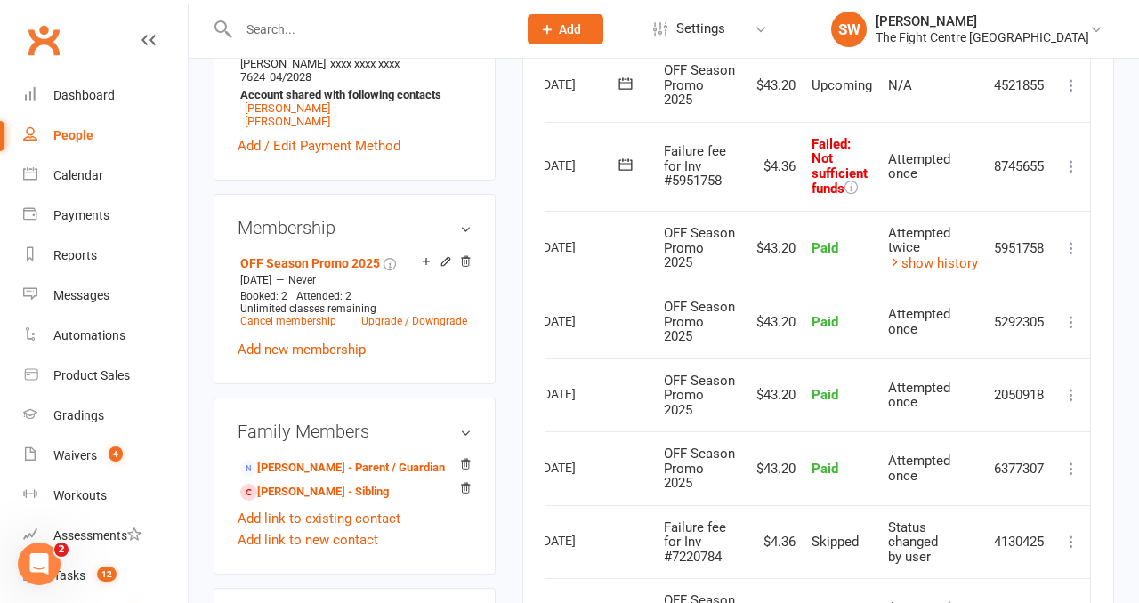
click at [1074, 175] on icon at bounding box center [1071, 167] width 18 height 18
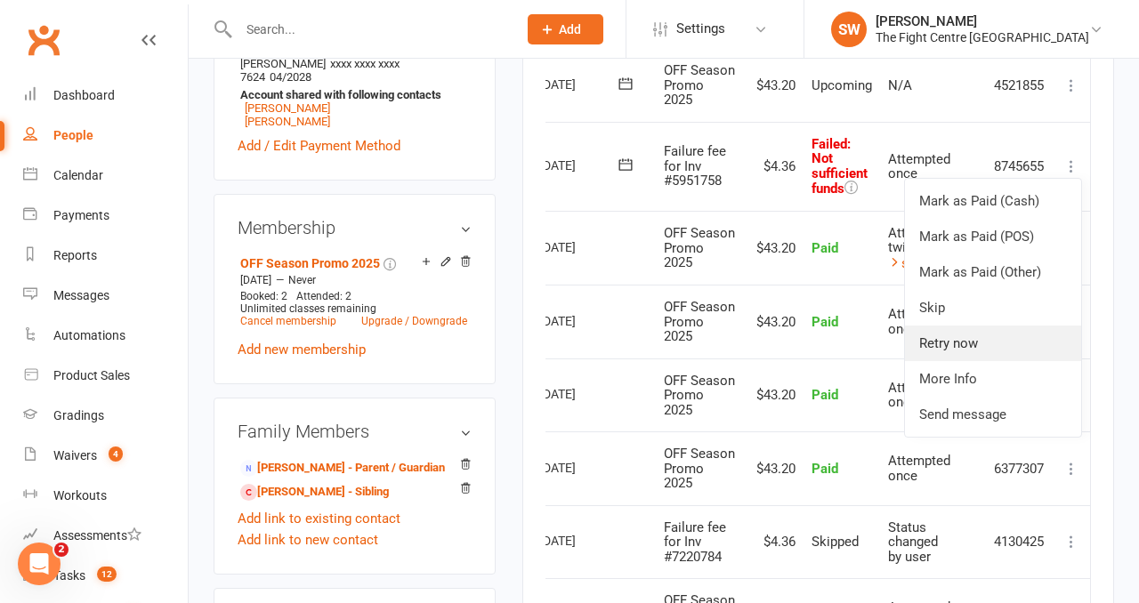
click at [967, 361] on link "Retry now" at bounding box center [993, 344] width 176 height 36
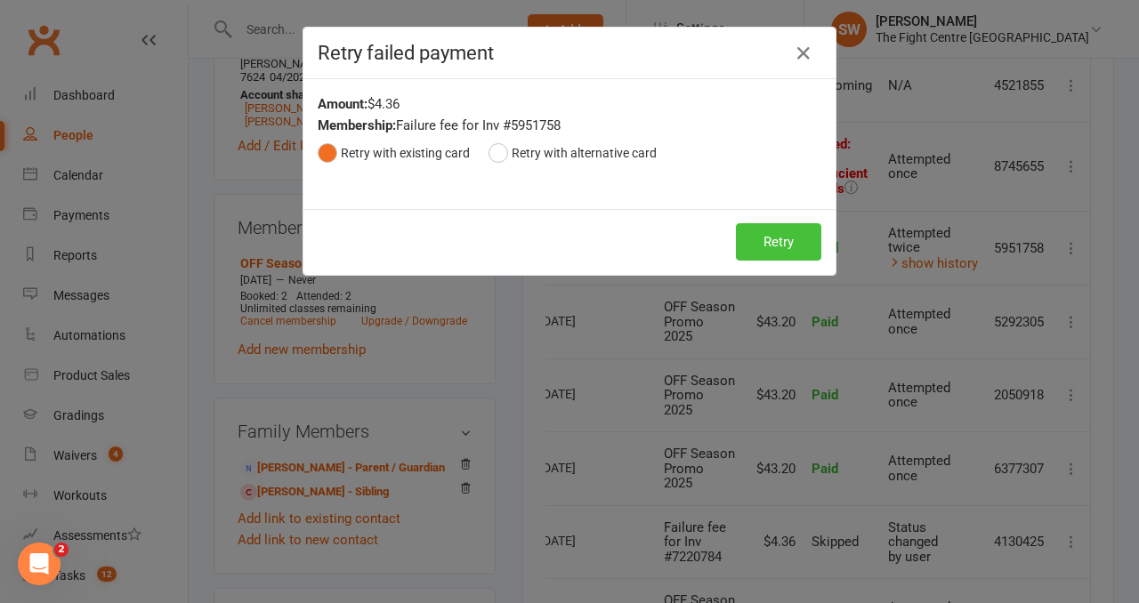
click at [772, 242] on button "Retry" at bounding box center [778, 241] width 85 height 37
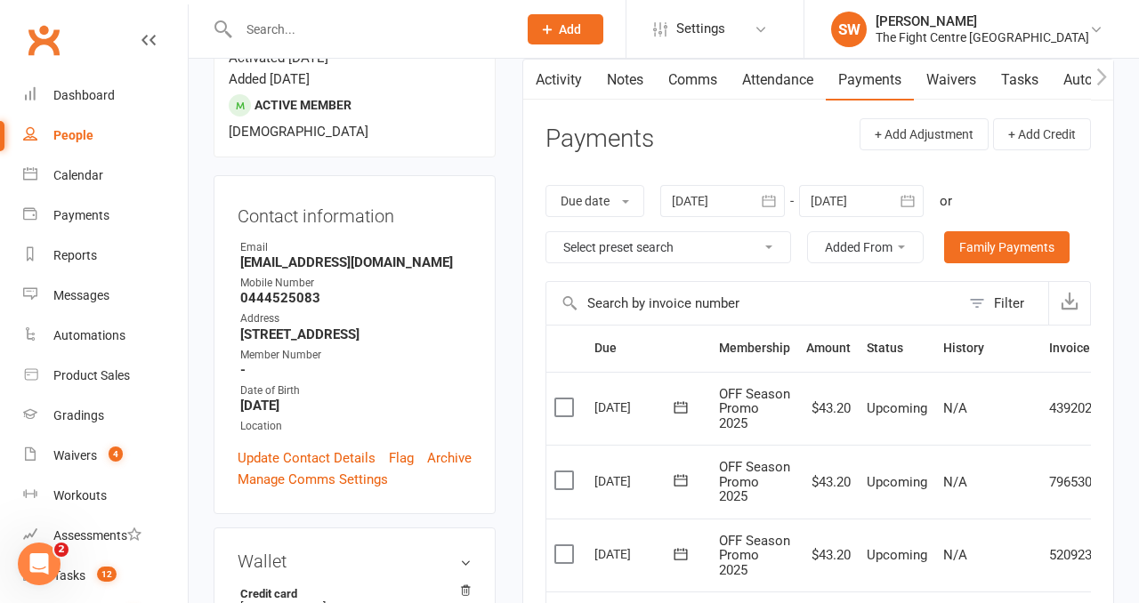
scroll to position [161, 0]
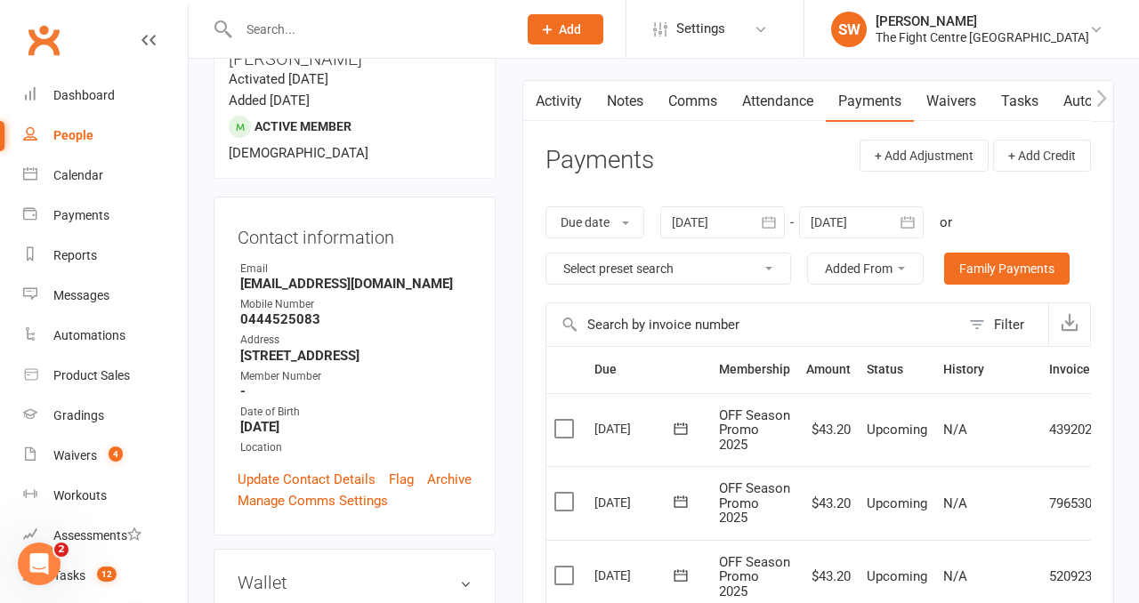
click at [610, 101] on link "Notes" at bounding box center [624, 101] width 61 height 41
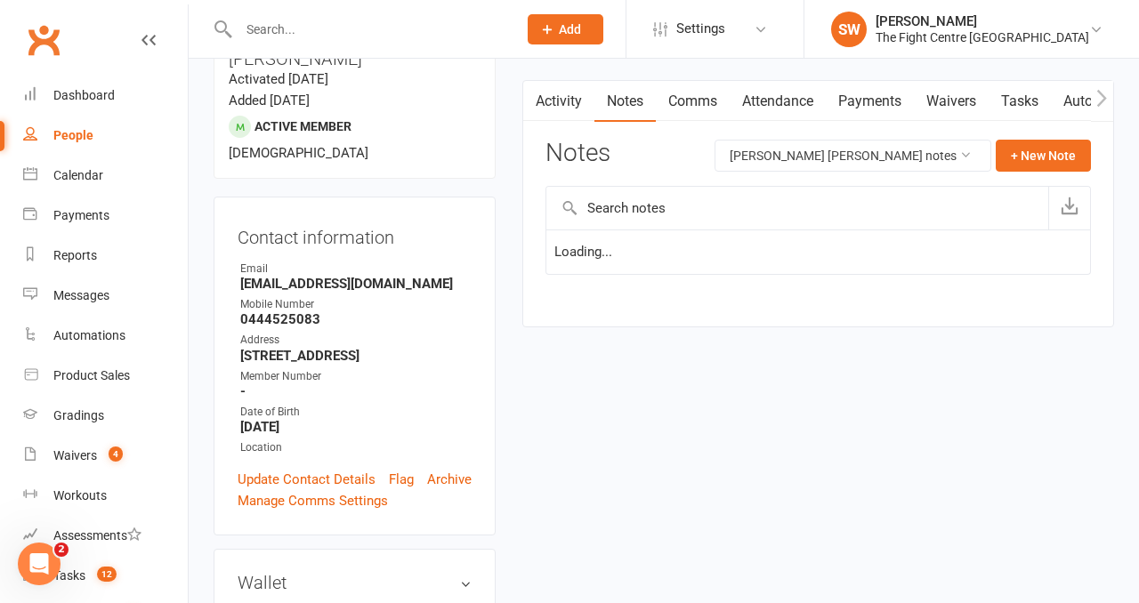
click at [553, 106] on link "Activity" at bounding box center [558, 101] width 71 height 41
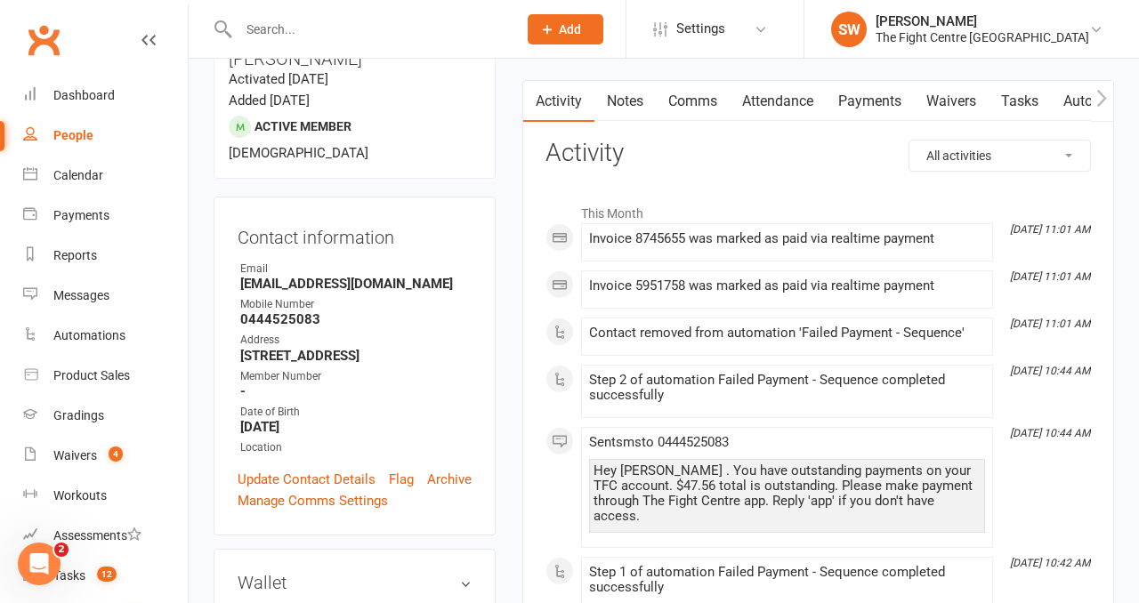
click at [871, 95] on link "Payments" at bounding box center [870, 101] width 88 height 41
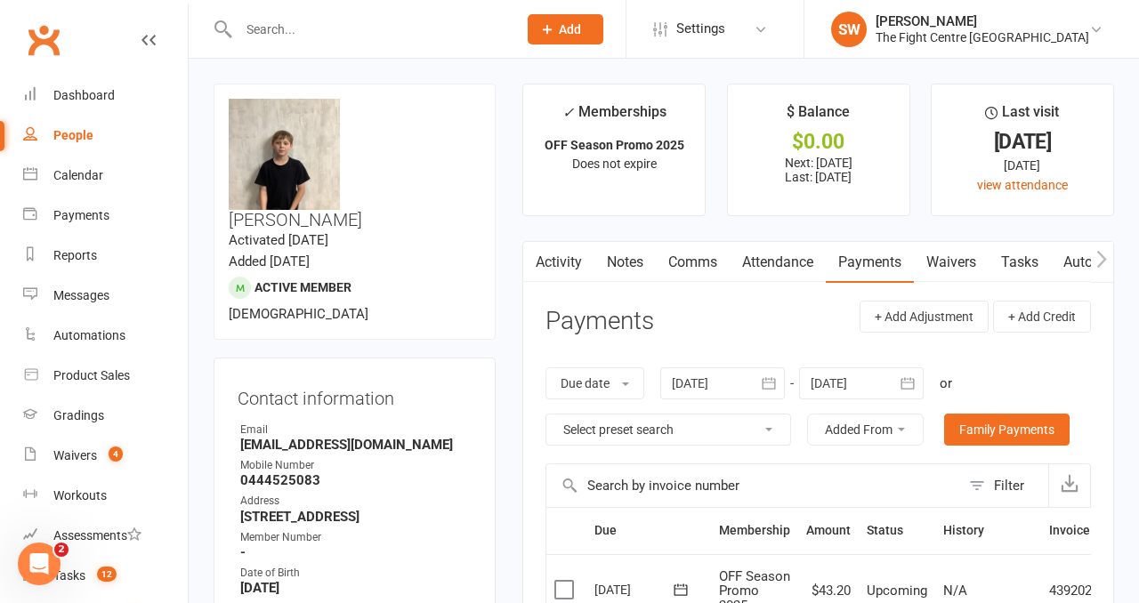
click at [626, 280] on link "Notes" at bounding box center [624, 262] width 61 height 41
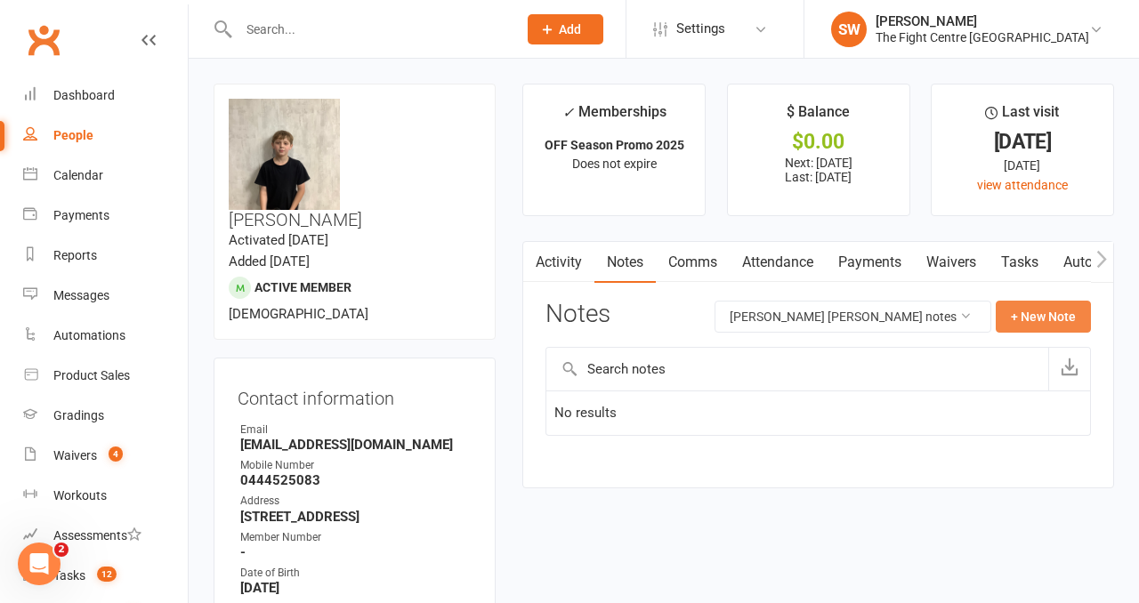
click at [1036, 323] on button "+ New Note" at bounding box center [1043, 317] width 95 height 32
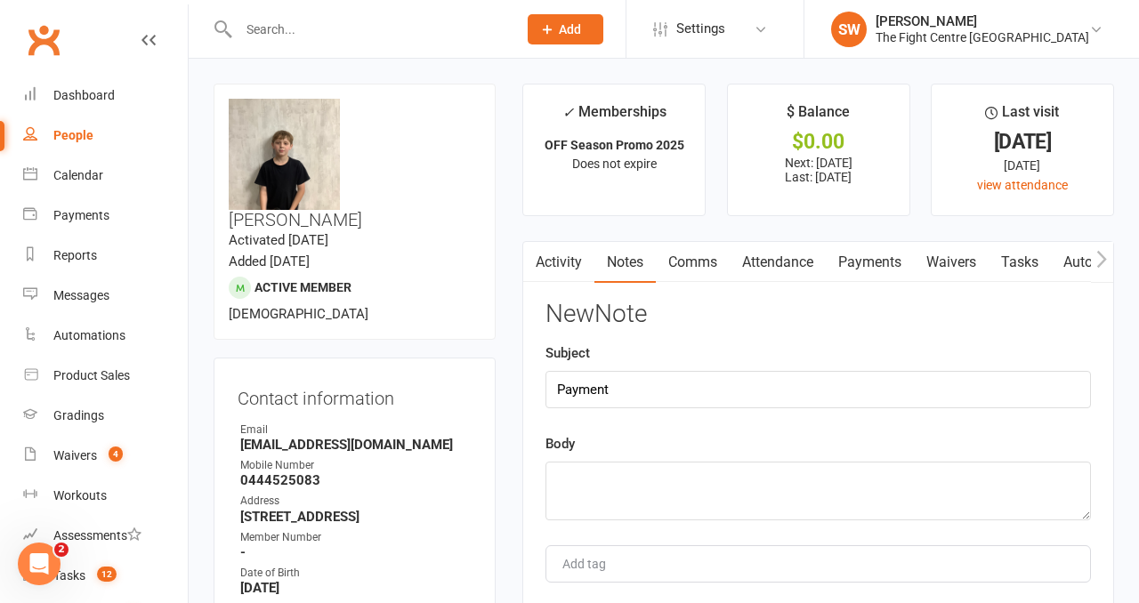
type input "Payment"
paste textarea "Successfully retried failed payment"
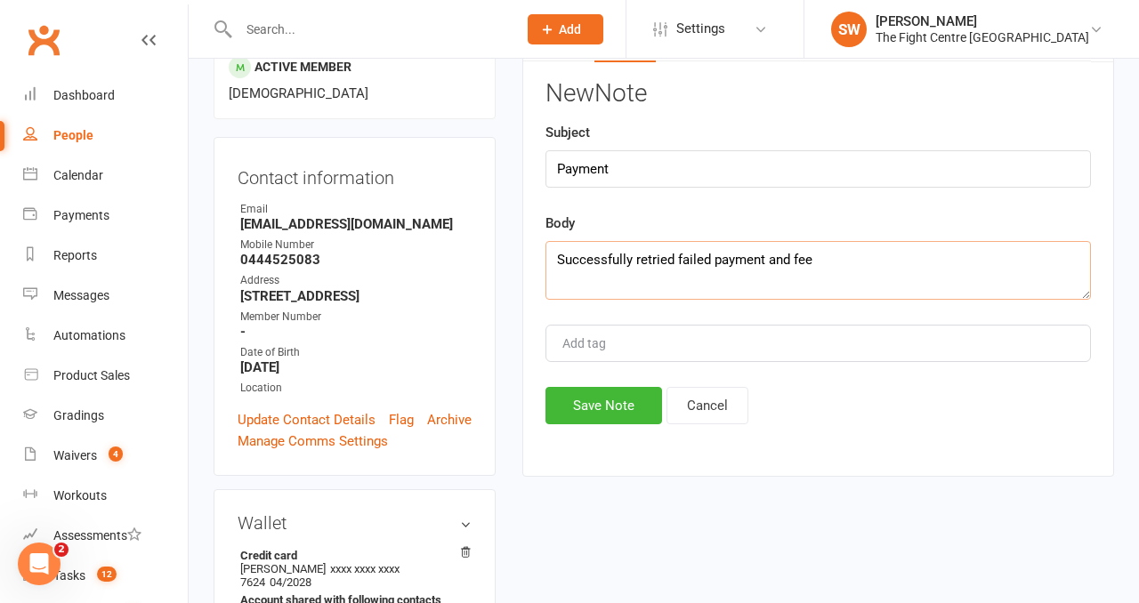
scroll to position [262, 0]
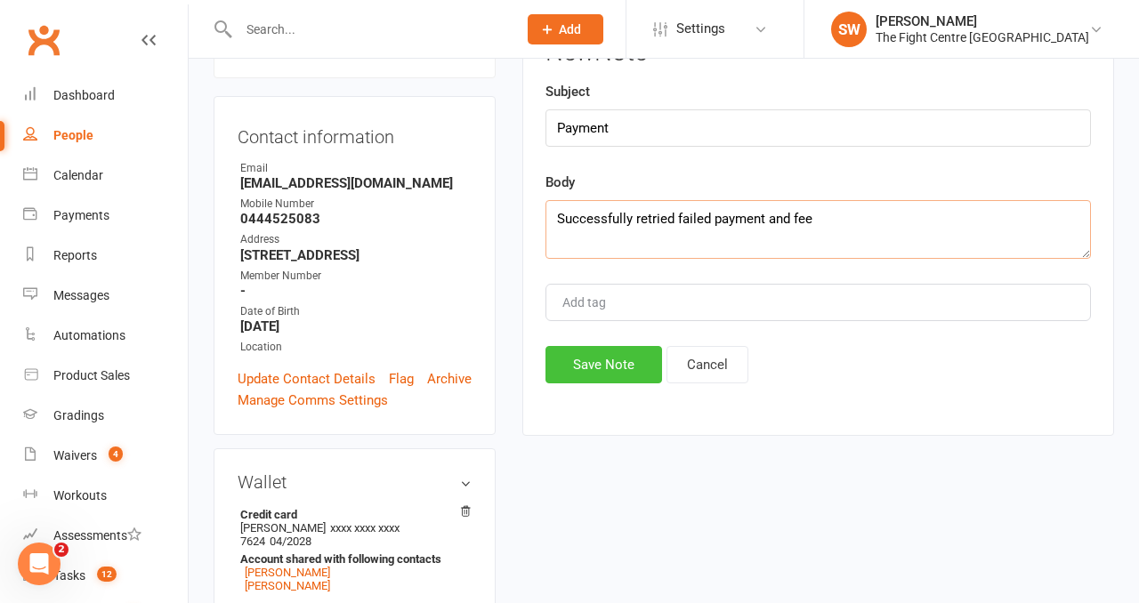
type textarea "Successfully retried failed payment and fee"
click at [623, 368] on button "Save Note" at bounding box center [603, 364] width 117 height 37
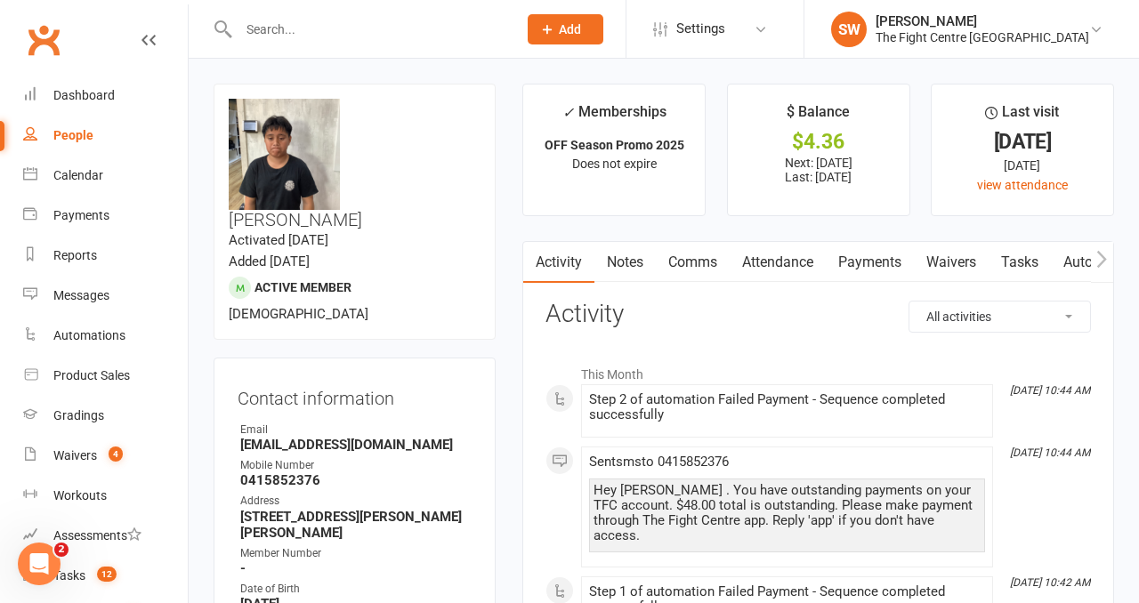
click at [874, 266] on link "Payments" at bounding box center [870, 262] width 88 height 41
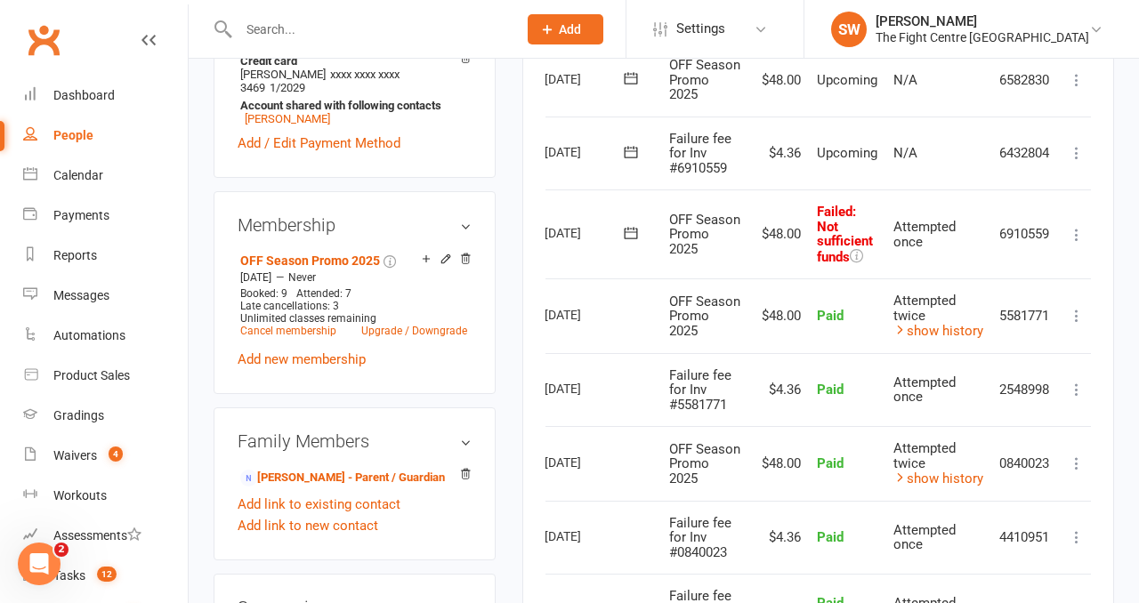
scroll to position [0, 58]
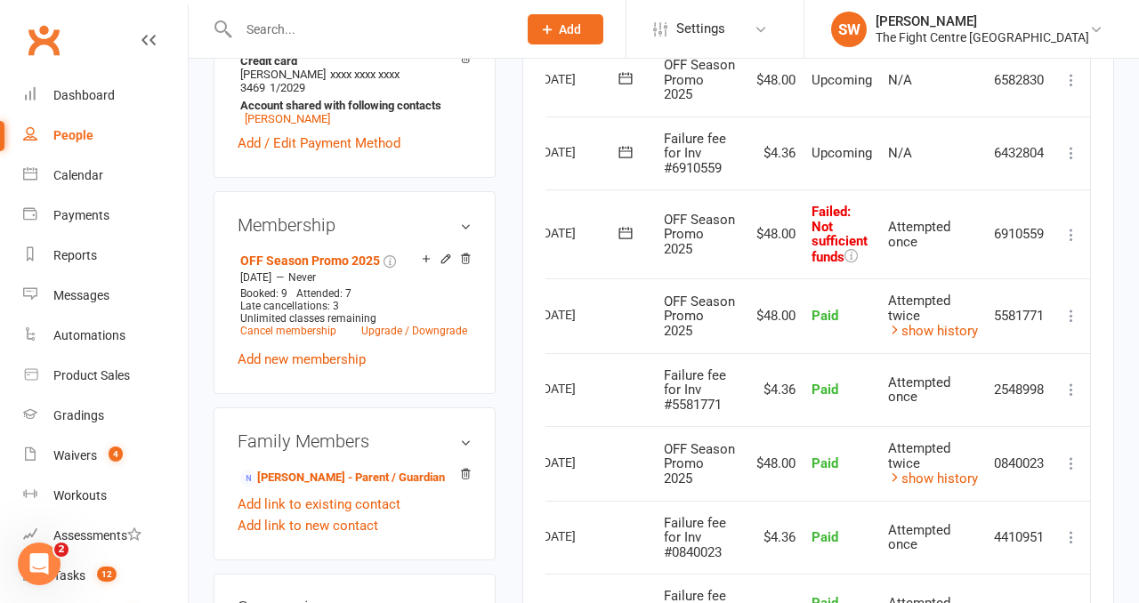
click at [1085, 279] on td "Mark as Paid (Cash) Mark as Paid (POS) Mark as Paid (Other) Skip Retry now More…" at bounding box center [1071, 234] width 37 height 89
click at [1069, 244] on icon at bounding box center [1071, 235] width 18 height 18
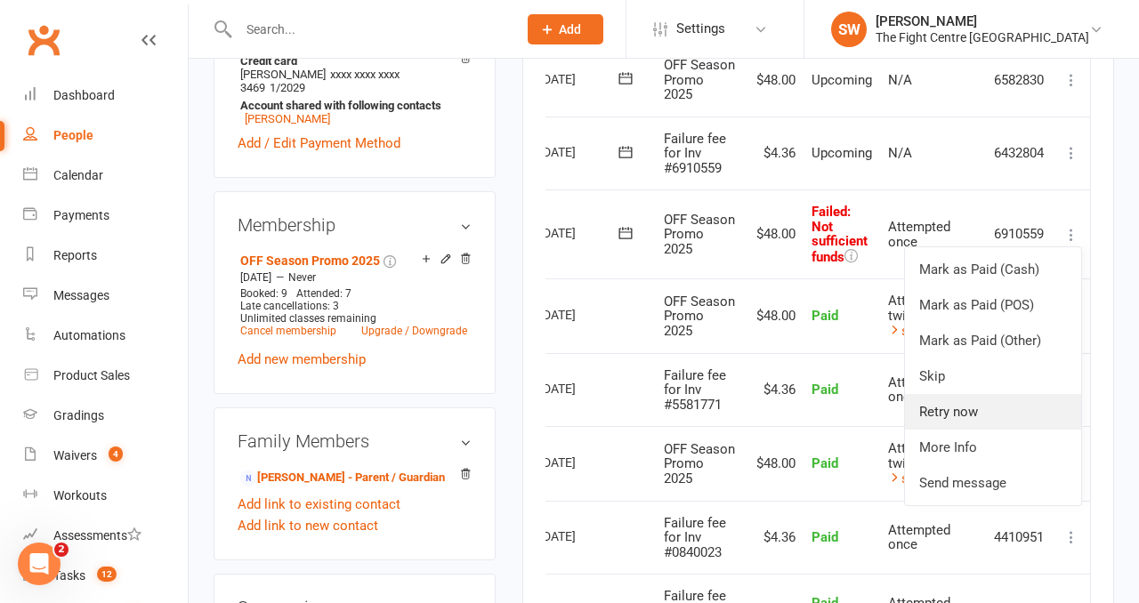
click at [1014, 430] on link "Retry now" at bounding box center [993, 412] width 176 height 36
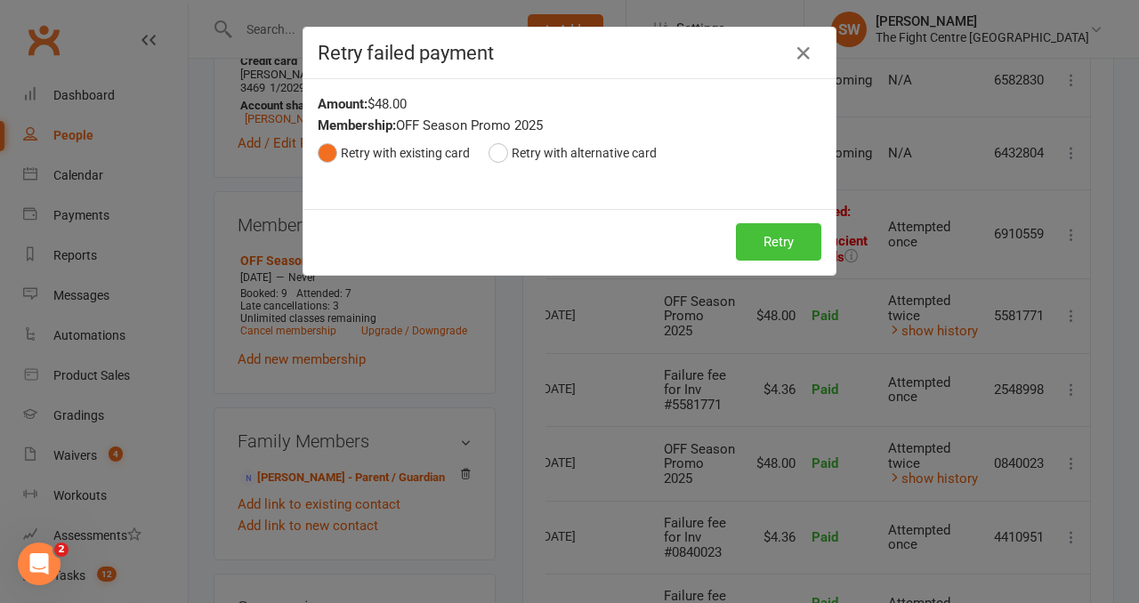
click at [759, 248] on button "Retry" at bounding box center [778, 241] width 85 height 37
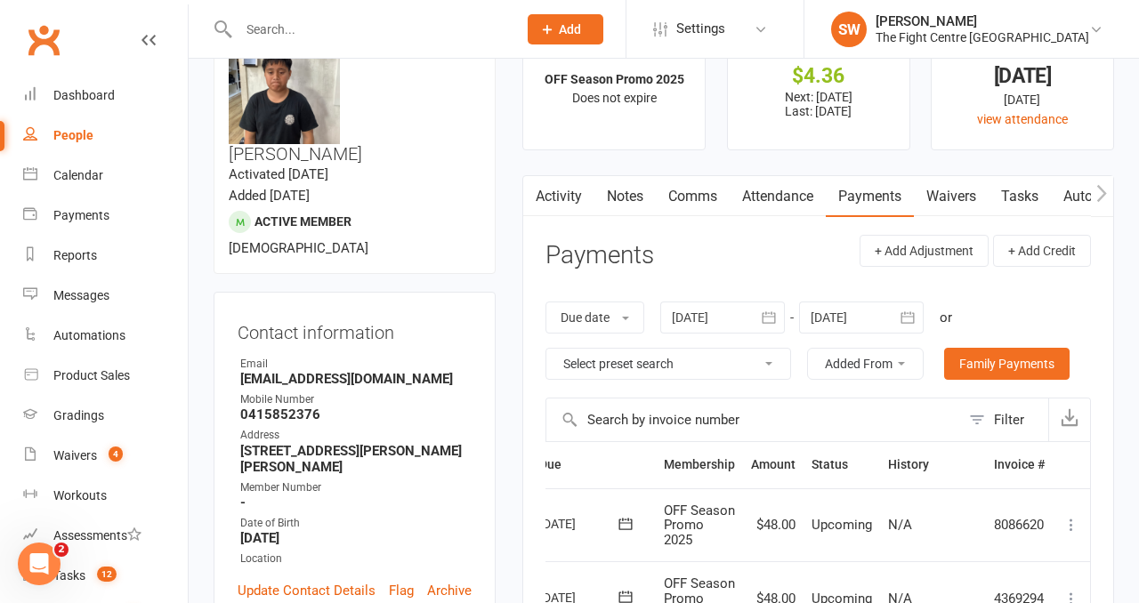
scroll to position [0, 0]
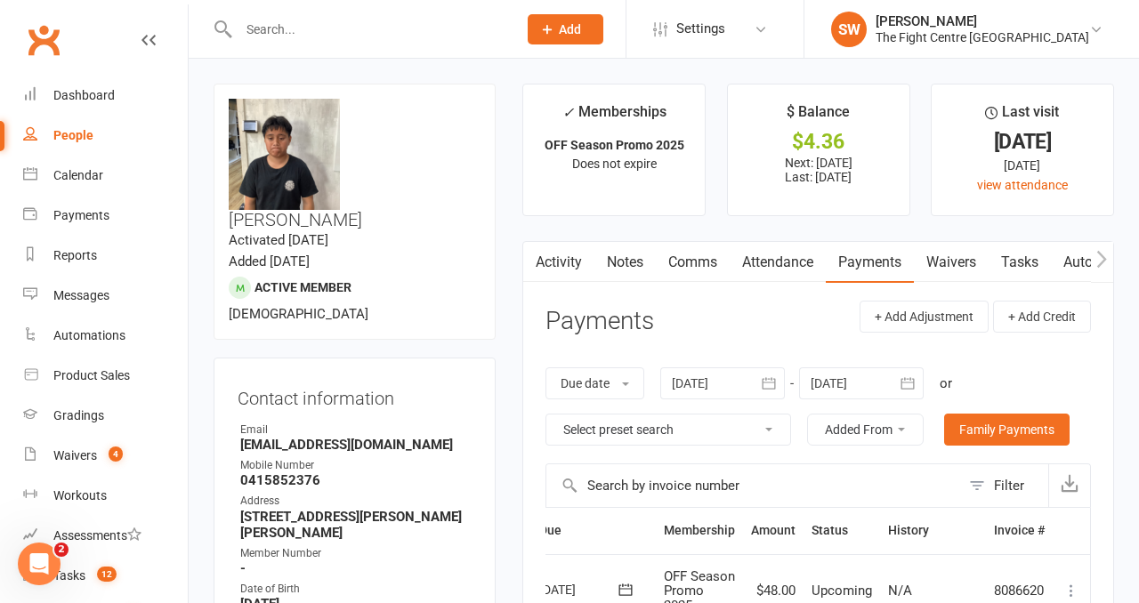
click at [616, 261] on link "Notes" at bounding box center [624, 262] width 61 height 41
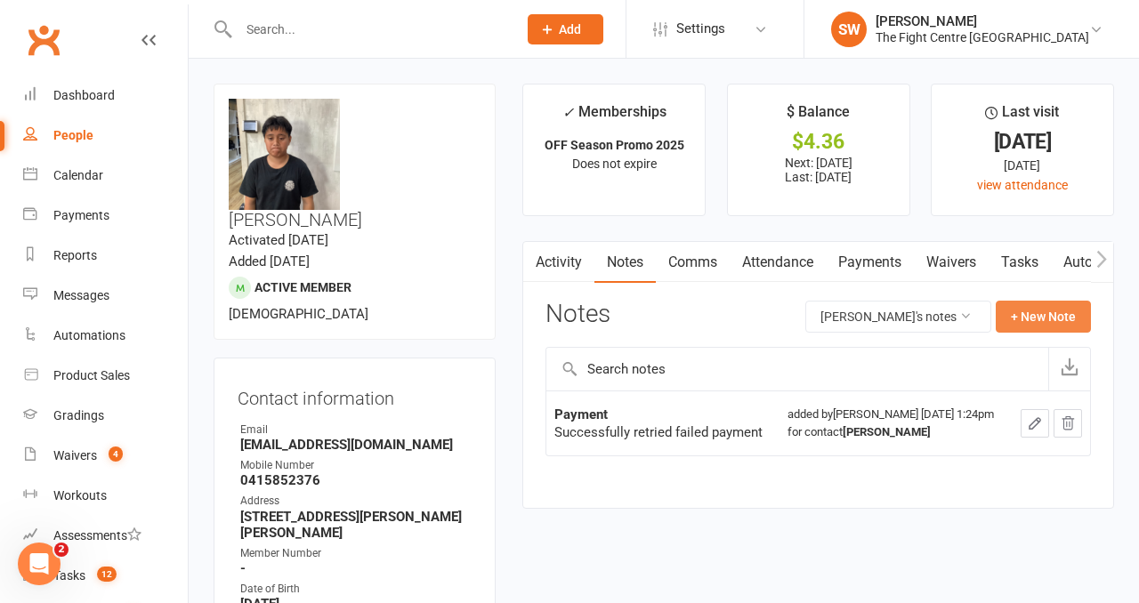
click at [1044, 315] on button "+ New Note" at bounding box center [1043, 317] width 95 height 32
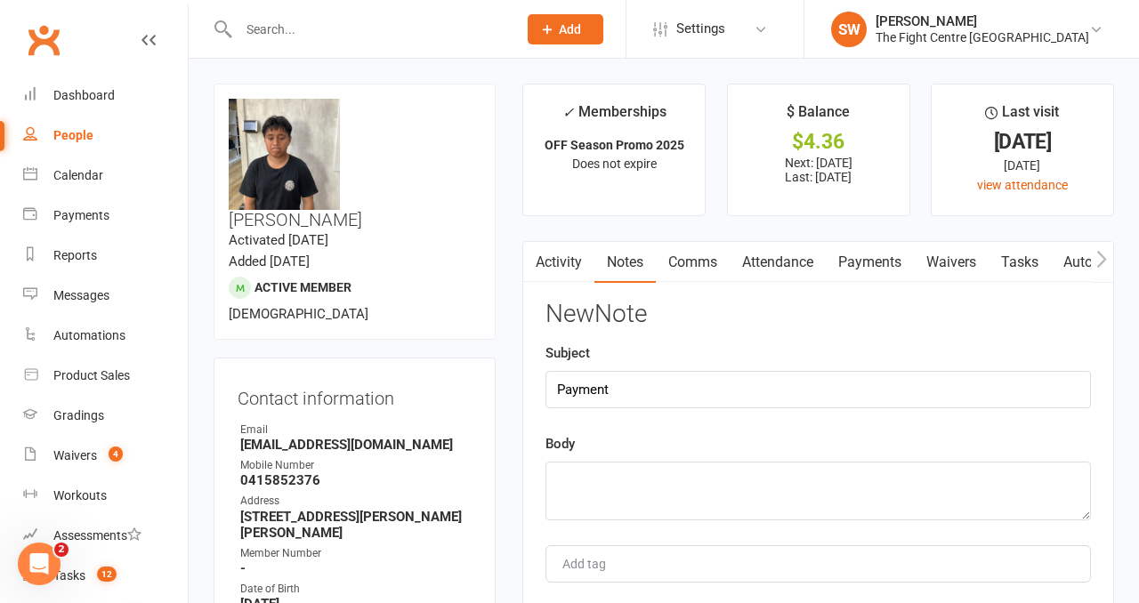
type input "Payment"
paste textarea "Successfully retried failed payment"
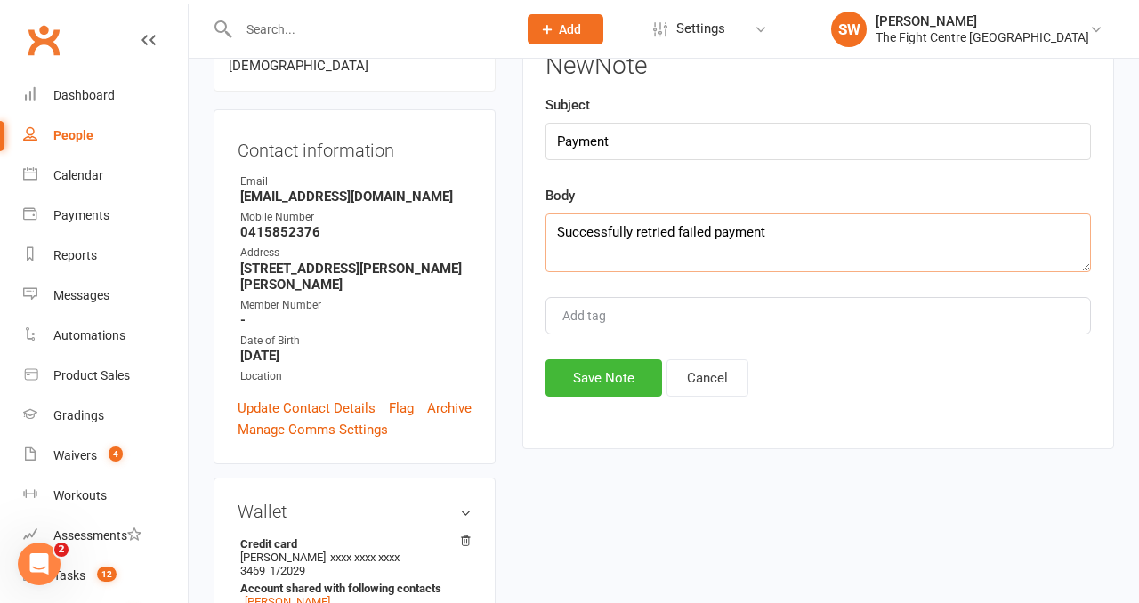
scroll to position [251, 0]
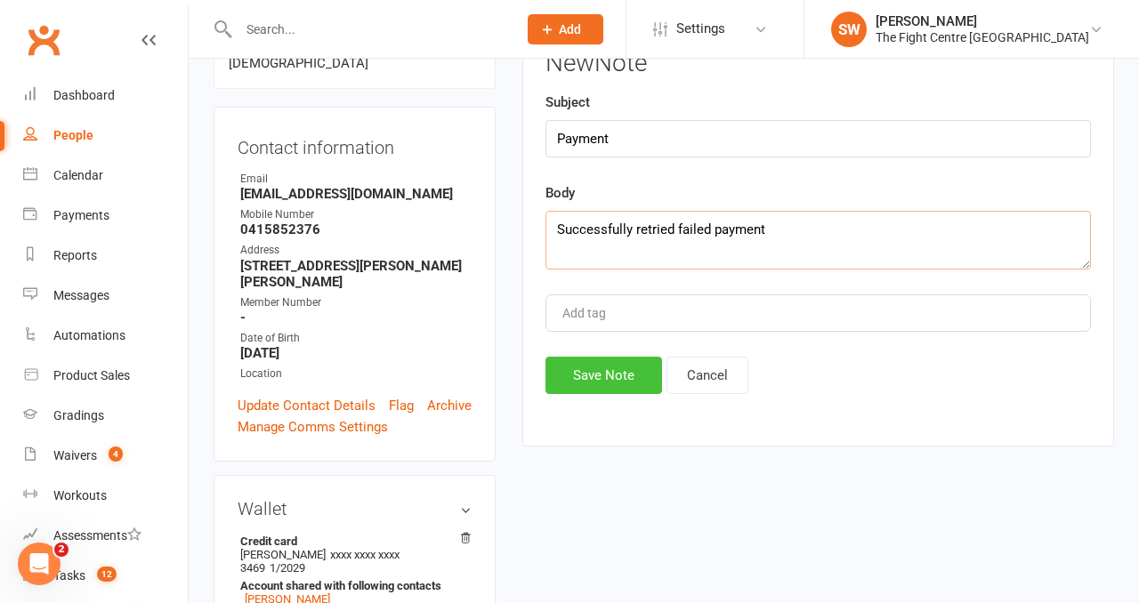
type textarea "Successfully retried failed payment"
click at [616, 368] on button "Save Note" at bounding box center [603, 375] width 117 height 37
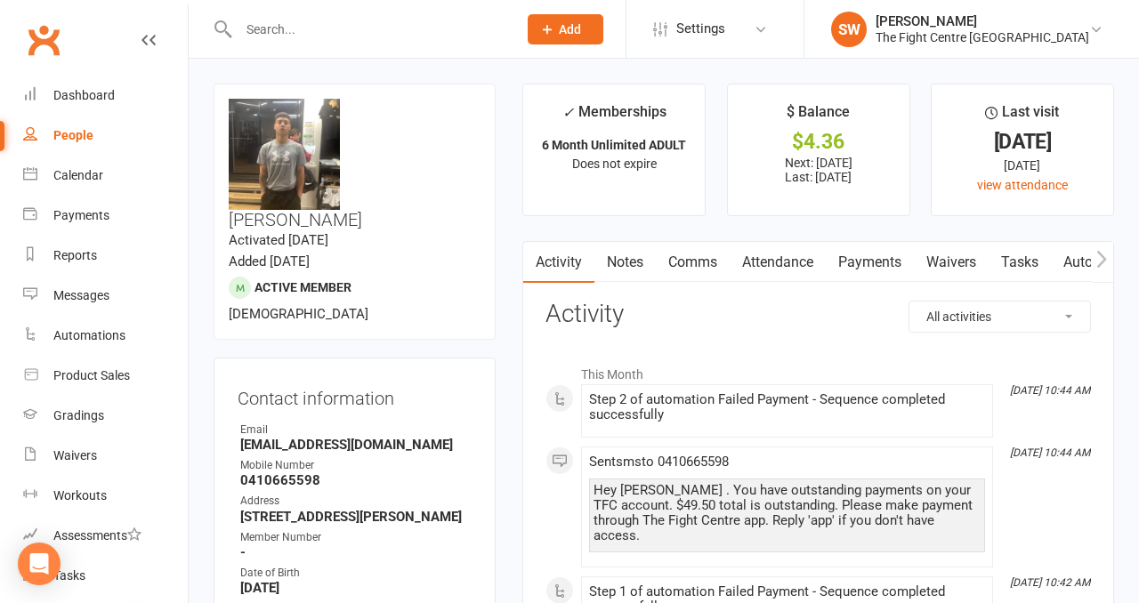
click at [853, 274] on link "Payments" at bounding box center [870, 262] width 88 height 41
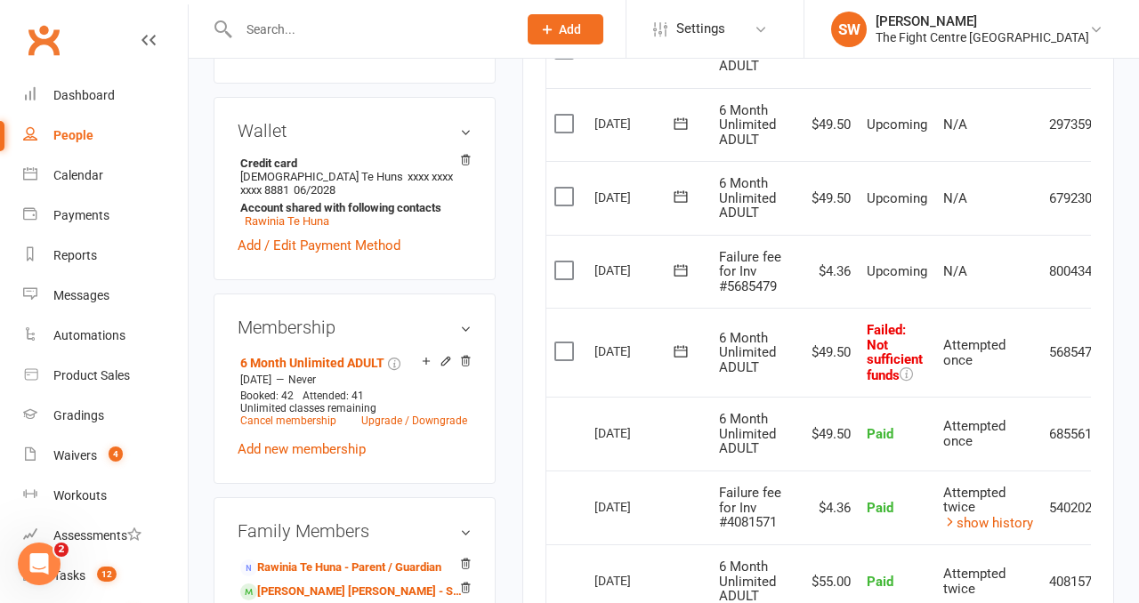
scroll to position [0, 58]
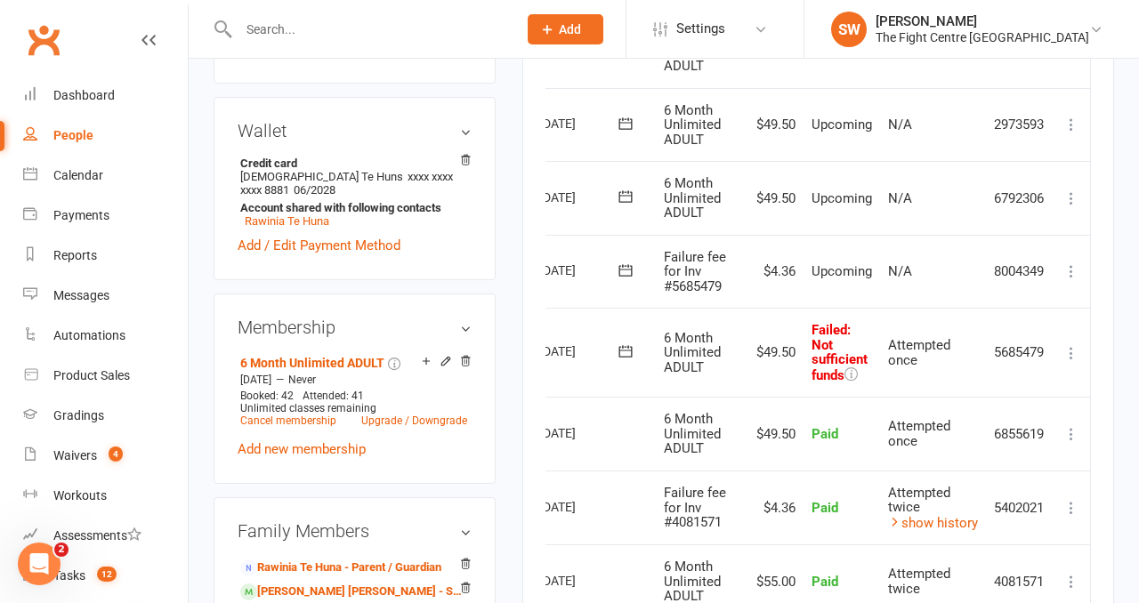
click at [1062, 350] on button at bounding box center [1071, 353] width 21 height 21
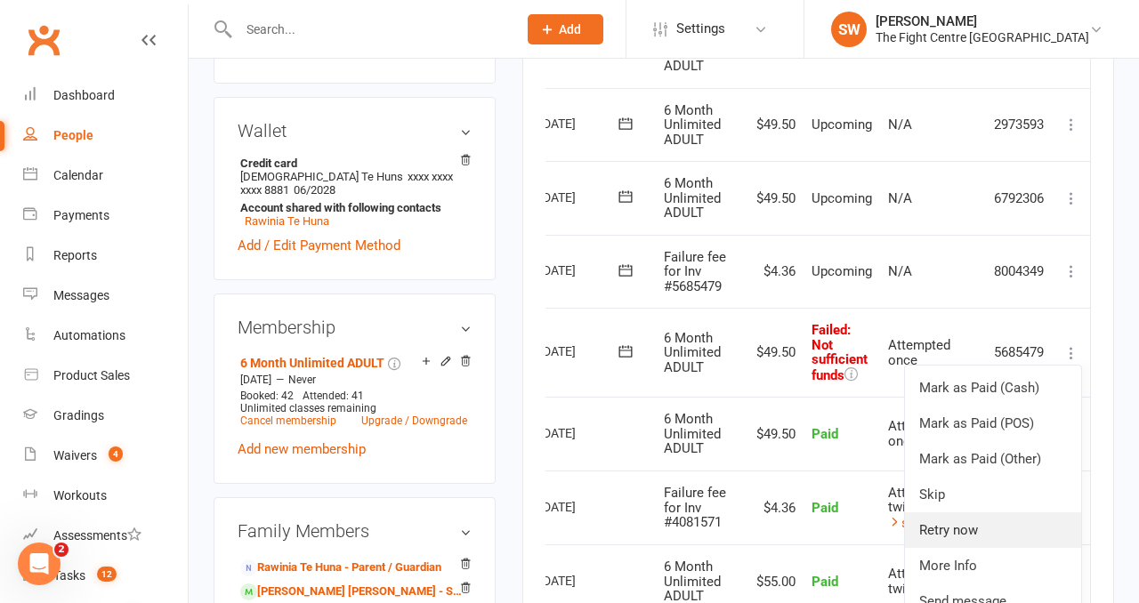
click at [1002, 516] on link "Retry now" at bounding box center [993, 531] width 176 height 36
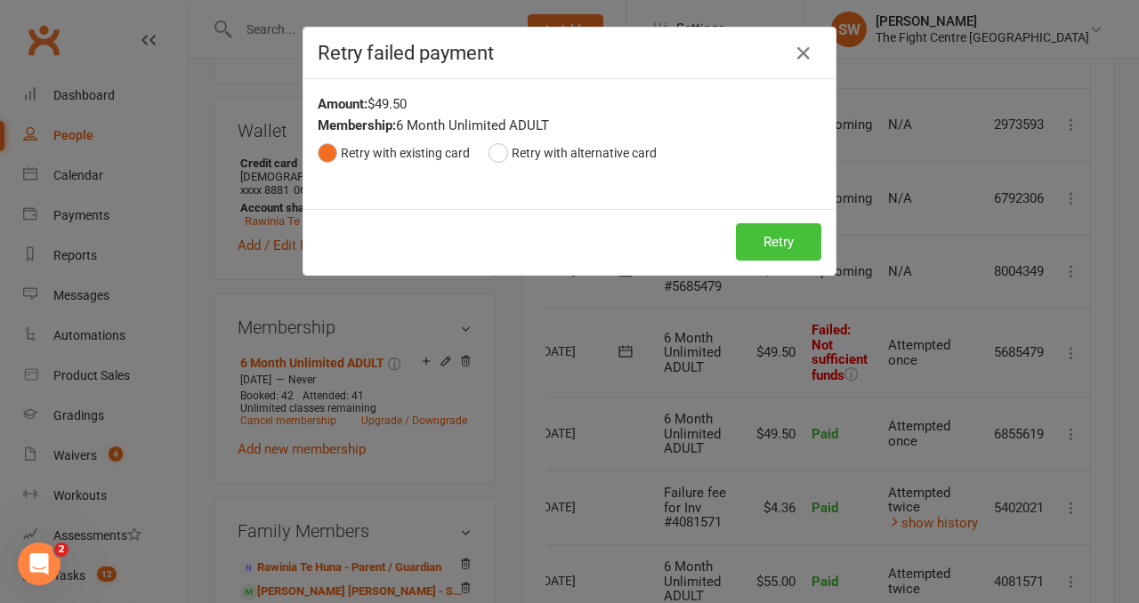
click at [787, 247] on button "Retry" at bounding box center [778, 241] width 85 height 37
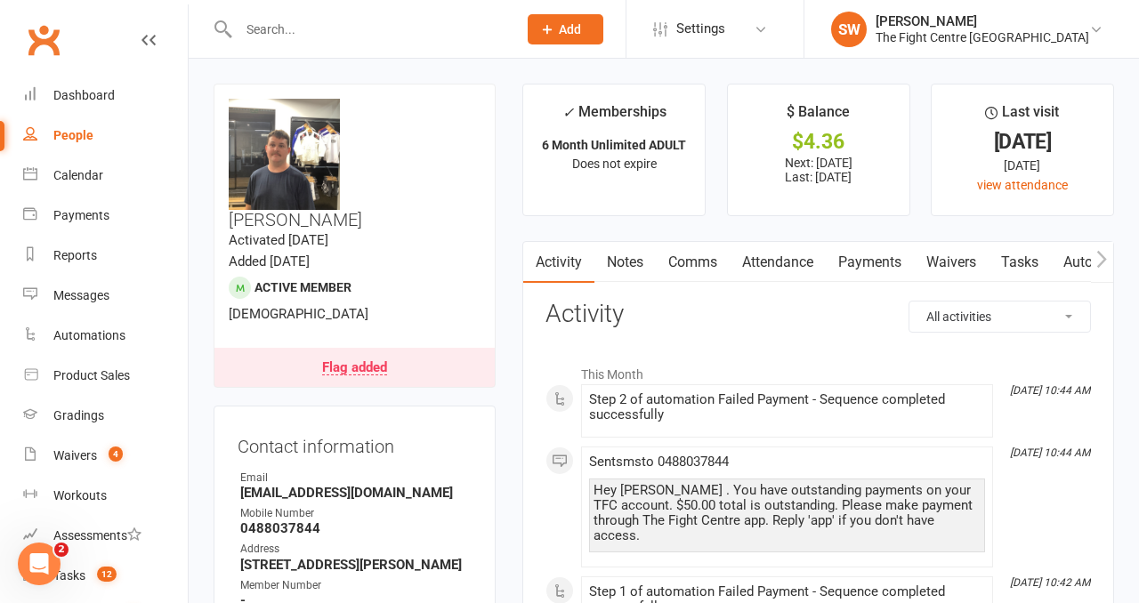
click at [863, 264] on link "Payments" at bounding box center [870, 262] width 88 height 41
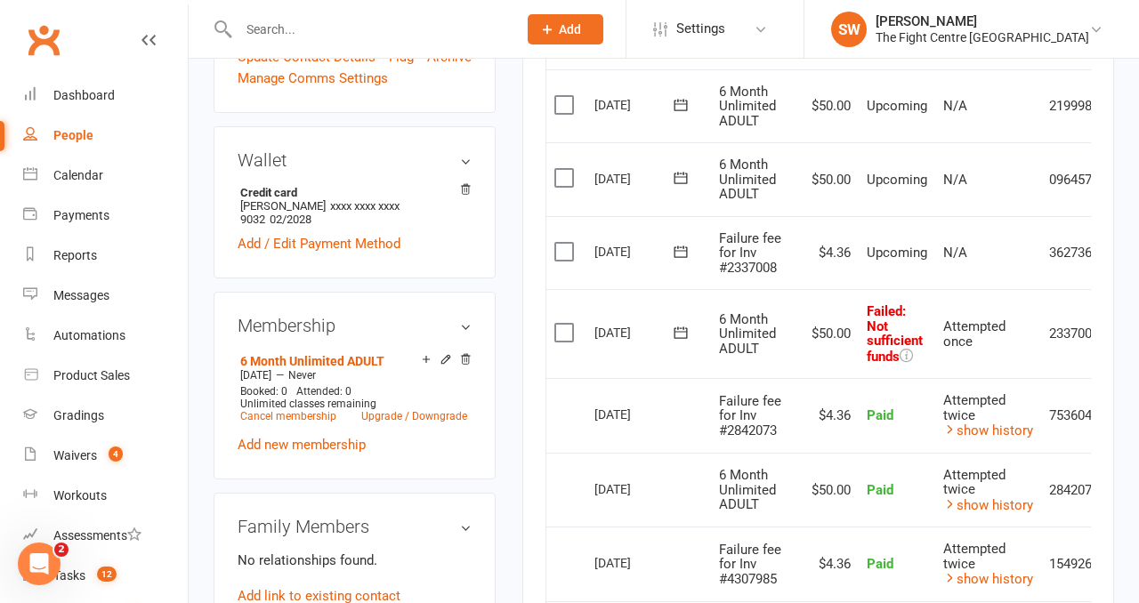
scroll to position [0, 58]
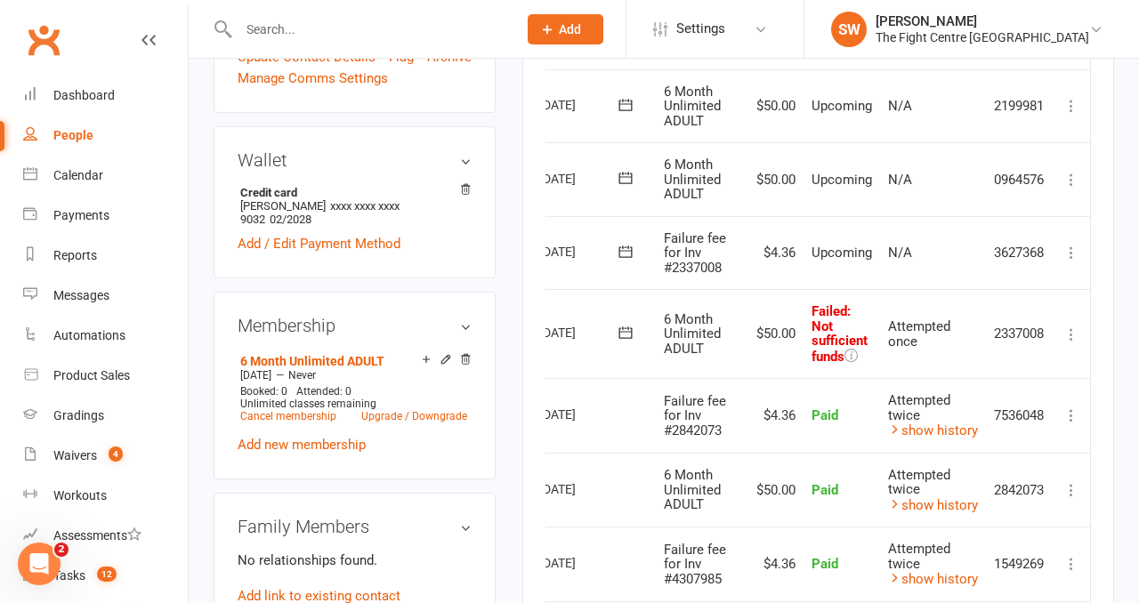
click at [1074, 330] on icon at bounding box center [1071, 335] width 18 height 18
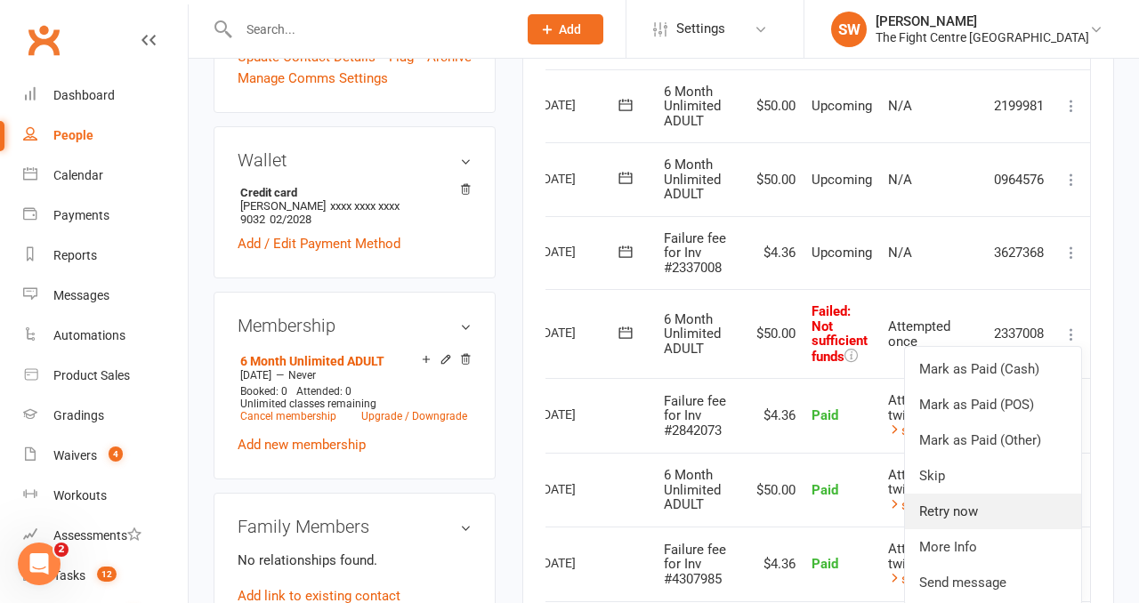
click at [981, 513] on link "Retry now" at bounding box center [993, 512] width 176 height 36
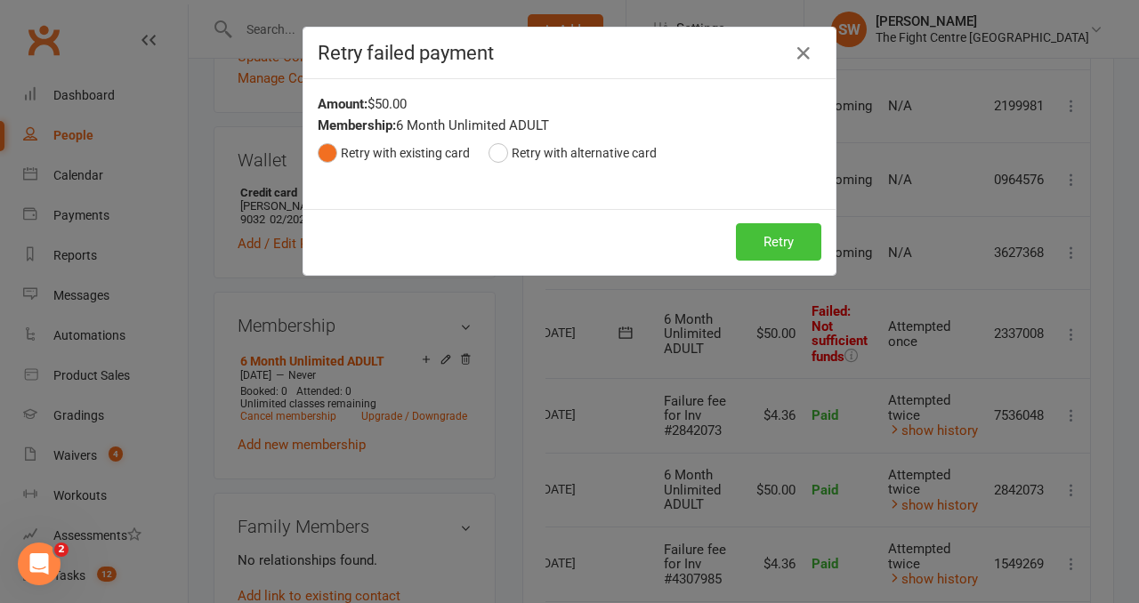
click at [767, 241] on button "Retry" at bounding box center [778, 241] width 85 height 37
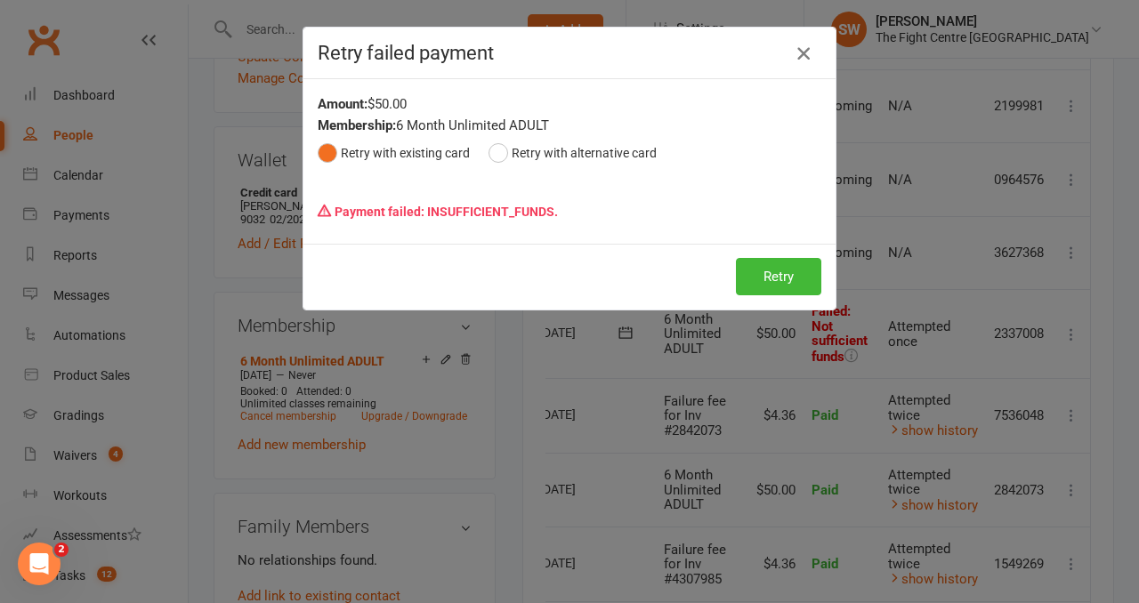
click at [808, 44] on icon "button" at bounding box center [803, 53] width 21 height 21
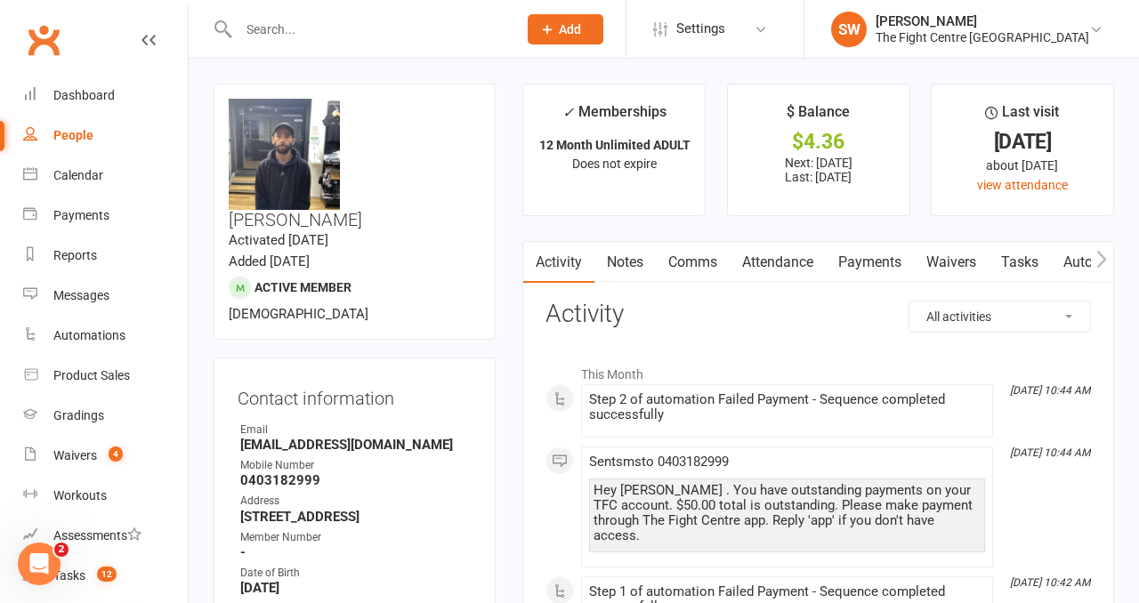
click at [862, 277] on link "Payments" at bounding box center [870, 262] width 88 height 41
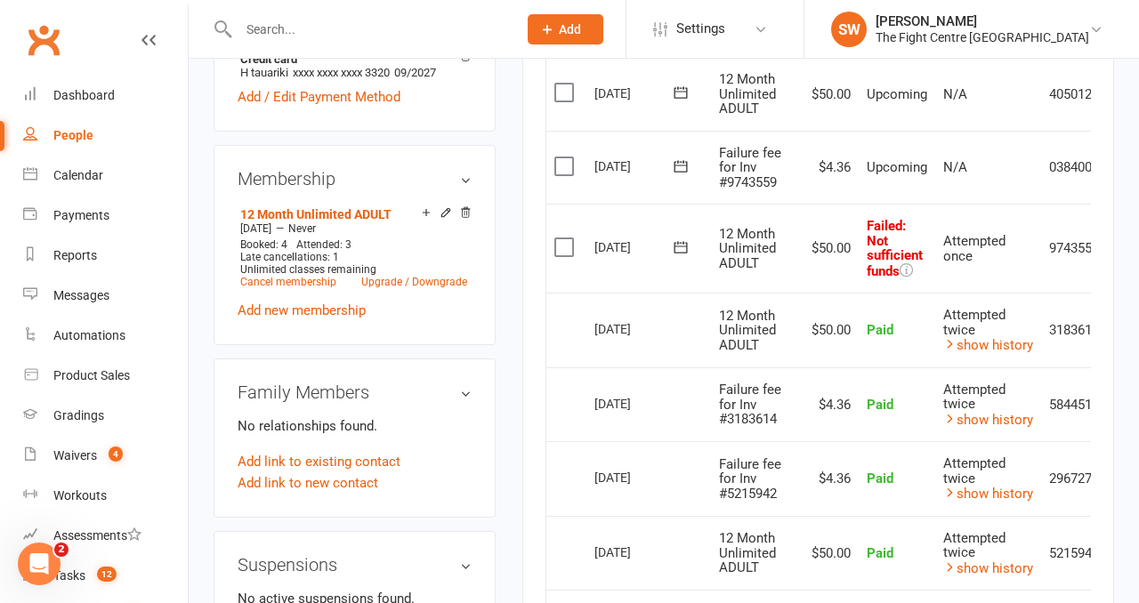
scroll to position [0, 58]
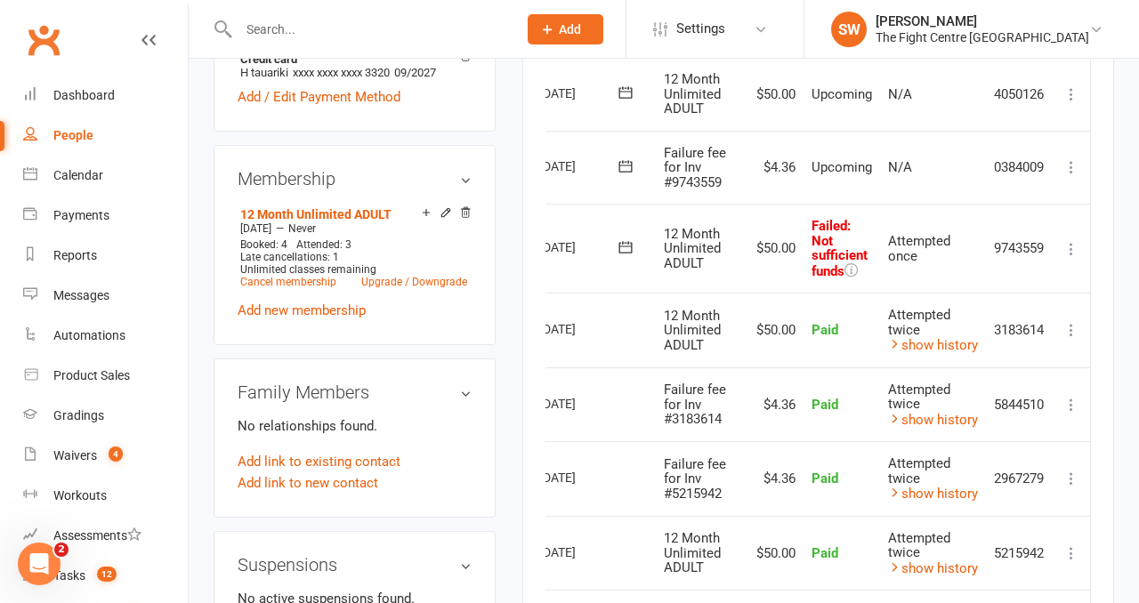
click at [1067, 248] on icon at bounding box center [1071, 249] width 18 height 18
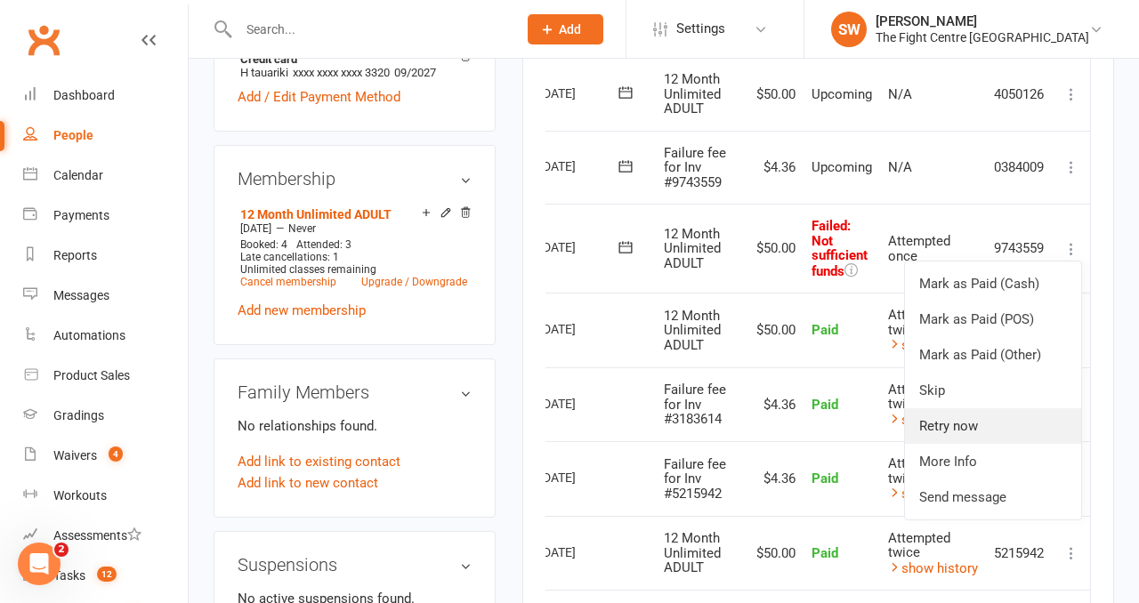
click at [998, 422] on link "Retry now" at bounding box center [993, 426] width 176 height 36
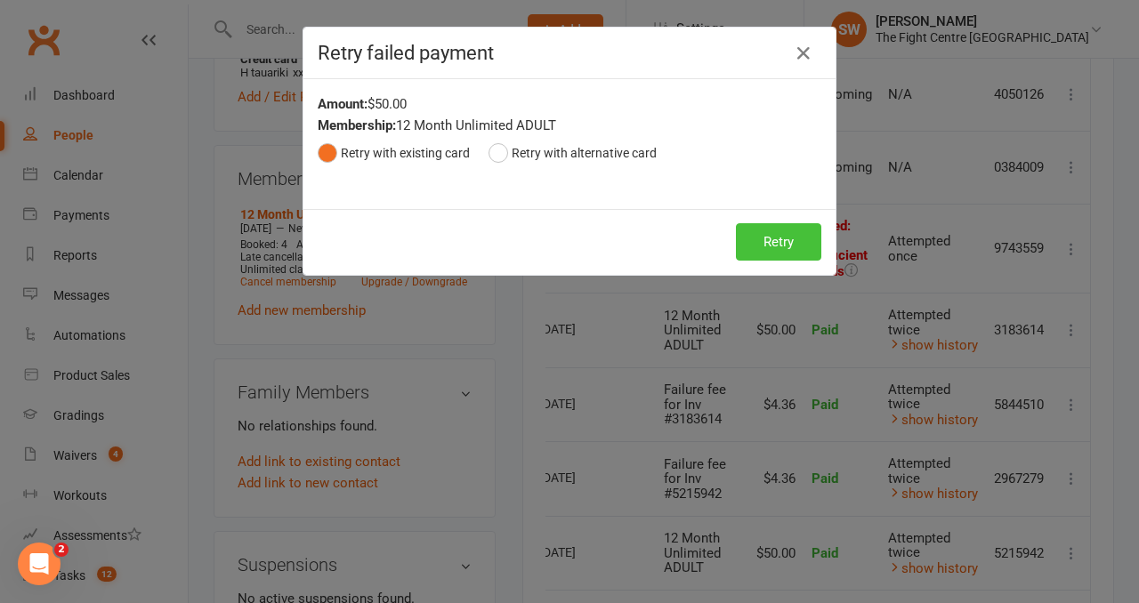
click at [758, 245] on button "Retry" at bounding box center [778, 241] width 85 height 37
